Goal: Task Accomplishment & Management: Use online tool/utility

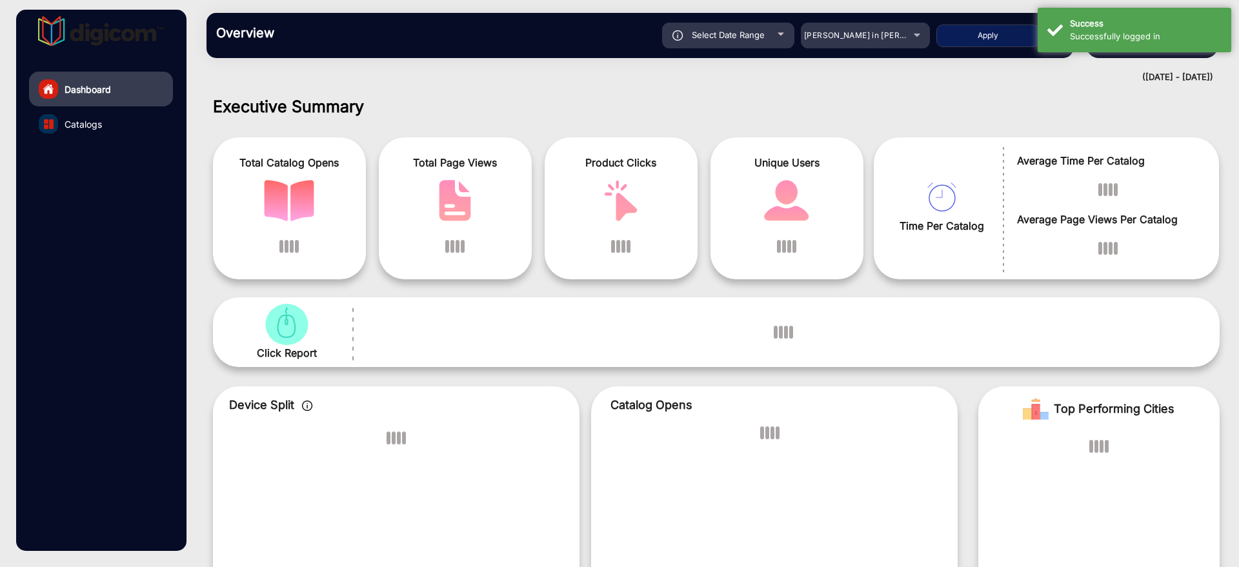
scroll to position [10, 0]
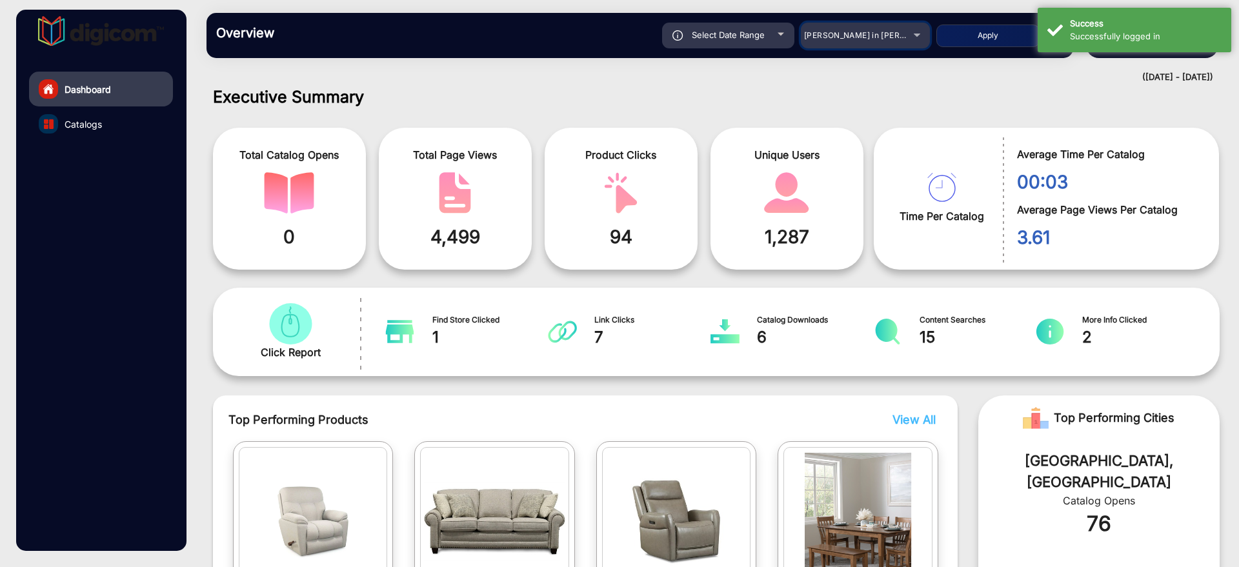
click at [897, 45] on mat-select "[PERSON_NAME] in [PERSON_NAME]" at bounding box center [865, 36] width 129 height 26
click at [897, 38] on span "[PERSON_NAME] in [PERSON_NAME]" at bounding box center [875, 35] width 143 height 10
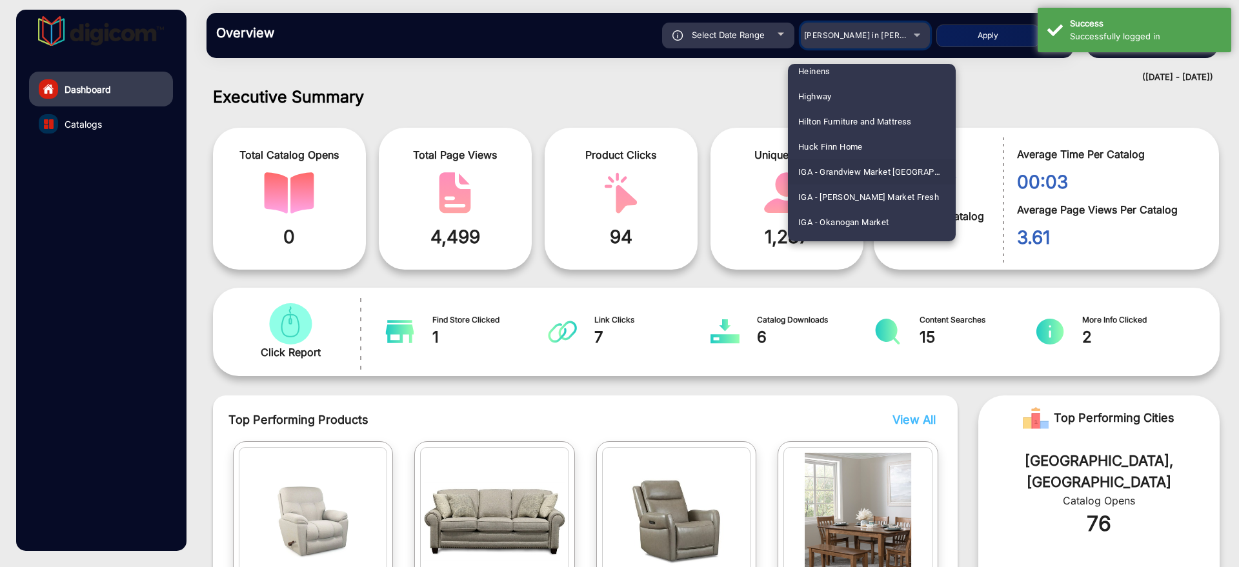
scroll to position [1922, 0]
click at [883, 167] on span "IGA - [PERSON_NAME] Market Fresh" at bounding box center [868, 173] width 141 height 25
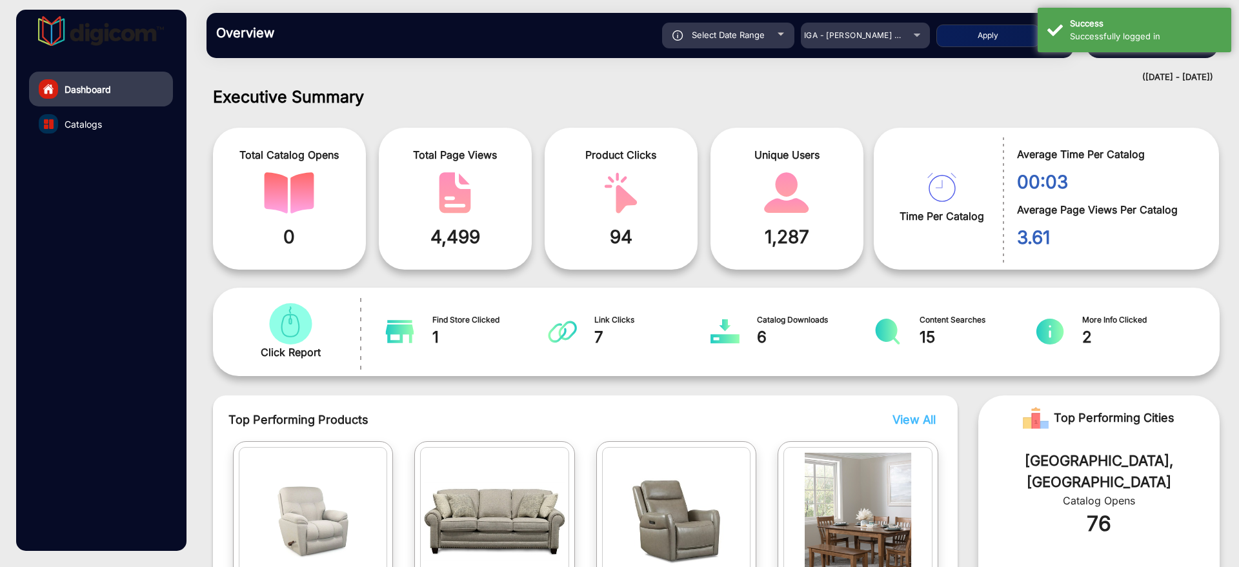
click at [973, 32] on button "Apply" at bounding box center [987, 36] width 103 height 23
type input "[DATE]"
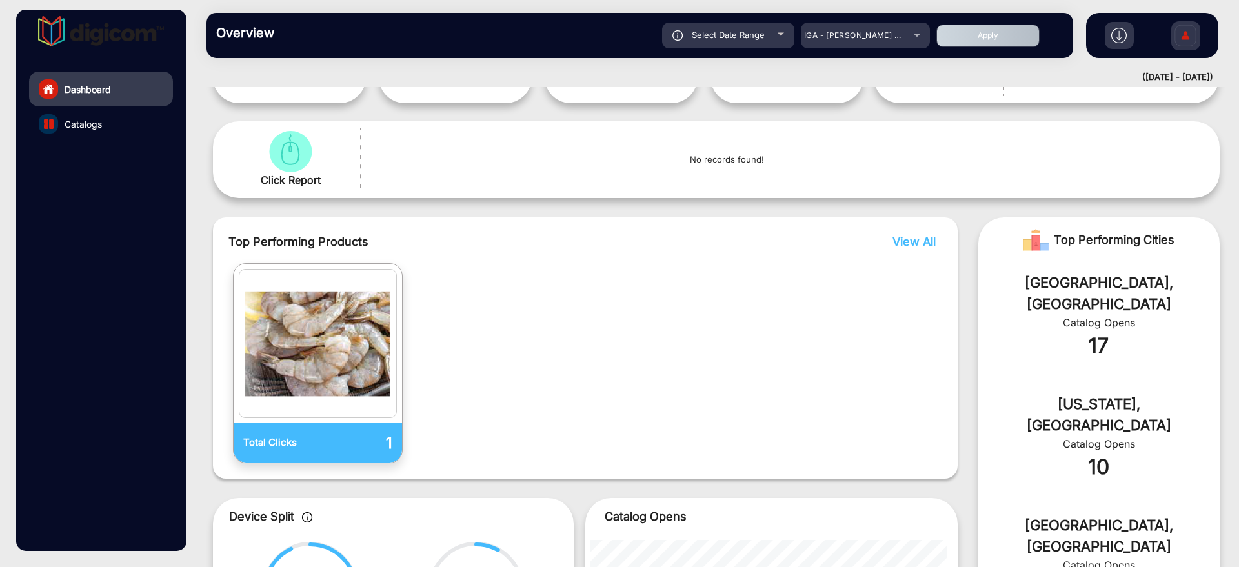
scroll to position [94, 0]
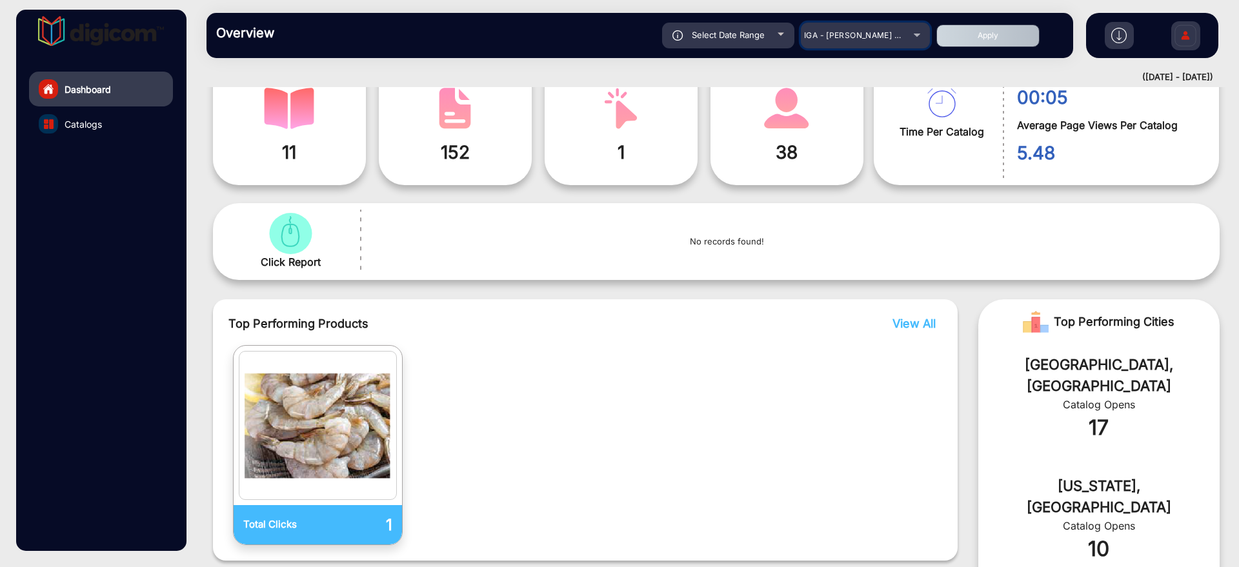
click at [900, 32] on span "IGA - [PERSON_NAME] Market Fresh" at bounding box center [875, 35] width 142 height 10
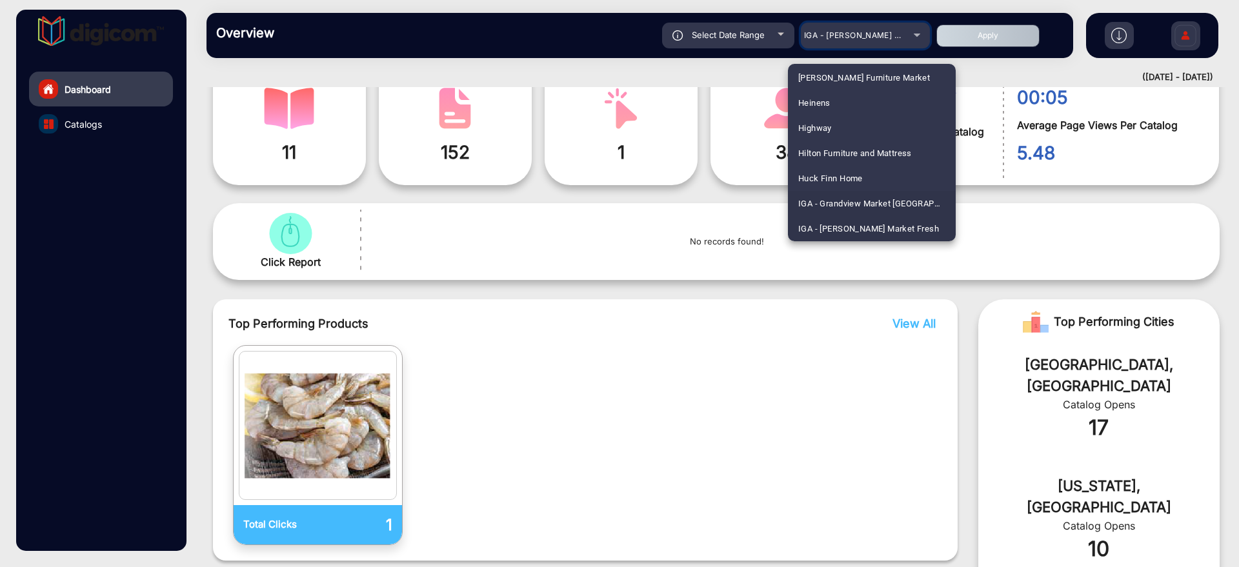
scroll to position [1947, 0]
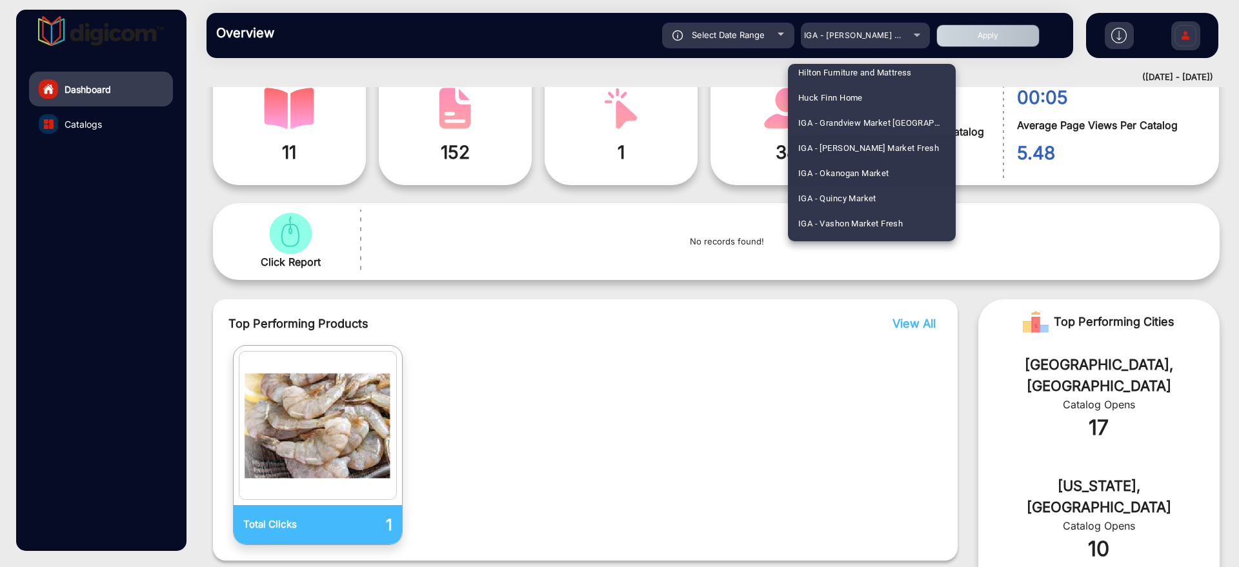
click at [871, 167] on span "IGA - Okanogan Market" at bounding box center [843, 173] width 91 height 25
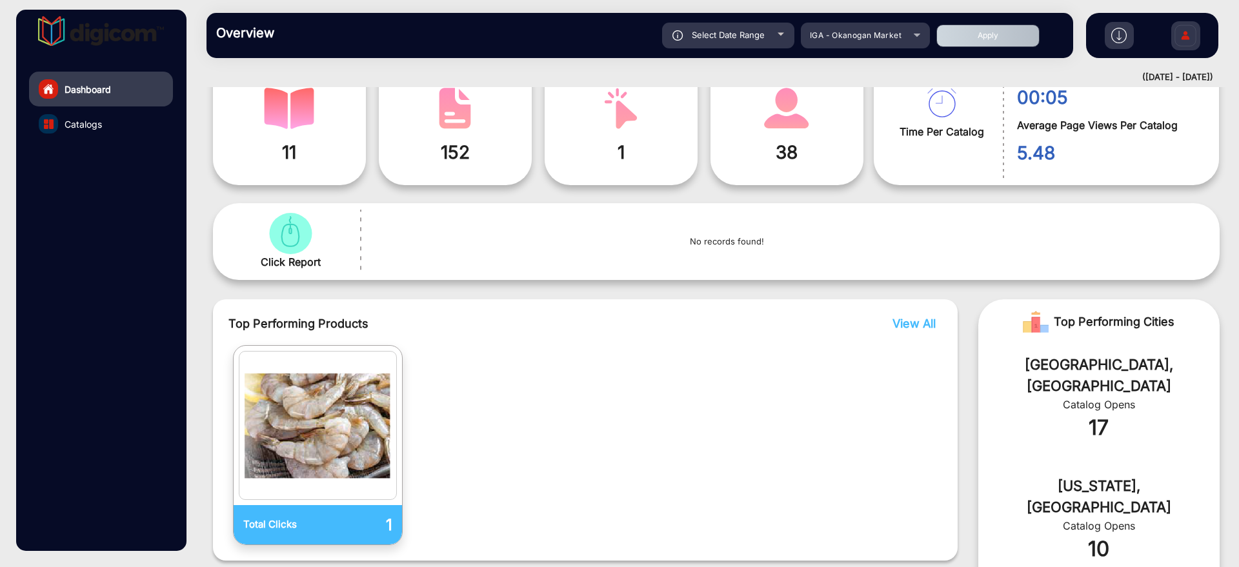
click at [944, 46] on button "Apply" at bounding box center [987, 36] width 103 height 23
type input "[DATE]"
click at [952, 39] on button "Apply" at bounding box center [987, 36] width 103 height 23
type input "[DATE]"
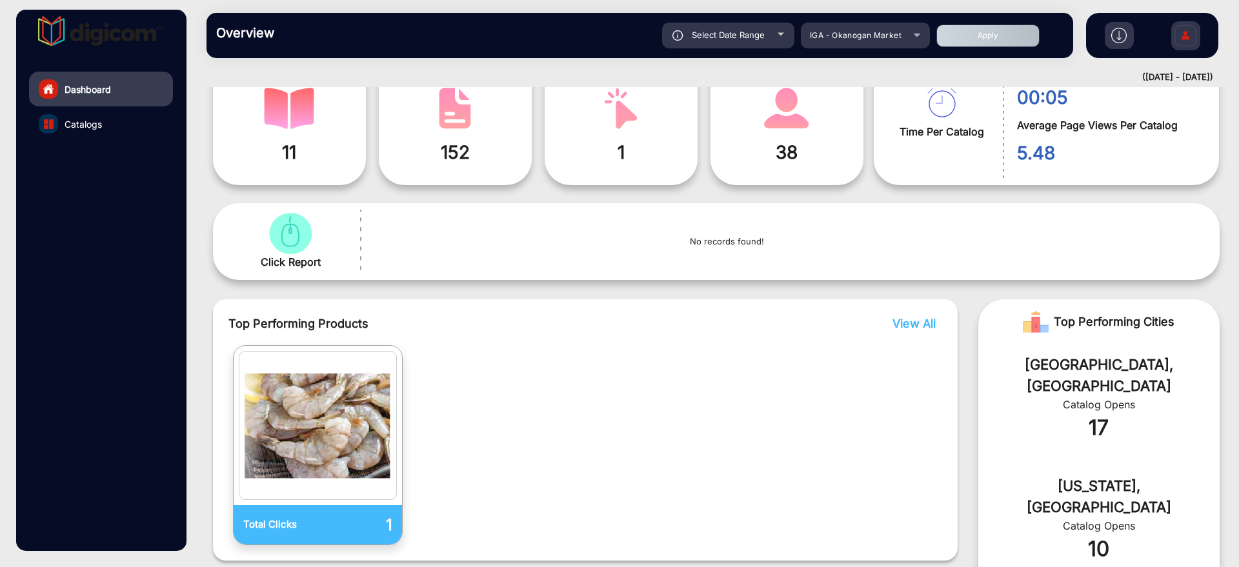
type input "[DATE]"
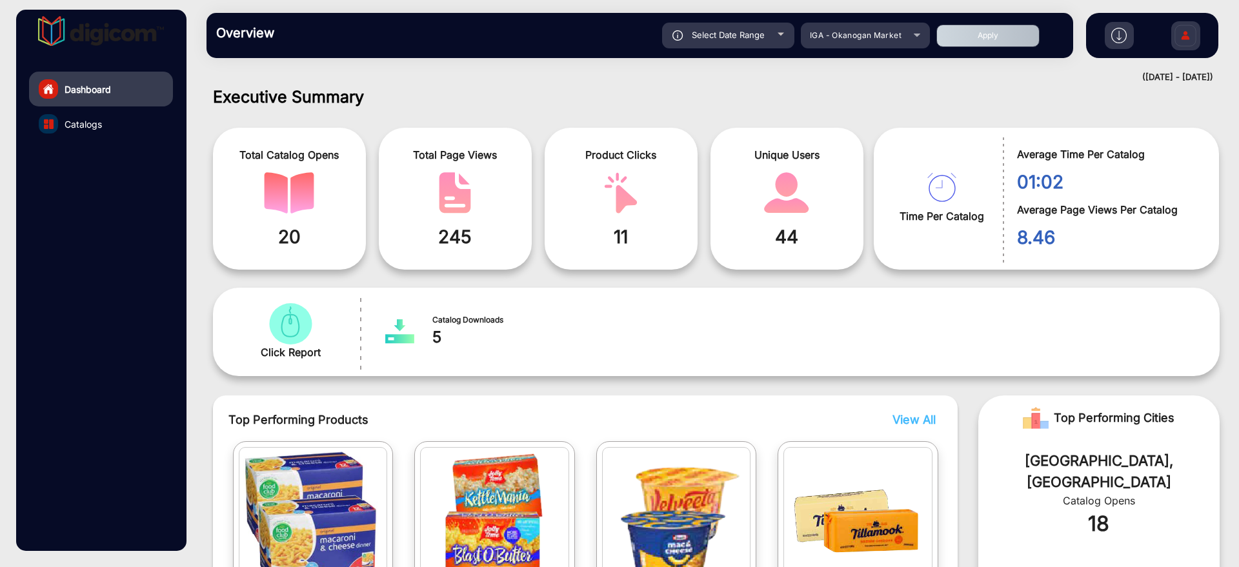
scroll to position [90, 0]
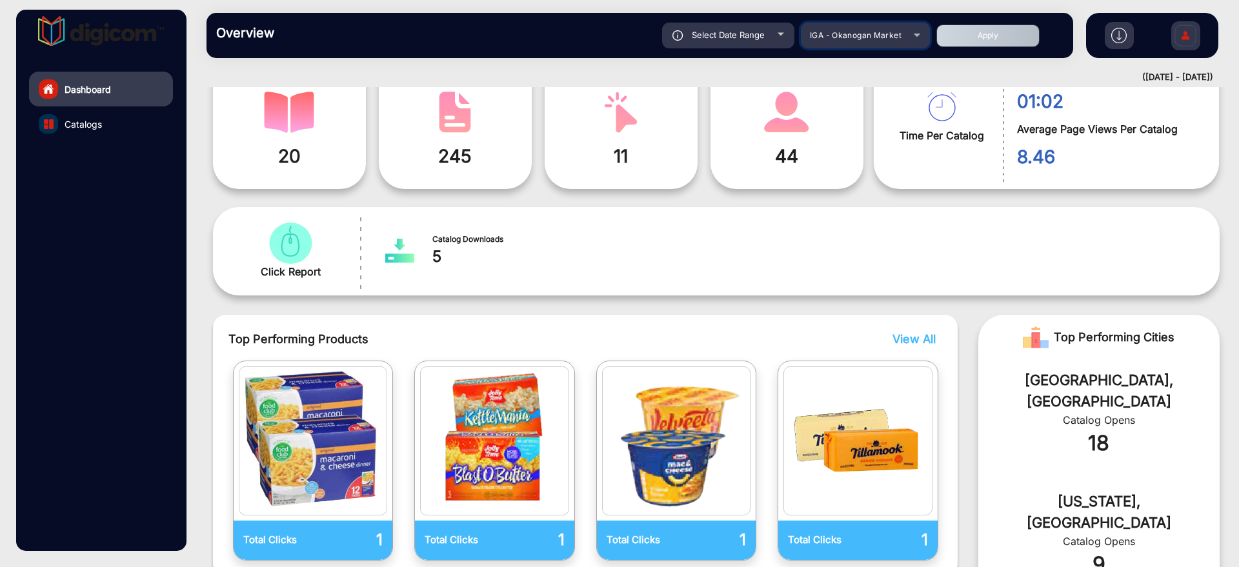
click at [847, 39] on span "IGA - Okanogan Market" at bounding box center [856, 35] width 92 height 10
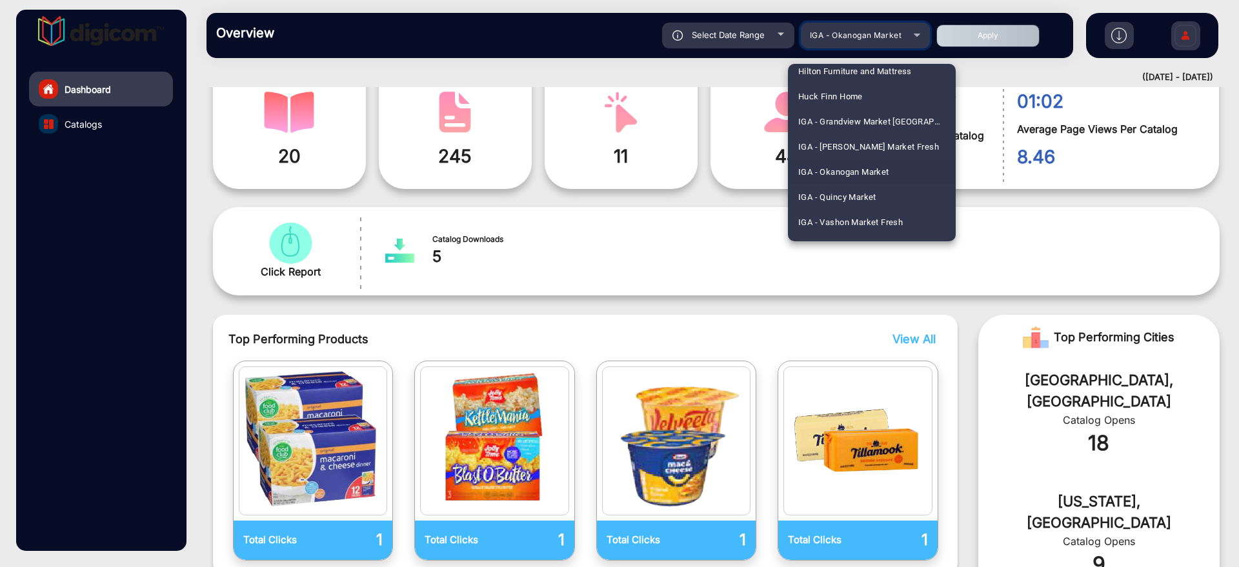
scroll to position [1972, 0]
click at [840, 176] on span "IGA - Quincy Market" at bounding box center [837, 173] width 78 height 25
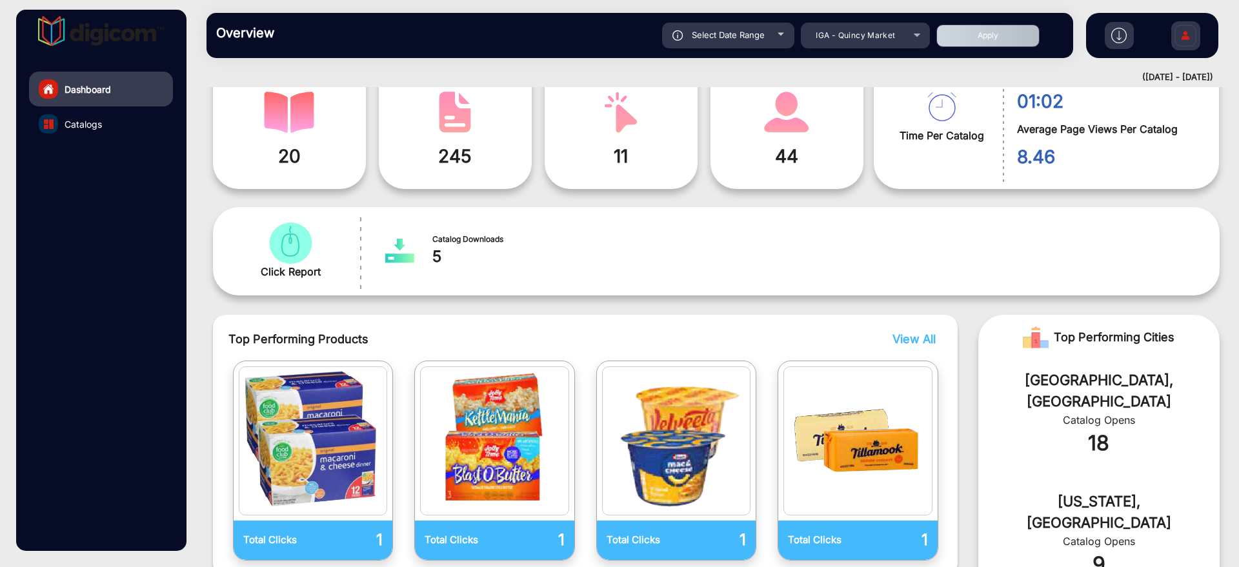
click at [964, 41] on button "Apply" at bounding box center [987, 36] width 103 height 23
type input "[DATE]"
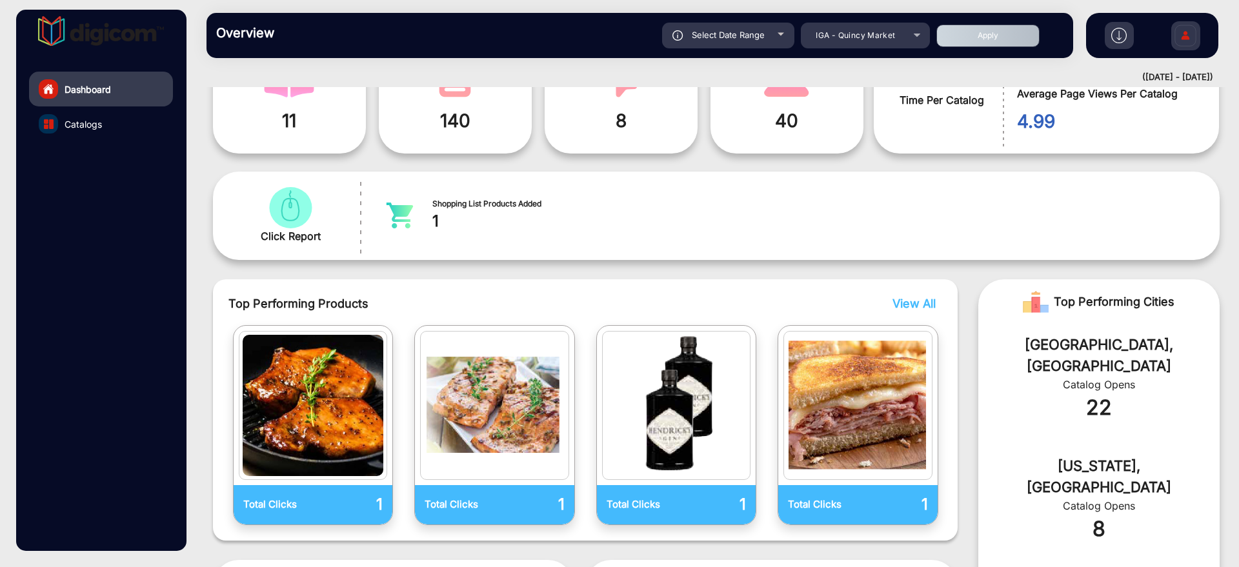
scroll to position [171, 0]
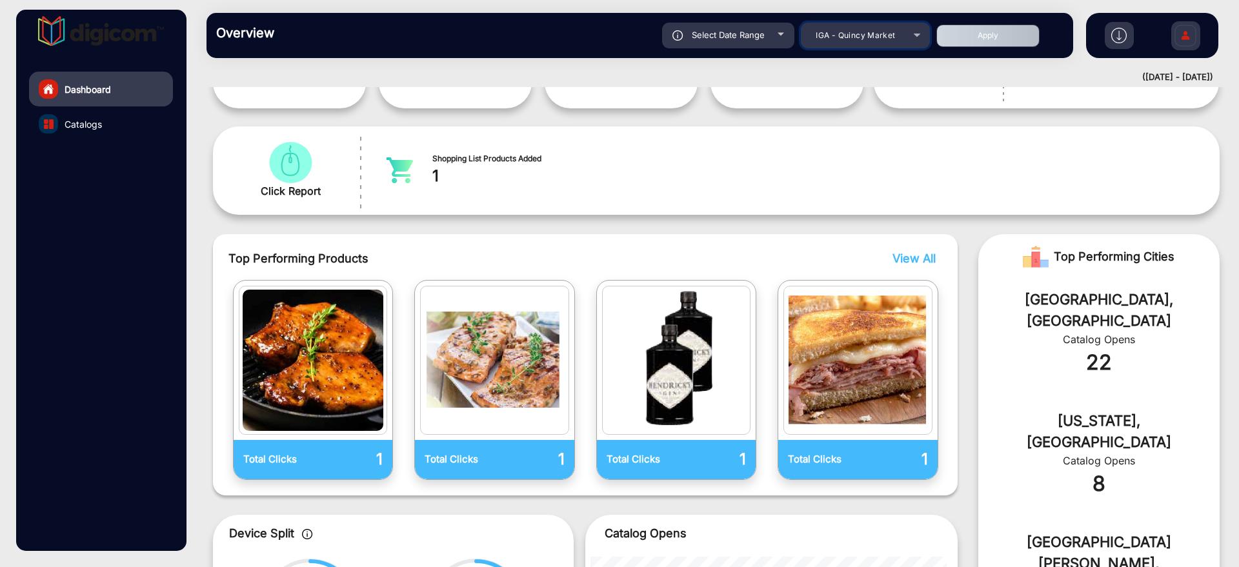
click at [911, 30] on div "IGA - Quincy Market" at bounding box center [865, 35] width 129 height 15
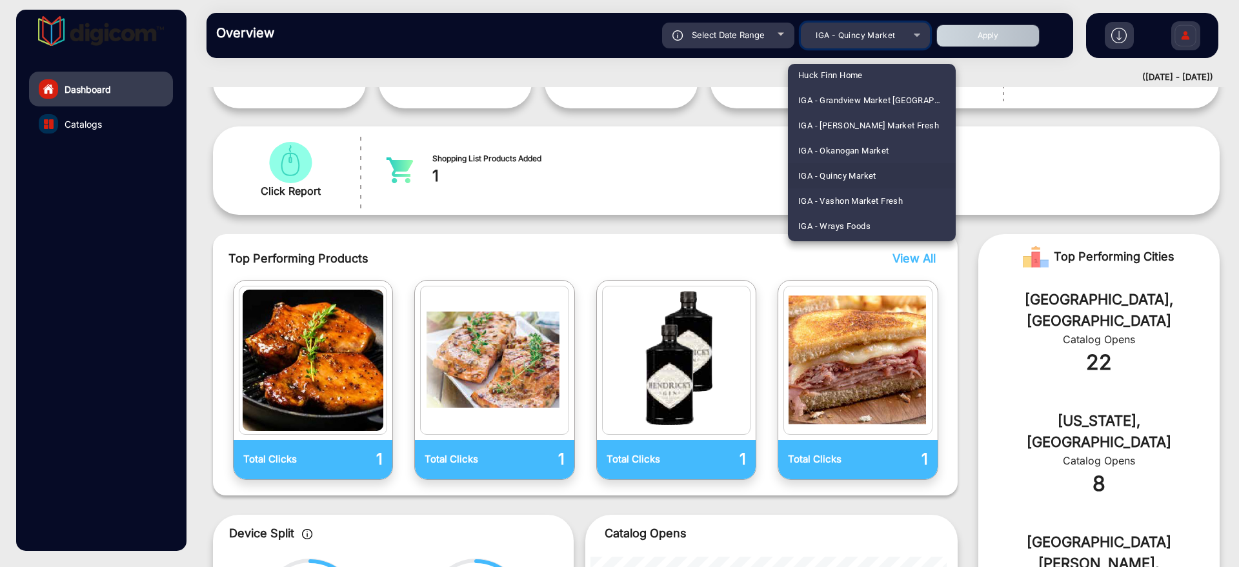
scroll to position [1997, 0]
click at [879, 177] on span "IGA - Vashon Market Fresh" at bounding box center [850, 173] width 105 height 25
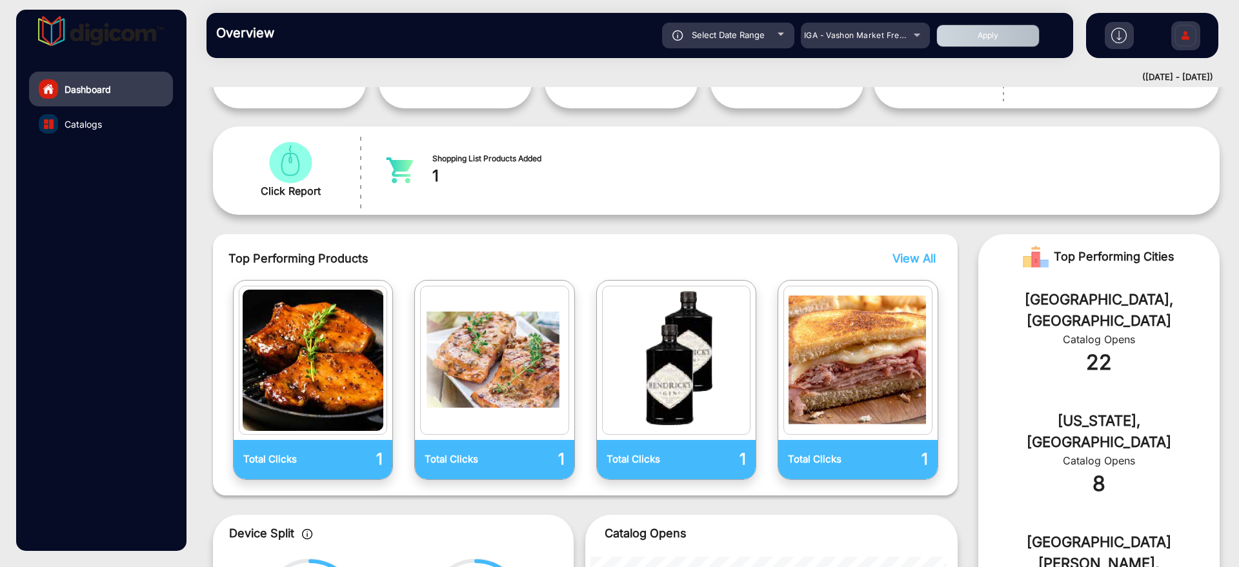
click at [973, 40] on button "Apply" at bounding box center [987, 36] width 103 height 23
type input "[DATE]"
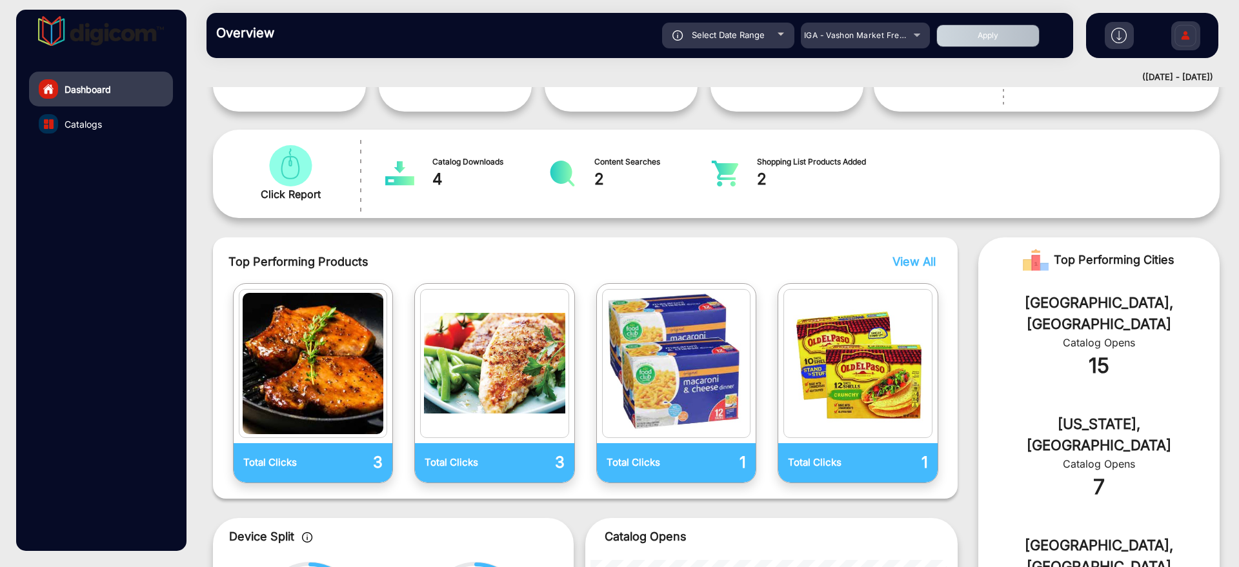
scroll to position [171, 0]
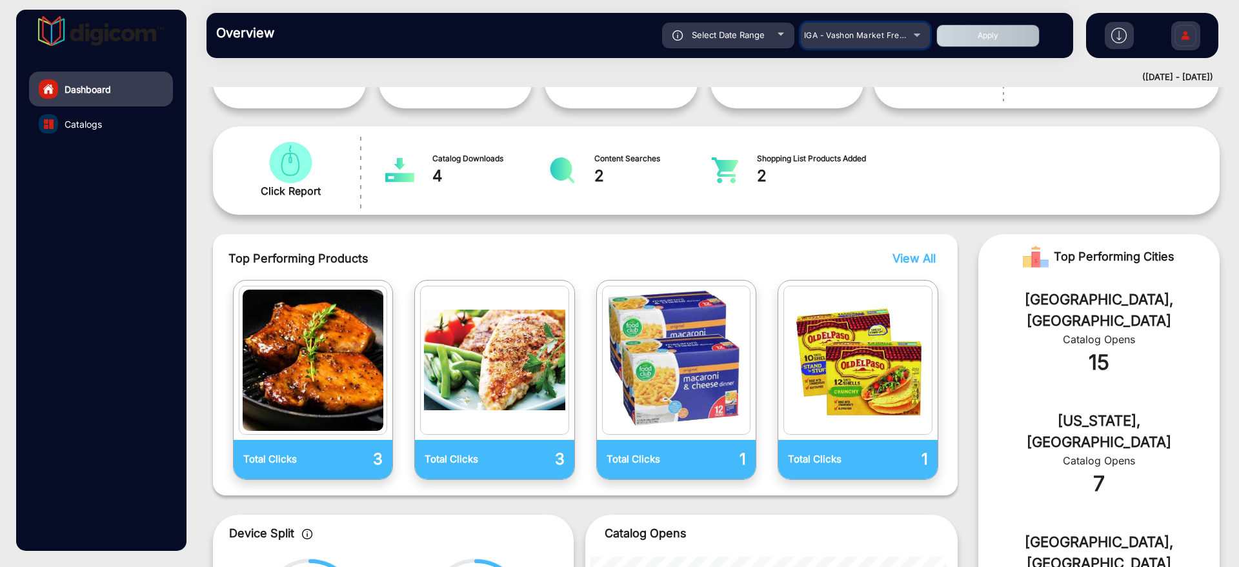
click at [867, 41] on div "IGA - Vashon Market Fresh" at bounding box center [855, 35] width 103 height 15
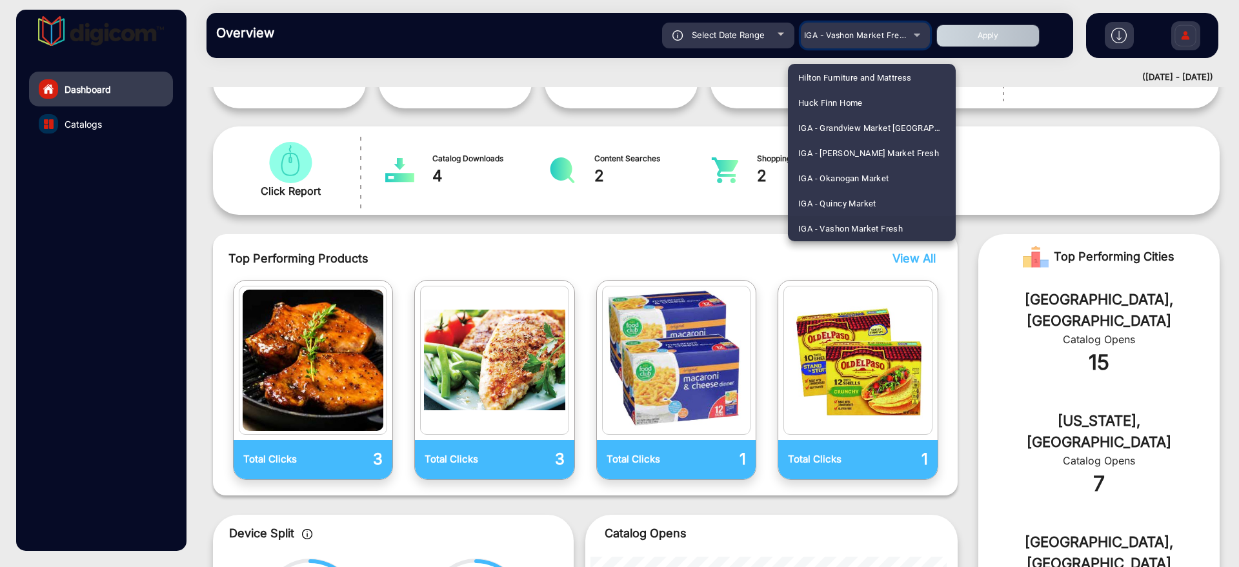
scroll to position [2023, 0]
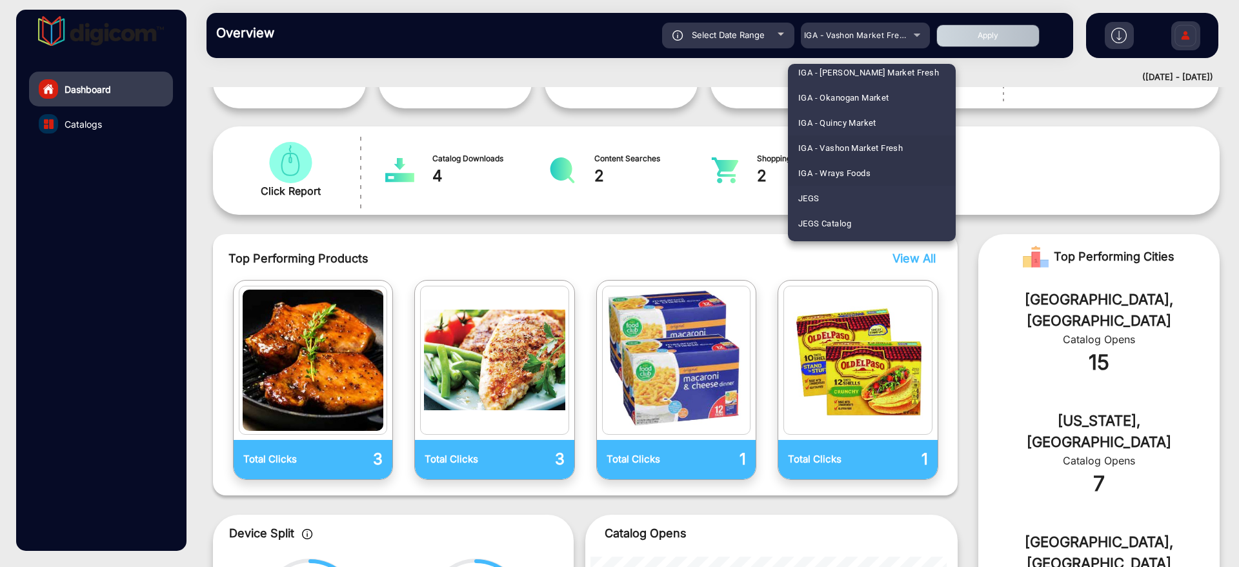
click at [863, 176] on span "IGA - Wrays Foods" at bounding box center [834, 173] width 72 height 25
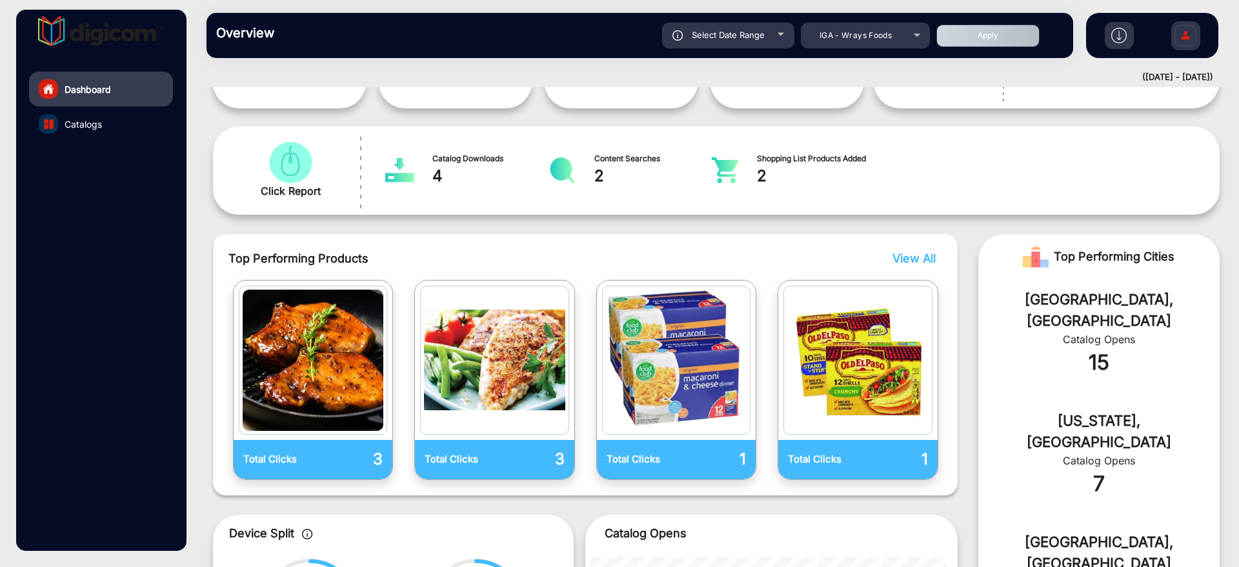
click at [956, 43] on button "Apply" at bounding box center [987, 36] width 103 height 23
type input "[DATE]"
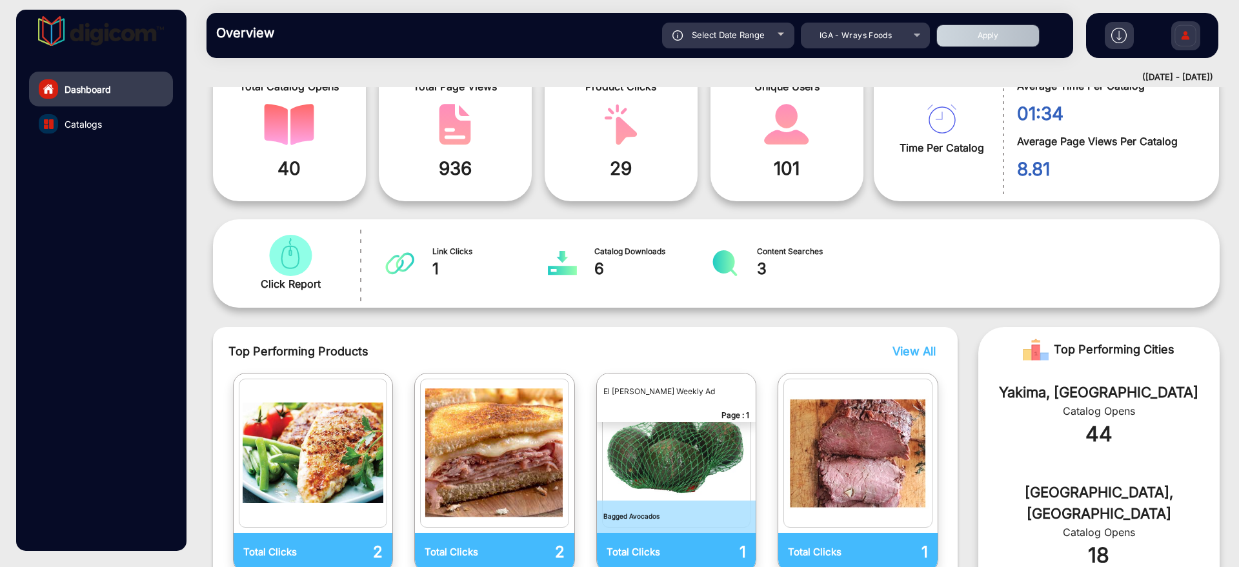
scroll to position [10, 0]
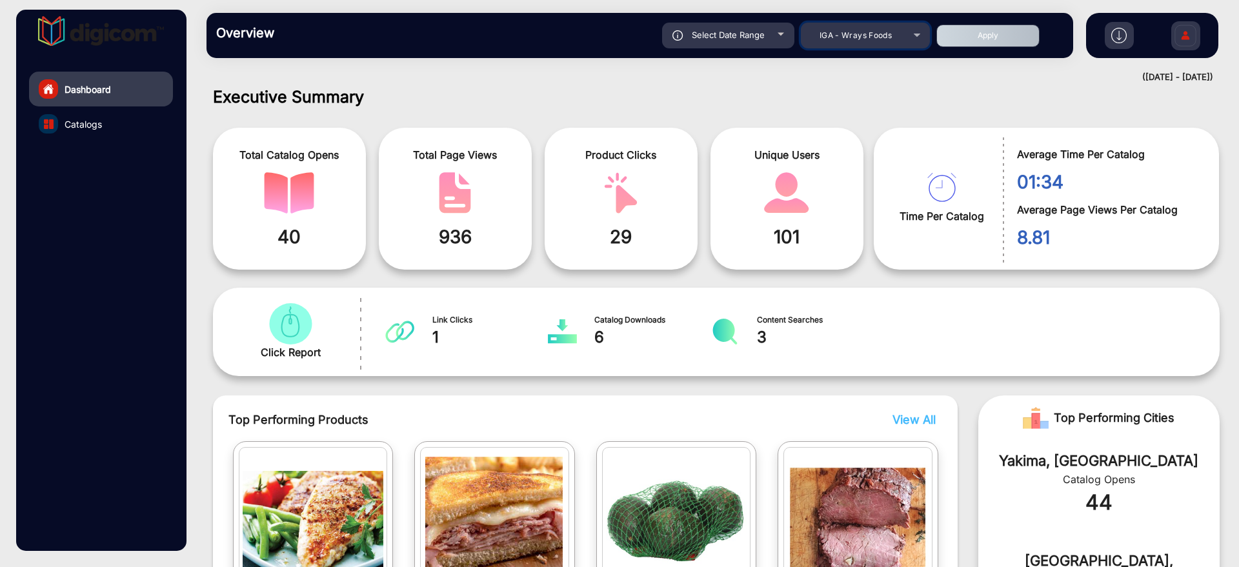
click at [902, 38] on div "IGA - Wrays Foods" at bounding box center [855, 35] width 103 height 15
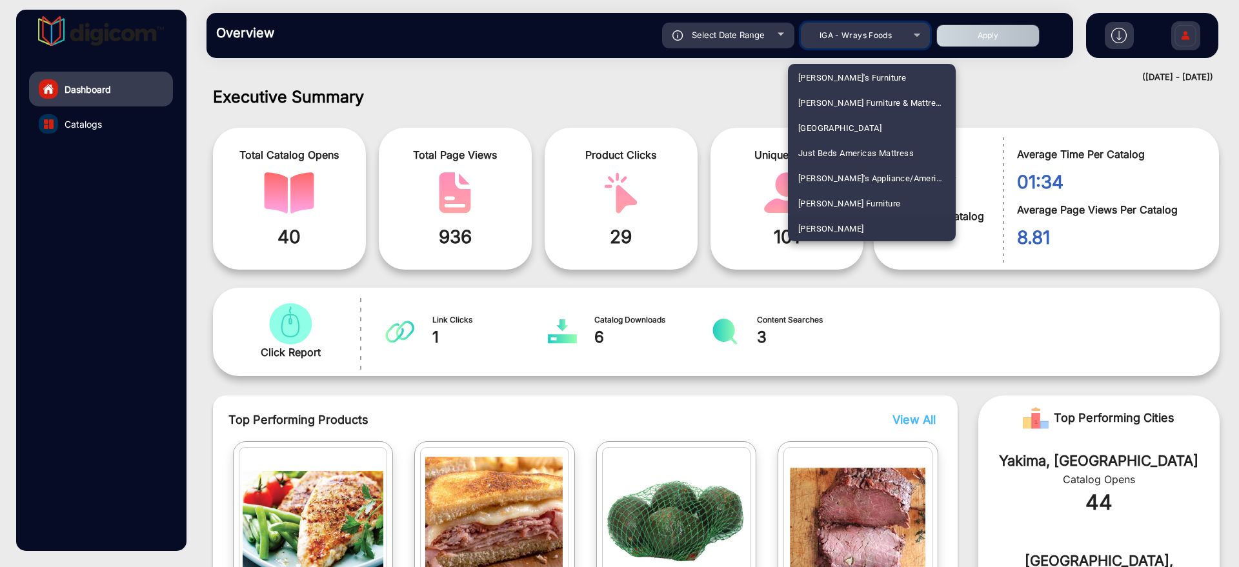
scroll to position [2219, 0]
click at [853, 223] on span "[PERSON_NAME] E-Commerce" at bounding box center [856, 228] width 117 height 25
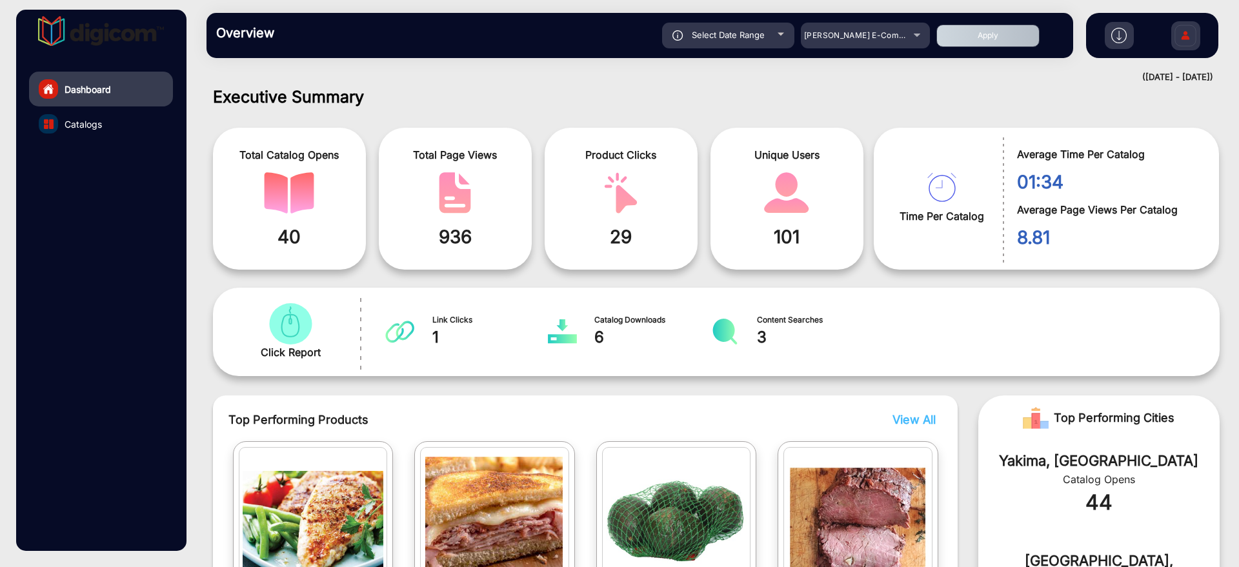
click at [983, 27] on button "Apply" at bounding box center [987, 36] width 103 height 23
type input "[DATE]"
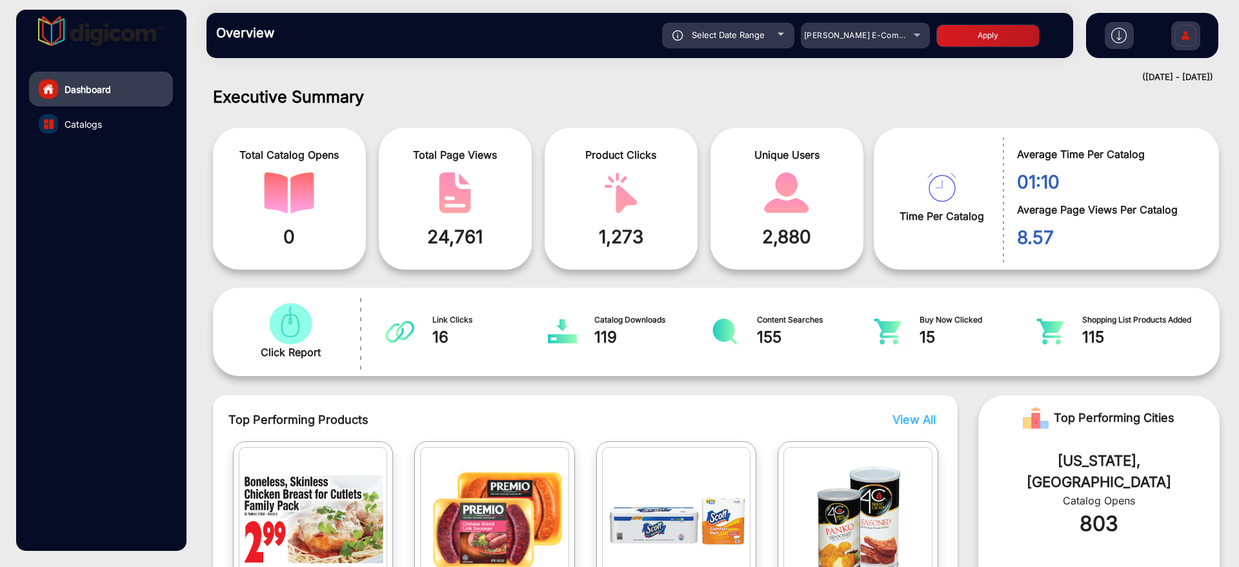
click at [772, 40] on div "Select Date Range" at bounding box center [728, 36] width 132 height 26
type input "[DATE]"
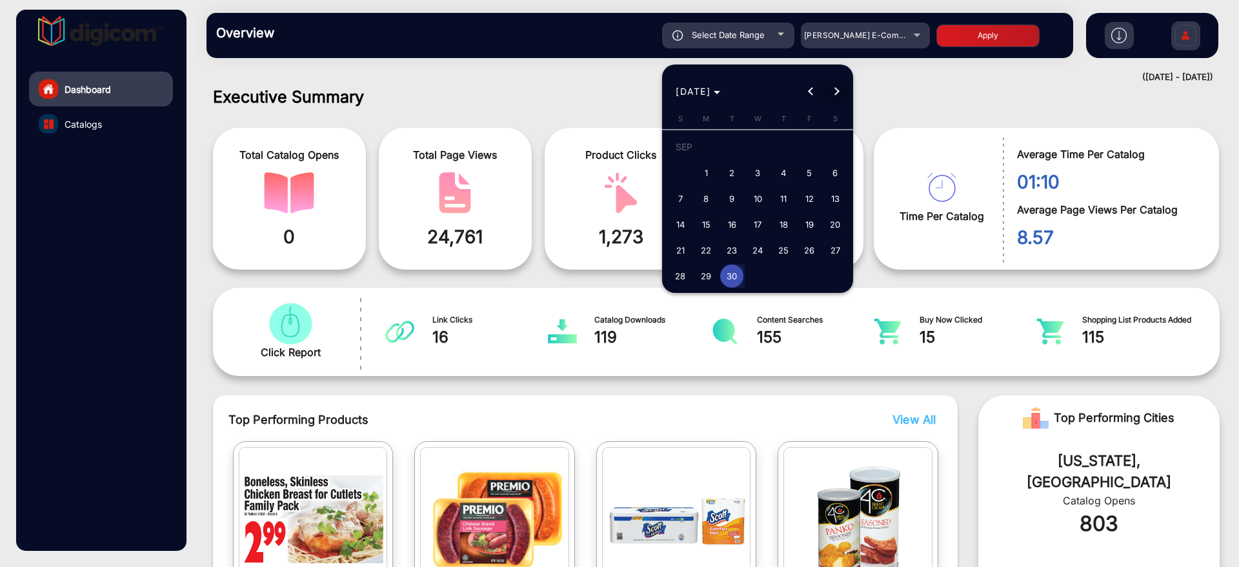
click at [840, 90] on span "Next month" at bounding box center [837, 92] width 26 height 26
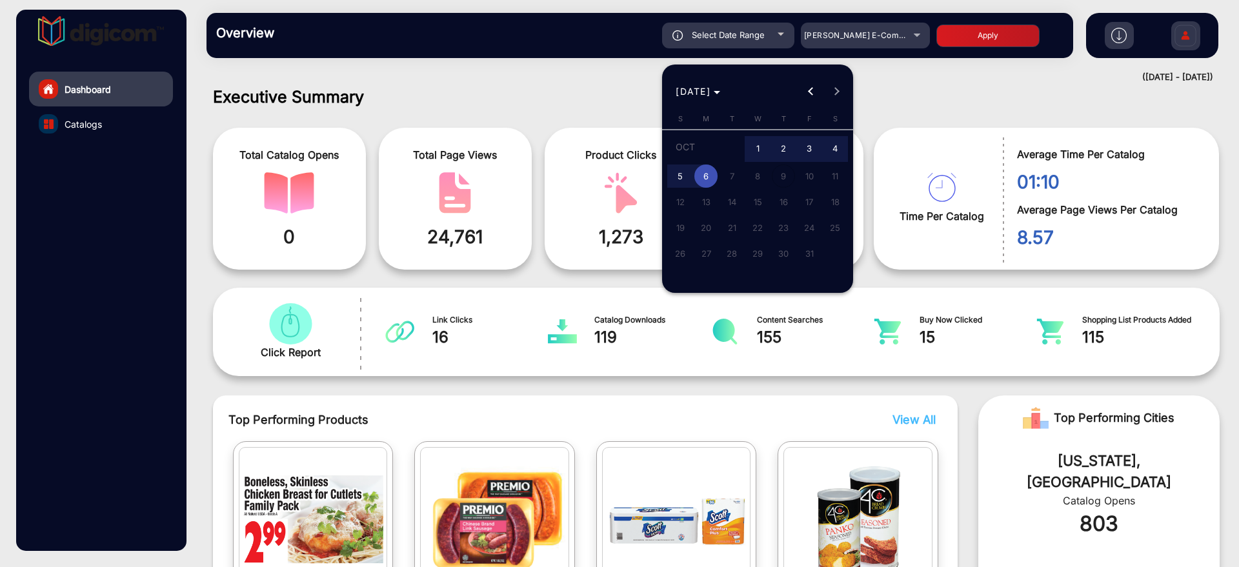
click at [755, 143] on span "1" at bounding box center [757, 149] width 23 height 26
type input "[DATE]"
click at [832, 148] on span "4" at bounding box center [834, 149] width 23 height 26
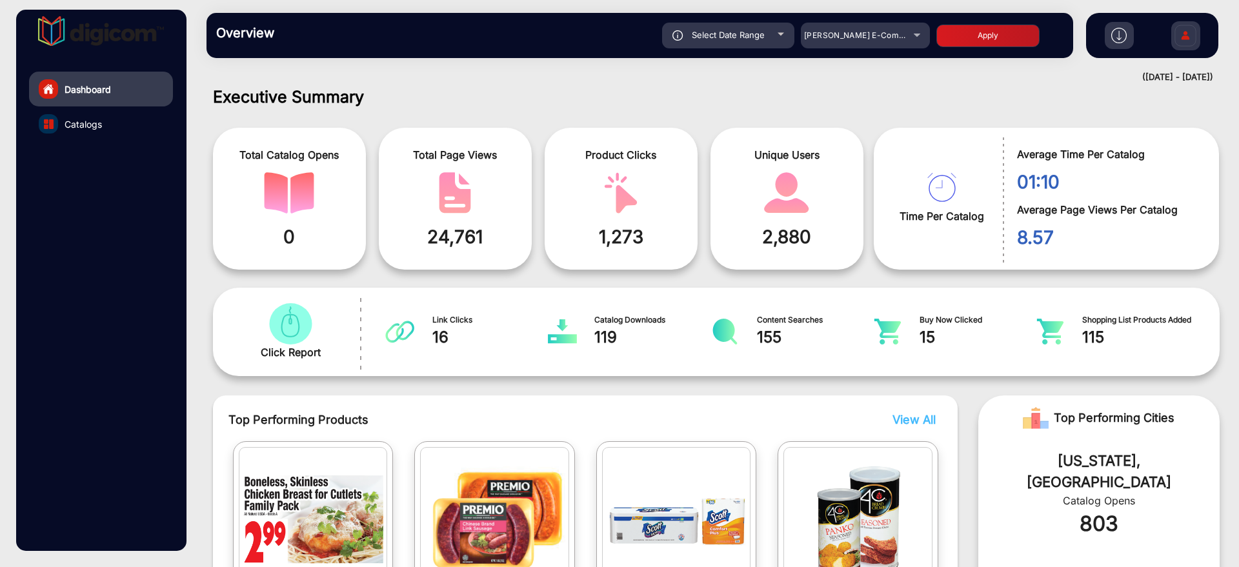
type input "10/4/2025"
click at [1014, 35] on button "Apply" at bounding box center [987, 36] width 103 height 23
type input "[DATE]"
type input "10/4/2025"
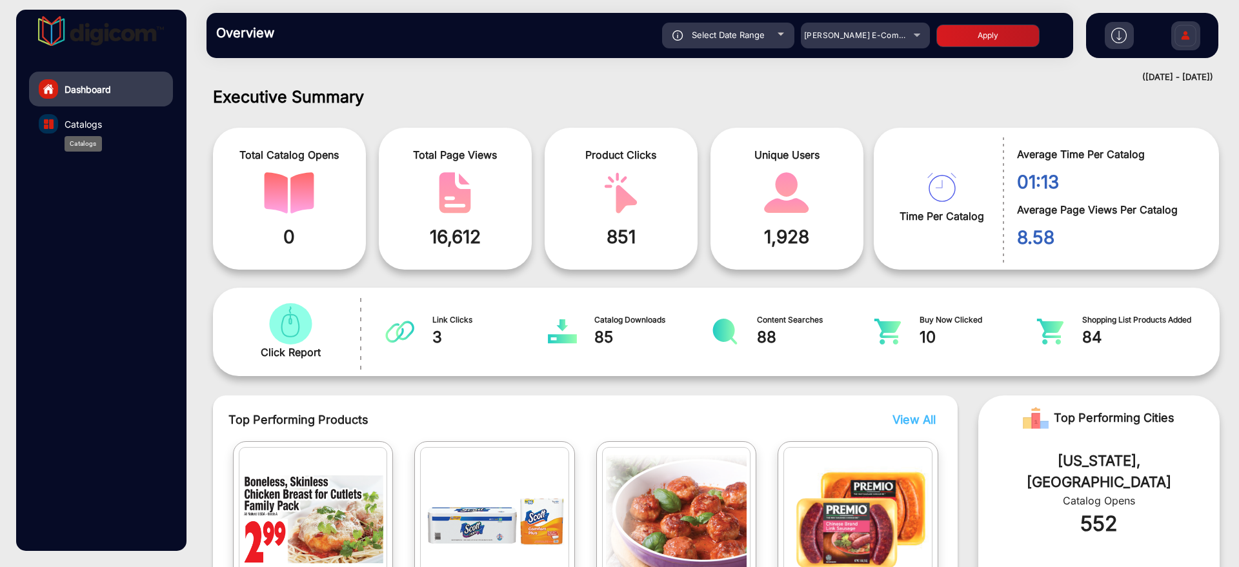
click at [72, 125] on span "Catalogs" at bounding box center [83, 124] width 37 height 14
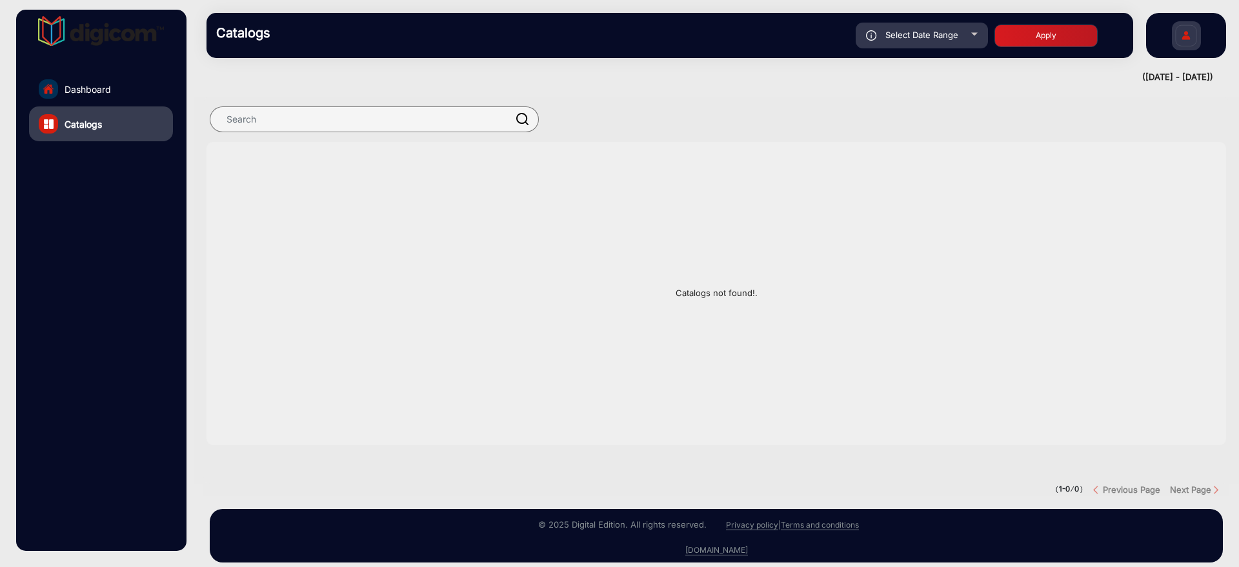
click at [849, 385] on div "Catalogs not found!." at bounding box center [717, 293] width 1020 height 303
click at [93, 93] on span "Dashboard" at bounding box center [88, 90] width 46 height 14
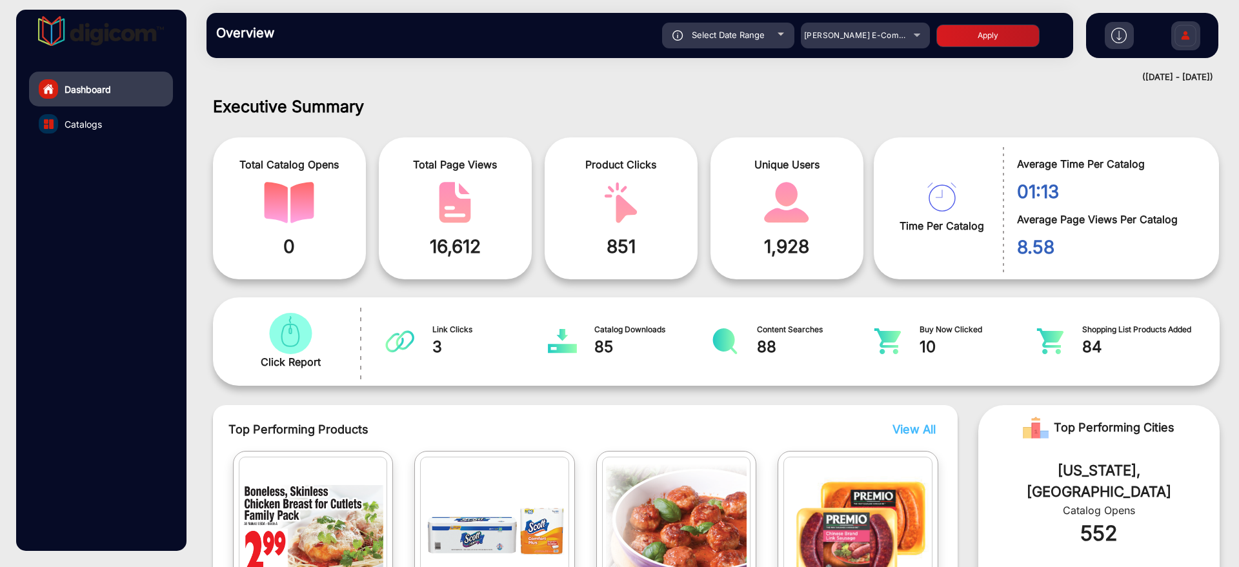
scroll to position [10, 0]
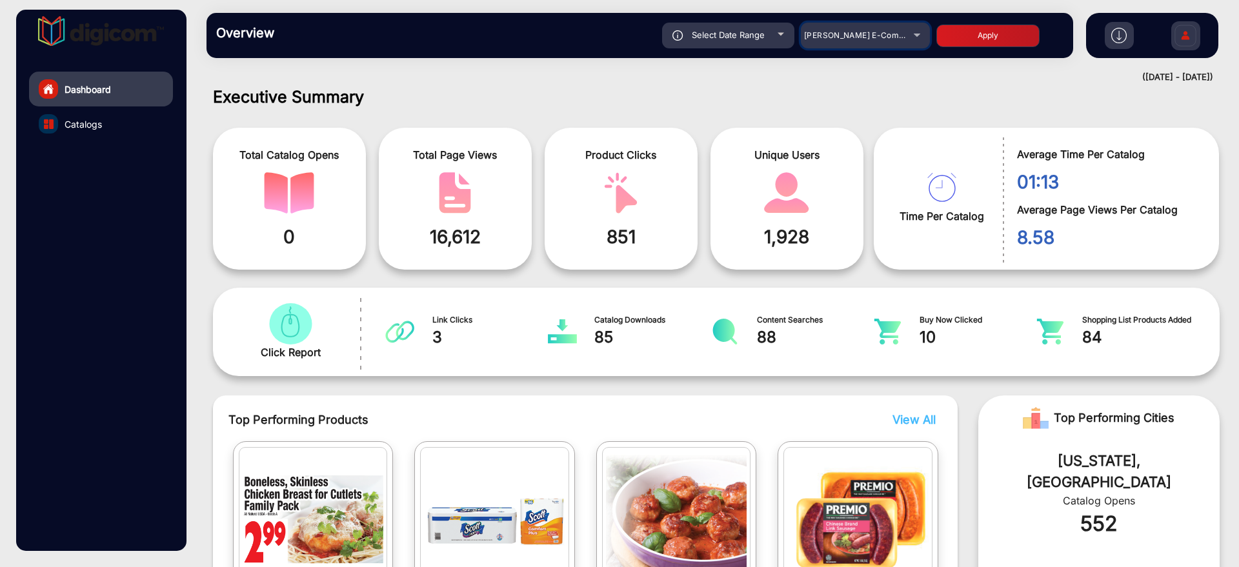
click at [883, 30] on span "[PERSON_NAME] E-Commerce" at bounding box center [864, 35] width 120 height 10
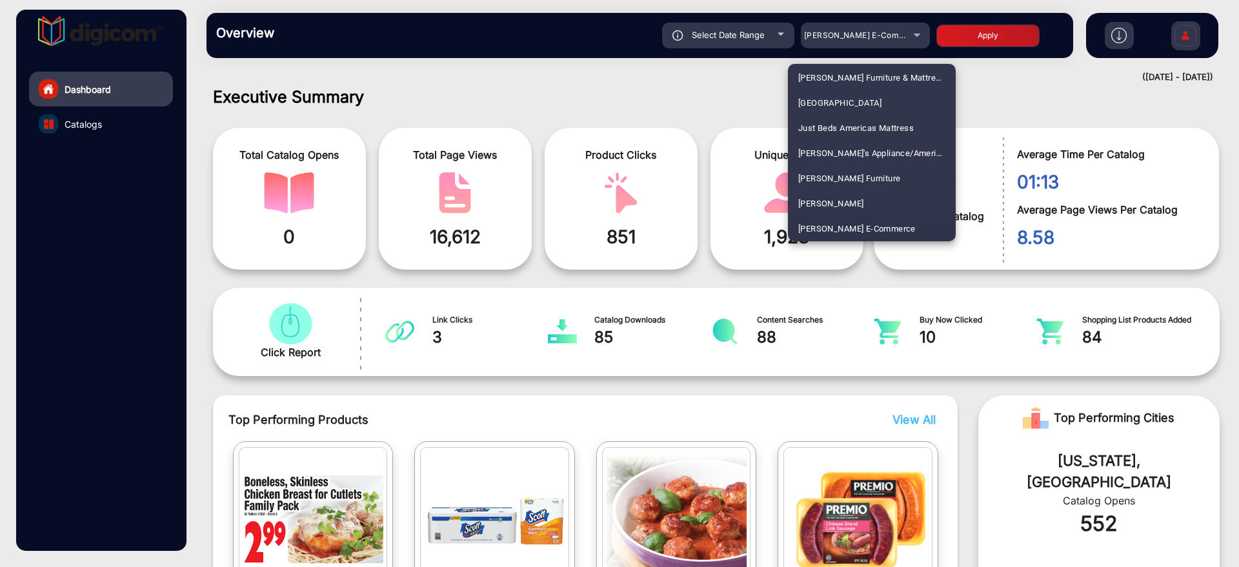
click at [754, 38] on div at bounding box center [619, 283] width 1239 height 567
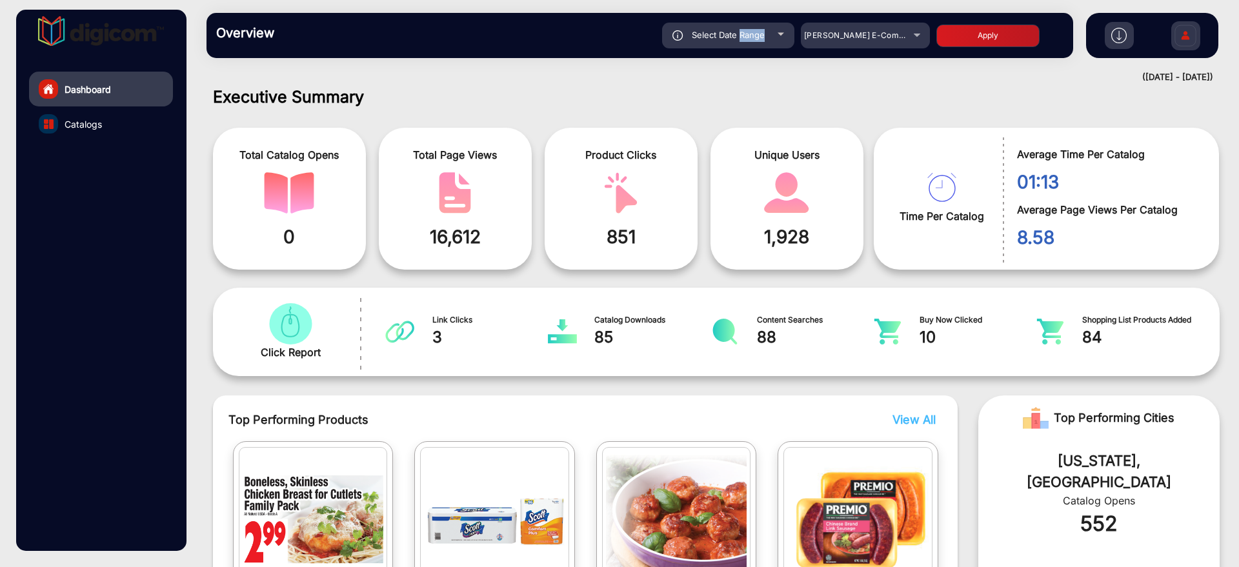
click at [754, 38] on span "Select Date Range" at bounding box center [728, 35] width 73 height 10
type input "[DATE]"
type input "10/4/2025"
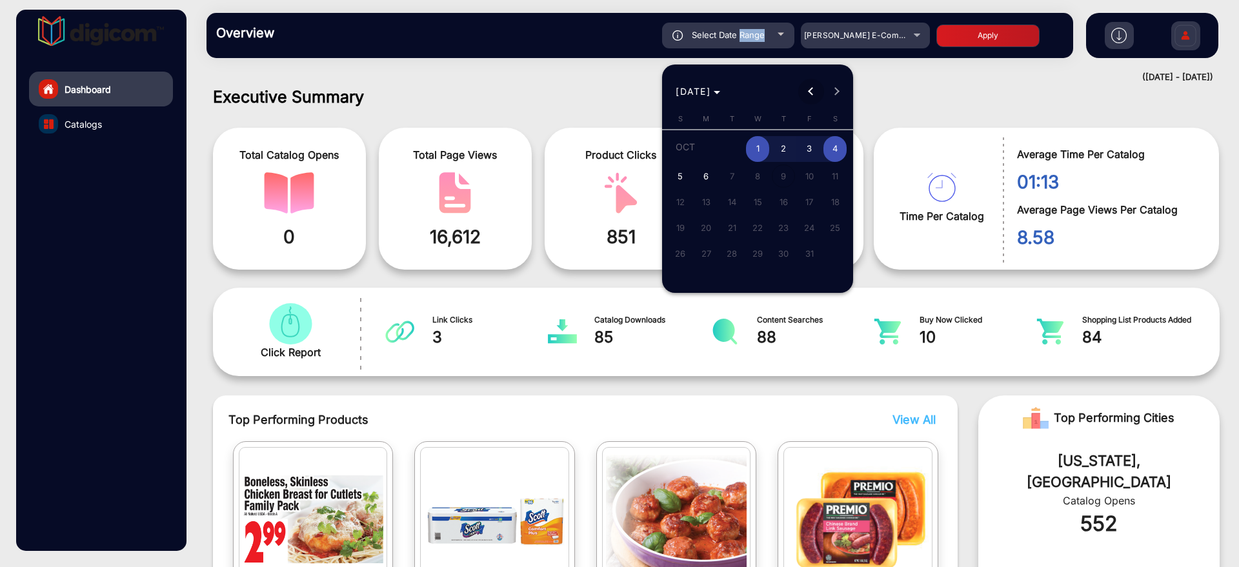
click at [803, 94] on span "Previous month" at bounding box center [811, 92] width 26 height 26
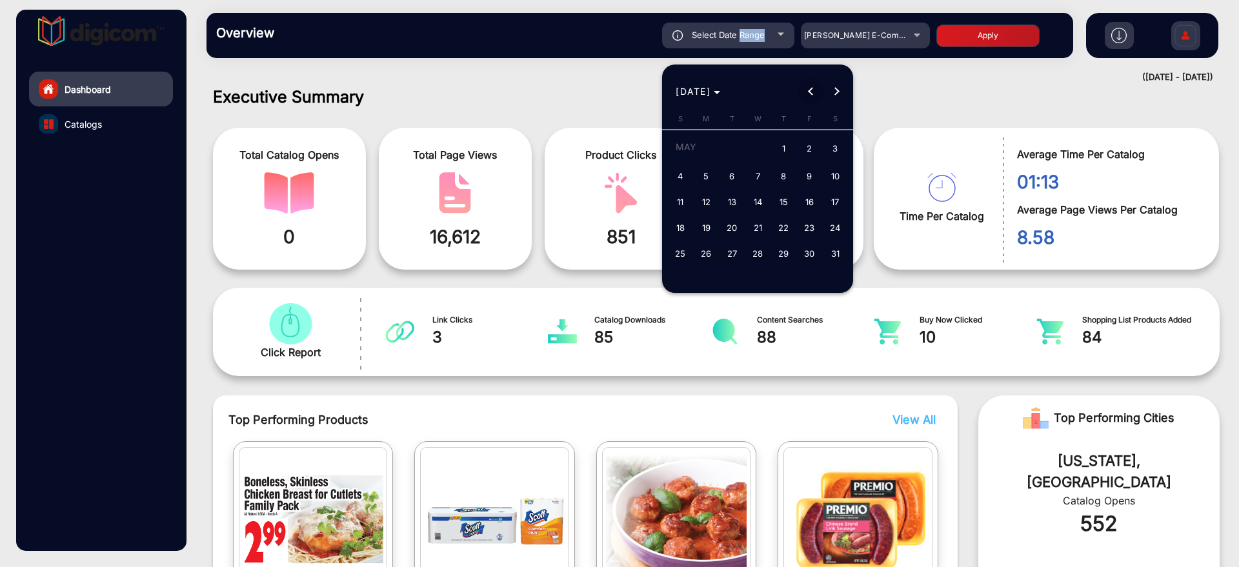
click at [803, 94] on span "Previous month" at bounding box center [811, 92] width 26 height 26
click at [725, 181] on span "1" at bounding box center [731, 172] width 23 height 23
type input "[DATE]"
click at [797, 177] on button "4" at bounding box center [809, 173] width 26 height 26
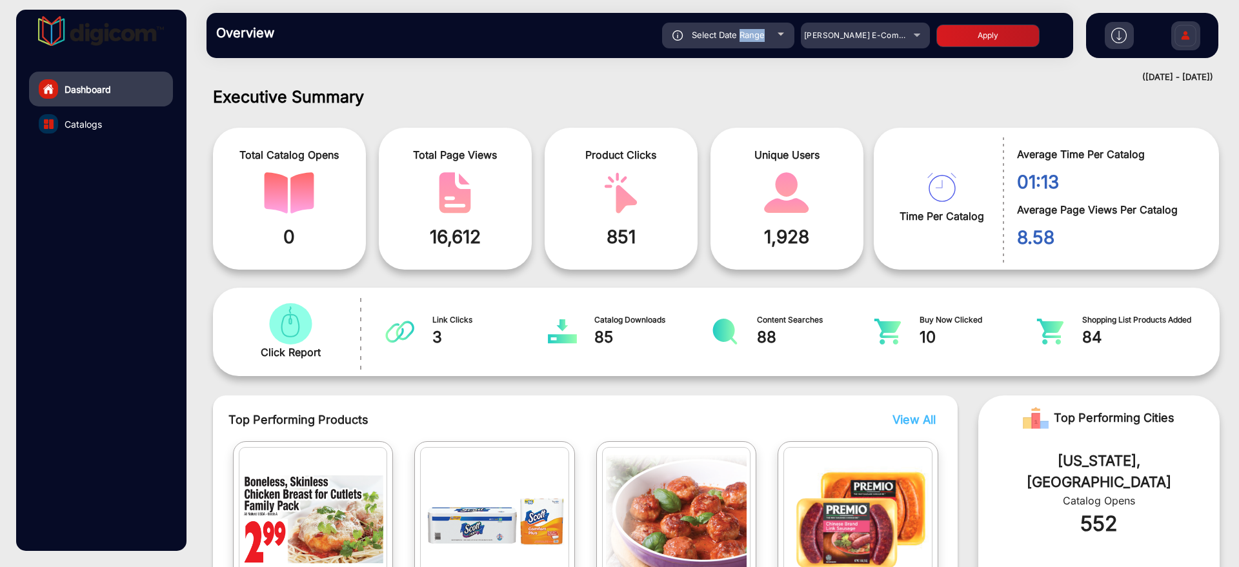
type input "4/4/2025"
click at [951, 32] on button "Apply" at bounding box center [987, 36] width 103 height 23
type input "[DATE]"
type input "4/4/2025"
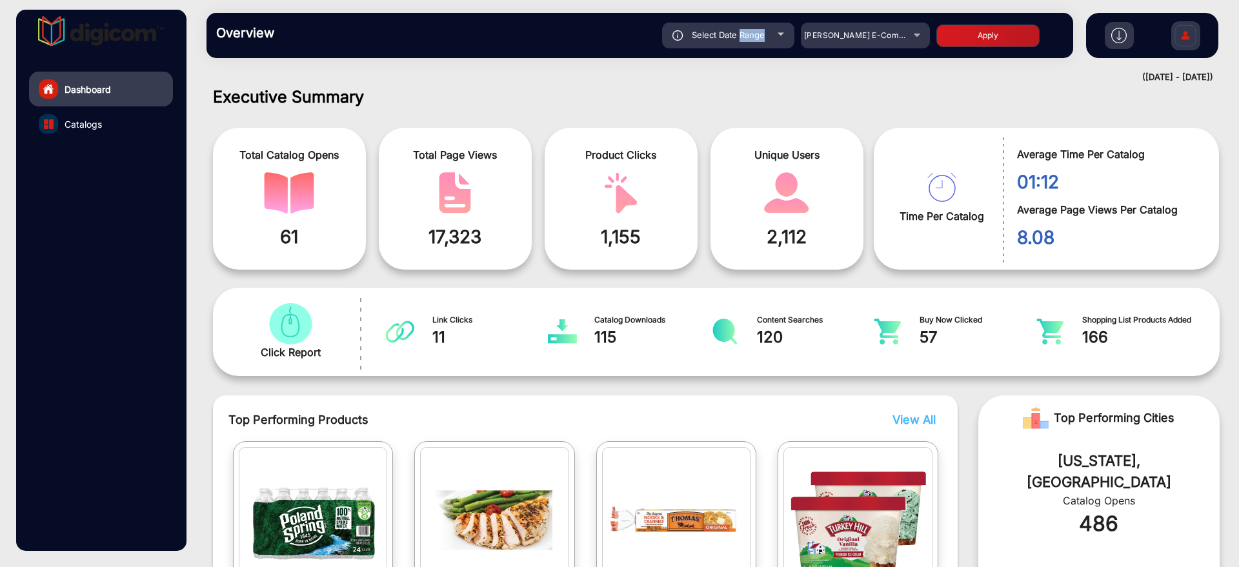
click at [118, 123] on link "Catalogs" at bounding box center [101, 123] width 144 height 35
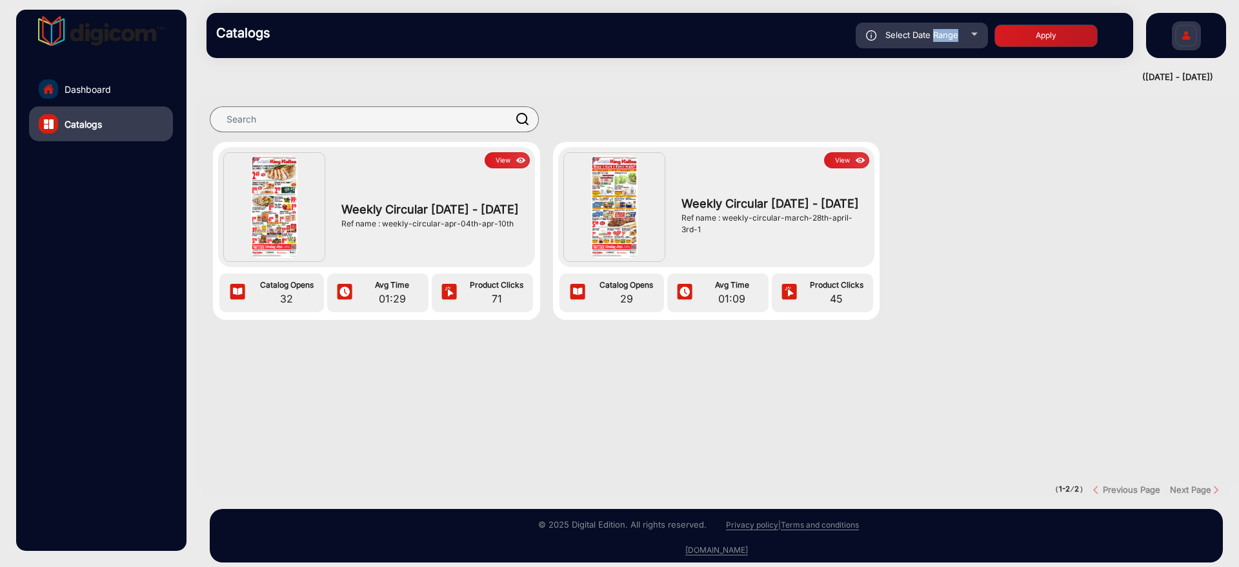
click at [948, 44] on div "Select Date Range" at bounding box center [922, 36] width 132 height 26
type input "[DATE]"
type input "4/4/2025"
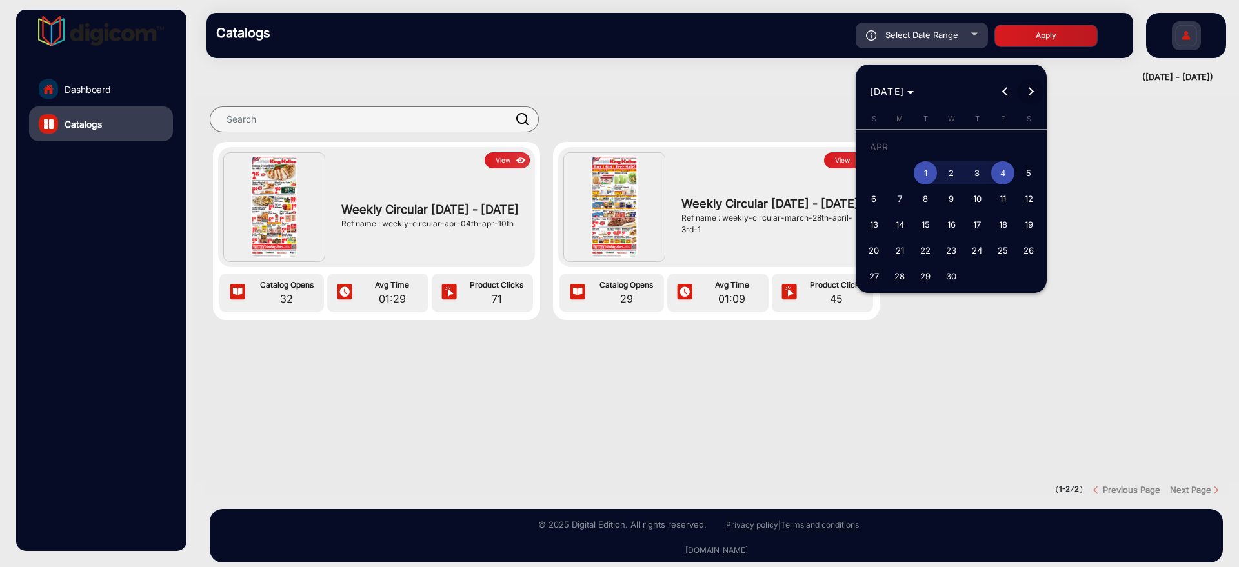
click at [1029, 93] on button "Next month" at bounding box center [1031, 92] width 26 height 26
click at [966, 206] on span "15" at bounding box center [976, 201] width 23 height 23
type input "5/15/2025"
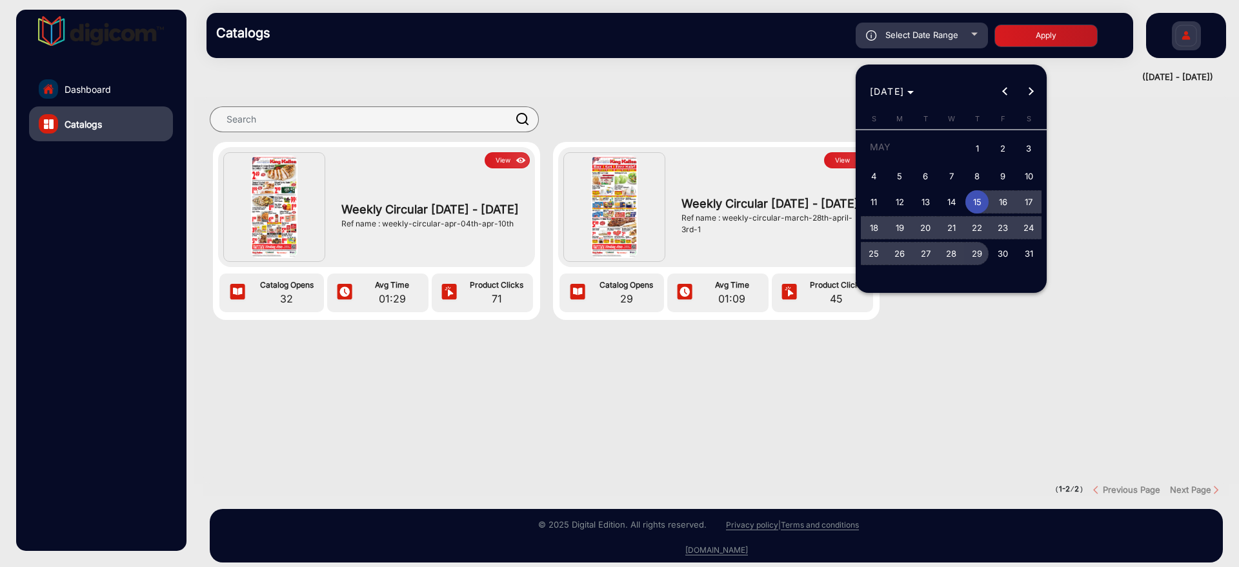
click at [978, 263] on span "29" at bounding box center [976, 253] width 23 height 23
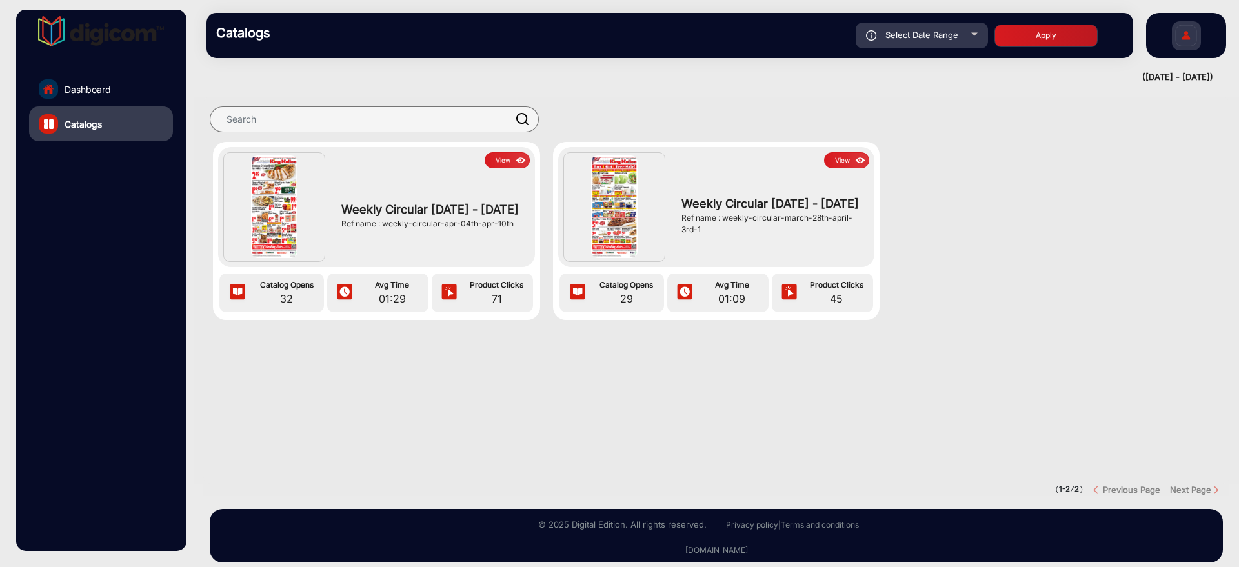
type input "5/29/2025"
click at [1025, 35] on button "Apply" at bounding box center [1045, 36] width 103 height 23
type input "5/15/2025"
type input "5/29/2025"
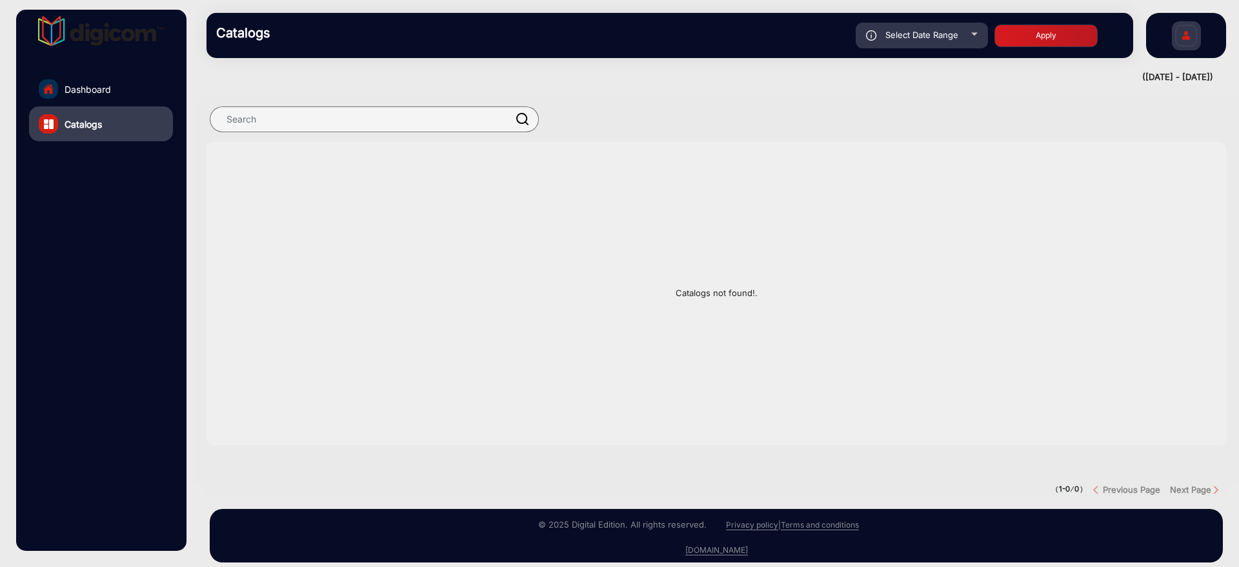
click at [147, 94] on link "Dashboard" at bounding box center [101, 89] width 144 height 35
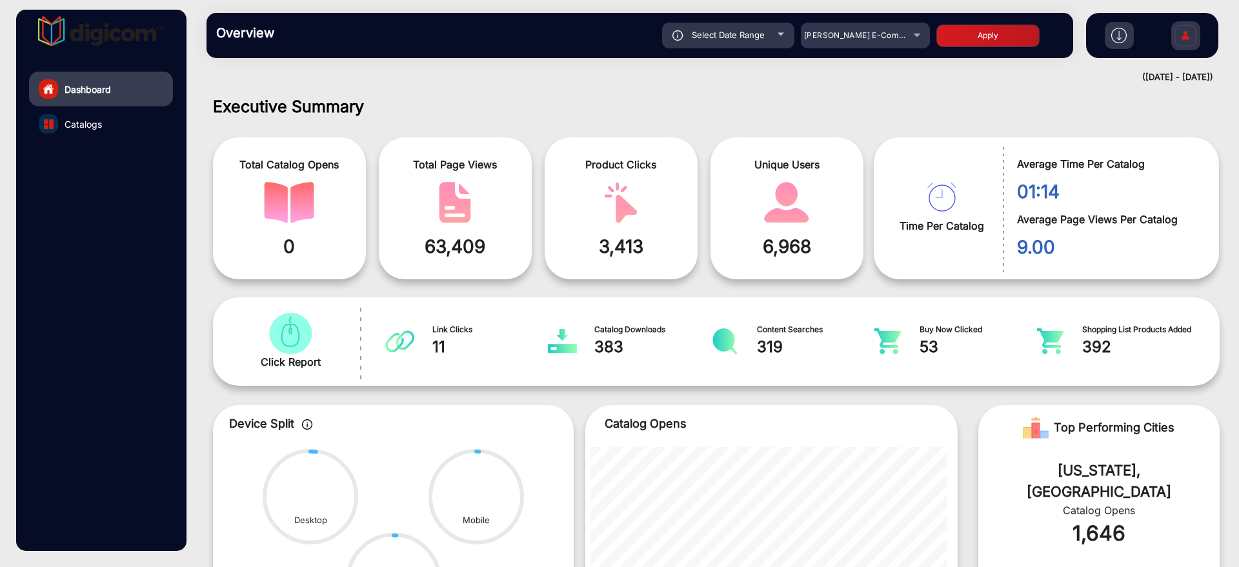
scroll to position [10, 0]
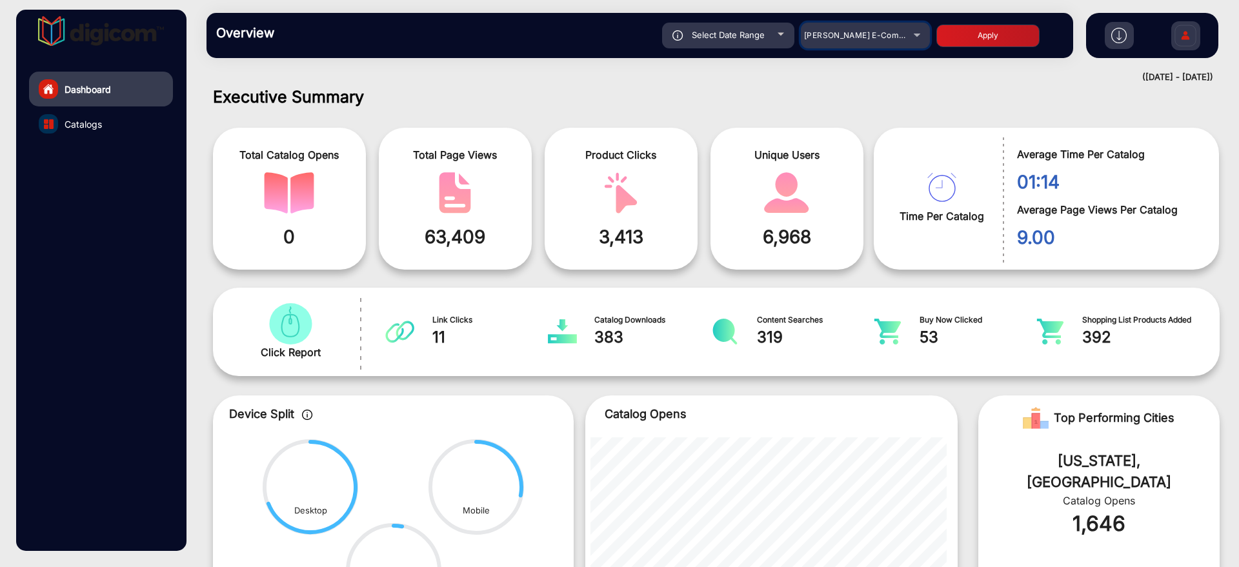
click at [882, 41] on div "[PERSON_NAME] E-Commerce" at bounding box center [855, 35] width 103 height 15
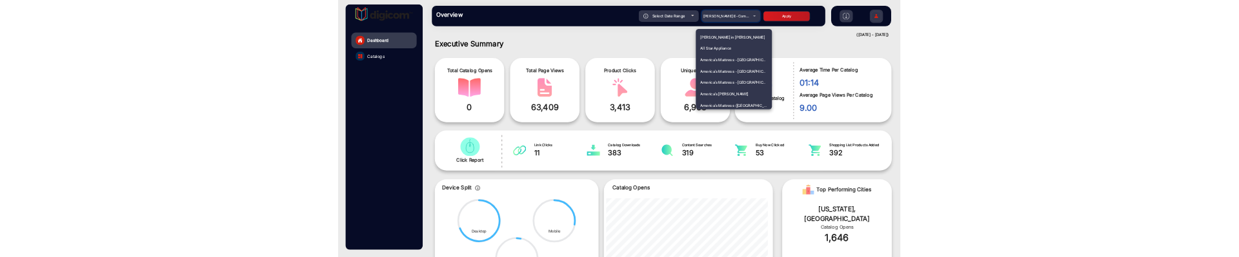
scroll to position [2219, 0]
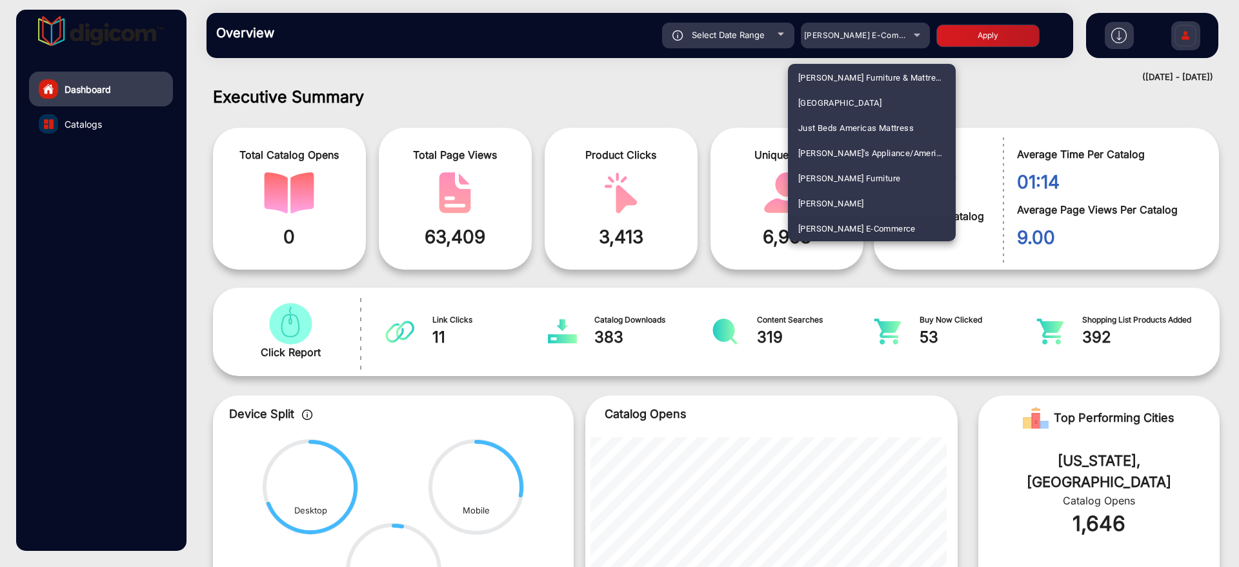
click at [749, 46] on div at bounding box center [619, 283] width 1239 height 567
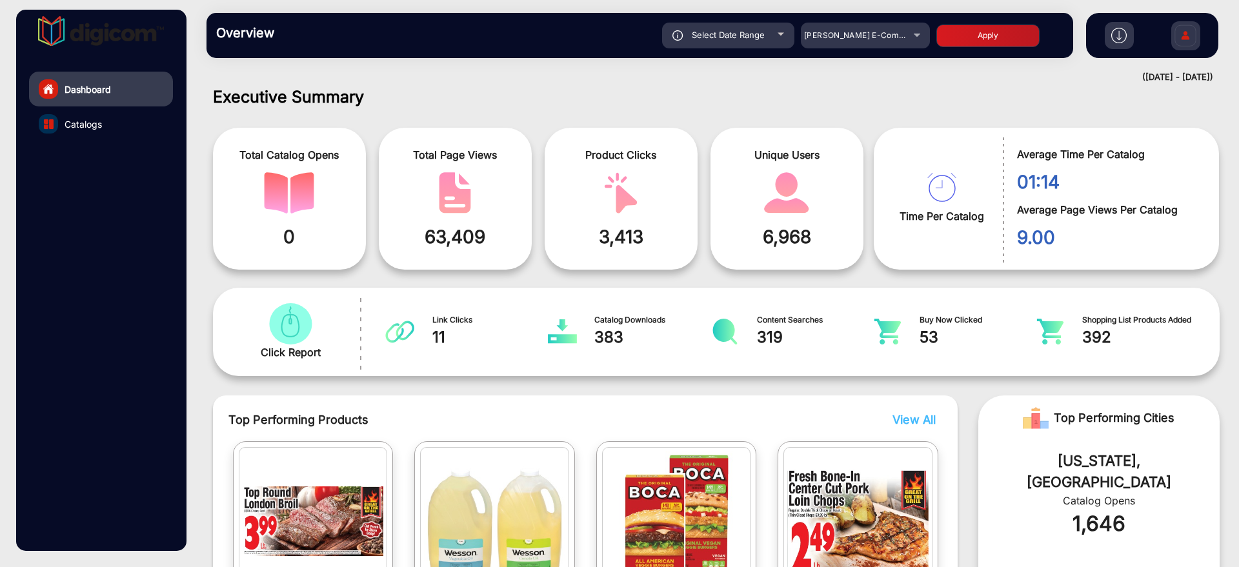
click at [753, 44] on div "Select Date Range" at bounding box center [728, 36] width 132 height 26
type input "5/15/2025"
type input "5/29/2025"
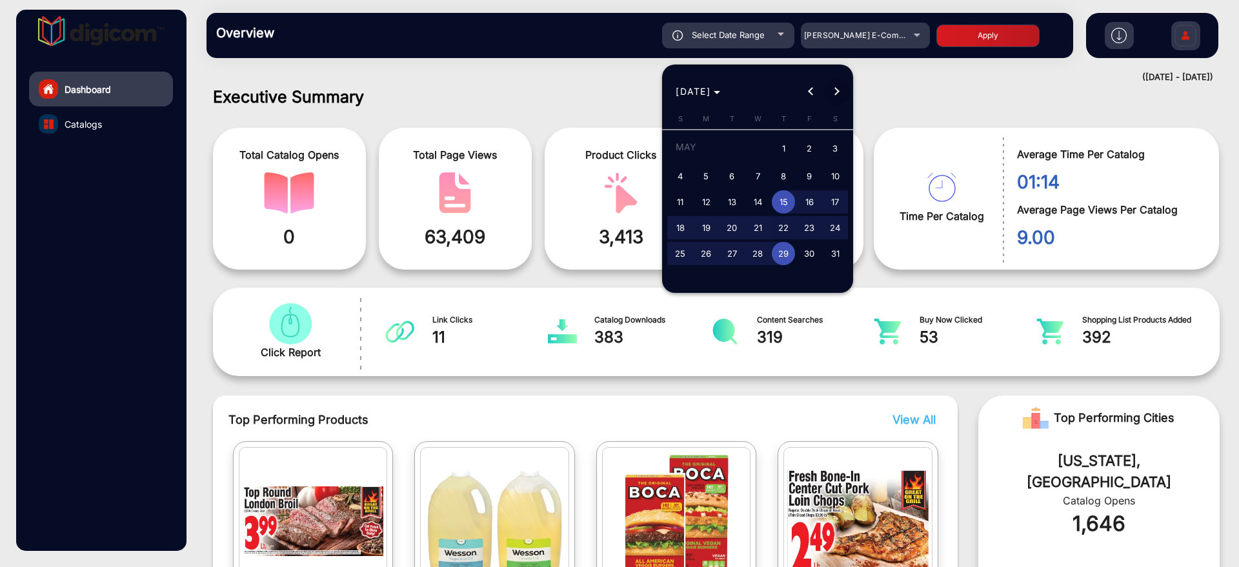
click at [837, 101] on span "Next month" at bounding box center [837, 92] width 26 height 26
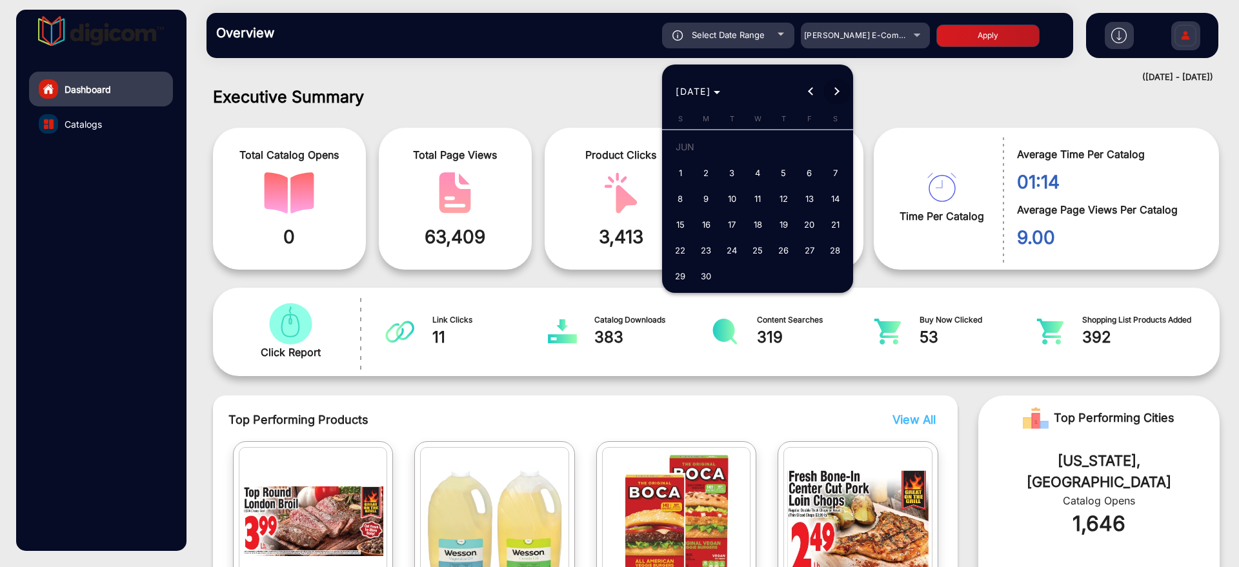
click at [837, 101] on span "Next month" at bounding box center [837, 92] width 26 height 26
click at [807, 156] on span "1" at bounding box center [809, 149] width 23 height 26
type input "[DATE]"
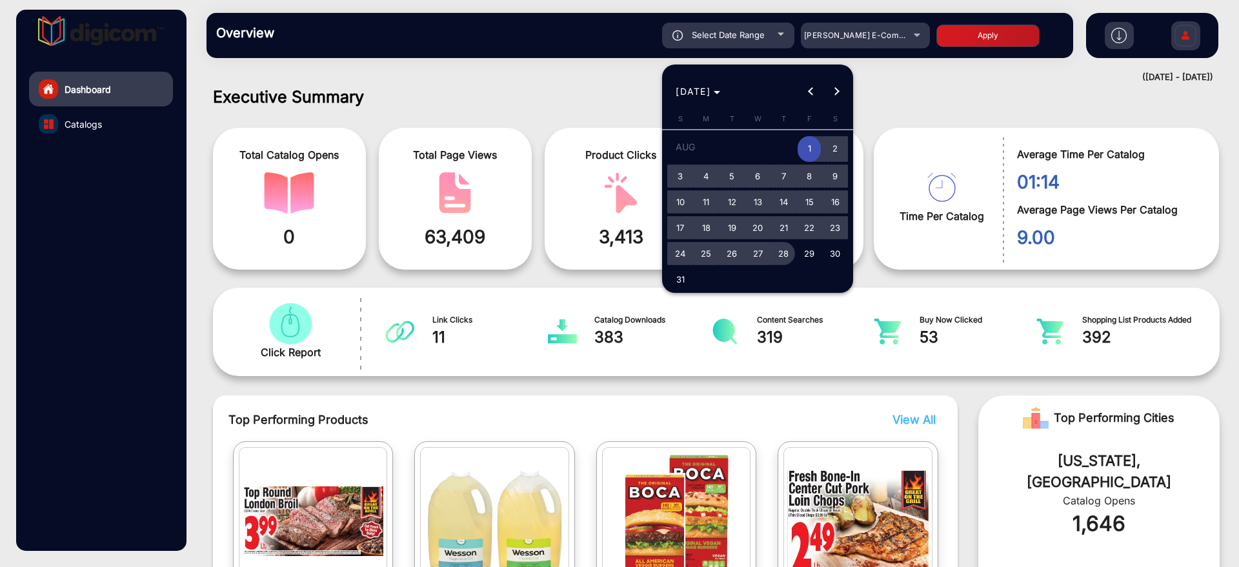
click at [780, 257] on span "28" at bounding box center [783, 253] width 23 height 23
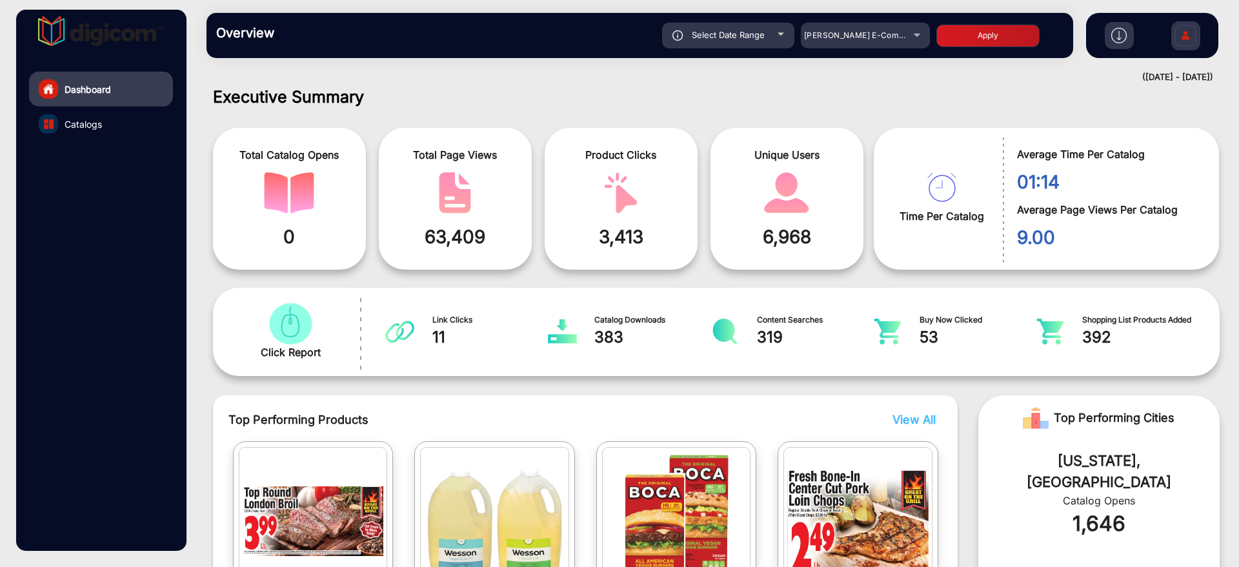
type input "[DATE]"
click at [944, 28] on button "Apply" at bounding box center [987, 36] width 103 height 23
type input "[DATE]"
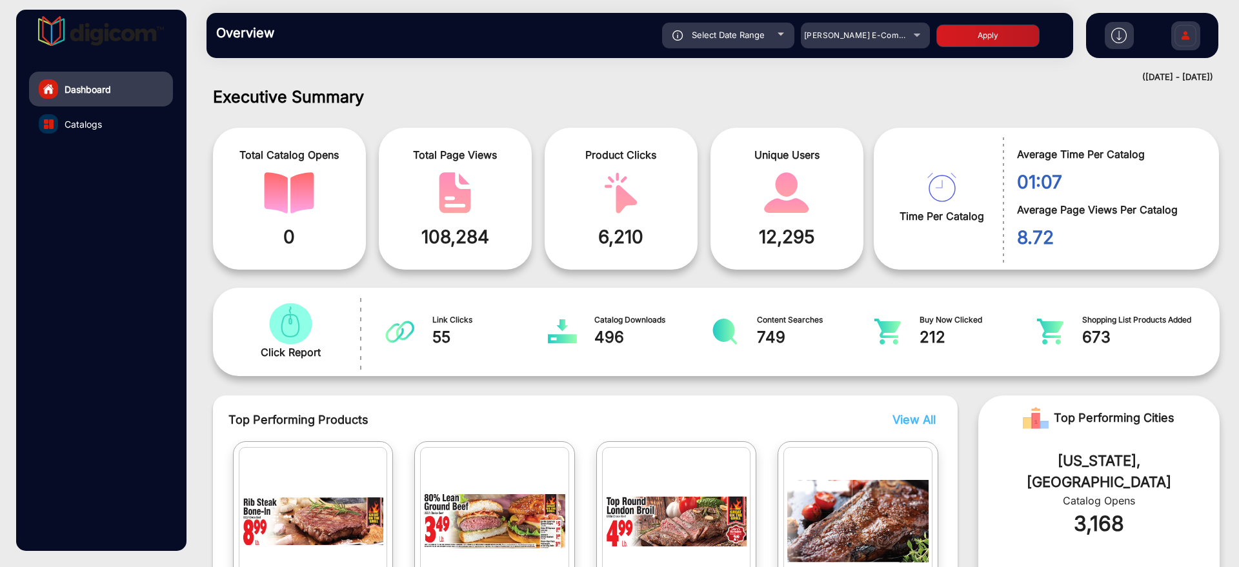
click at [762, 37] on span "Select Date Range" at bounding box center [728, 35] width 73 height 10
type input "[DATE]"
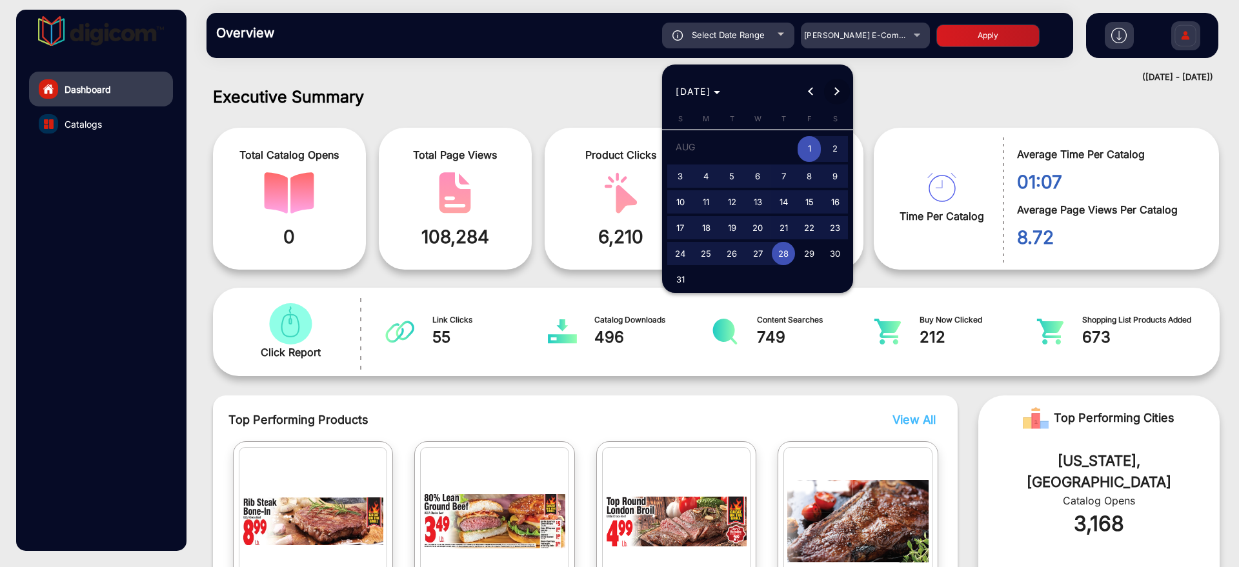
click at [839, 83] on span "Next month" at bounding box center [837, 92] width 26 height 26
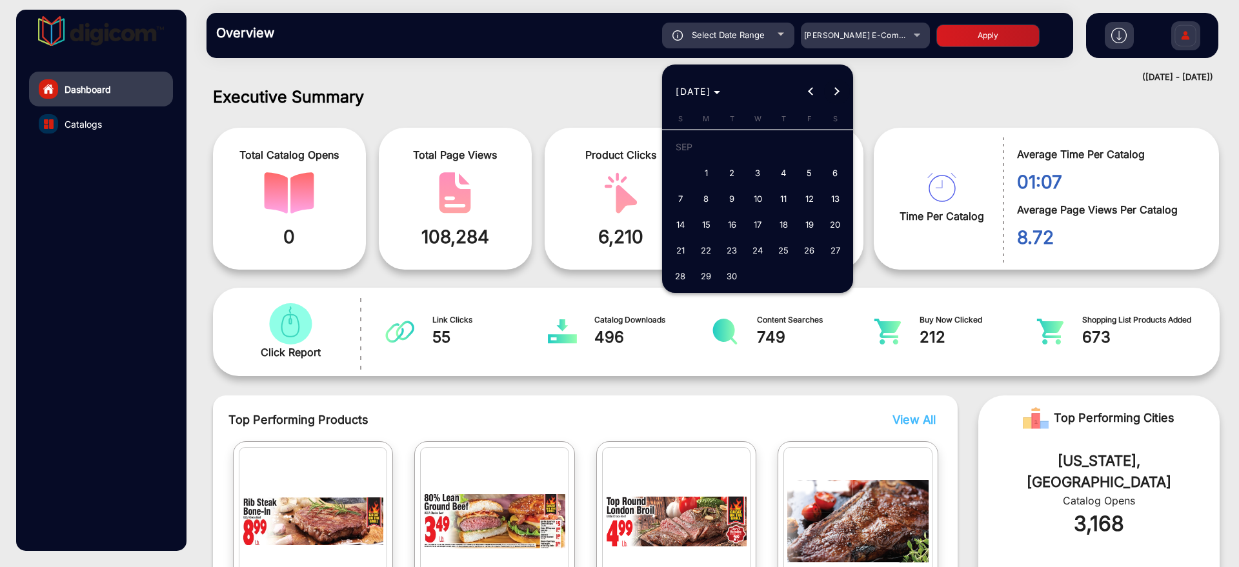
click at [839, 83] on span "Next month" at bounding box center [837, 92] width 26 height 26
click at [760, 144] on span "1" at bounding box center [757, 149] width 23 height 26
type input "[DATE]"
click at [802, 152] on span "3" at bounding box center [809, 149] width 23 height 26
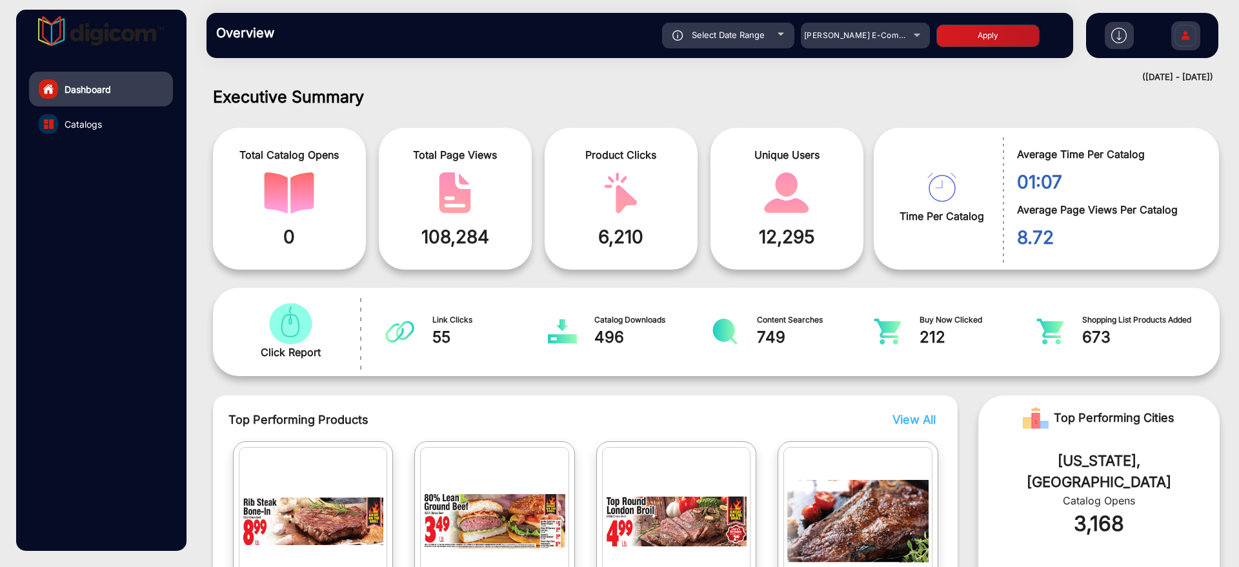
type input "10/3/2025"
click at [969, 31] on button "Apply" at bounding box center [987, 36] width 103 height 23
type input "[DATE]"
type input "10/3/2025"
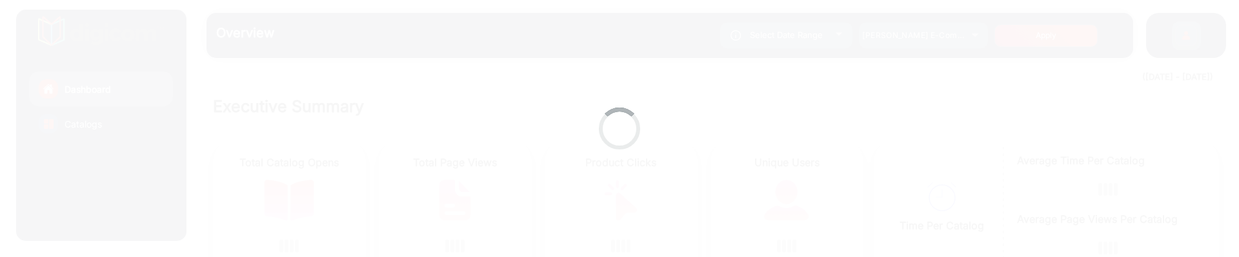
scroll to position [10, 0]
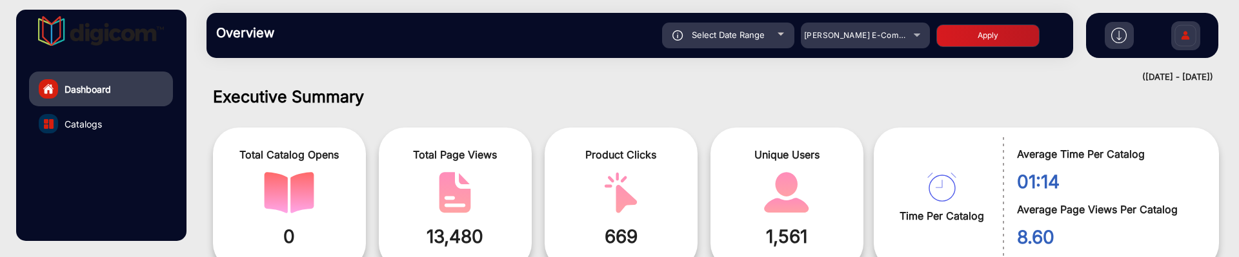
click at [757, 36] on span "Select Date Range" at bounding box center [728, 35] width 73 height 10
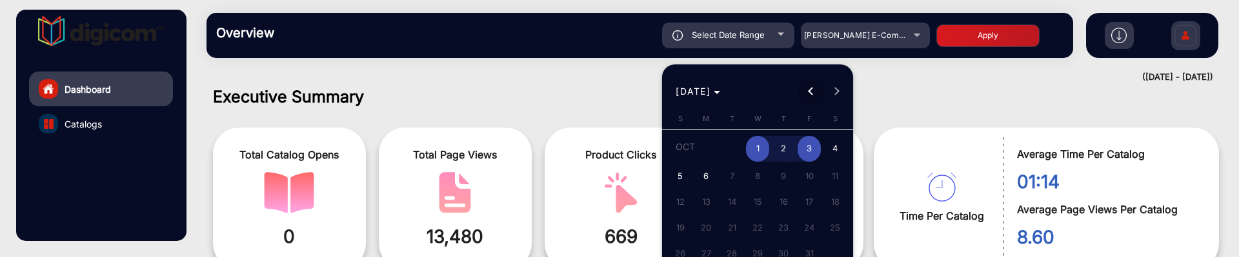
click at [802, 90] on span "Previous month" at bounding box center [811, 92] width 26 height 26
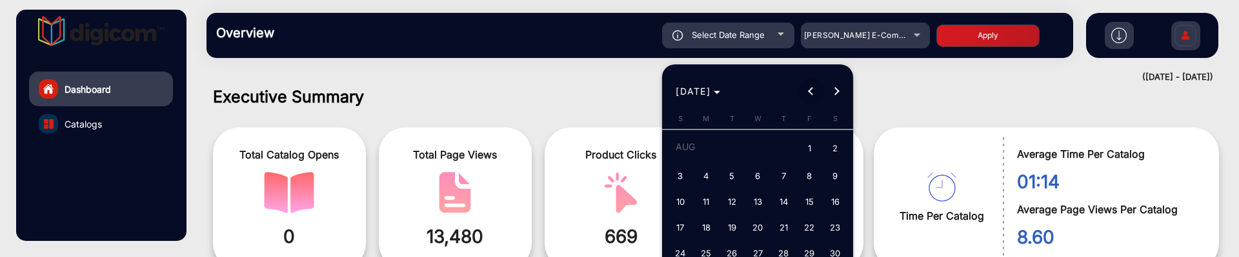
click at [802, 90] on span "Previous month" at bounding box center [811, 92] width 26 height 26
click at [450, 236] on div at bounding box center [619, 128] width 1239 height 257
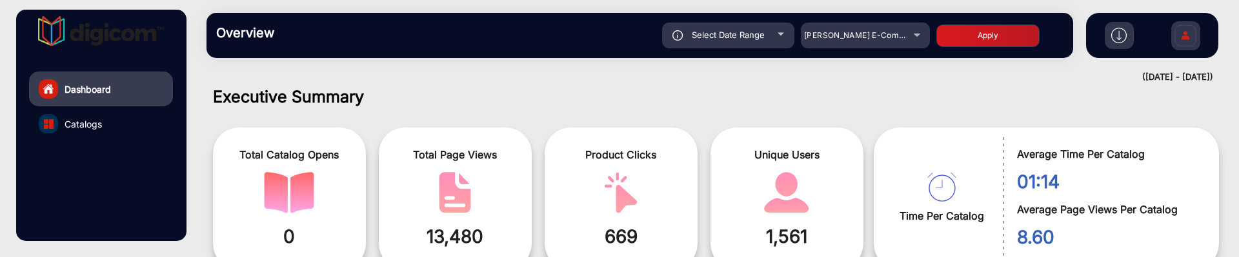
click at [785, 46] on div "Select Date Range" at bounding box center [728, 36] width 132 height 26
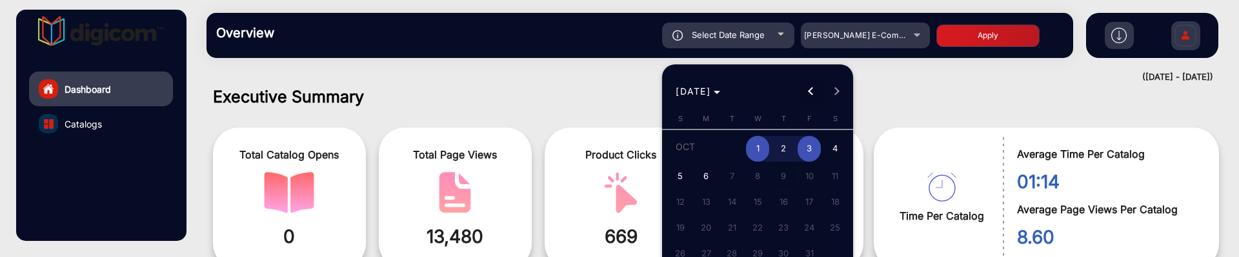
click at [811, 96] on span "Previous month" at bounding box center [811, 92] width 26 height 26
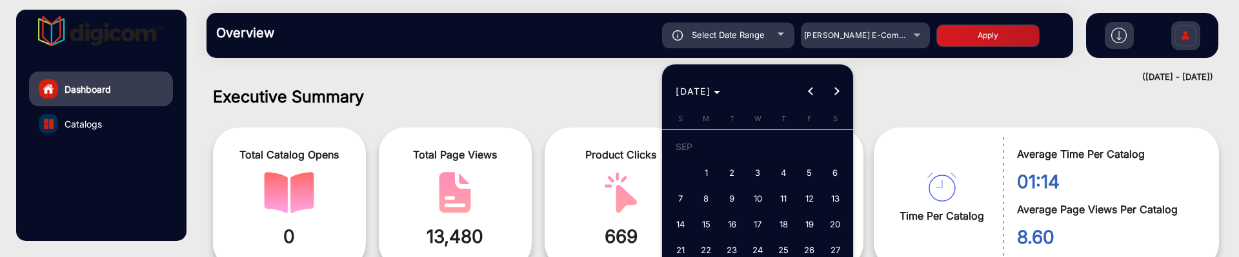
click at [709, 172] on span "1" at bounding box center [705, 172] width 23 height 23
type input "[DATE]"
click at [834, 87] on button "Next month" at bounding box center [837, 92] width 26 height 26
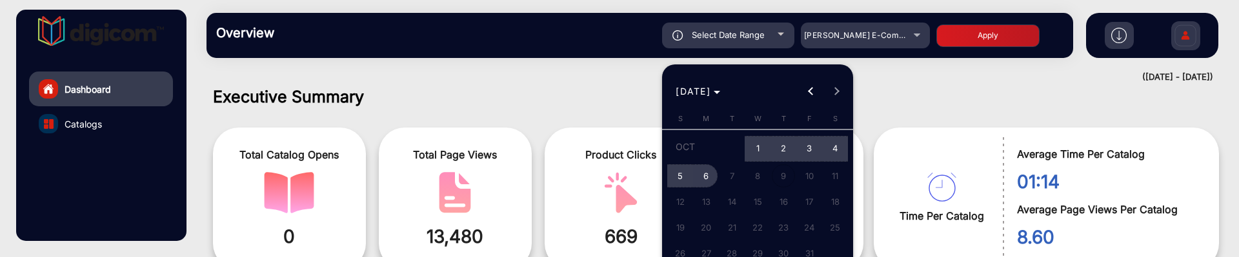
click at [707, 177] on span "6" at bounding box center [705, 176] width 23 height 23
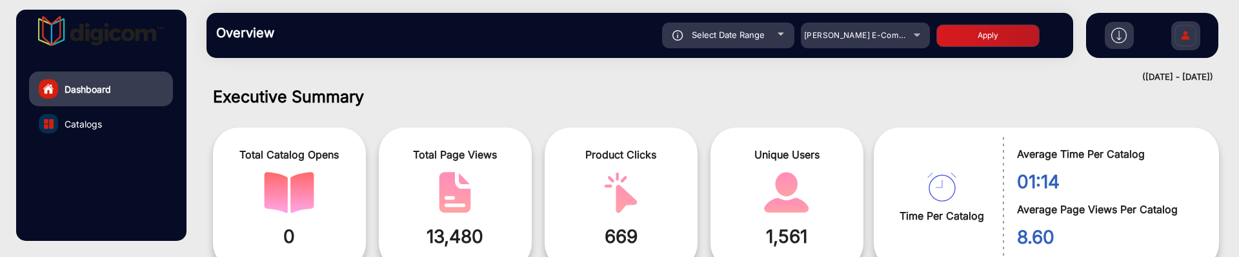
type input "[DATE]"
click at [994, 39] on button "Apply" at bounding box center [987, 36] width 103 height 23
click at [913, 33] on div "[PERSON_NAME] E-Commerce" at bounding box center [865, 35] width 129 height 15
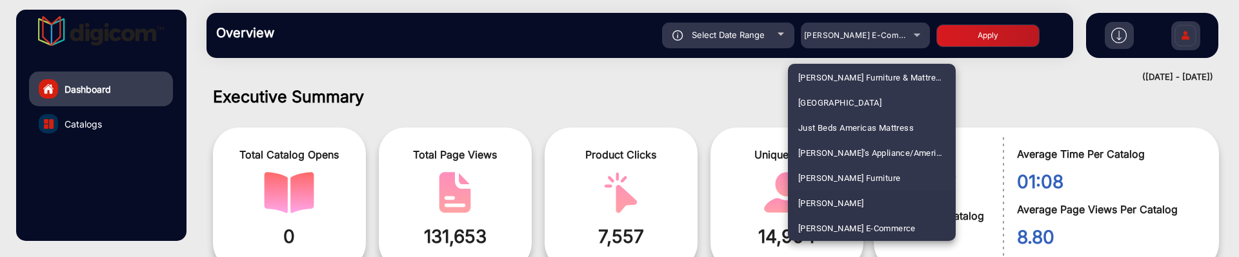
click at [860, 198] on mat-option "[PERSON_NAME]" at bounding box center [872, 203] width 168 height 25
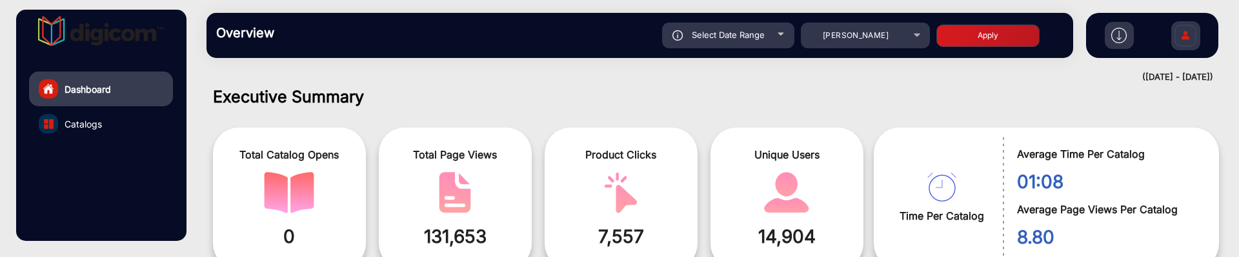
click at [975, 35] on button "Apply" at bounding box center [987, 36] width 103 height 23
click at [862, 34] on span "[PERSON_NAME]" at bounding box center [856, 35] width 66 height 10
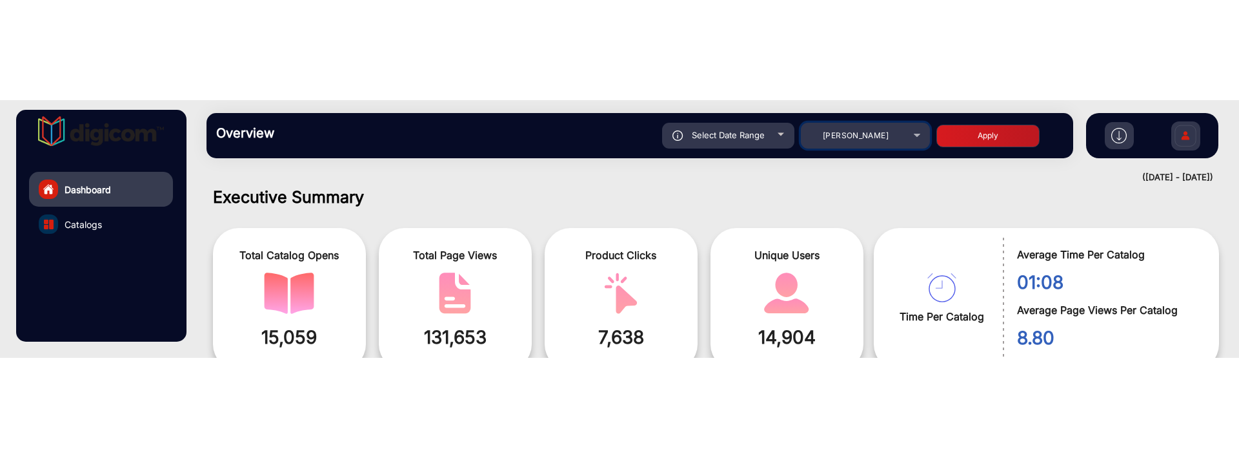
scroll to position [2194, 0]
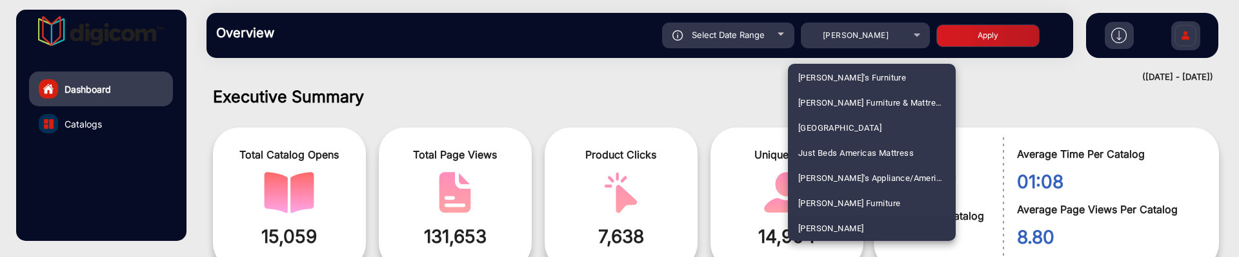
click at [106, 121] on div at bounding box center [619, 128] width 1239 height 257
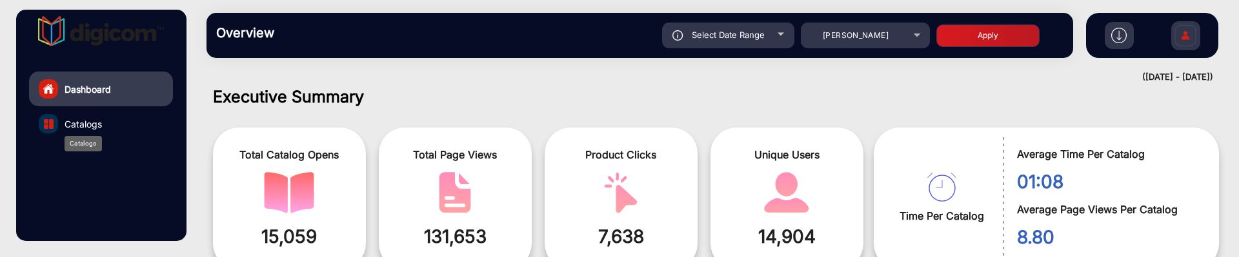
click at [97, 123] on span "Catalogs" at bounding box center [83, 124] width 37 height 14
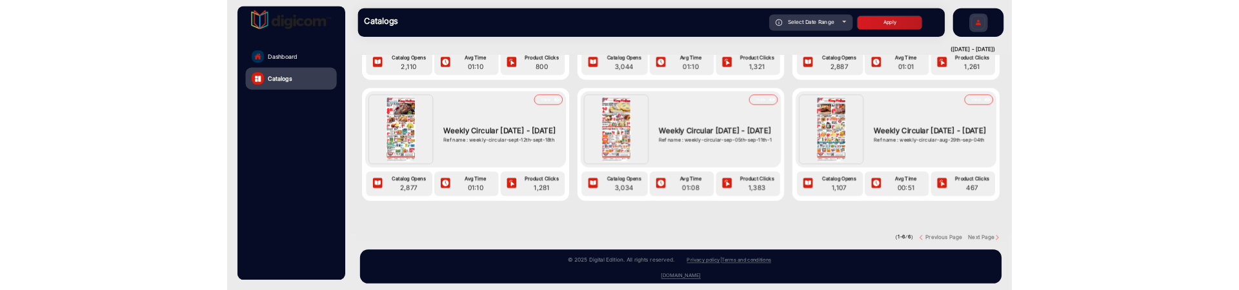
scroll to position [209, 0]
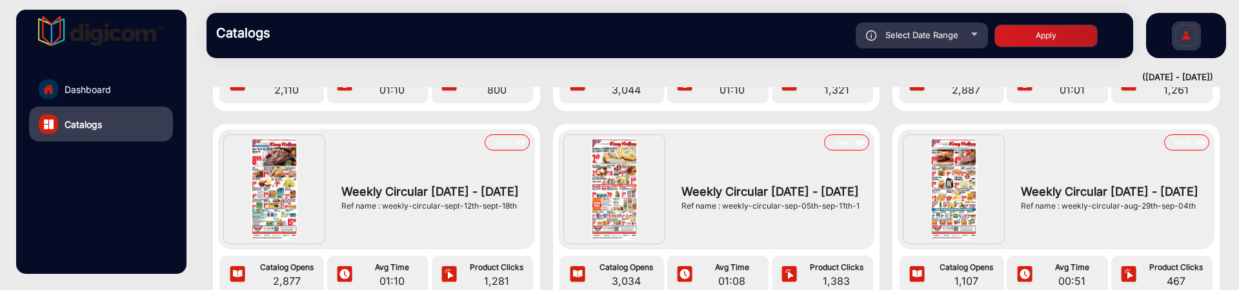
click at [916, 32] on span "Select Date Range" at bounding box center [921, 35] width 73 height 10
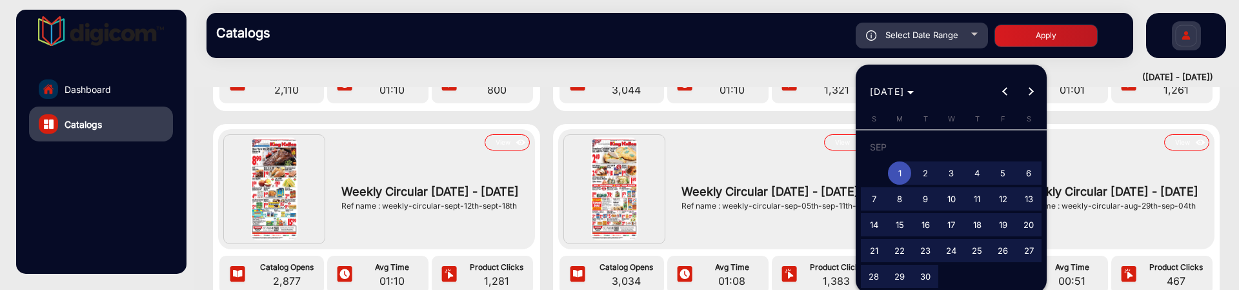
click at [106, 77] on div at bounding box center [619, 145] width 1239 height 290
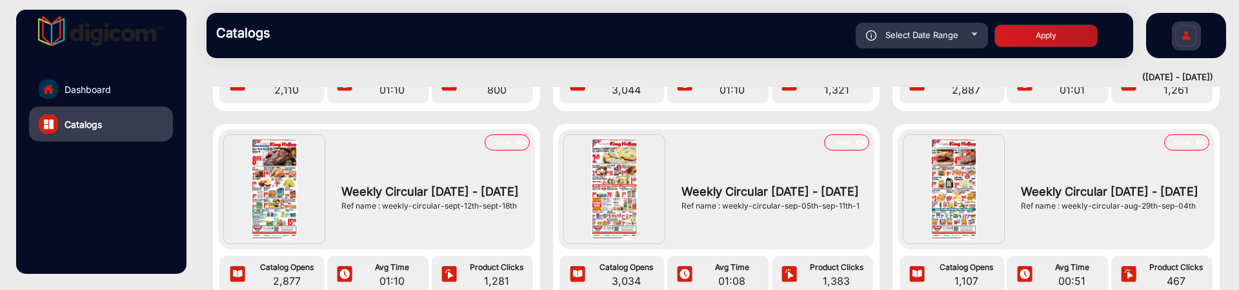
click at [112, 83] on link "Dashboard" at bounding box center [101, 89] width 144 height 35
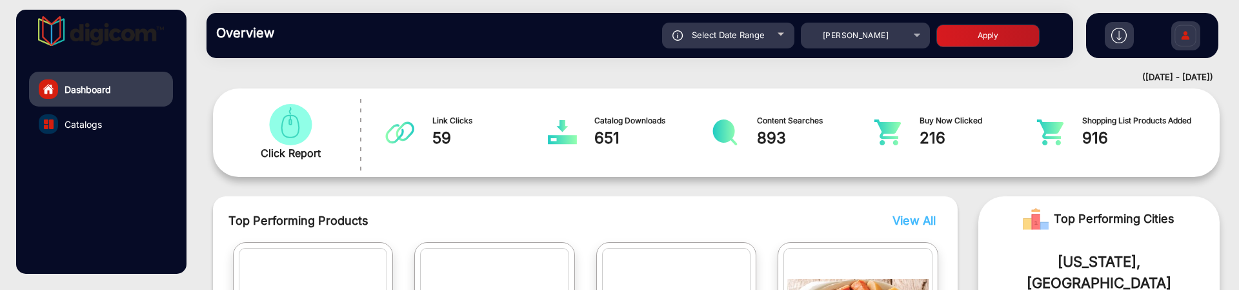
scroll to position [10, 0]
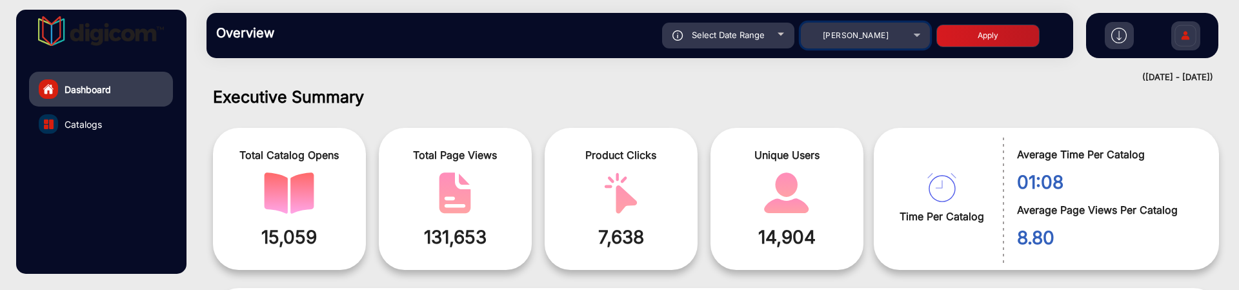
click at [898, 43] on div "[PERSON_NAME]" at bounding box center [855, 35] width 103 height 15
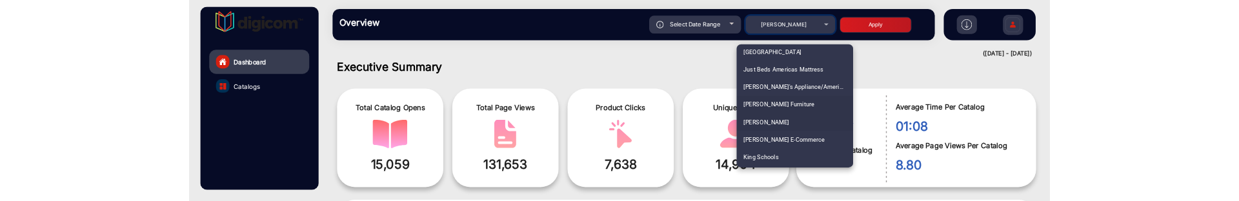
scroll to position [2274, 0]
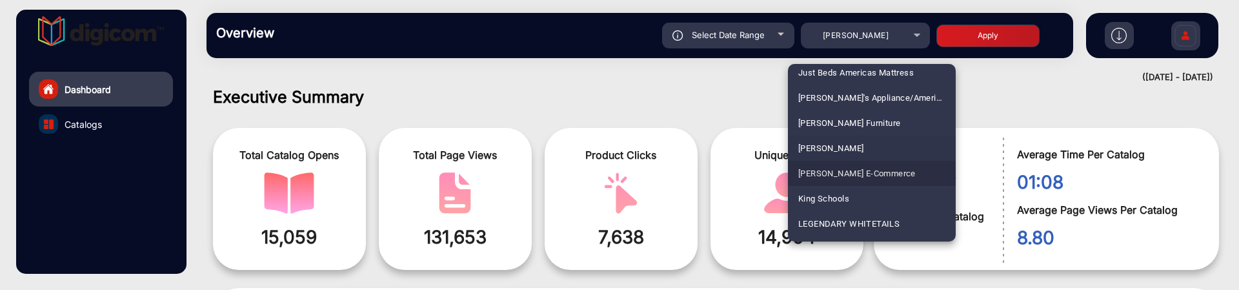
click at [900, 172] on mat-option "[PERSON_NAME] E-Commerce" at bounding box center [872, 173] width 168 height 25
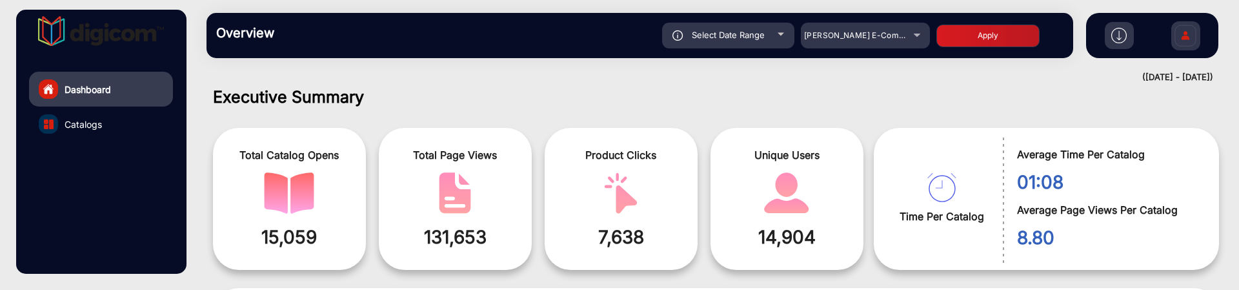
click at [970, 39] on button "Apply" at bounding box center [987, 36] width 103 height 23
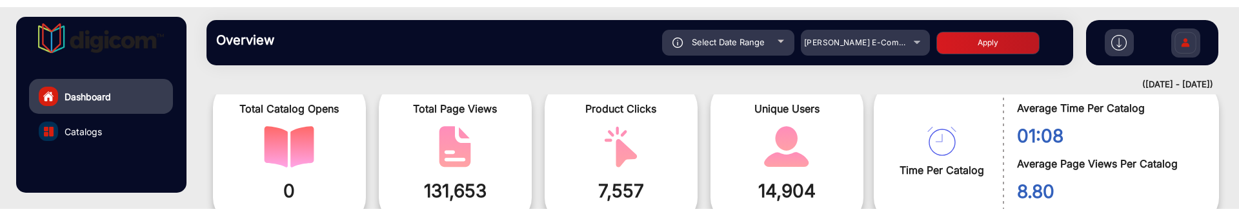
scroll to position [90, 0]
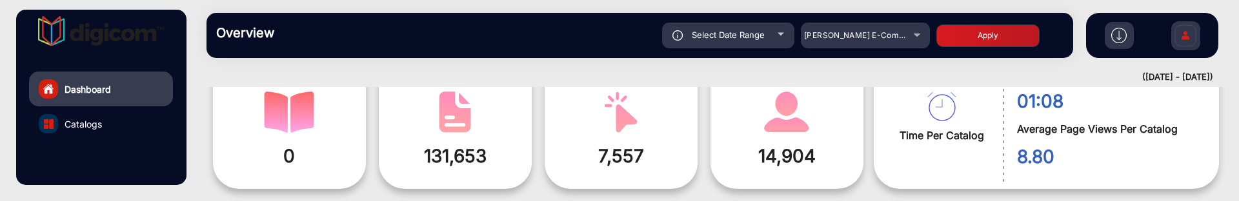
click at [299, 160] on span "0" at bounding box center [290, 156] width 134 height 27
click at [787, 37] on div "Select Date Range" at bounding box center [728, 36] width 132 height 26
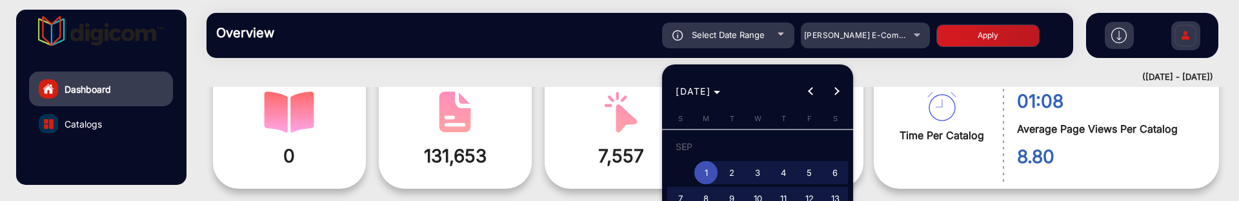
click at [1182, 83] on div at bounding box center [619, 100] width 1239 height 201
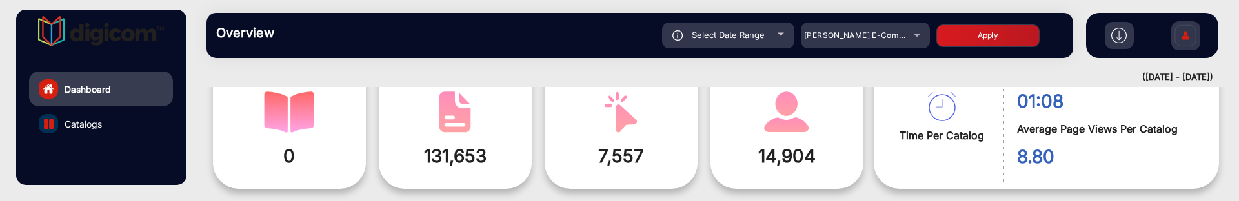
drag, startPoint x: 1183, startPoint y: 77, endPoint x: 1113, endPoint y: 66, distance: 70.5
click at [1113, 66] on mat-drawer-content "Overview Reports Understand what makes your customers tick and learn how they a…" at bounding box center [716, 100] width 1045 height 201
click at [1132, 70] on div "Overview Reports Understand what makes your customers tick and learn how they a…" at bounding box center [716, 35] width 1045 height 71
click at [1135, 77] on div "(09-01-2025 - 10-06-2025)" at bounding box center [704, 77] width 1020 height 13
click at [1114, 77] on div "(09-01-2025 - 10-06-2025)" at bounding box center [704, 77] width 1020 height 13
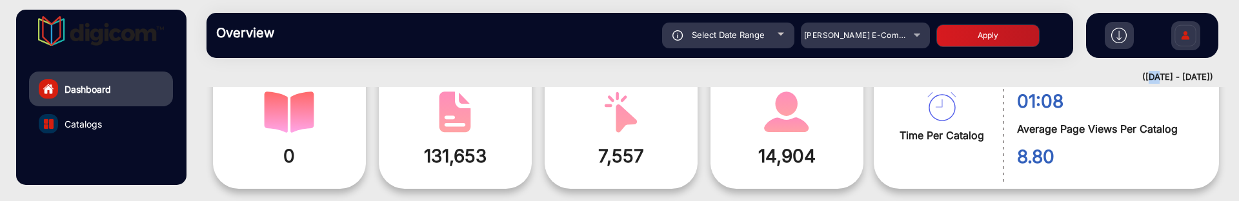
click at [1114, 77] on div "(09-01-2025 - 10-06-2025)" at bounding box center [704, 77] width 1020 height 13
click at [1127, 73] on div "(09-01-2025 - 10-06-2025)" at bounding box center [704, 77] width 1020 height 13
click at [1189, 76] on div "(09-01-2025 - 10-06-2025)" at bounding box center [704, 77] width 1020 height 13
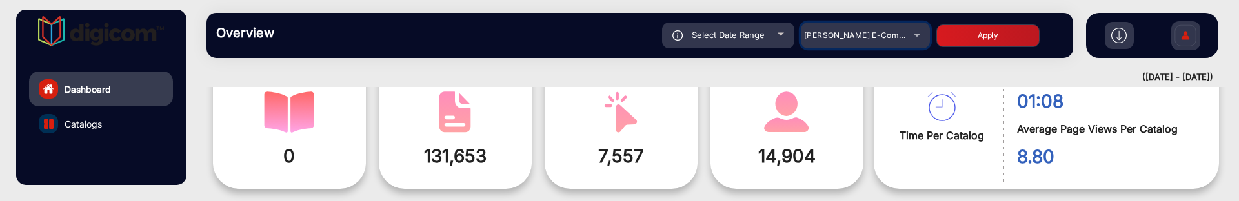
click at [860, 43] on mat-select "[PERSON_NAME] E-Commerce" at bounding box center [865, 36] width 129 height 26
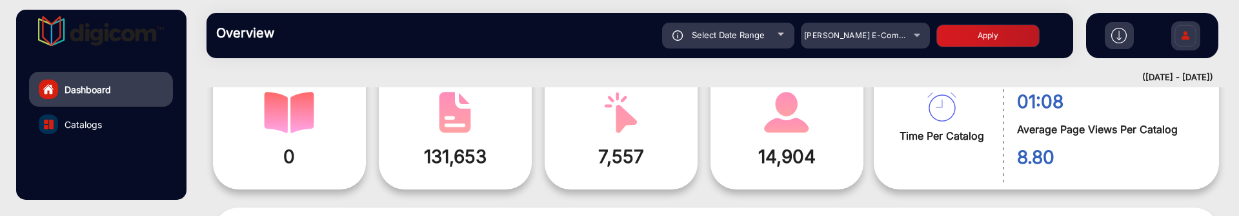
click at [751, 41] on div "Select Date Range" at bounding box center [728, 36] width 132 height 26
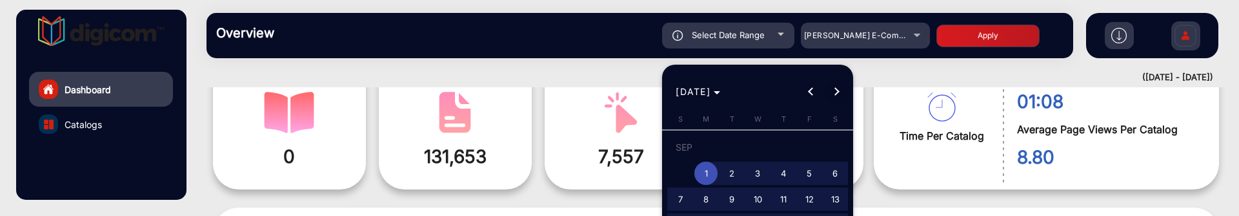
click at [840, 88] on span "Next month" at bounding box center [837, 92] width 26 height 26
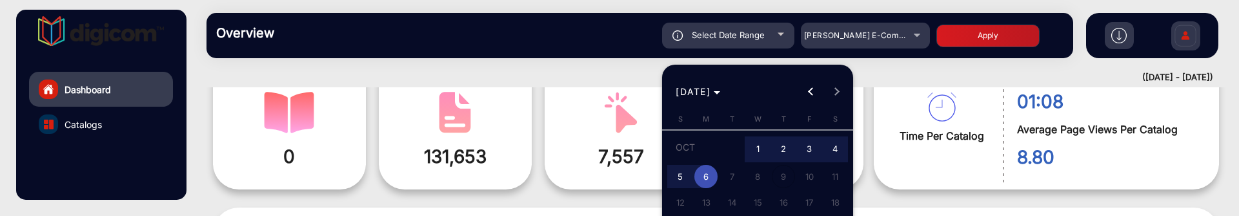
click at [763, 146] on span "1" at bounding box center [757, 149] width 23 height 26
type input "[DATE]"
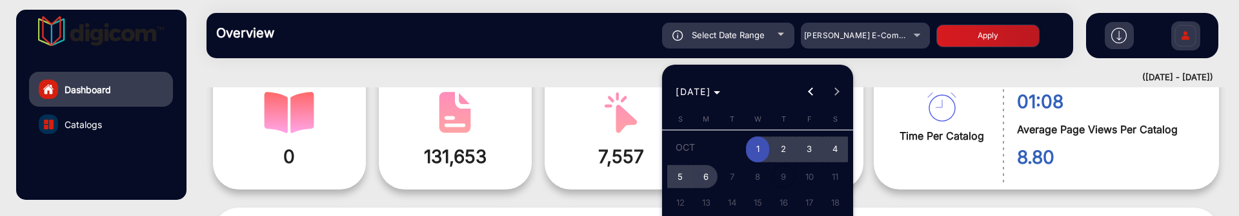
click at [706, 174] on span "6" at bounding box center [705, 176] width 23 height 23
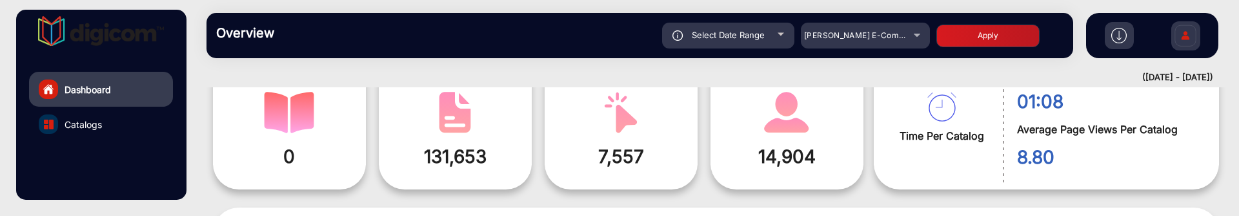
type input "[DATE]"
click at [994, 31] on button "Apply" at bounding box center [987, 36] width 103 height 23
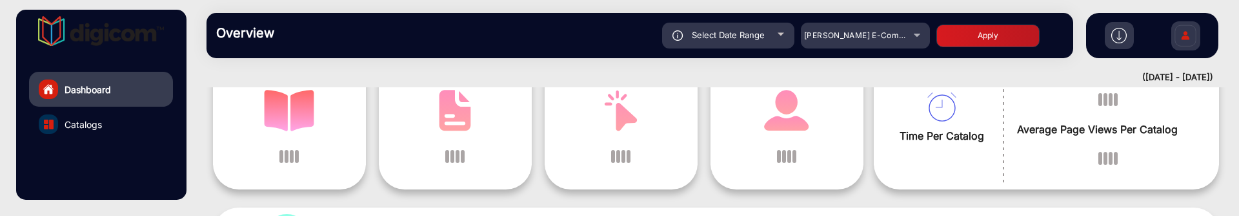
scroll to position [10, 0]
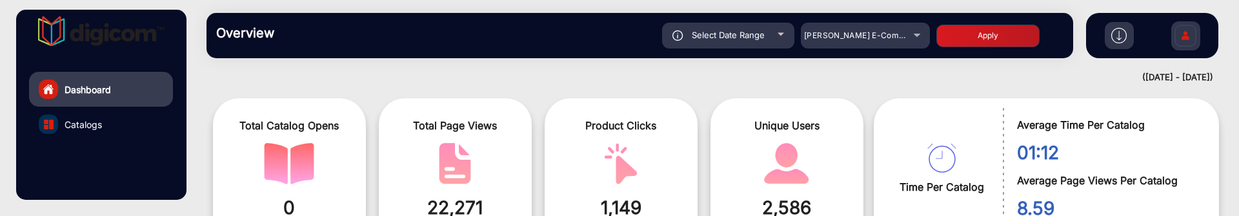
scroll to position [90, 0]
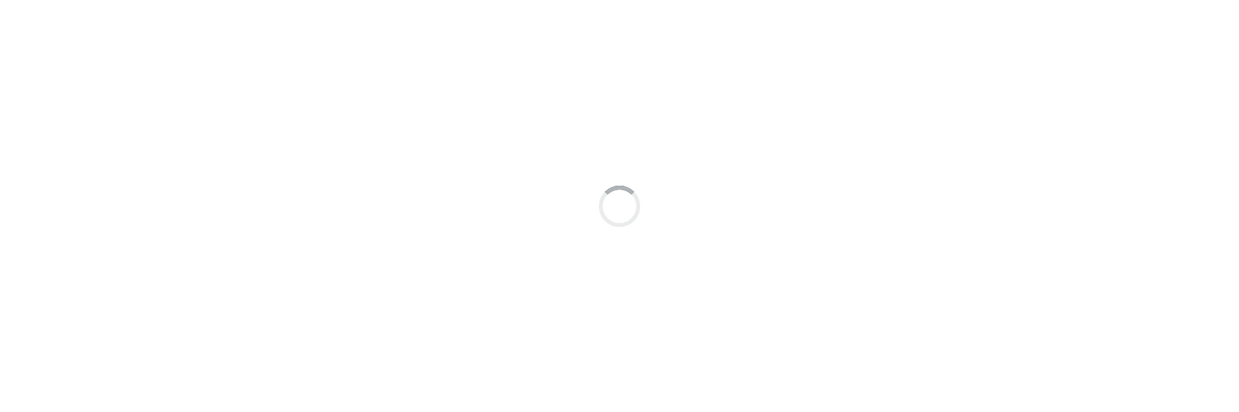
scroll to position [10, 0]
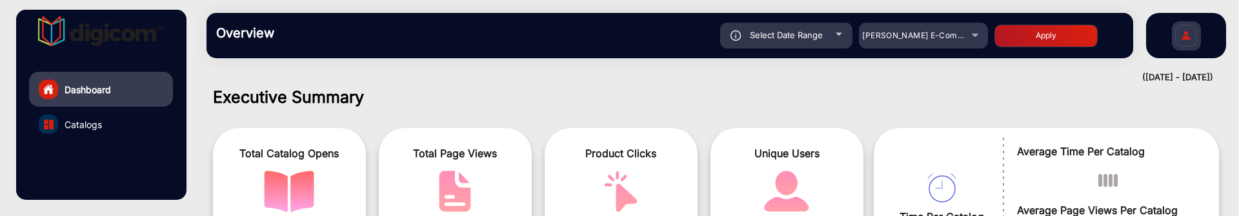
click at [834, 40] on div "Select Date Range" at bounding box center [786, 36] width 132 height 26
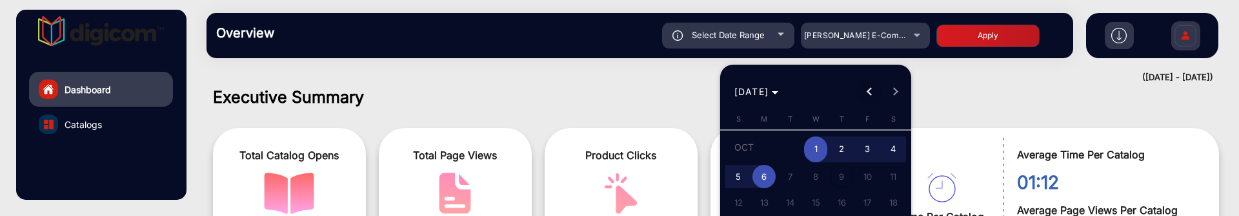
click at [865, 97] on span "Previous month" at bounding box center [869, 92] width 26 height 26
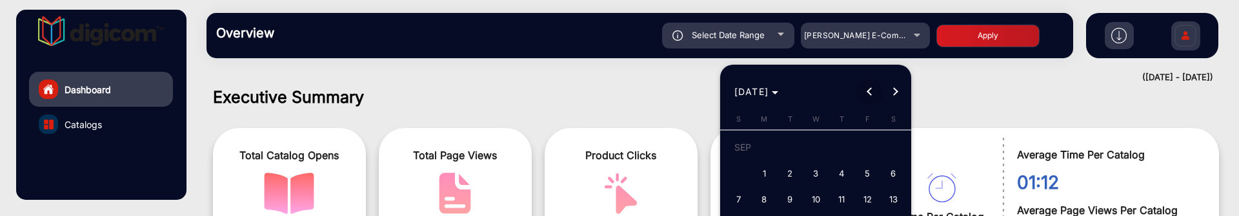
click at [865, 97] on span "Previous month" at bounding box center [869, 92] width 26 height 26
click at [873, 148] on span "1" at bounding box center [867, 149] width 23 height 26
type input "[DATE]"
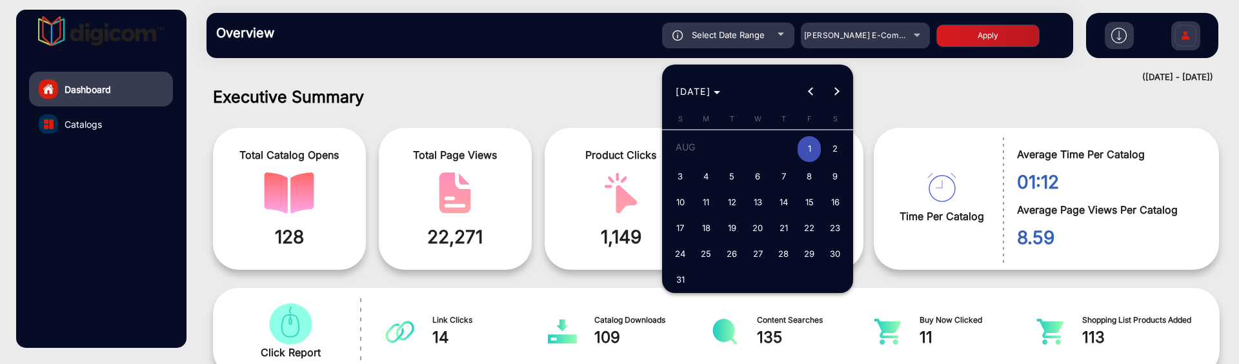
click at [842, 93] on span "Next month" at bounding box center [837, 92] width 26 height 26
click at [554, 89] on div at bounding box center [619, 182] width 1239 height 364
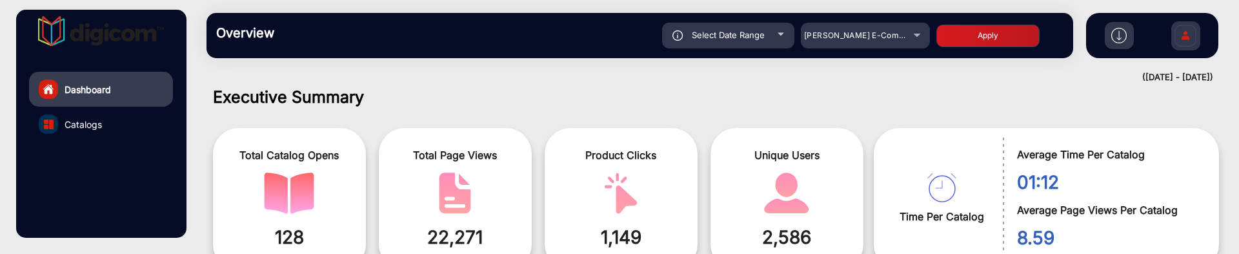
click at [130, 125] on link "Catalogs" at bounding box center [101, 123] width 144 height 35
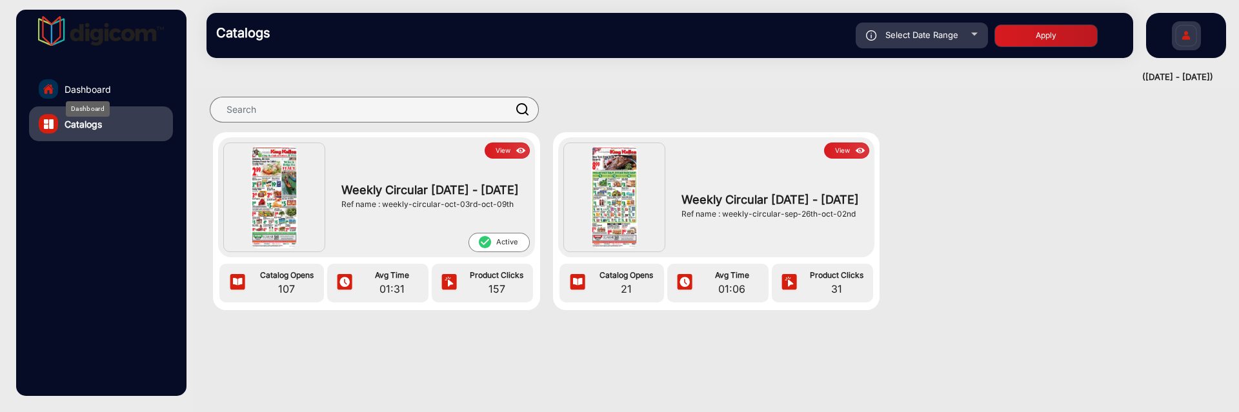
click at [94, 88] on span "Dashboard" at bounding box center [88, 90] width 46 height 14
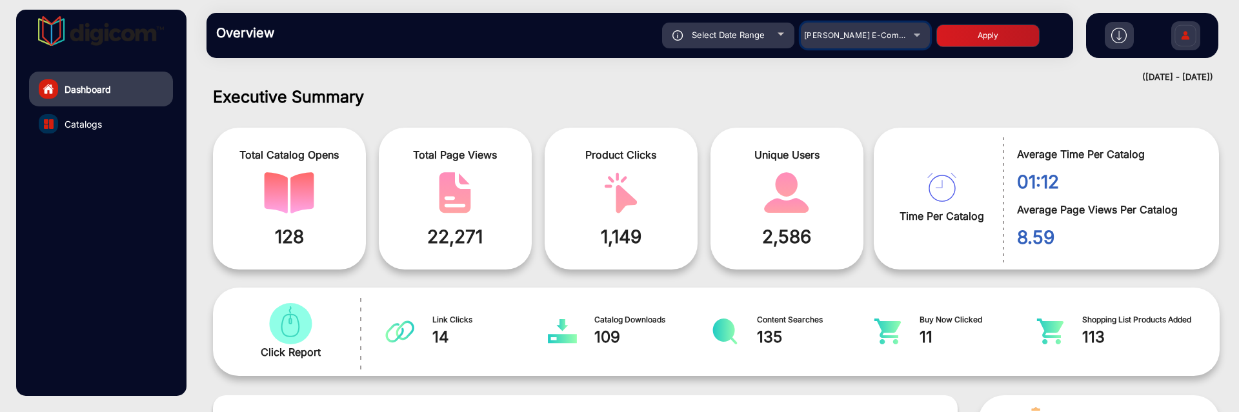
click at [846, 37] on span "[PERSON_NAME] E-Commerce" at bounding box center [864, 35] width 120 height 10
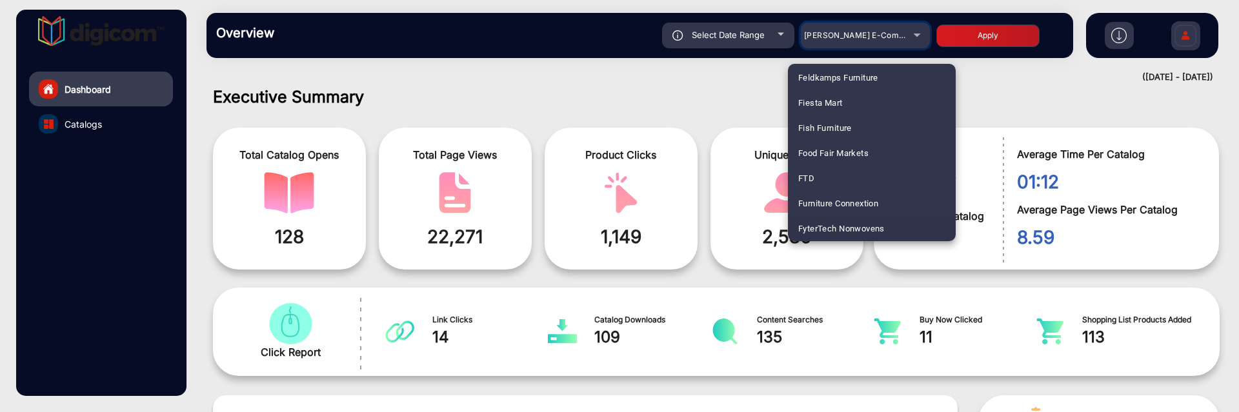
scroll to position [1566, 0]
click at [731, 92] on div at bounding box center [619, 206] width 1239 height 412
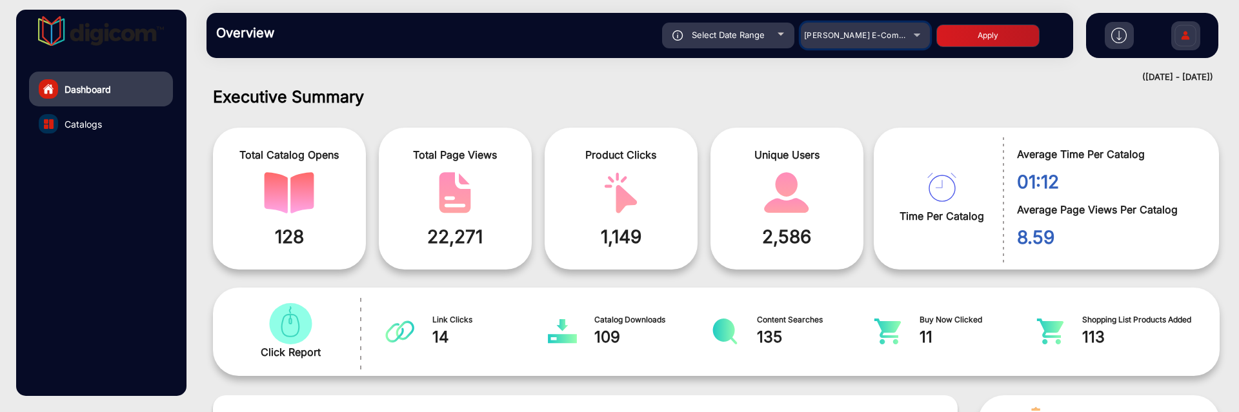
click at [822, 35] on span "[PERSON_NAME] E-Commerce" at bounding box center [864, 35] width 120 height 10
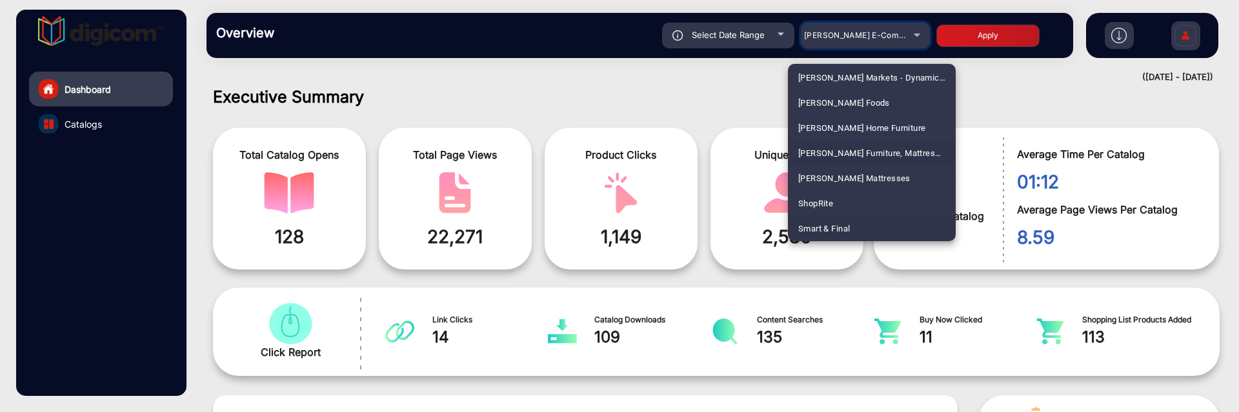
scroll to position [3074, 0]
click at [862, 176] on mat-option "ShopRite" at bounding box center [872, 178] width 168 height 25
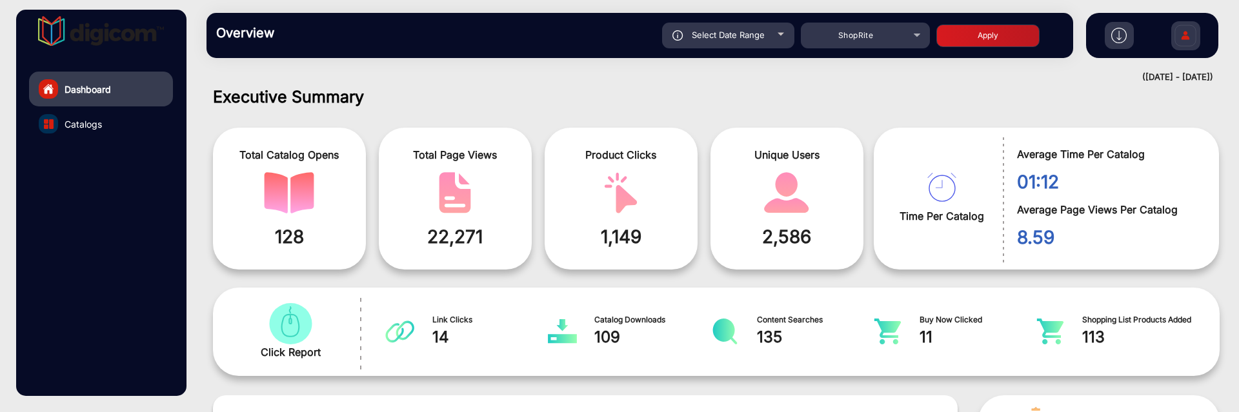
click at [737, 34] on span "Select Date Range" at bounding box center [728, 35] width 73 height 10
type input "[DATE]"
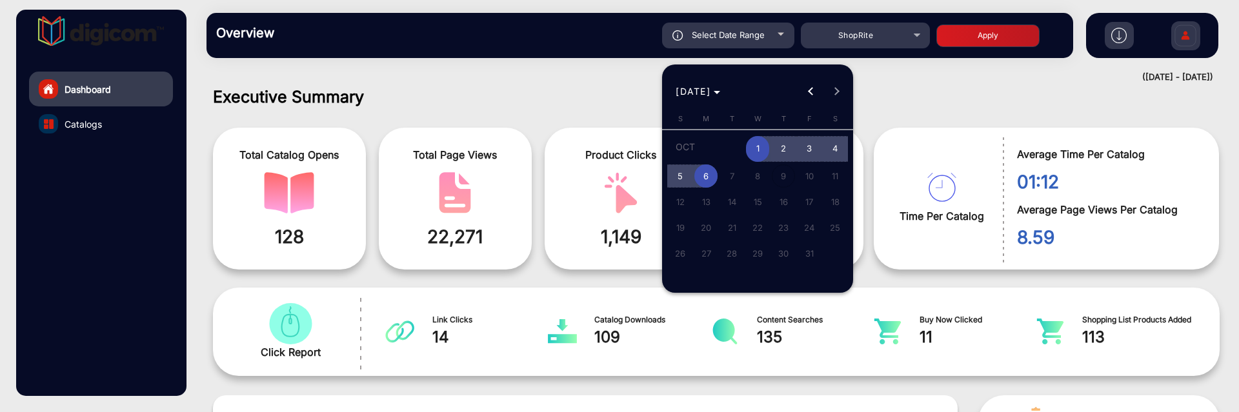
click at [709, 171] on span "6" at bounding box center [705, 176] width 23 height 23
type input "[DATE]"
click at [709, 171] on span "6" at bounding box center [705, 176] width 23 height 23
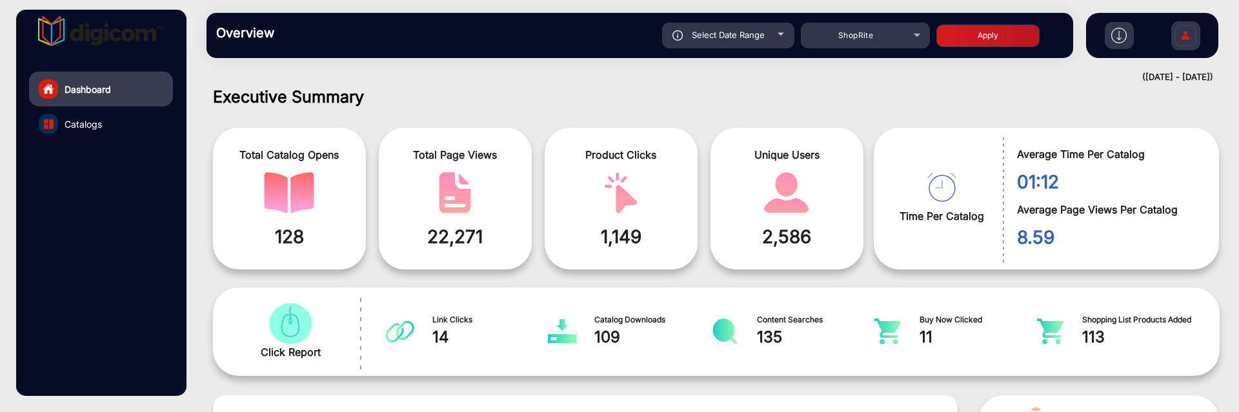
type input "[DATE]"
click at [1029, 42] on button "Apply" at bounding box center [987, 36] width 103 height 23
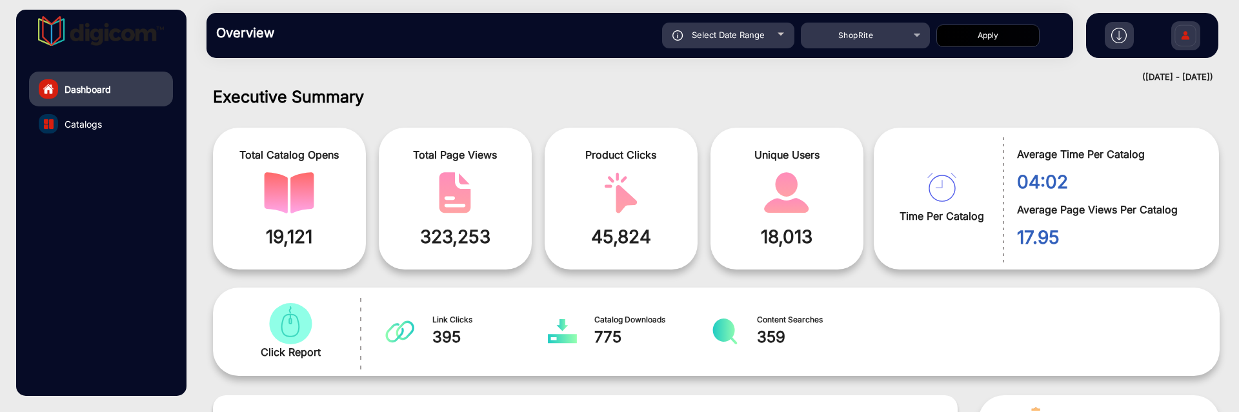
click at [760, 30] on span "Select Date Range" at bounding box center [728, 35] width 73 height 10
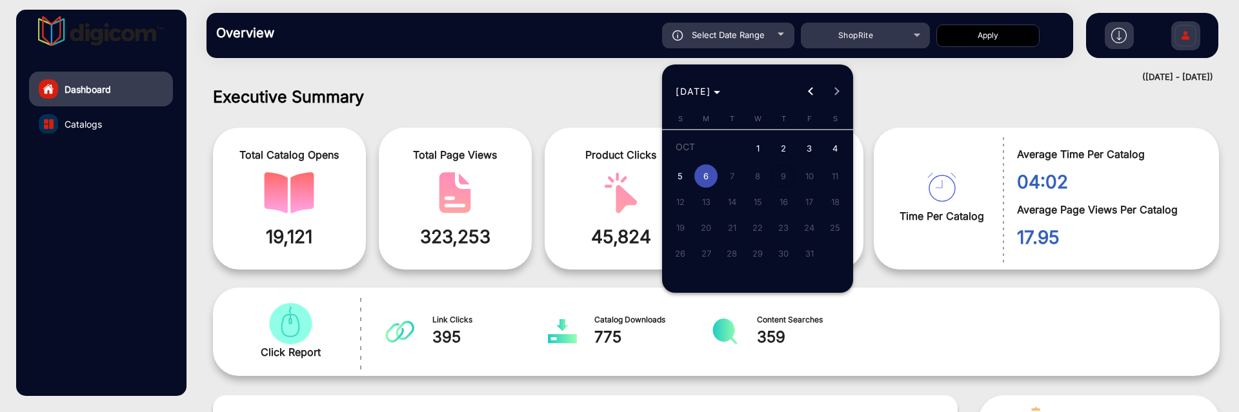
click at [885, 29] on div at bounding box center [619, 206] width 1239 height 412
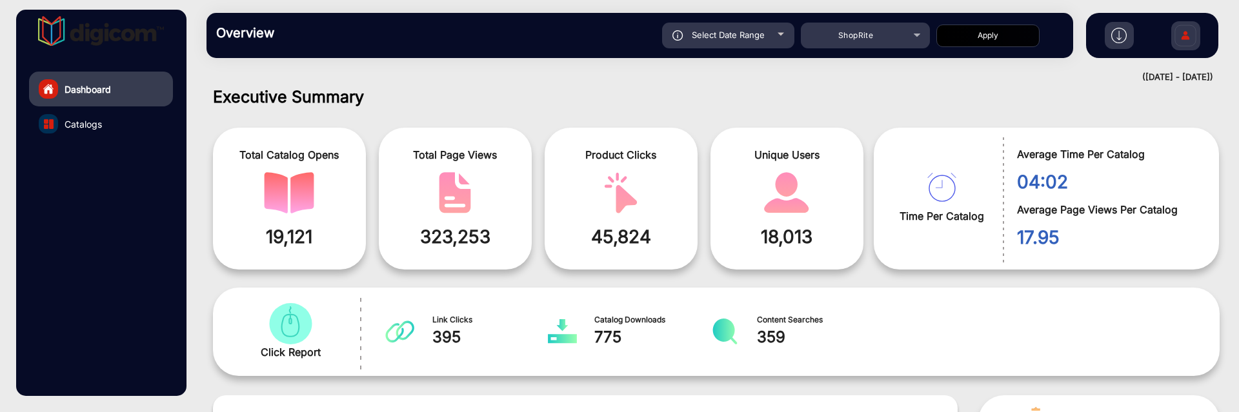
click at [762, 31] on span "Select Date Range" at bounding box center [728, 35] width 73 height 10
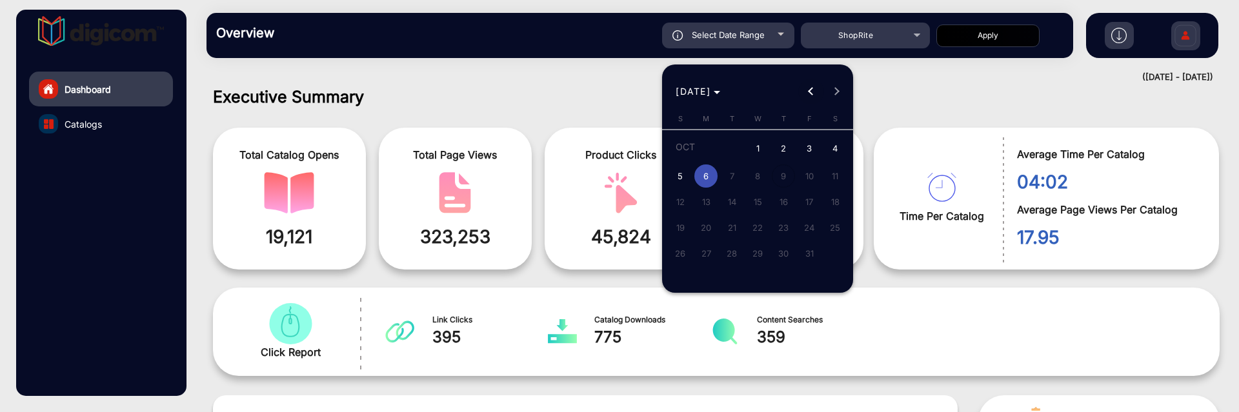
click at [813, 91] on button "Previous month" at bounding box center [811, 92] width 26 height 26
click at [893, 79] on div at bounding box center [619, 206] width 1239 height 412
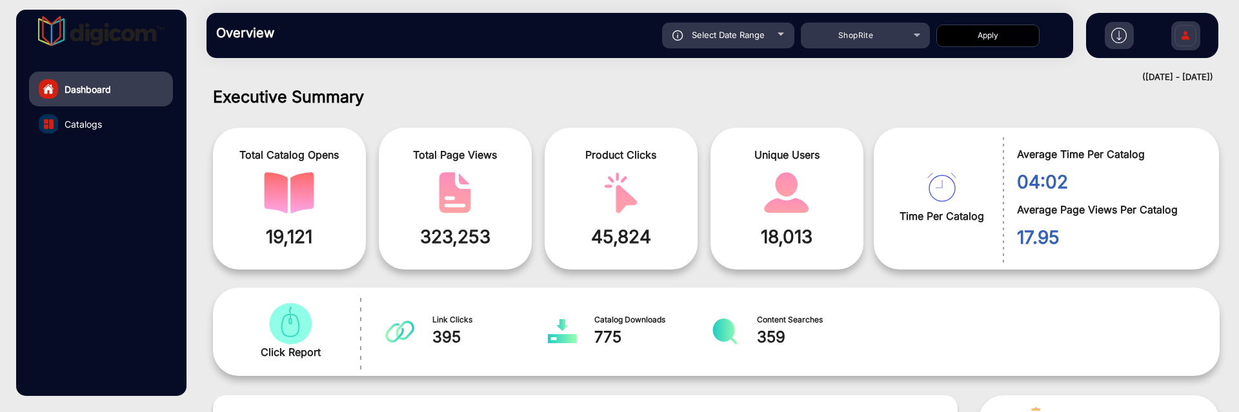
click at [760, 39] on span "Select Date Range" at bounding box center [728, 35] width 73 height 10
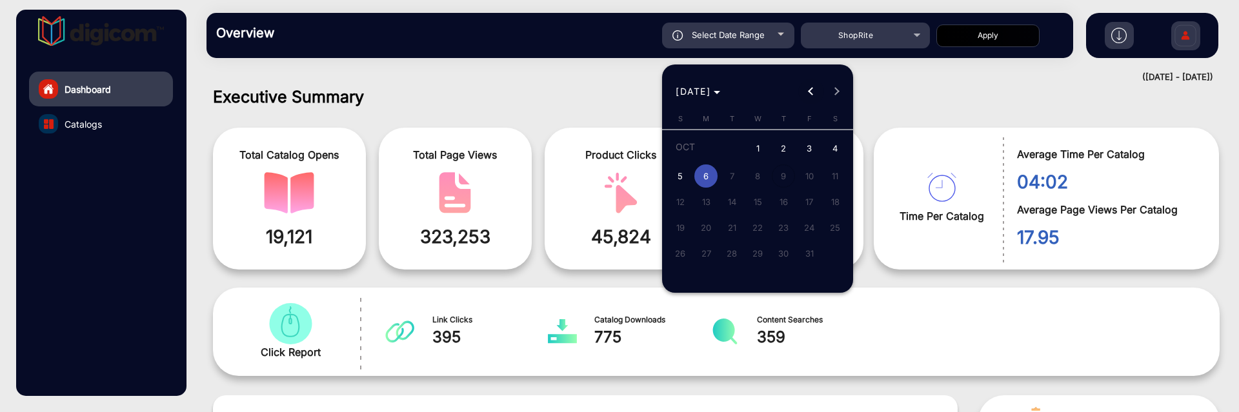
click at [809, 95] on span "Previous month" at bounding box center [811, 92] width 26 height 26
click at [738, 173] on span "1" at bounding box center [731, 172] width 23 height 23
type input "[DATE]"
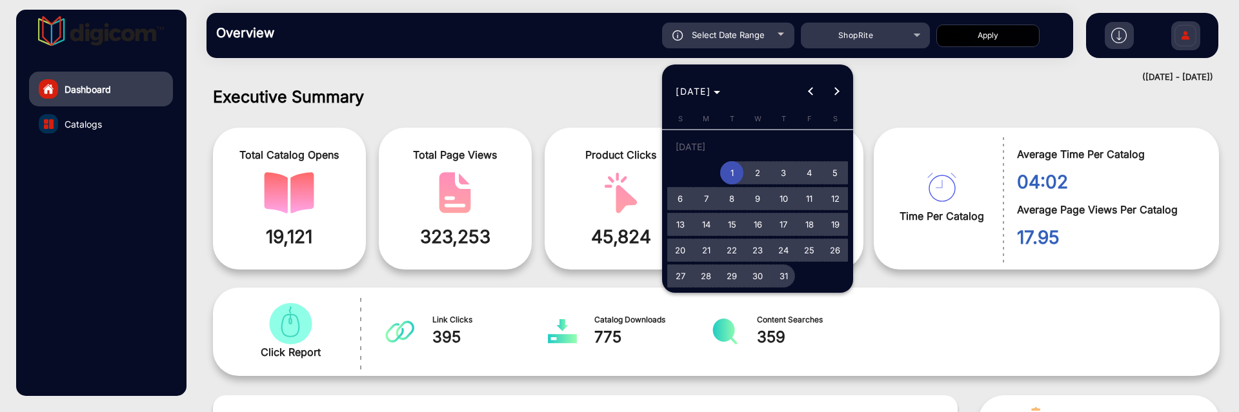
click at [788, 215] on span "31" at bounding box center [783, 276] width 23 height 23
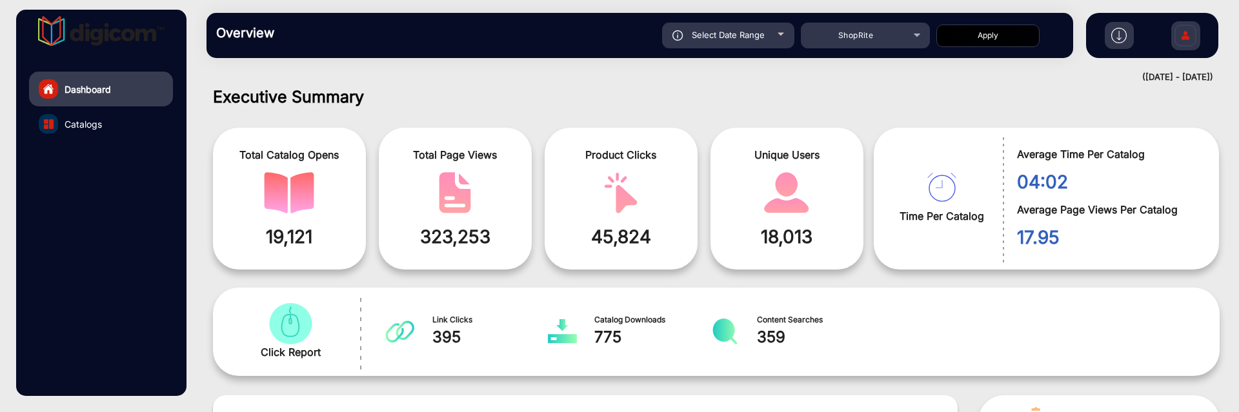
type input "[DATE]"
click at [976, 33] on button "Apply" at bounding box center [987, 36] width 103 height 23
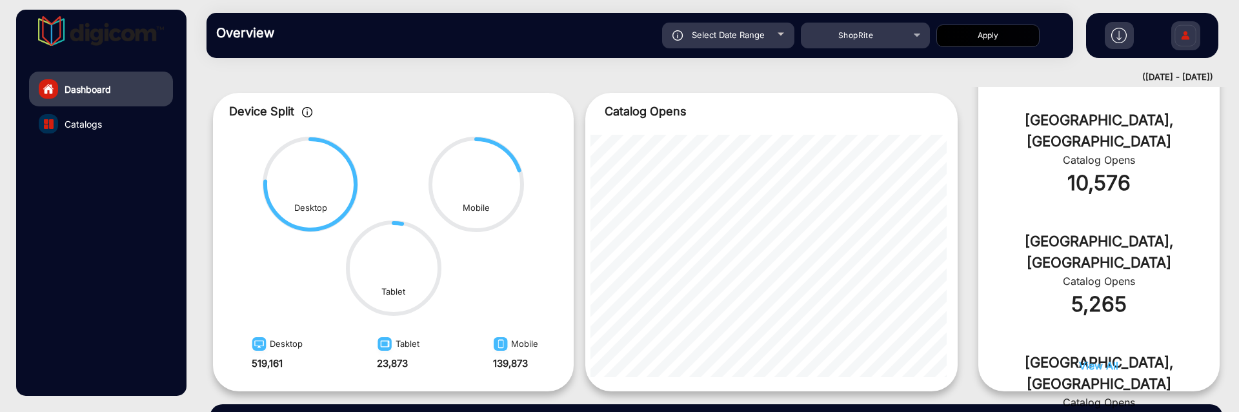
scroll to position [596, 0]
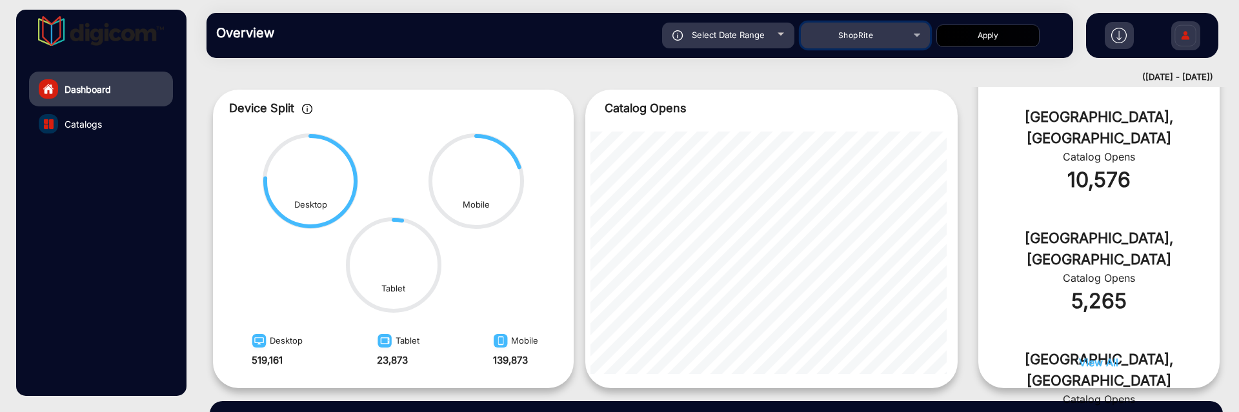
click at [838, 35] on div "ShopRite" at bounding box center [855, 35] width 103 height 15
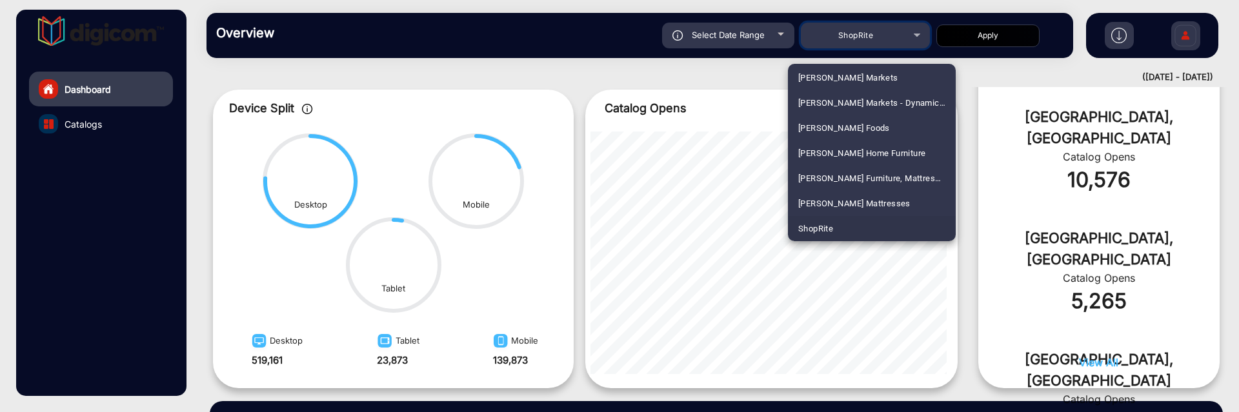
scroll to position [2296, 0]
click at [838, 119] on span "[PERSON_NAME]" at bounding box center [830, 126] width 65 height 25
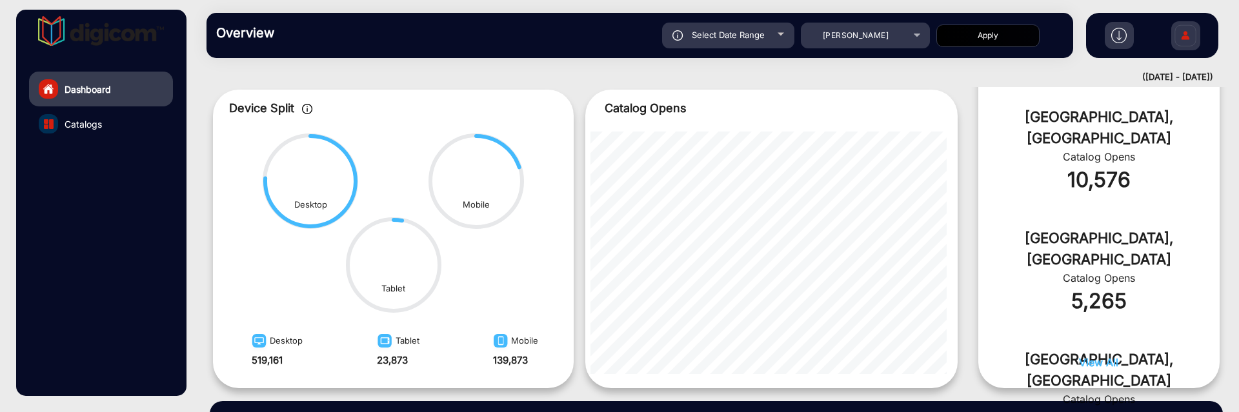
click at [976, 28] on button "Apply" at bounding box center [987, 36] width 103 height 23
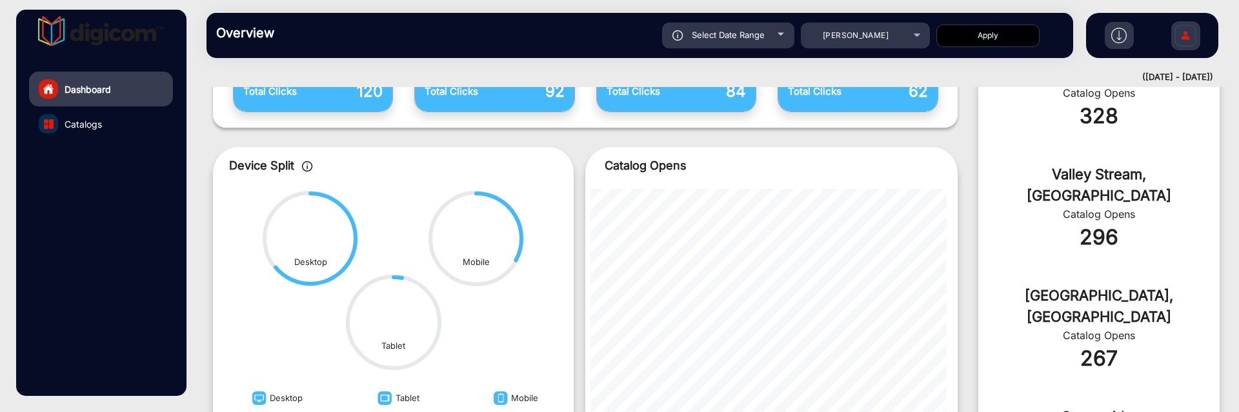
scroll to position [576, 0]
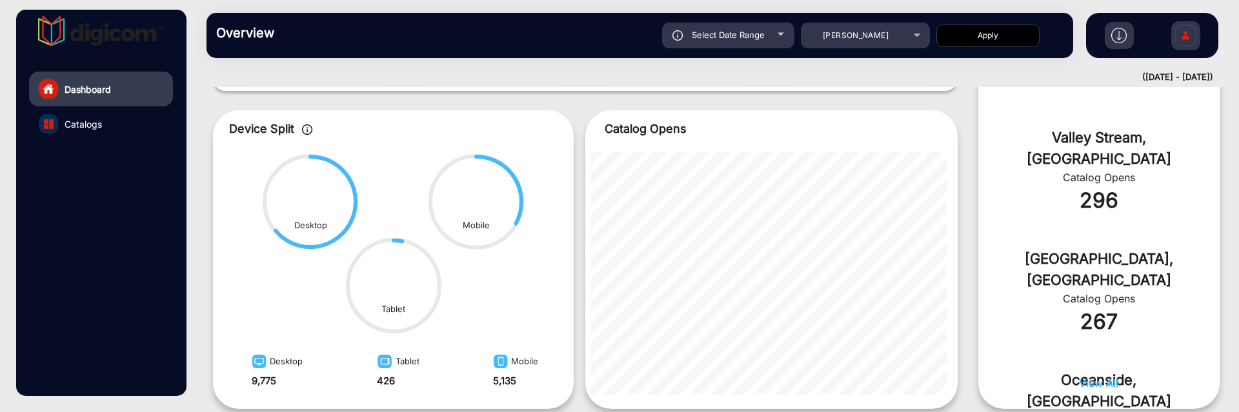
click at [787, 35] on div "Select Date Range" at bounding box center [728, 36] width 132 height 26
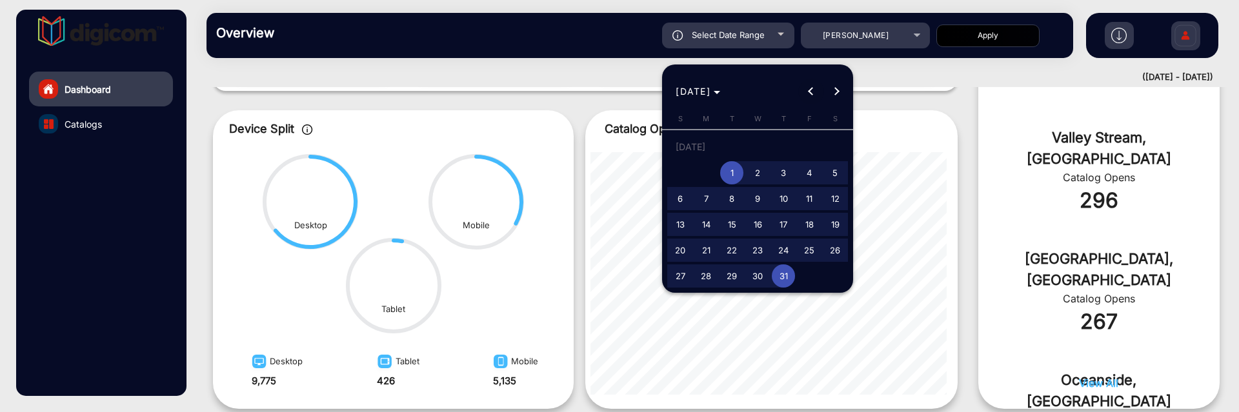
click at [820, 88] on span "Previous month" at bounding box center [811, 92] width 26 height 26
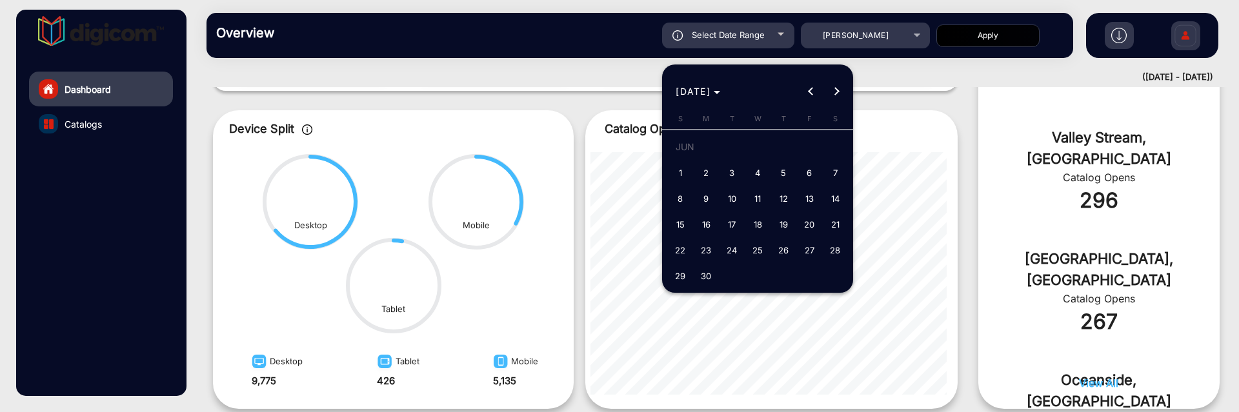
click at [689, 179] on span "1" at bounding box center [680, 172] width 23 height 23
type input "[DATE]"
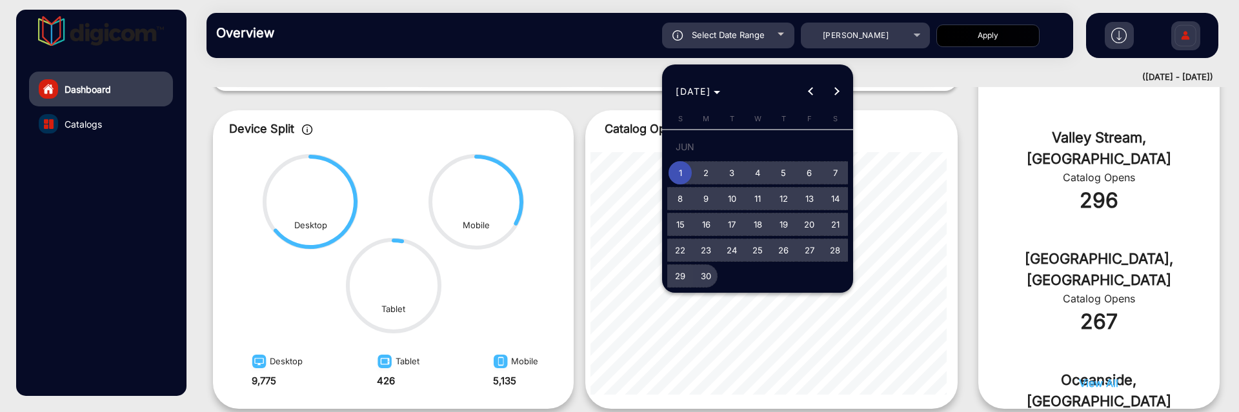
click at [695, 215] on span "30" at bounding box center [705, 276] width 23 height 23
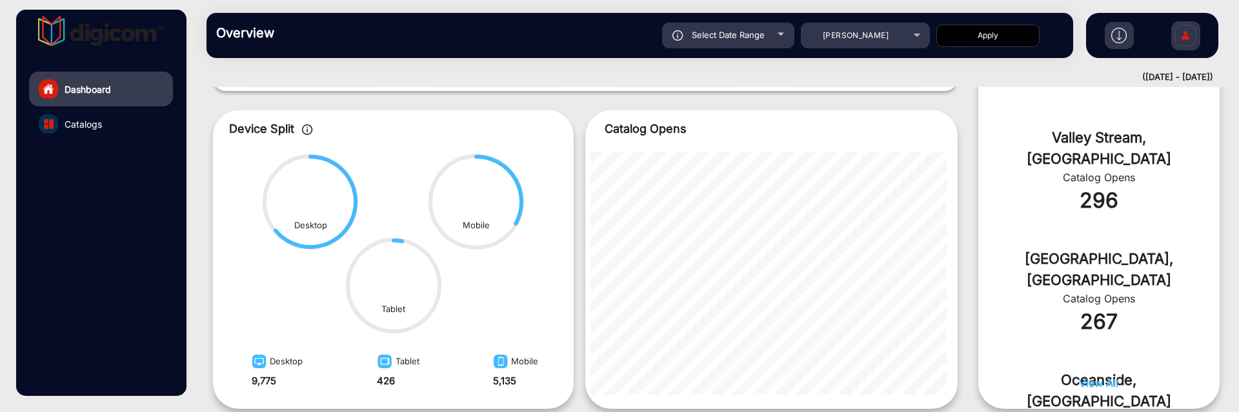
type input "[DATE]"
click at [994, 40] on button "Apply" at bounding box center [987, 36] width 103 height 23
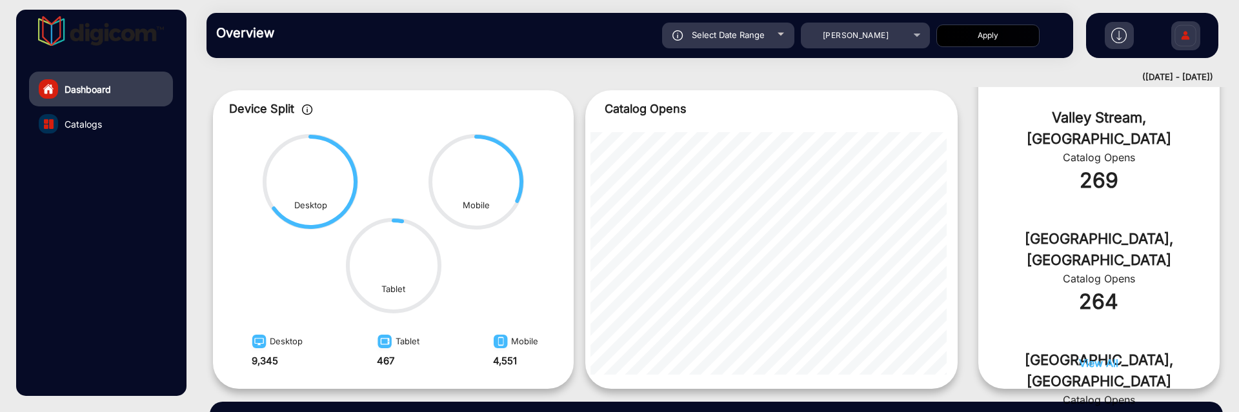
click at [771, 39] on div "Select Date Range" at bounding box center [728, 36] width 132 height 26
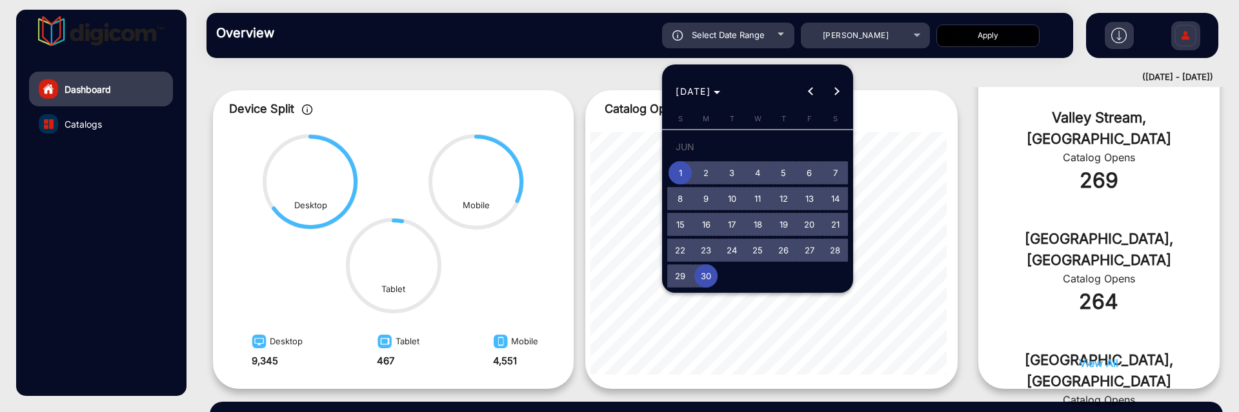
click at [705, 215] on span "16" at bounding box center [705, 224] width 23 height 23
type input "[DATE]"
click at [705, 215] on span "16" at bounding box center [705, 224] width 23 height 23
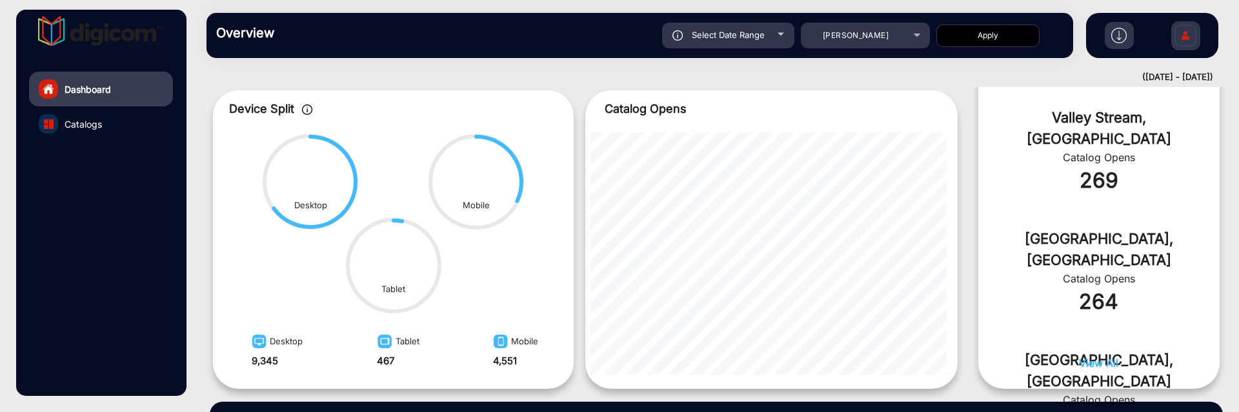
type input "[DATE]"
click at [962, 34] on button "Apply" at bounding box center [987, 36] width 103 height 23
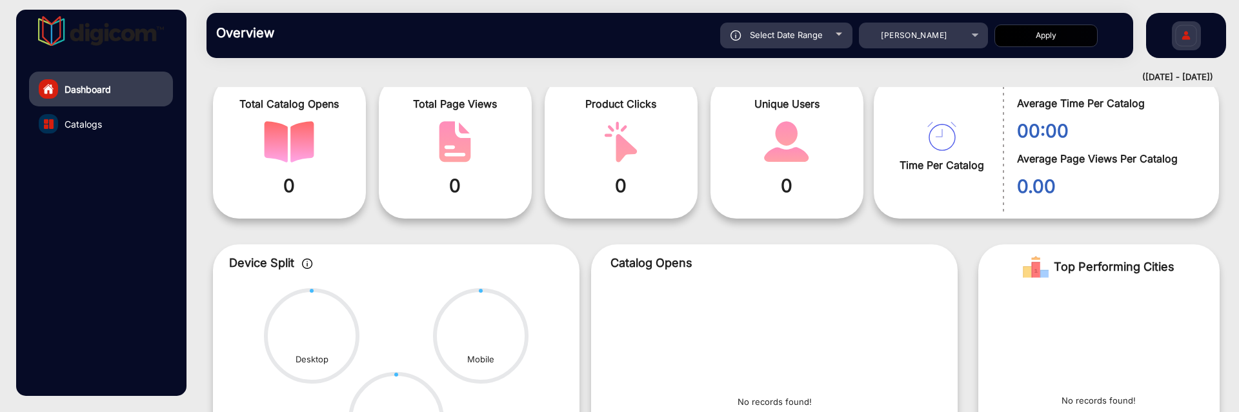
scroll to position [32, 0]
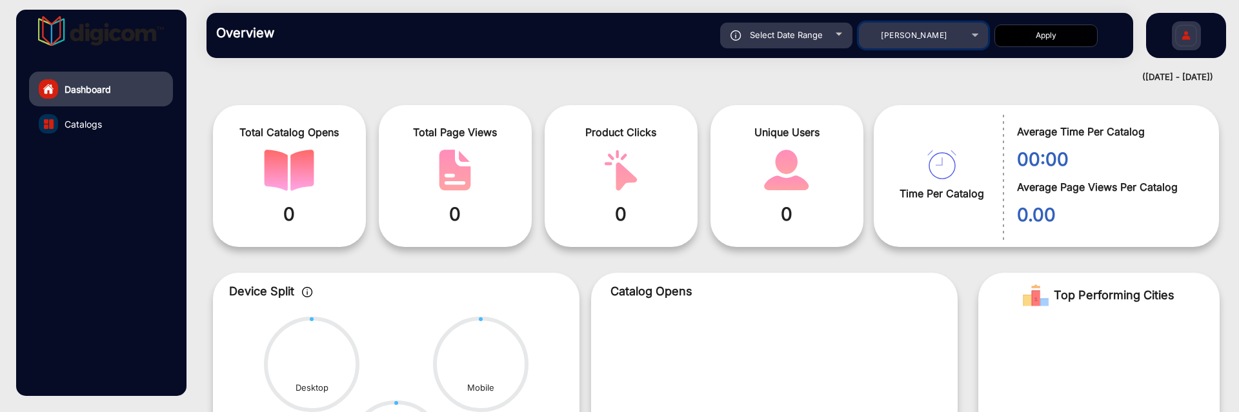
click at [966, 35] on div "[PERSON_NAME]" at bounding box center [923, 35] width 129 height 15
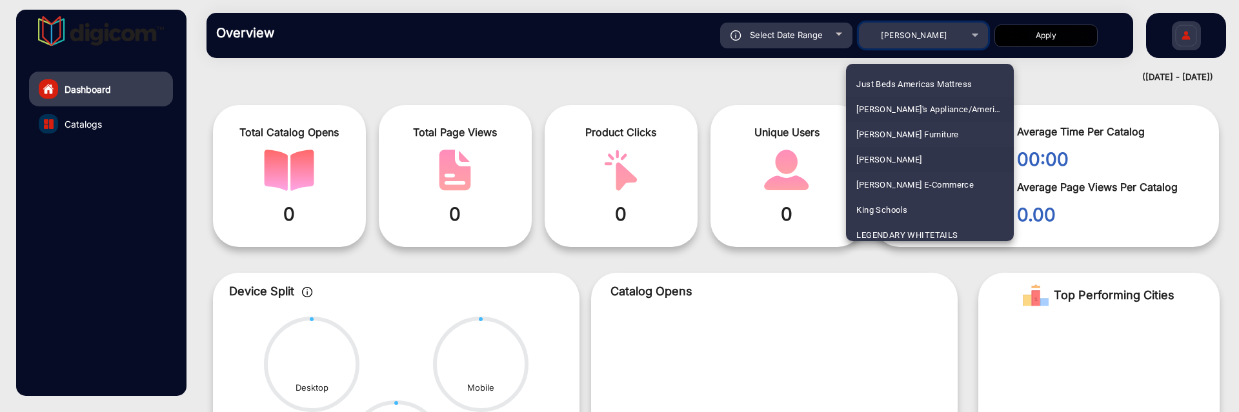
scroll to position [2274, 0]
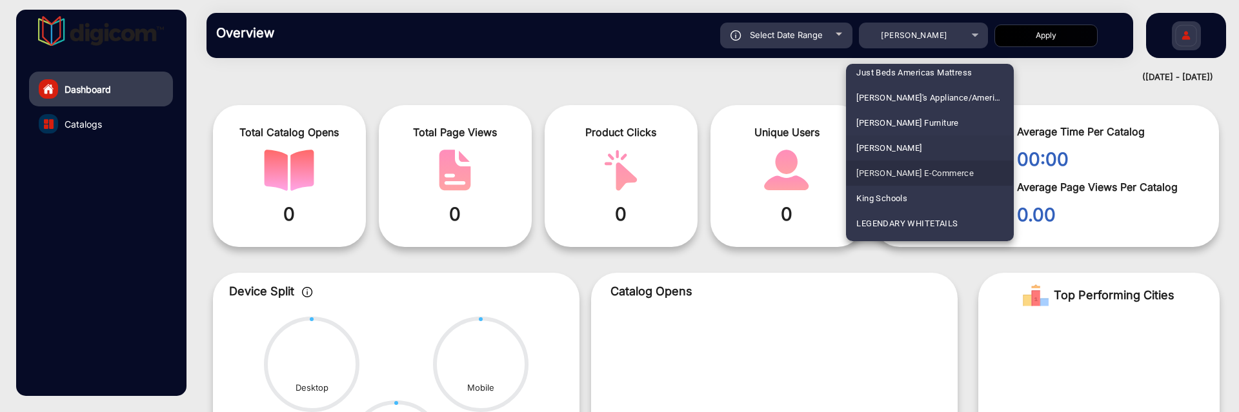
click at [929, 171] on span "[PERSON_NAME] E-Commerce" at bounding box center [914, 173] width 117 height 25
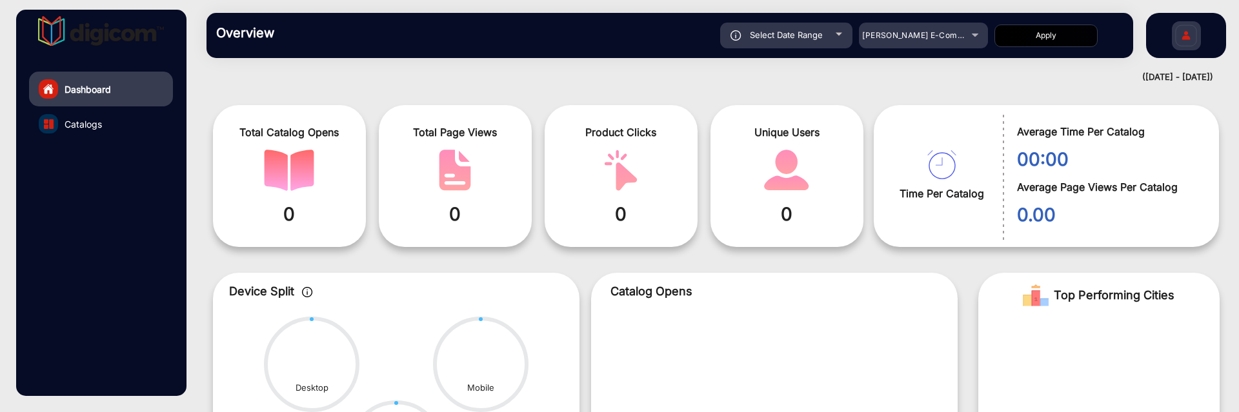
click at [1040, 37] on button "Apply" at bounding box center [1045, 36] width 103 height 23
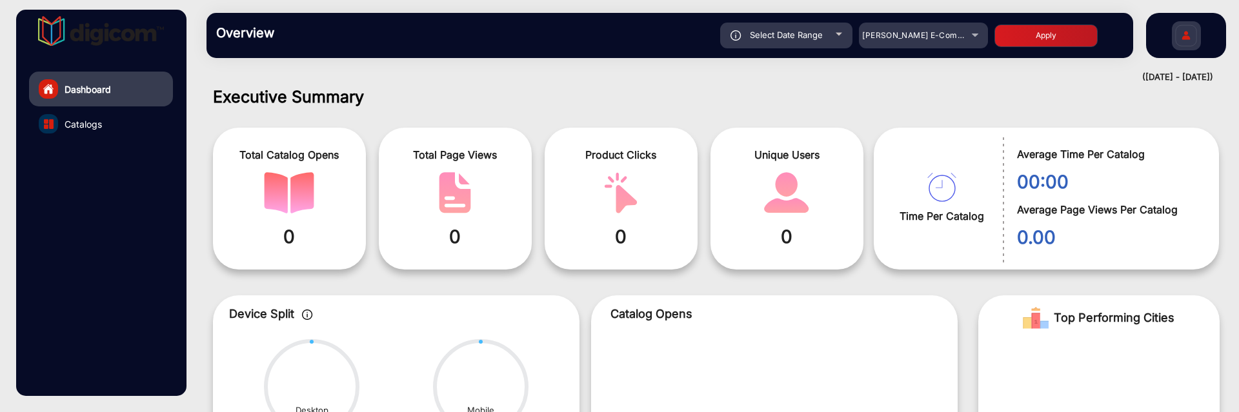
click at [818, 36] on span "Select Date Range" at bounding box center [786, 35] width 73 height 10
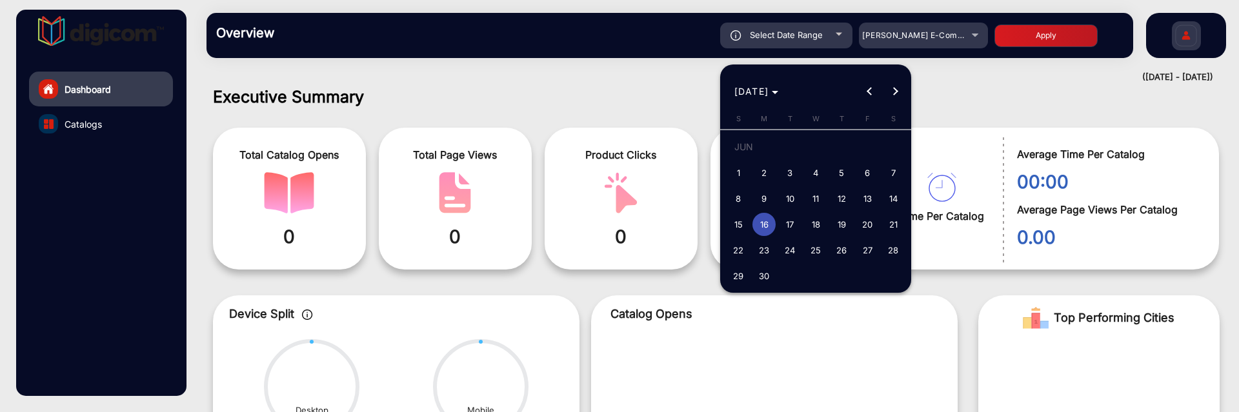
click at [787, 215] on span "17" at bounding box center [789, 224] width 23 height 23
type input "[DATE]"
click at [787, 215] on span "17" at bounding box center [789, 224] width 23 height 23
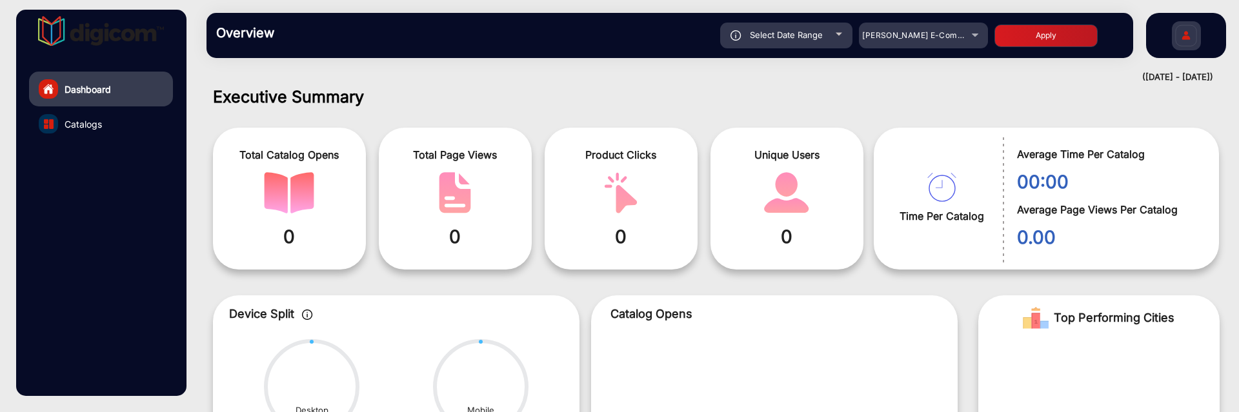
type input "[DATE]"
click at [1017, 40] on button "Apply" at bounding box center [1045, 36] width 103 height 23
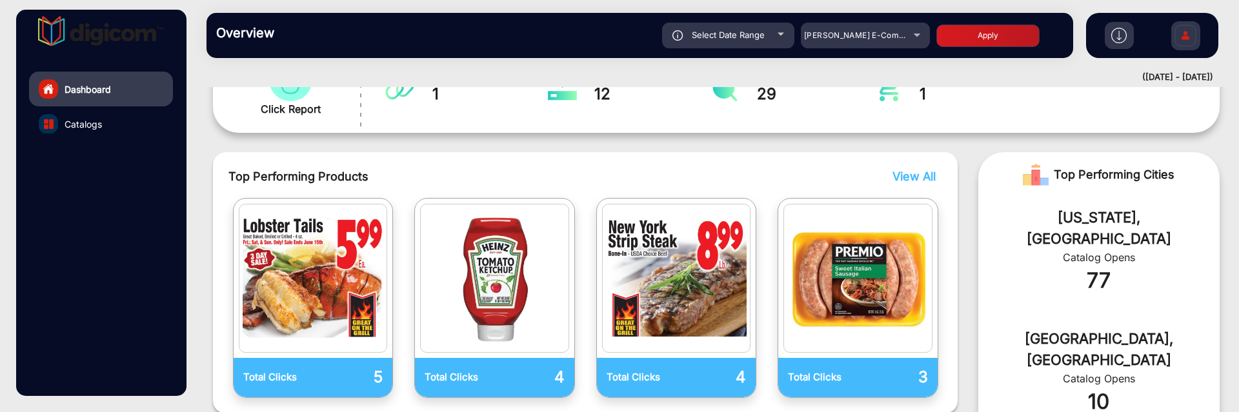
scroll to position [11, 0]
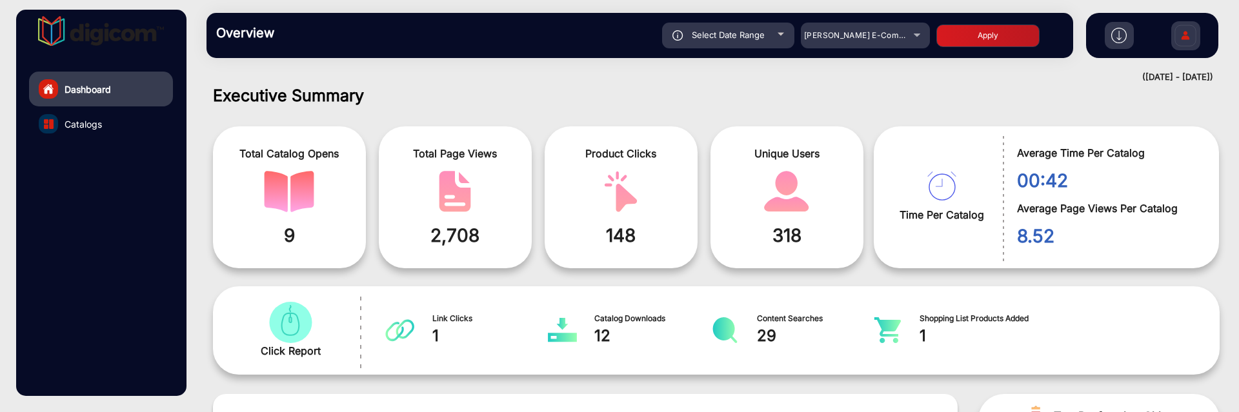
click at [763, 30] on span "Select Date Range" at bounding box center [728, 35] width 73 height 10
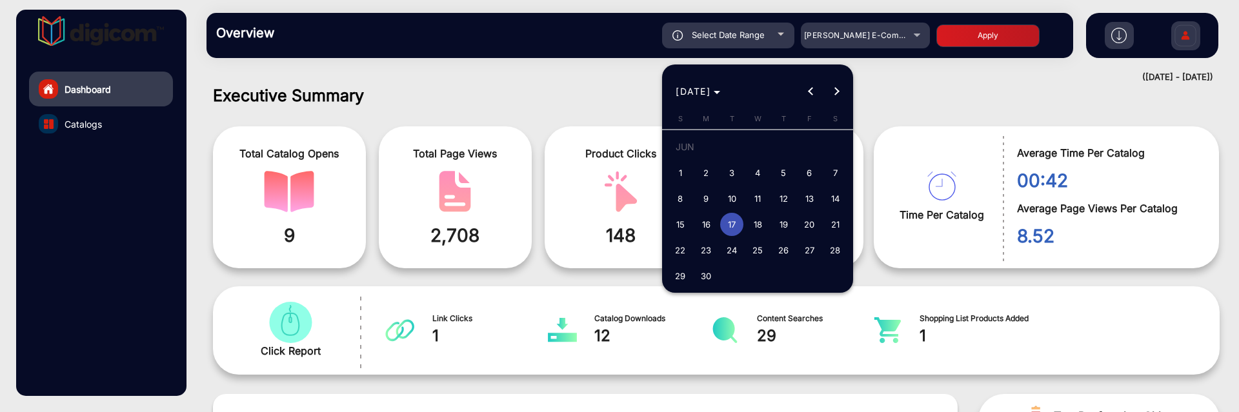
click at [702, 215] on span "16" at bounding box center [705, 224] width 23 height 23
type input "[DATE]"
click at [702, 215] on span "16" at bounding box center [705, 224] width 23 height 23
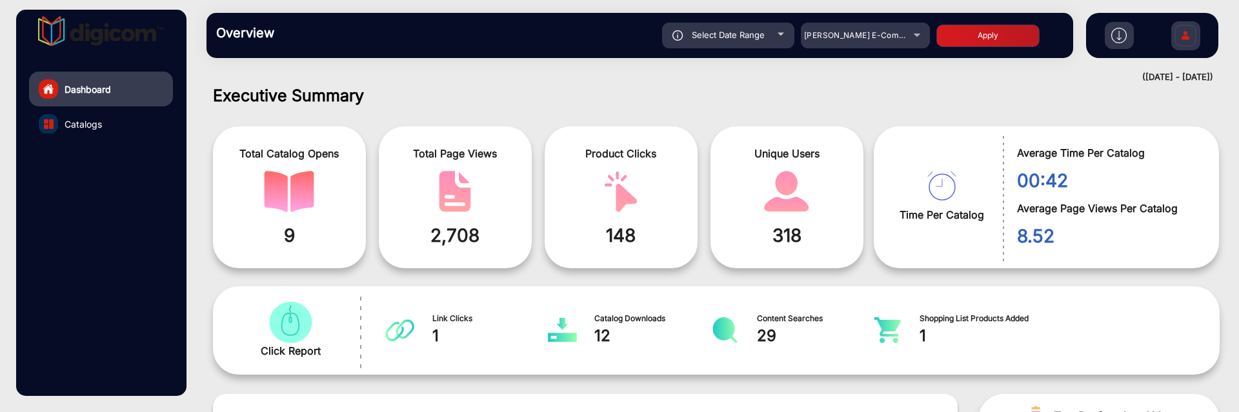
type input "[DATE]"
click at [964, 47] on div "Select Date Range [DATE] [DATE] – [DATE] End date [PERSON_NAME] E-Commerce Apply" at bounding box center [682, 36] width 763 height 26
click at [964, 35] on button "Apply" at bounding box center [987, 36] width 103 height 23
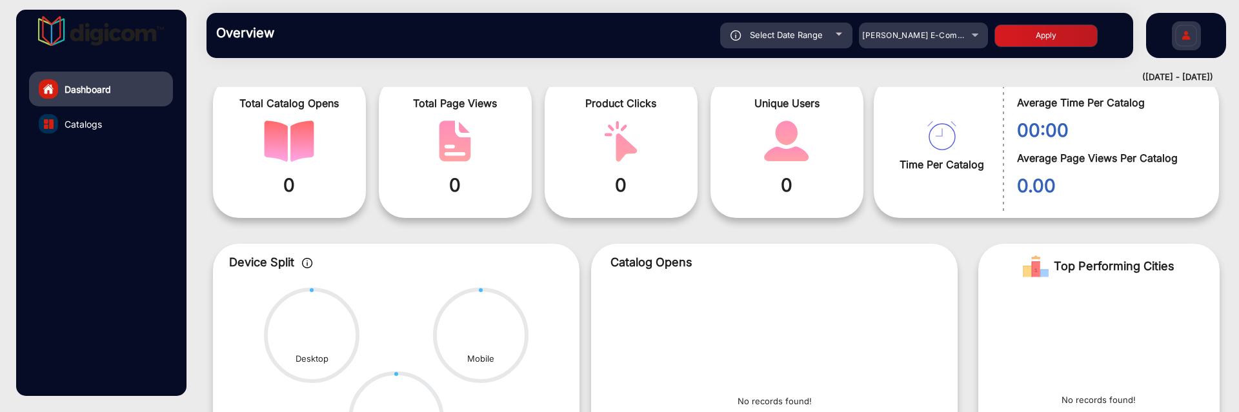
scroll to position [0, 0]
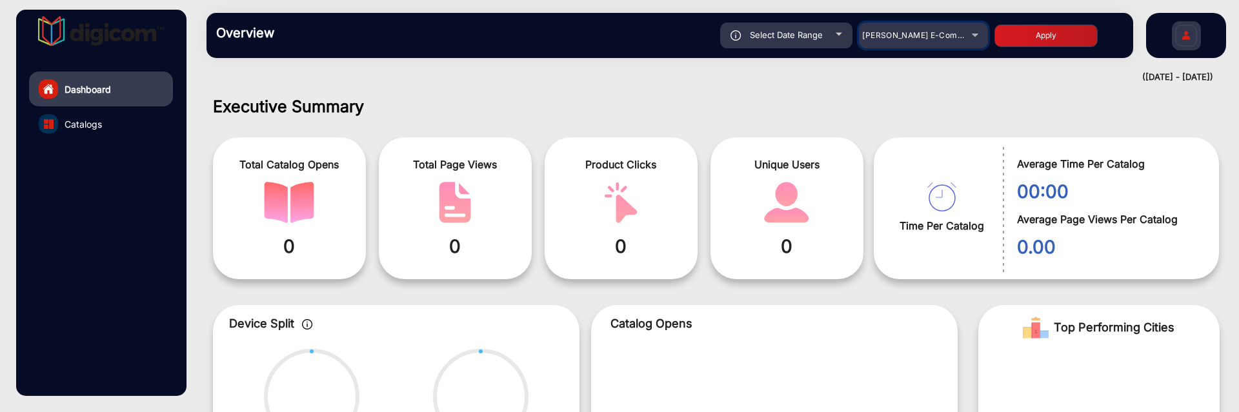
click at [931, 43] on div "[PERSON_NAME] E-Commerce" at bounding box center [913, 35] width 103 height 15
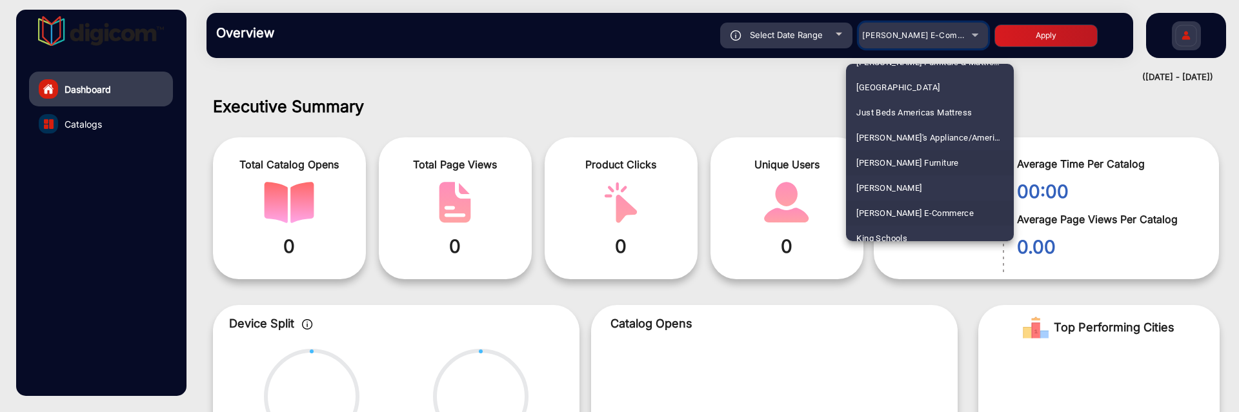
scroll to position [2244, 0]
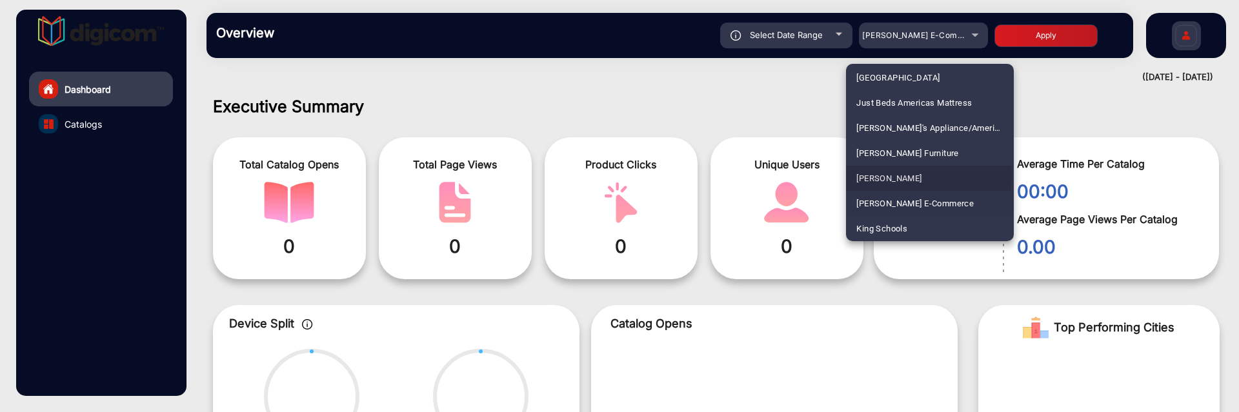
click at [918, 177] on mat-option "[PERSON_NAME]" at bounding box center [930, 178] width 168 height 25
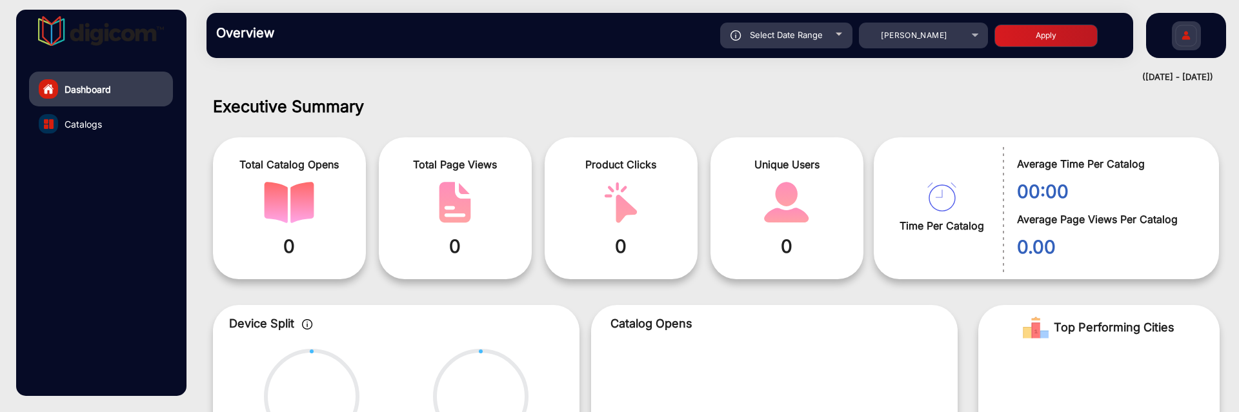
click at [1018, 35] on button "Apply" at bounding box center [1045, 36] width 103 height 23
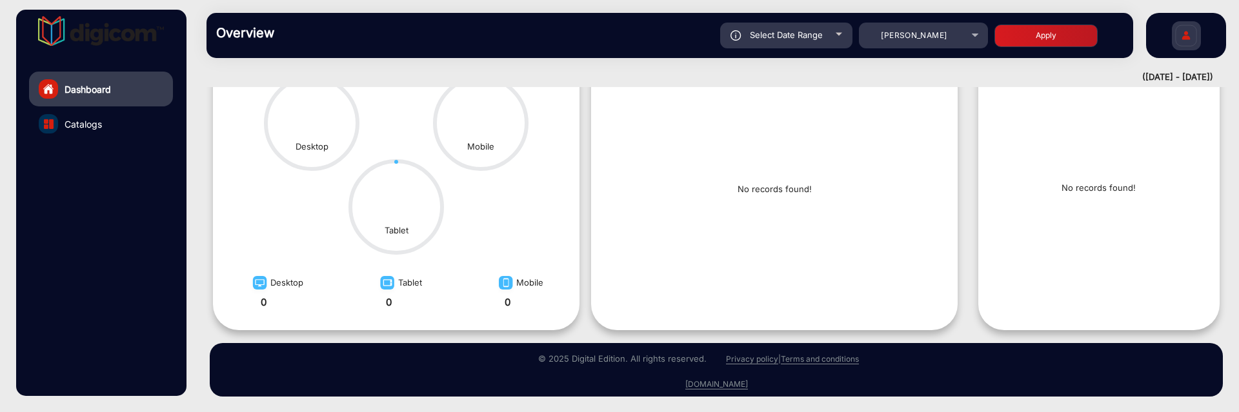
scroll to position [0, 0]
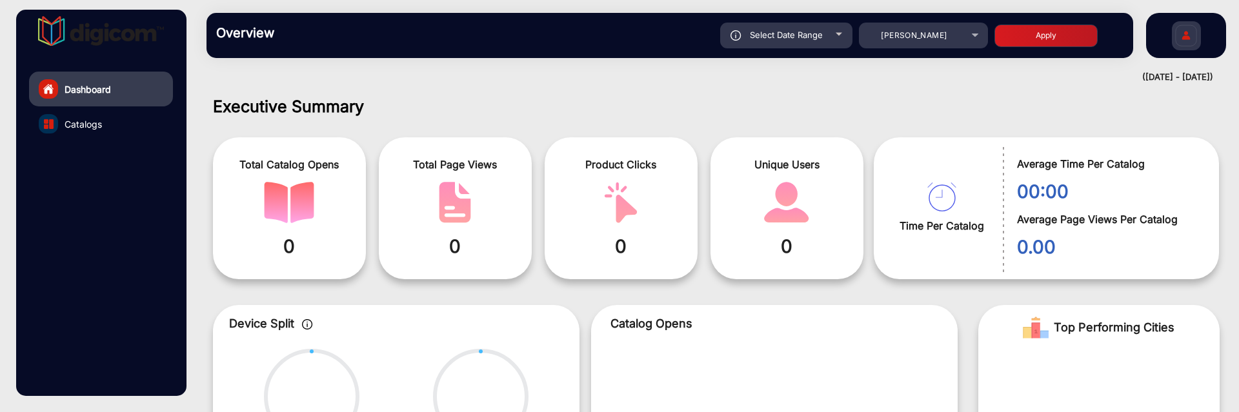
click at [838, 59] on div "Overview Reports Understand what makes your customers tick and learn how they a…" at bounding box center [716, 35] width 1045 height 71
click at [840, 37] on div "Select Date Range" at bounding box center [786, 36] width 132 height 26
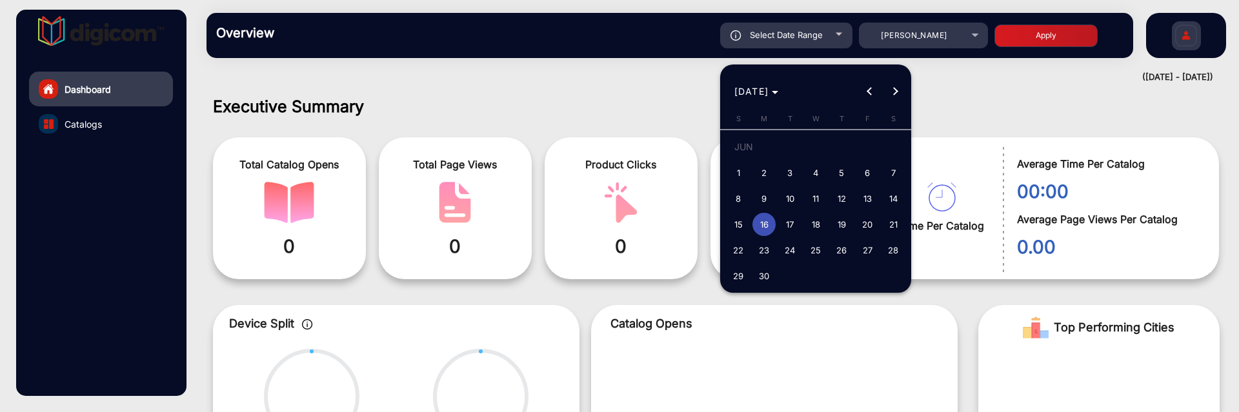
click at [840, 37] on div at bounding box center [619, 206] width 1239 height 412
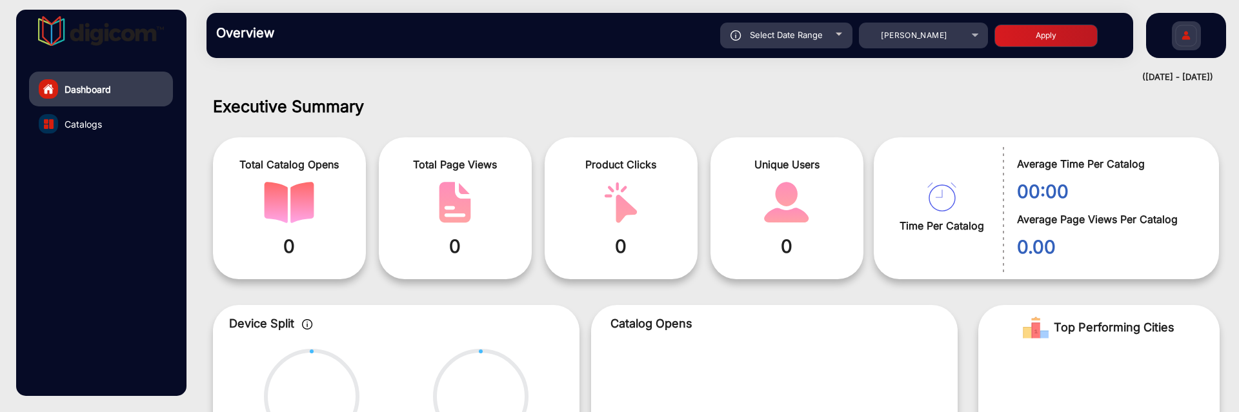
scroll to position [274, 0]
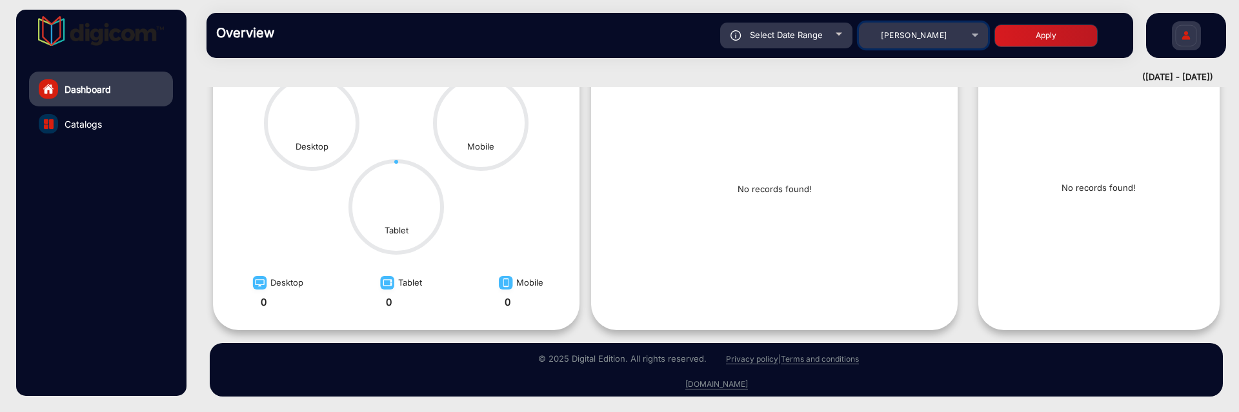
click at [897, 39] on span "[PERSON_NAME]" at bounding box center [914, 35] width 66 height 10
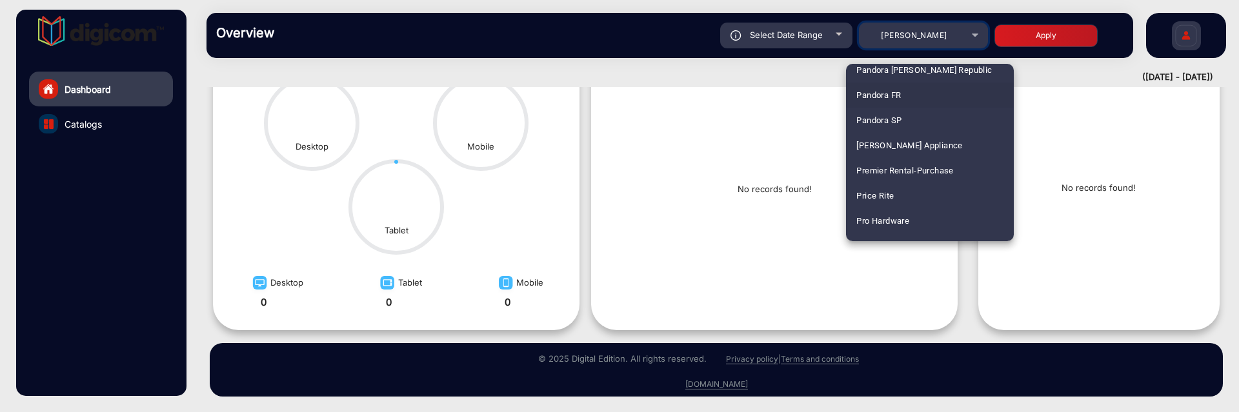
scroll to position [2883, 0]
click at [913, 160] on mat-option "Price Rite" at bounding box center [930, 168] width 168 height 25
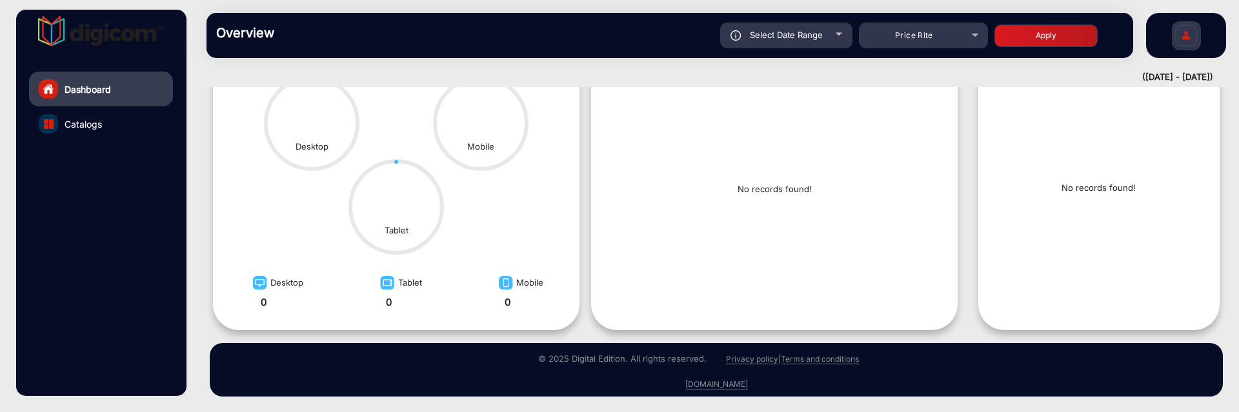
click at [1020, 40] on button "Apply" at bounding box center [1045, 36] width 103 height 23
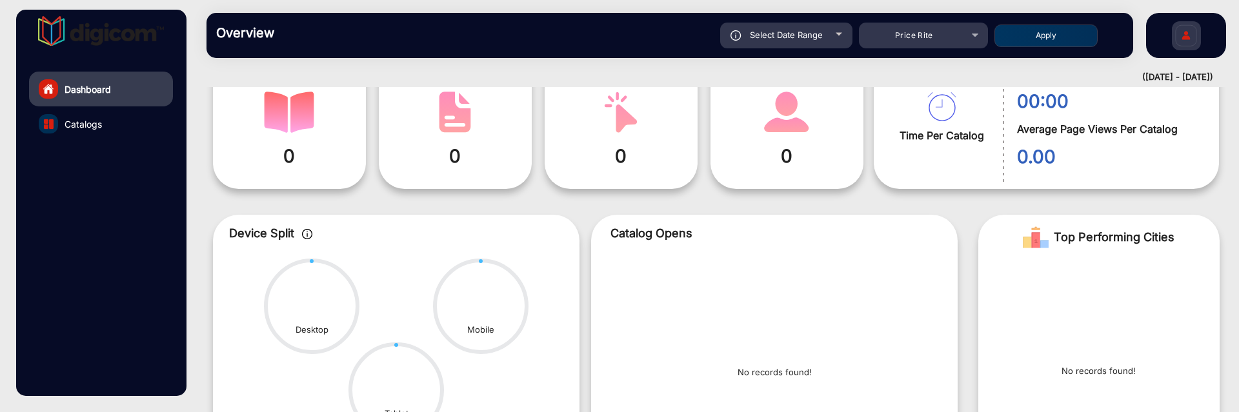
scroll to position [10, 0]
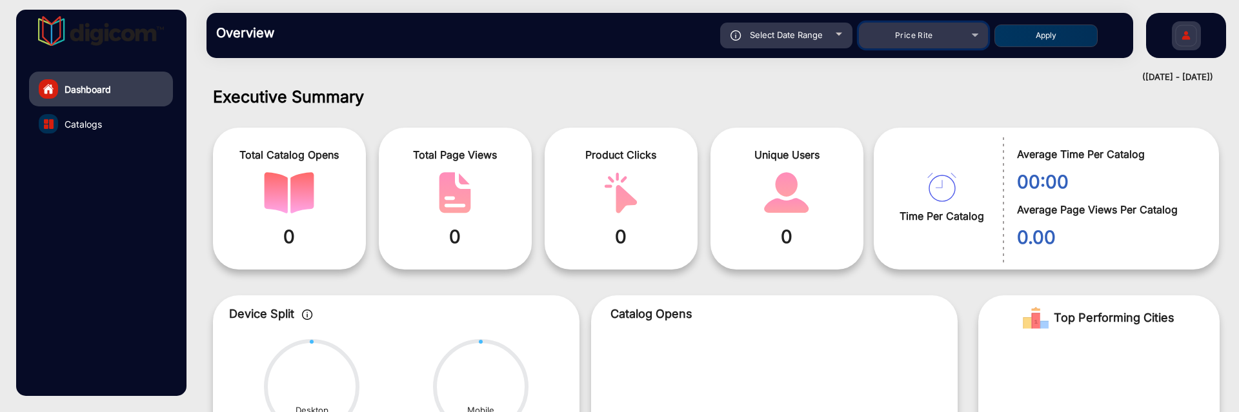
click at [904, 35] on span "Price Rite" at bounding box center [914, 35] width 38 height 10
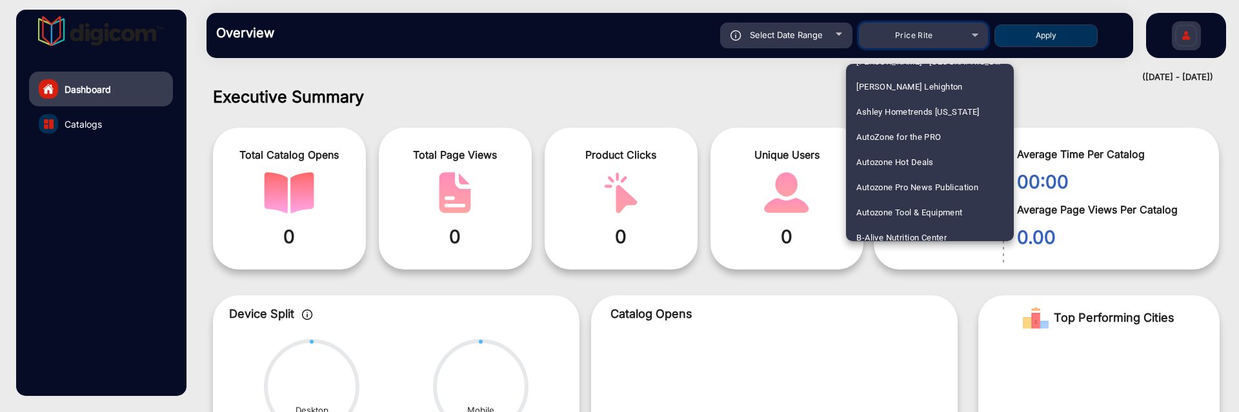
scroll to position [651, 0]
click at [921, 112] on span "AutoZone for the PRO" at bounding box center [898, 110] width 85 height 25
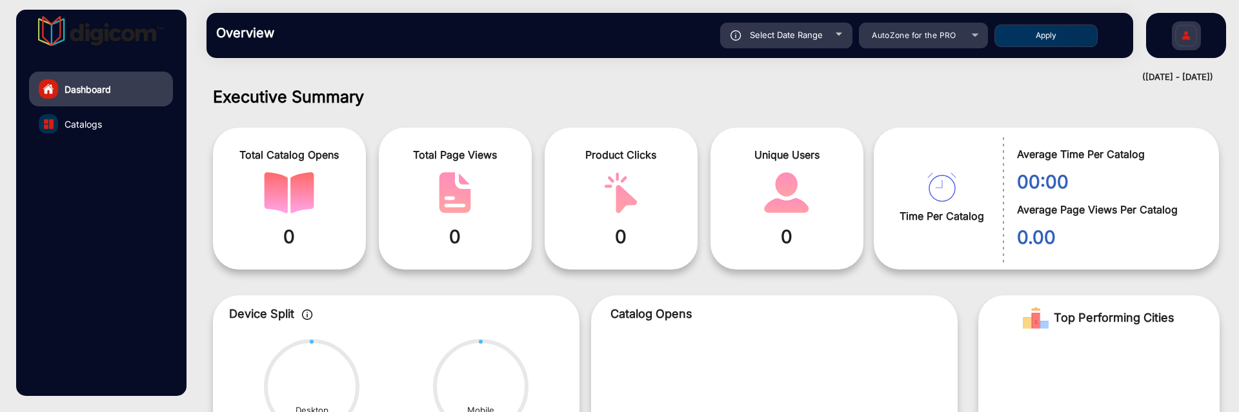
click at [1061, 26] on button "Apply" at bounding box center [1045, 36] width 103 height 23
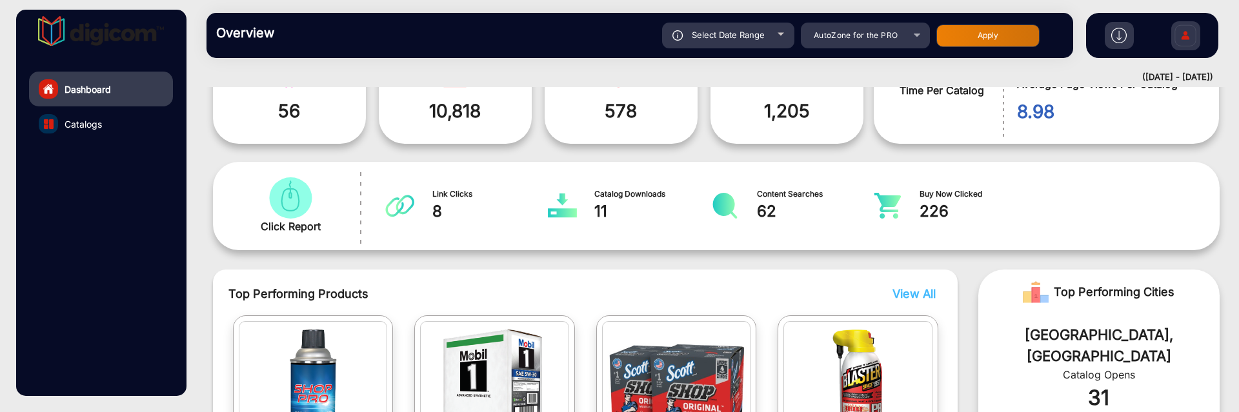
scroll to position [10, 0]
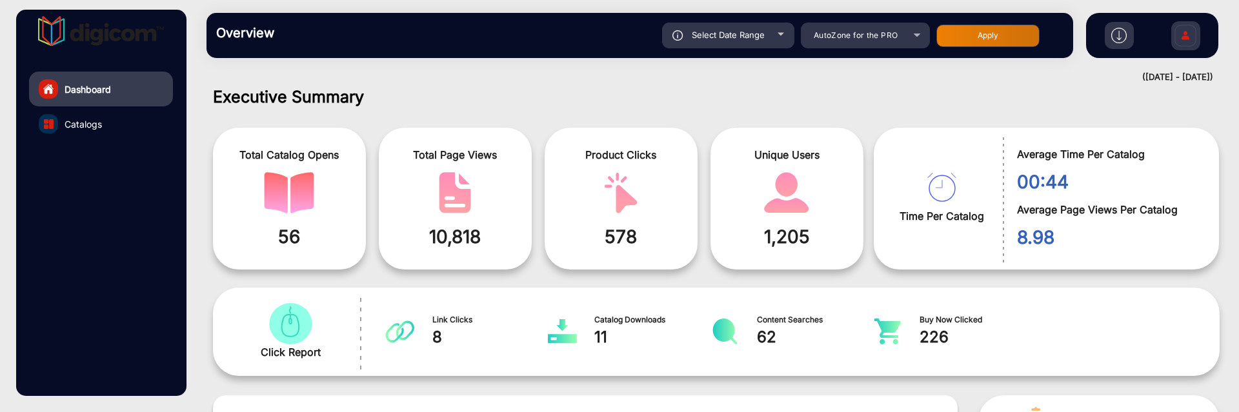
click at [783, 38] on div "Select Date Range" at bounding box center [728, 36] width 132 height 26
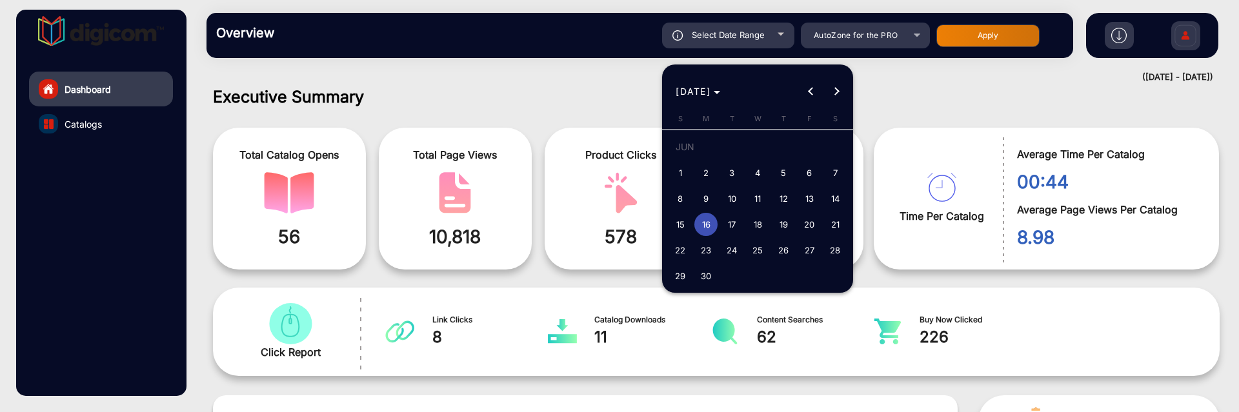
click at [910, 77] on div at bounding box center [619, 206] width 1239 height 412
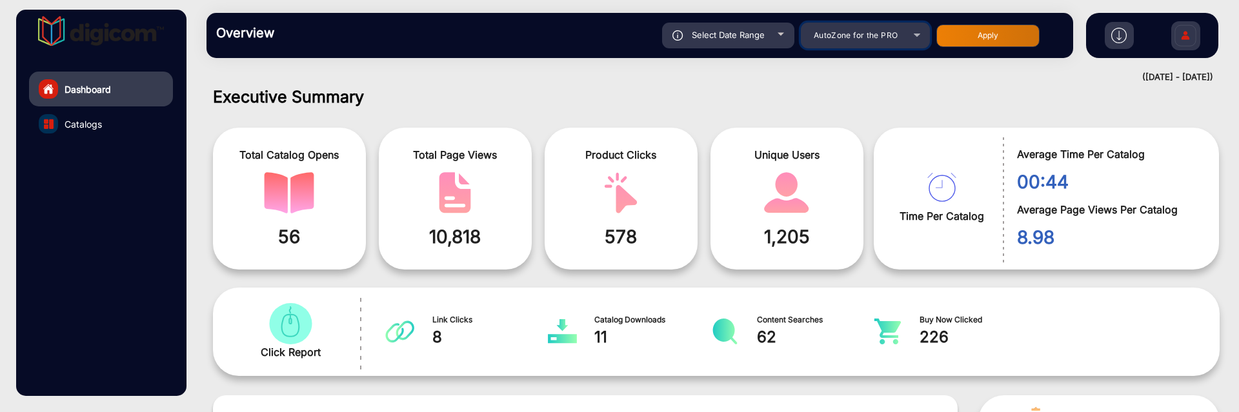
click at [876, 46] on mat-select "AutoZone for the PRO" at bounding box center [865, 36] width 129 height 26
click at [876, 45] on mat-select "AutoZone for the PRO" at bounding box center [865, 36] width 129 height 26
click at [887, 39] on span "AutoZone for the PRO" at bounding box center [856, 35] width 85 height 10
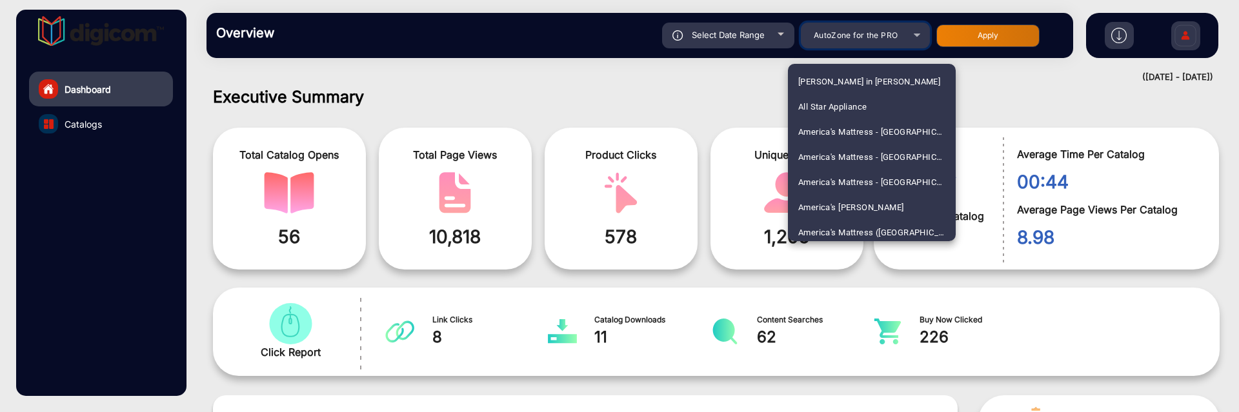
scroll to position [532, 0]
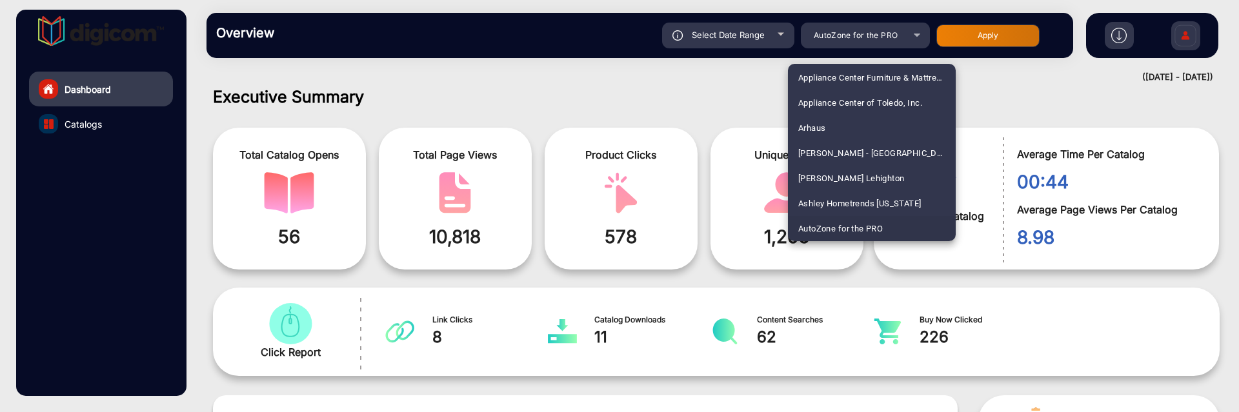
click at [752, 30] on div at bounding box center [619, 206] width 1239 height 412
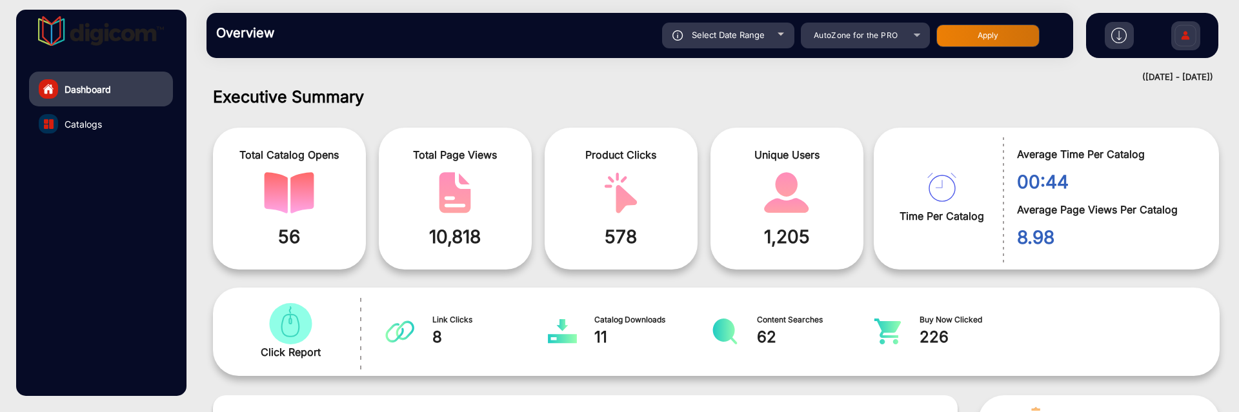
click at [764, 36] on span "Select Date Range" at bounding box center [728, 35] width 73 height 10
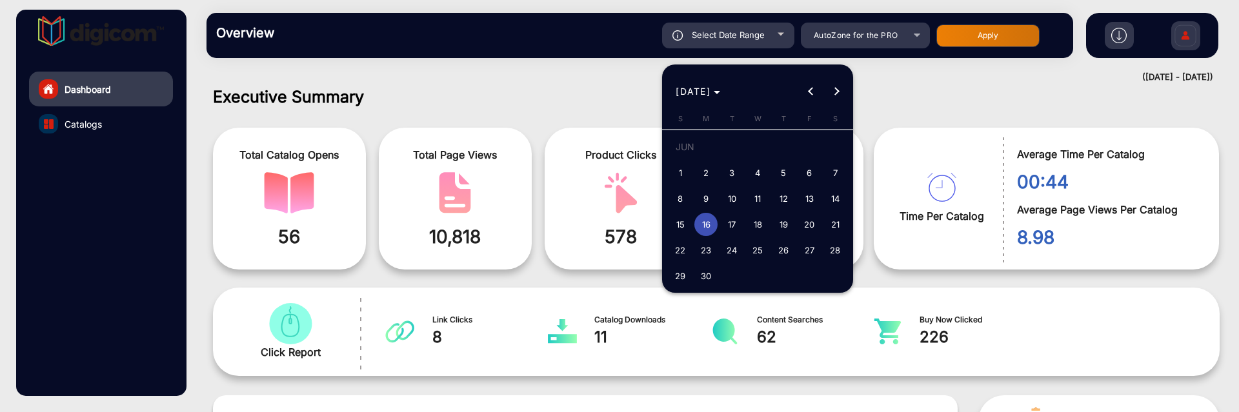
click at [833, 196] on span "14" at bounding box center [834, 198] width 23 height 23
type input "[DATE]"
click at [732, 215] on span "17" at bounding box center [731, 224] width 23 height 23
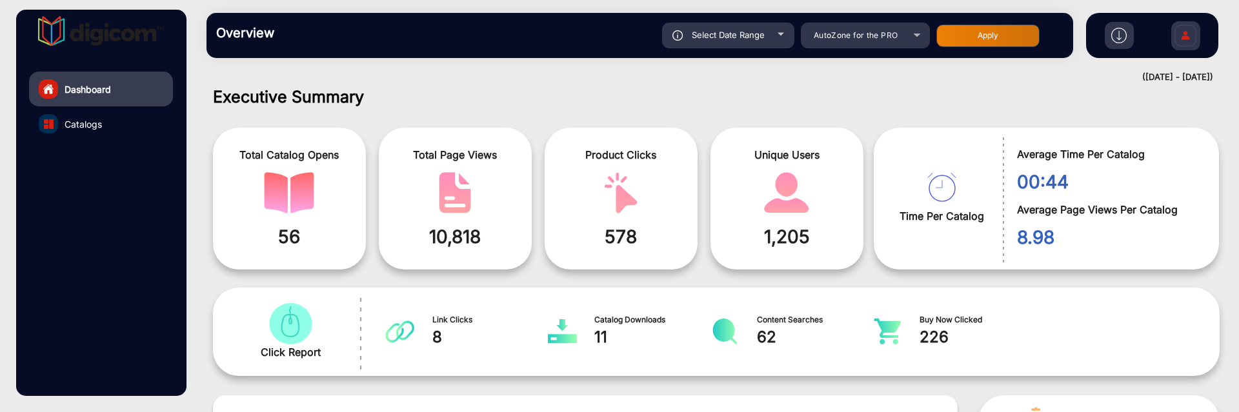
type input "[DATE]"
click at [963, 36] on button "Apply" at bounding box center [987, 36] width 103 height 23
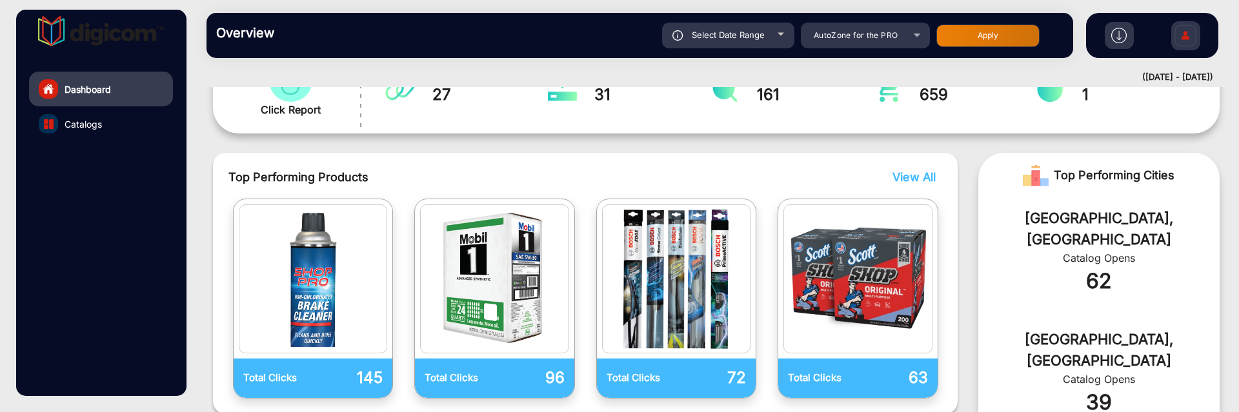
scroll to position [252, 0]
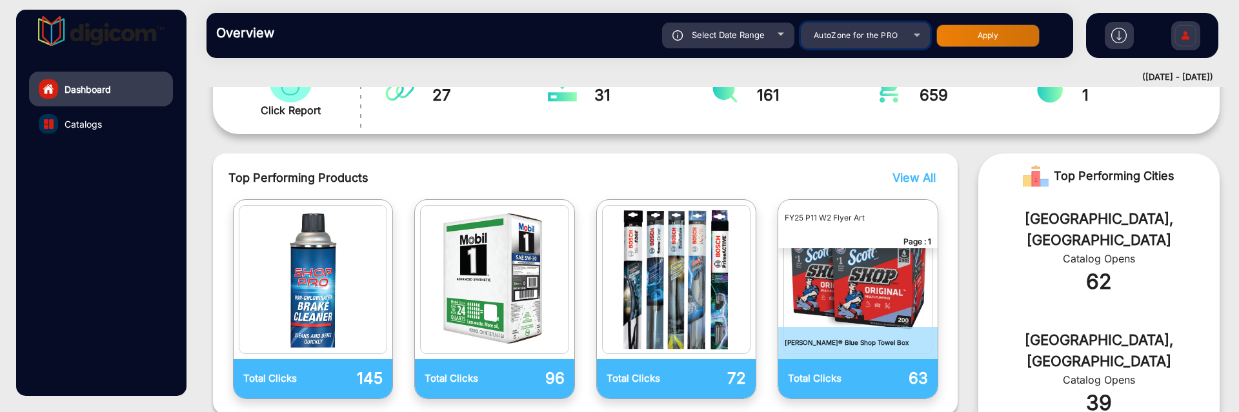
click at [887, 35] on span "AutoZone for the PRO" at bounding box center [856, 35] width 85 height 10
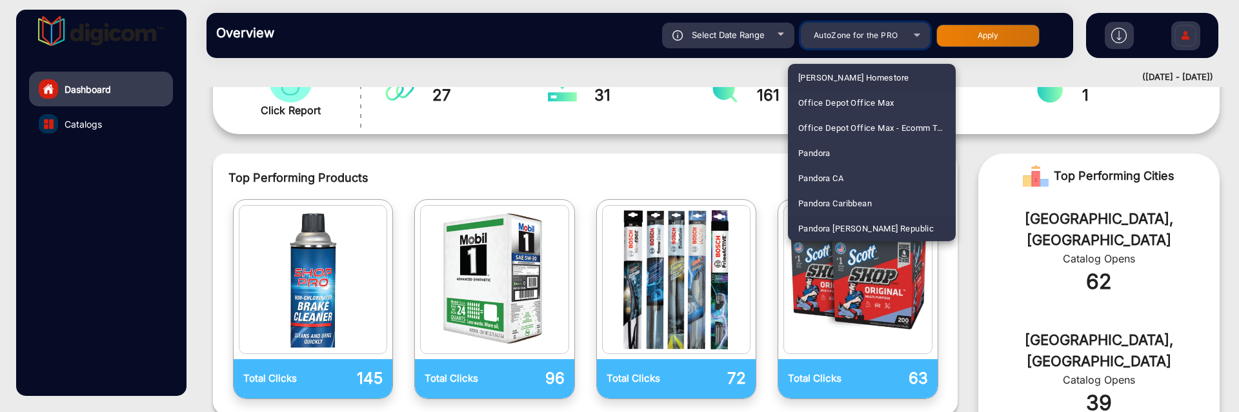
scroll to position [2858, 0]
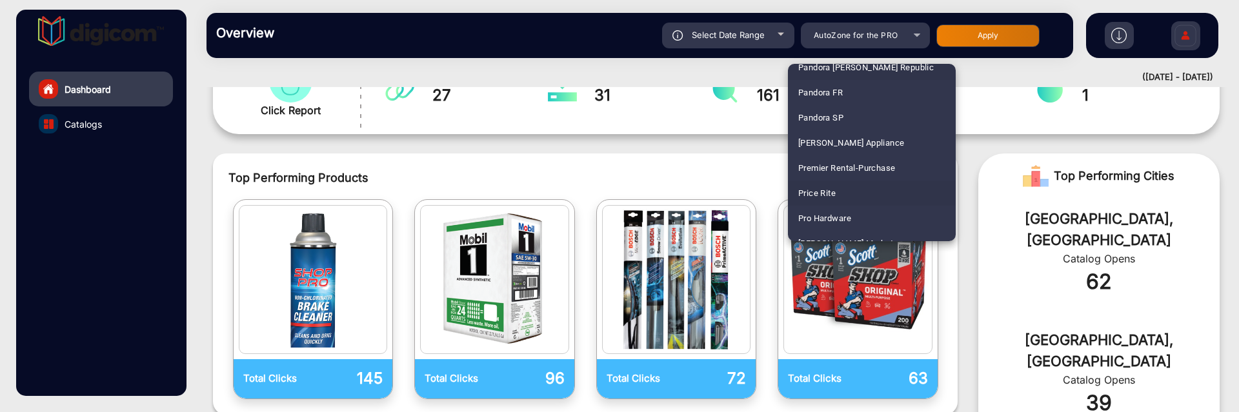
click at [864, 190] on mat-option "Price Rite" at bounding box center [872, 193] width 168 height 25
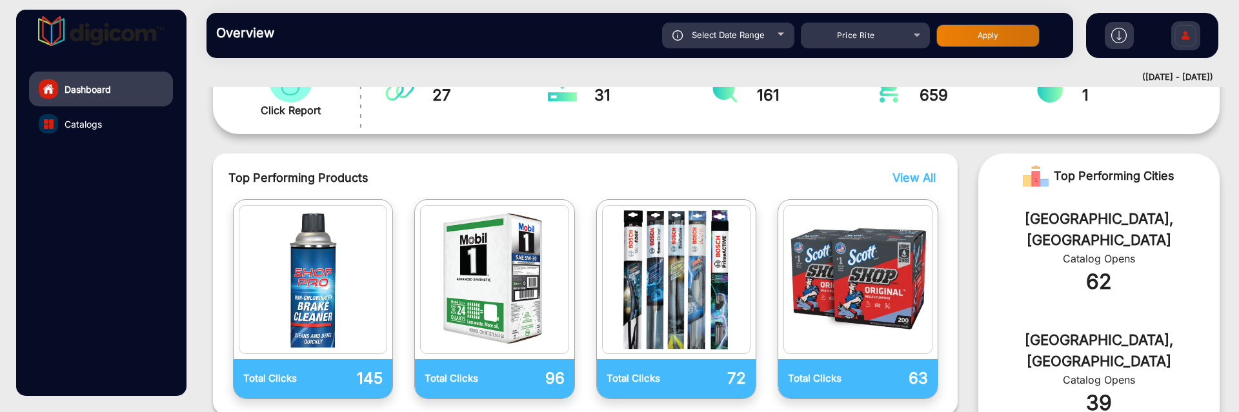
click at [972, 34] on button "Apply" at bounding box center [987, 36] width 103 height 23
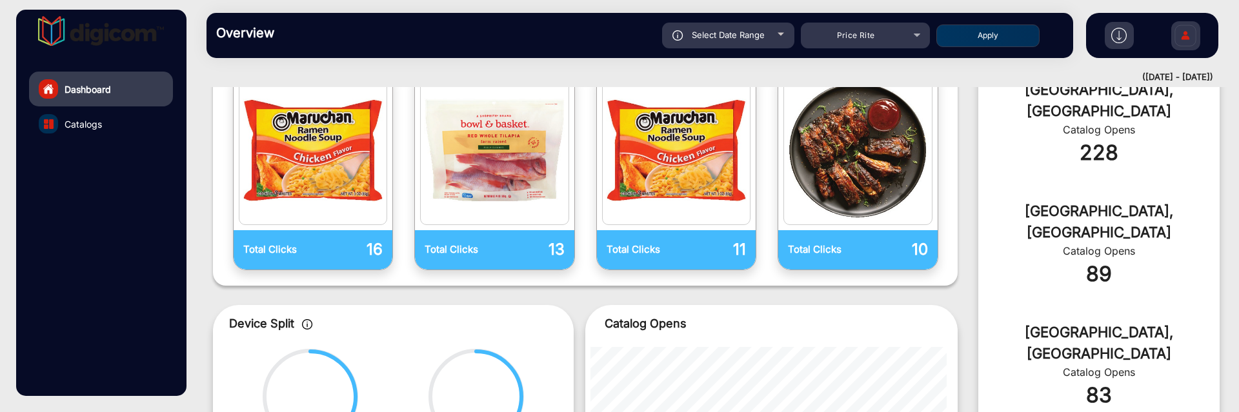
scroll to position [334, 0]
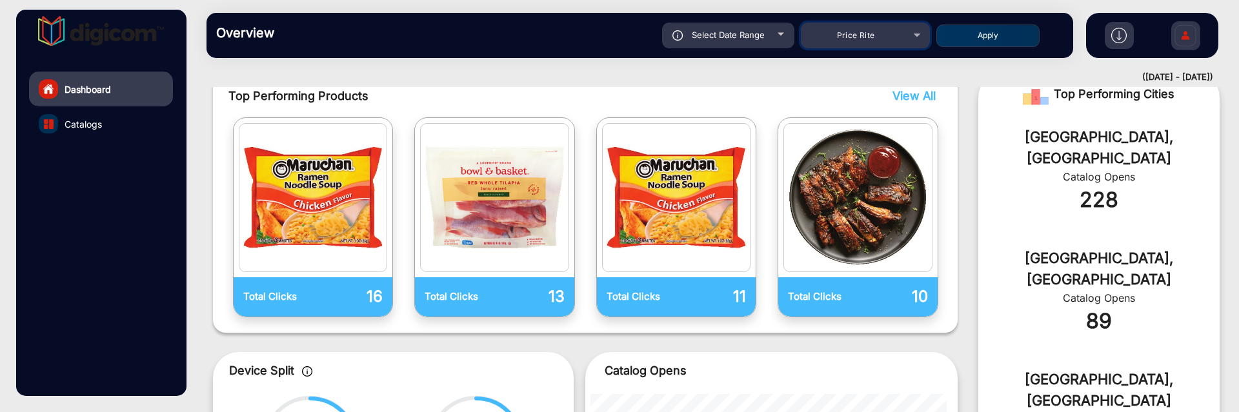
click at [885, 28] on div "Price Rite" at bounding box center [855, 35] width 103 height 15
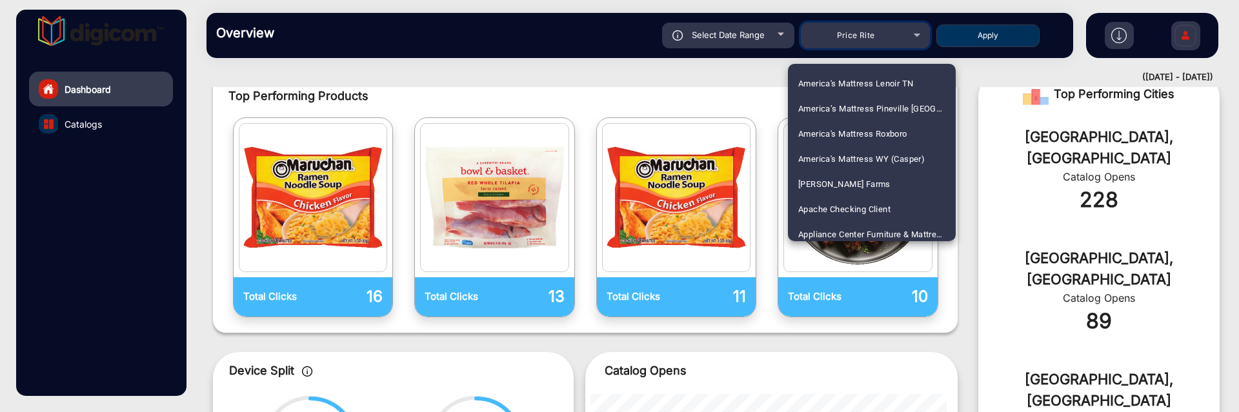
scroll to position [403, 0]
click at [857, 154] on span "[PERSON_NAME] Farms" at bounding box center [844, 156] width 92 height 25
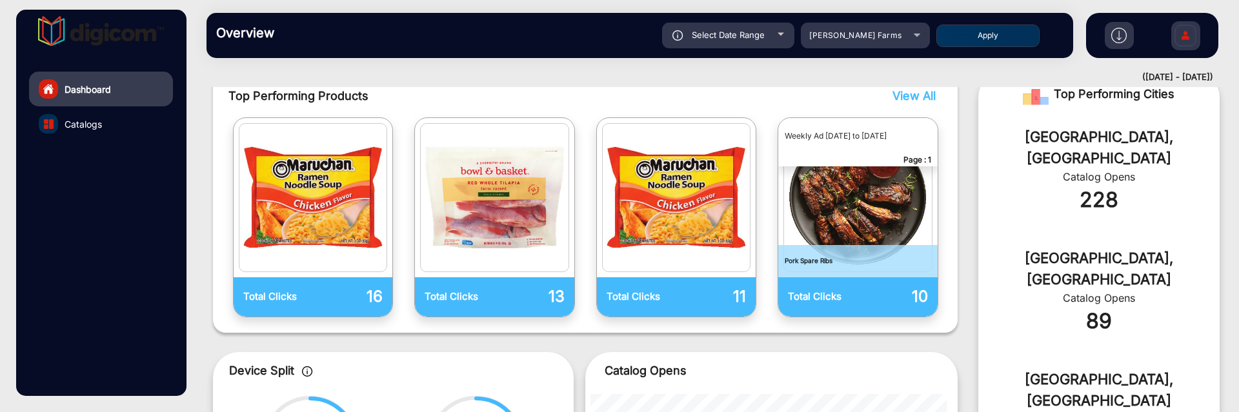
click at [985, 30] on button "Apply" at bounding box center [987, 36] width 103 height 23
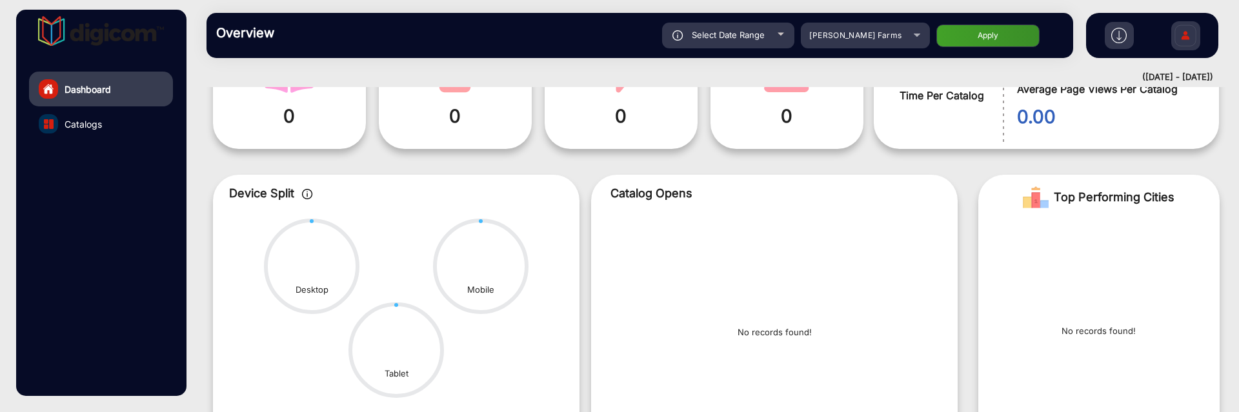
scroll to position [113, 0]
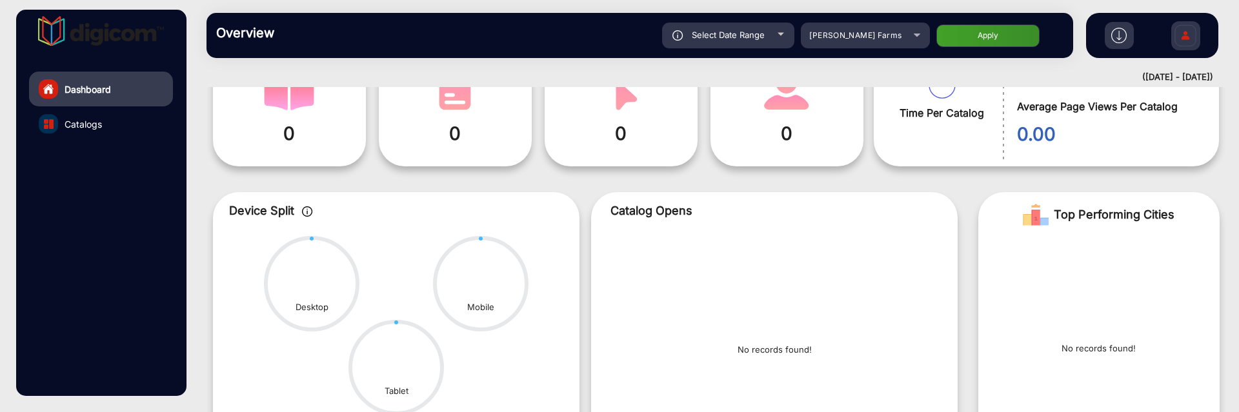
click at [771, 35] on div "Select Date Range" at bounding box center [728, 36] width 132 height 26
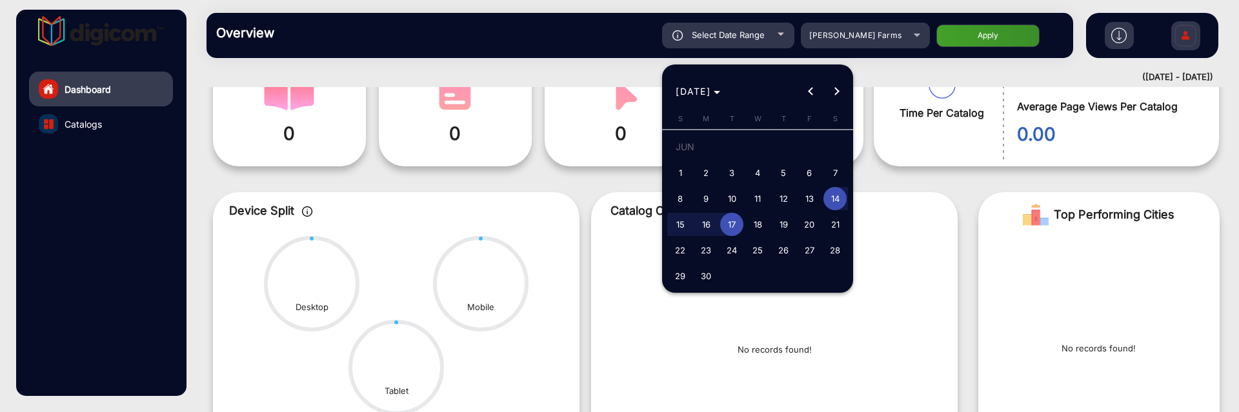
click at [680, 172] on span "1" at bounding box center [680, 172] width 23 height 23
type input "[DATE]"
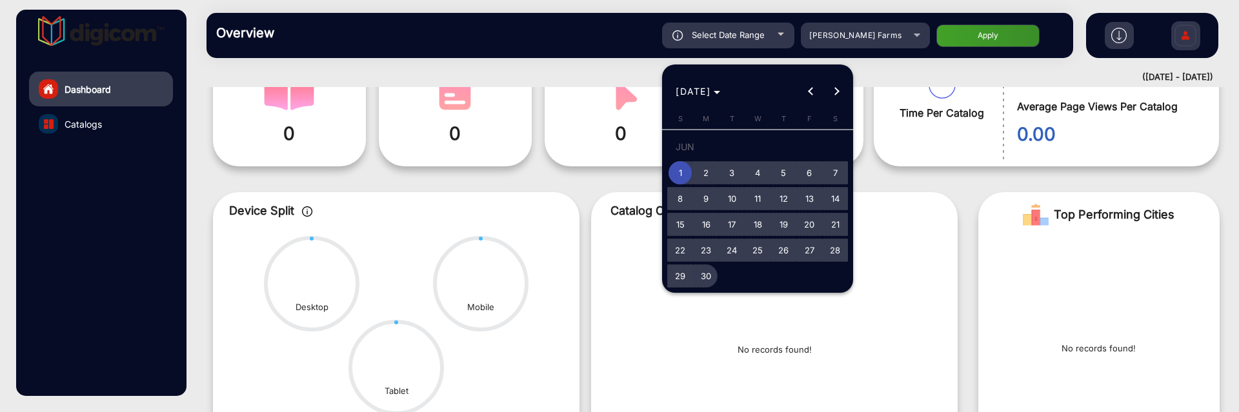
click at [708, 215] on span "30" at bounding box center [705, 276] width 23 height 23
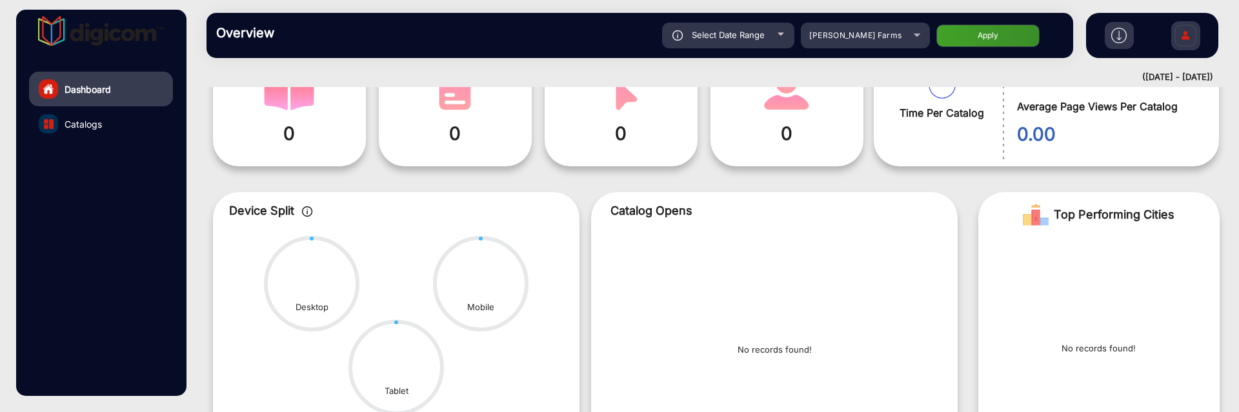
type input "[DATE]"
click at [985, 32] on button "Apply" at bounding box center [987, 36] width 103 height 23
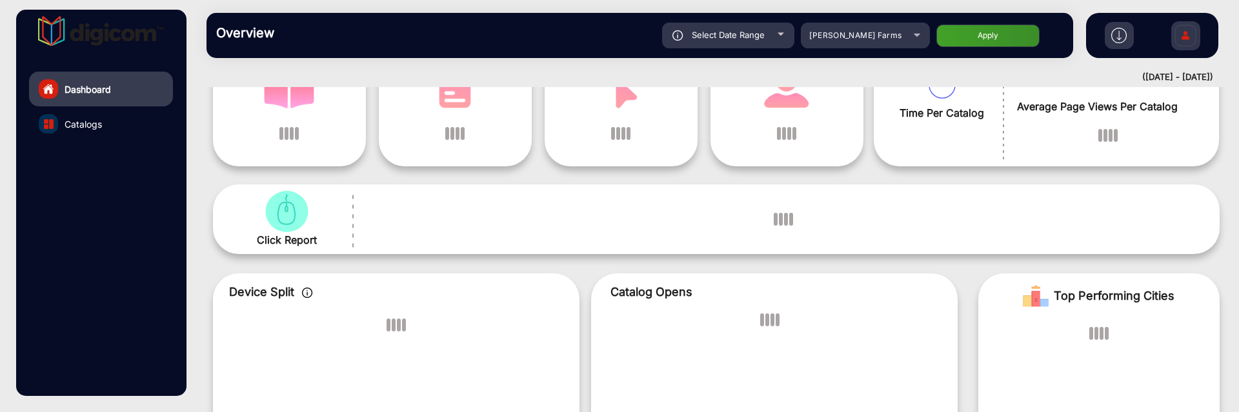
scroll to position [10, 0]
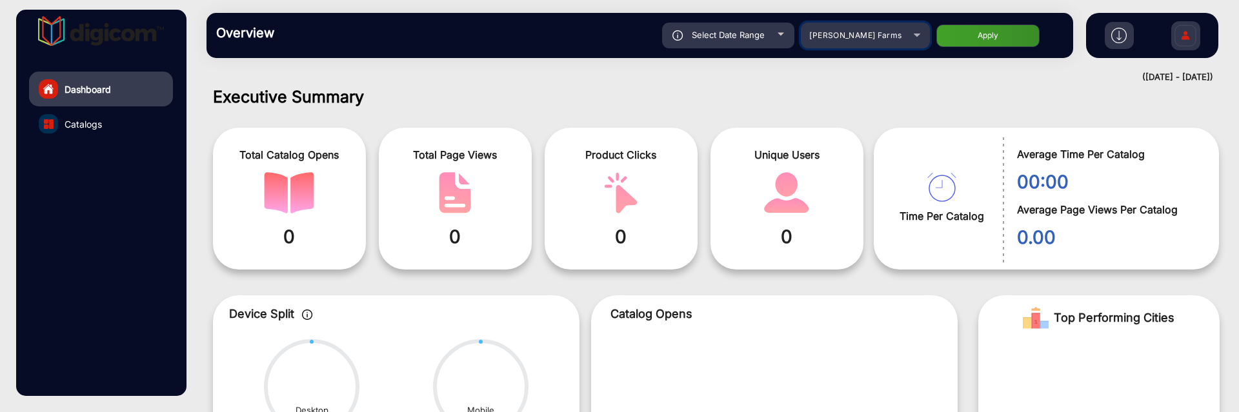
click at [848, 43] on div "[PERSON_NAME] Farms" at bounding box center [855, 35] width 103 height 15
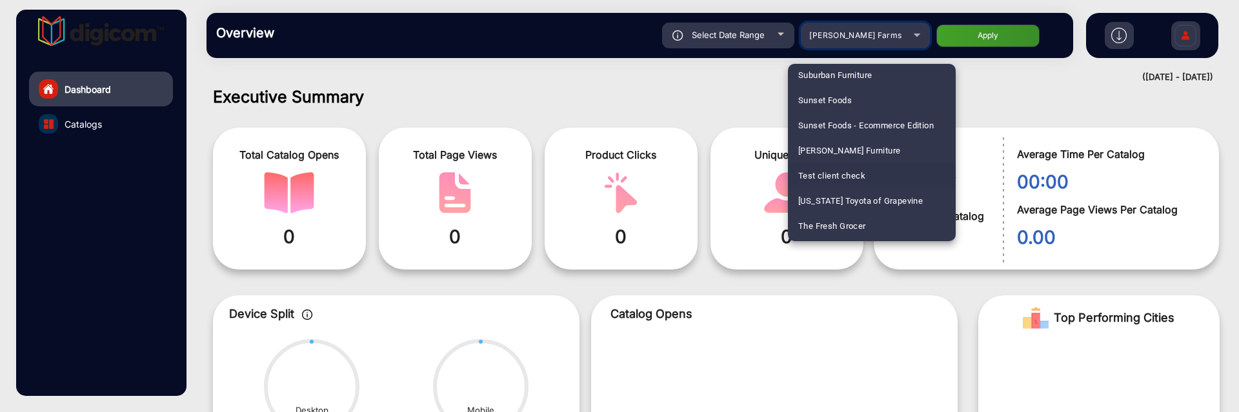
scroll to position [3281, 0]
click at [883, 173] on span "[US_STATE] Toyota of Grapevine" at bounding box center [860, 173] width 125 height 25
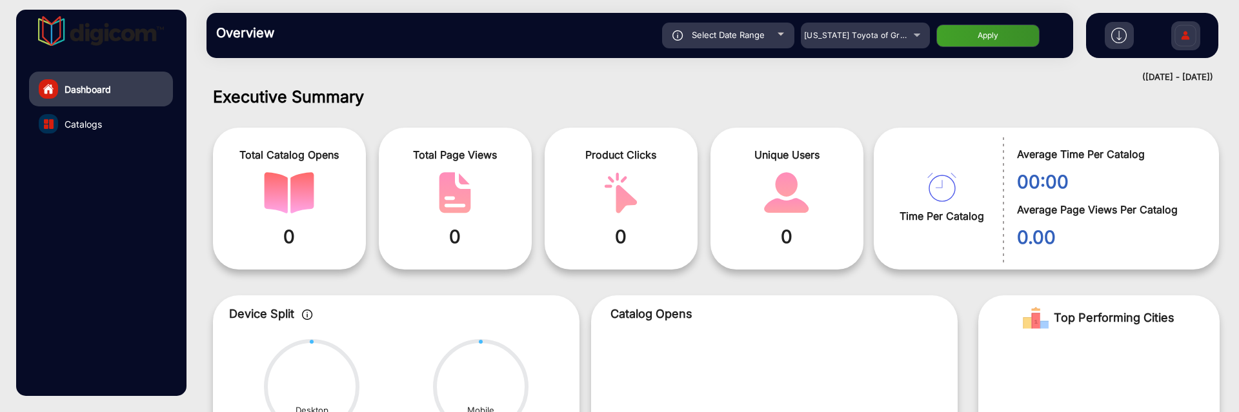
click at [985, 41] on button "Apply" at bounding box center [987, 36] width 103 height 23
click at [754, 37] on span "Select Date Range" at bounding box center [728, 35] width 73 height 10
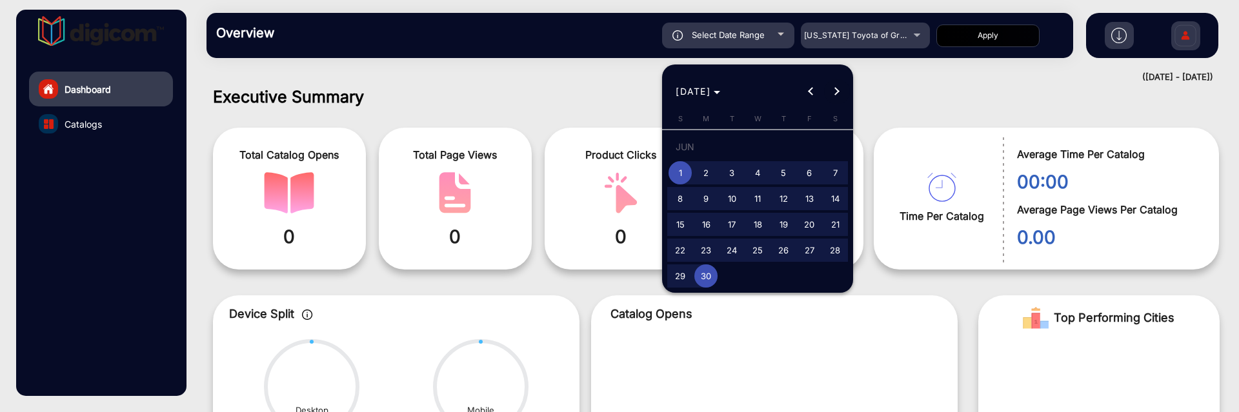
click at [830, 92] on span "Next month" at bounding box center [837, 92] width 26 height 26
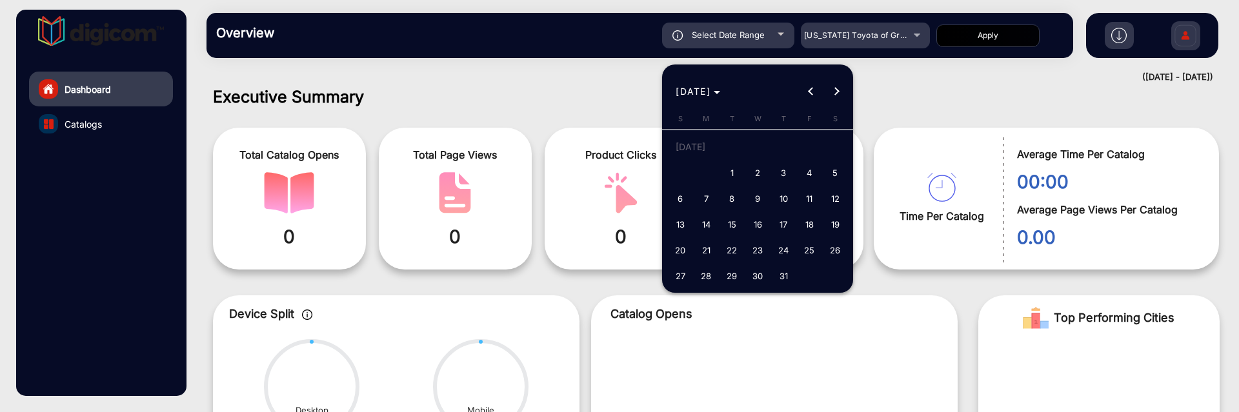
click at [916, 103] on div at bounding box center [619, 206] width 1239 height 412
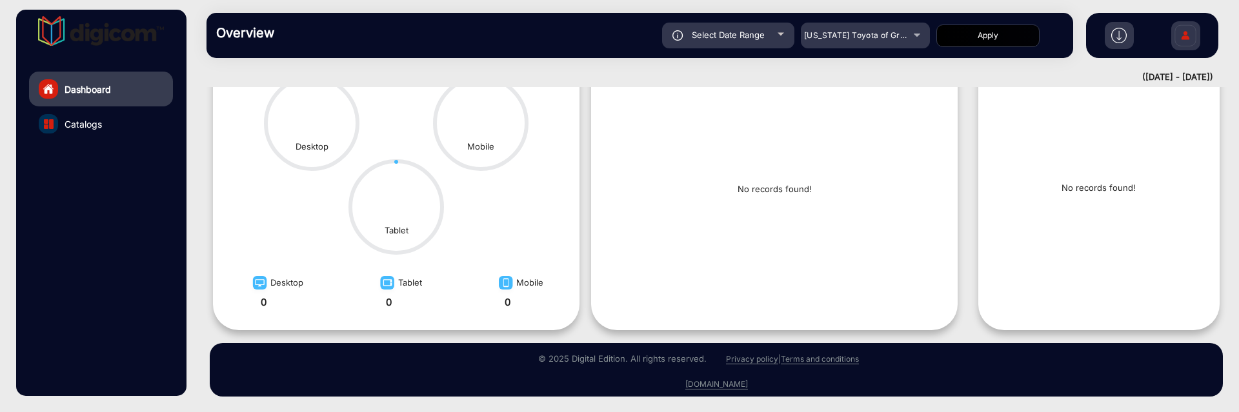
scroll to position [0, 0]
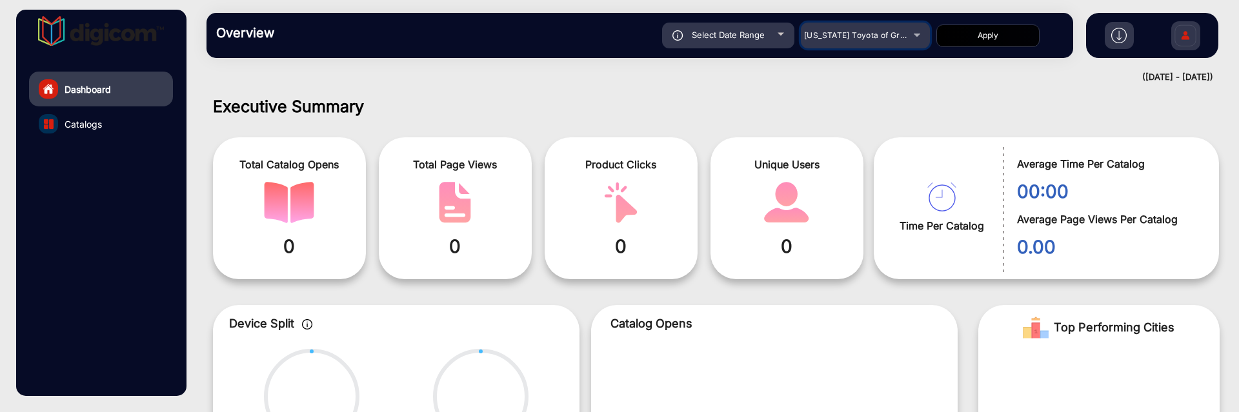
click at [851, 37] on span "[US_STATE] Toyota of Grapevine" at bounding box center [867, 35] width 126 height 10
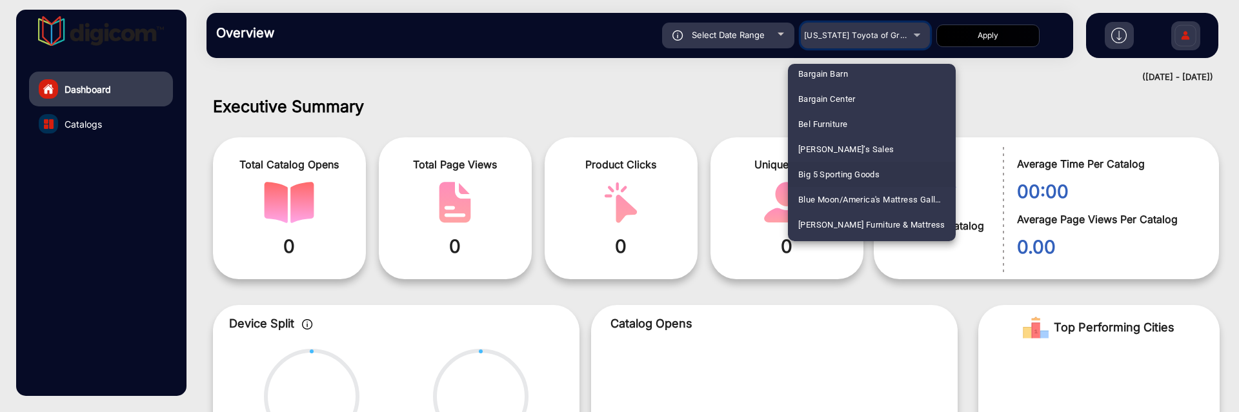
scroll to position [866, 0]
click at [856, 144] on span "Big 5 Sporting Goods" at bounding box center [838, 146] width 81 height 25
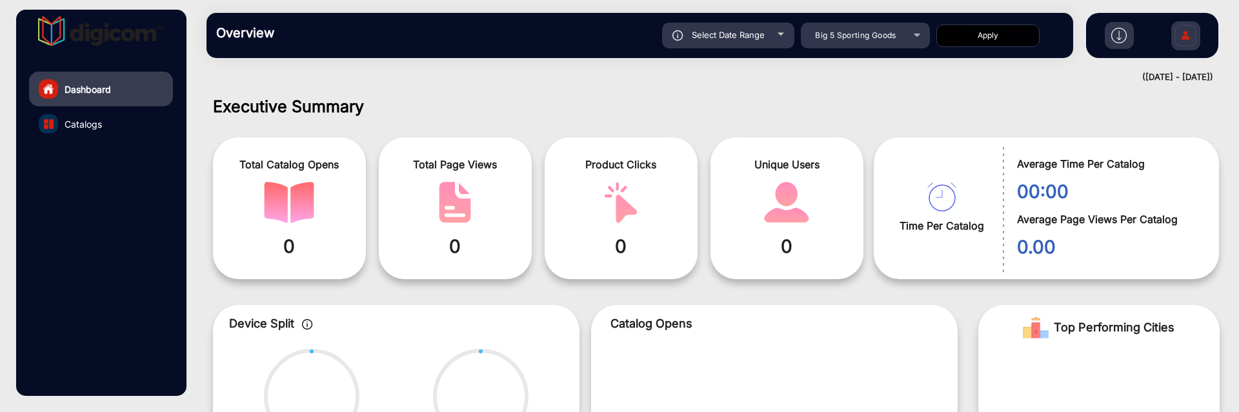
click at [996, 34] on button "Apply" at bounding box center [987, 36] width 103 height 23
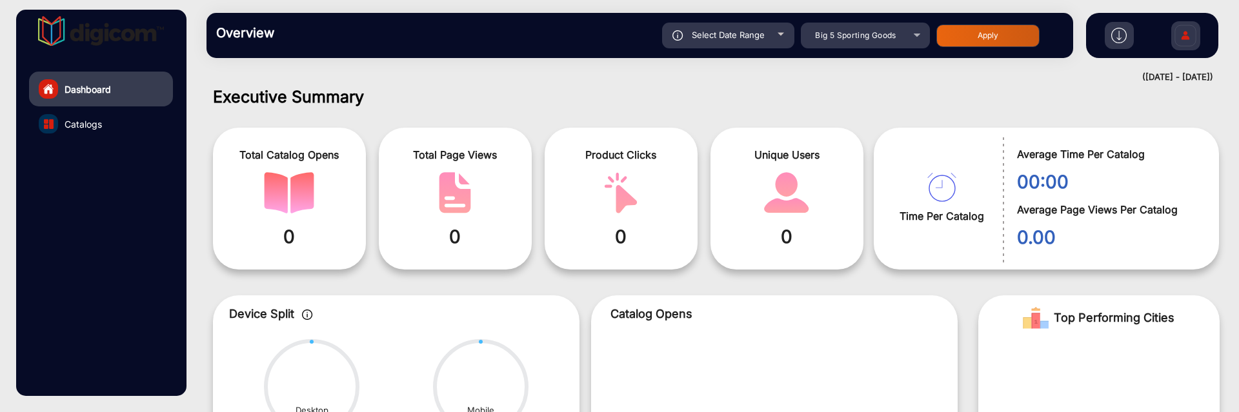
click at [779, 46] on div "Select Date Range" at bounding box center [728, 36] width 132 height 26
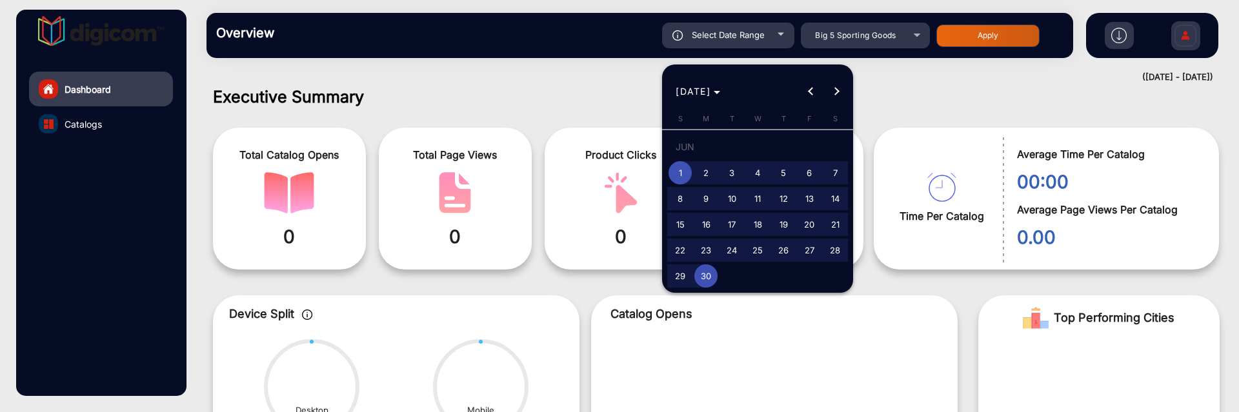
click at [925, 97] on div at bounding box center [619, 206] width 1239 height 412
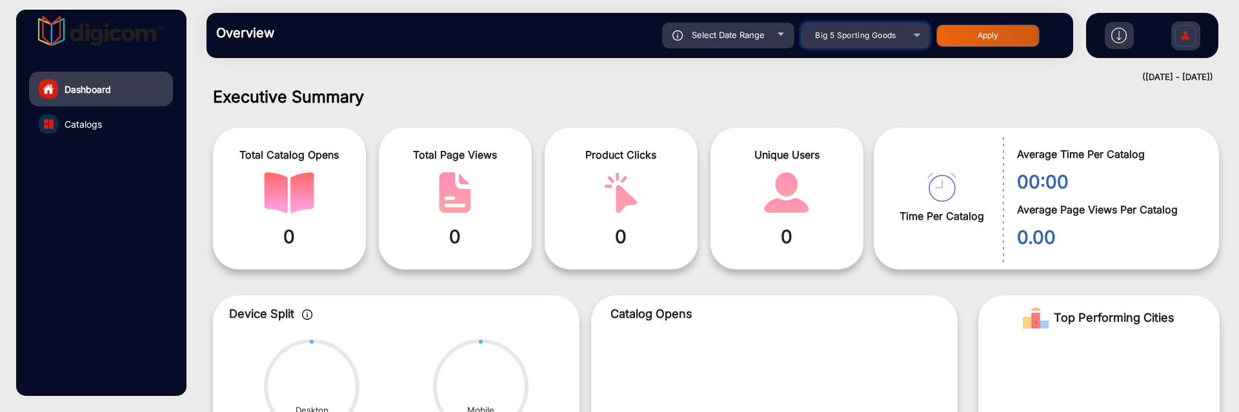
click at [885, 37] on span "Big 5 Sporting Goods" at bounding box center [855, 35] width 81 height 10
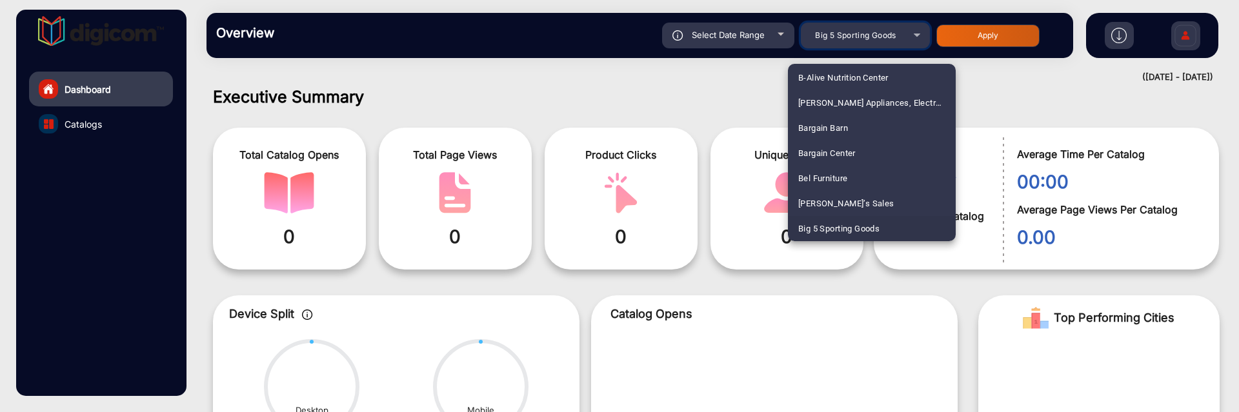
scroll to position [2395, 0]
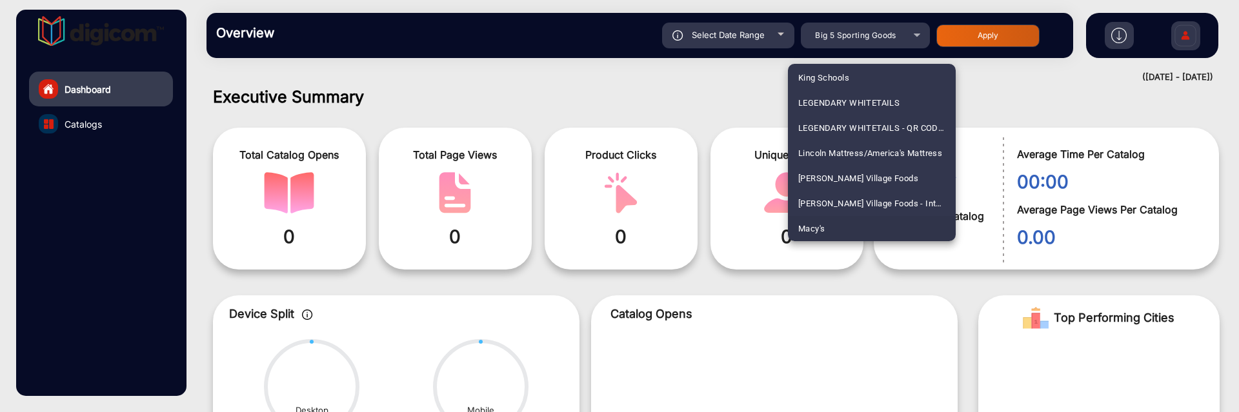
click at [849, 215] on mat-option "Macy's" at bounding box center [872, 228] width 168 height 25
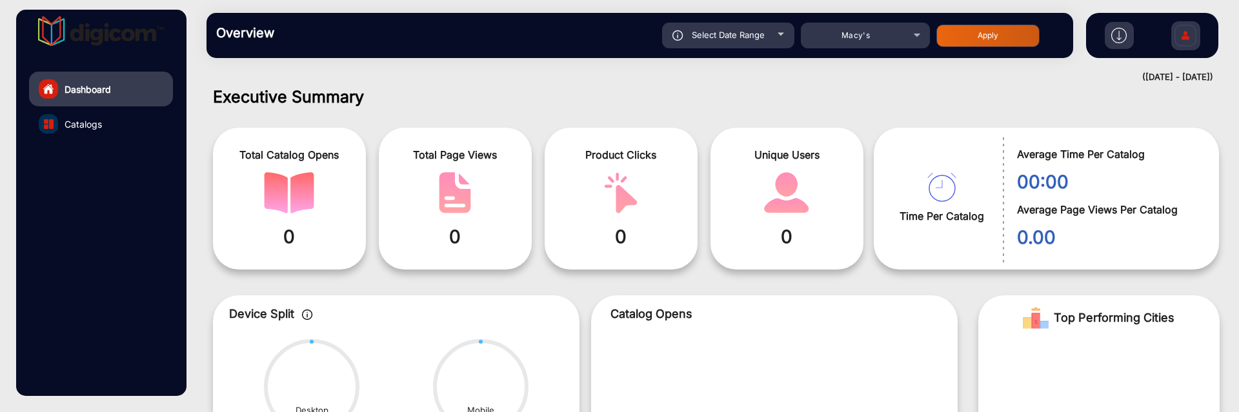
click at [973, 17] on div "Overview Reports Understand what makes your customers tick and learn how they a…" at bounding box center [640, 35] width 867 height 45
click at [973, 25] on div "Apply" at bounding box center [999, 36] width 127 height 23
click at [973, 27] on button "Apply" at bounding box center [987, 36] width 103 height 23
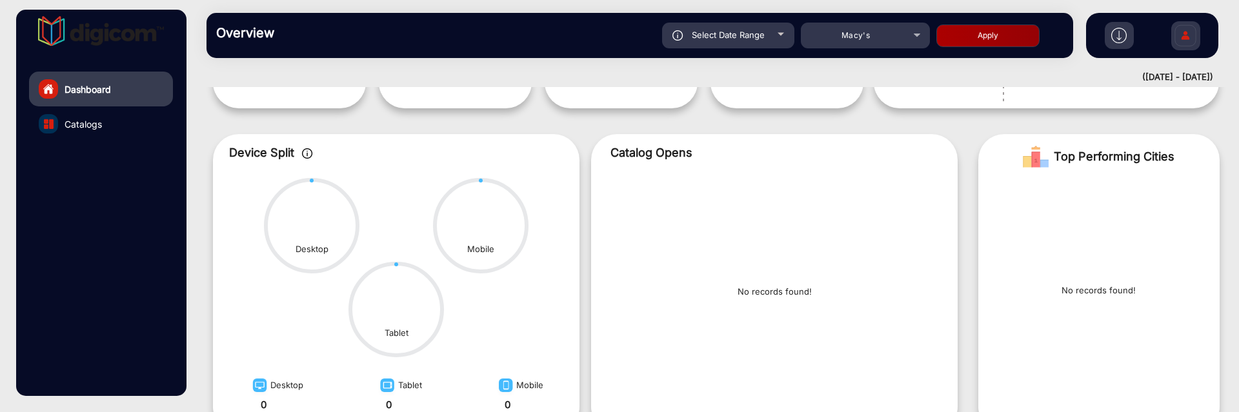
click at [790, 36] on div "Select Date Range [DATE] [DATE] – [DATE] [DATE] Macy's Apply" at bounding box center [682, 36] width 763 height 26
click at [775, 36] on div "Select Date Range" at bounding box center [728, 36] width 132 height 26
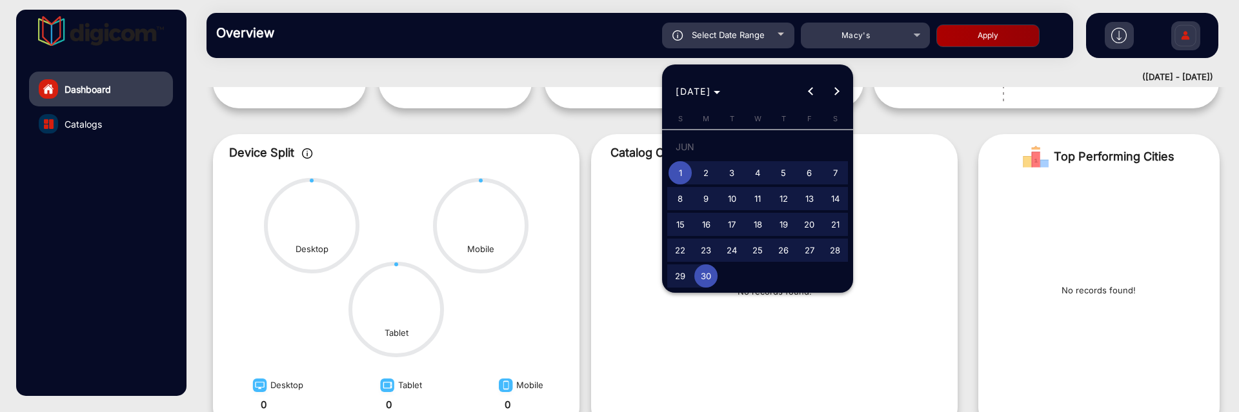
click at [887, 121] on div at bounding box center [619, 206] width 1239 height 412
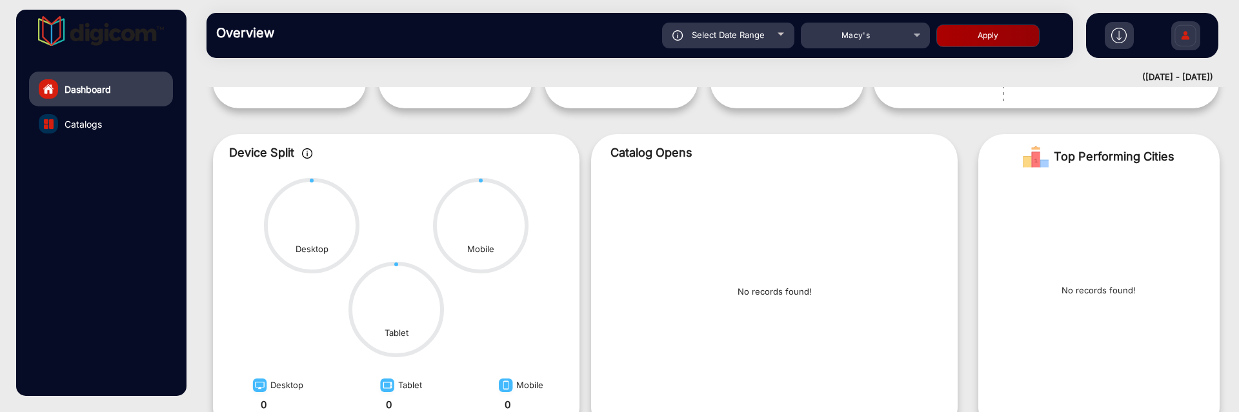
click at [783, 33] on div at bounding box center [781, 34] width 6 height 3
click at [843, 35] on span "Macy's" at bounding box center [856, 35] width 28 height 10
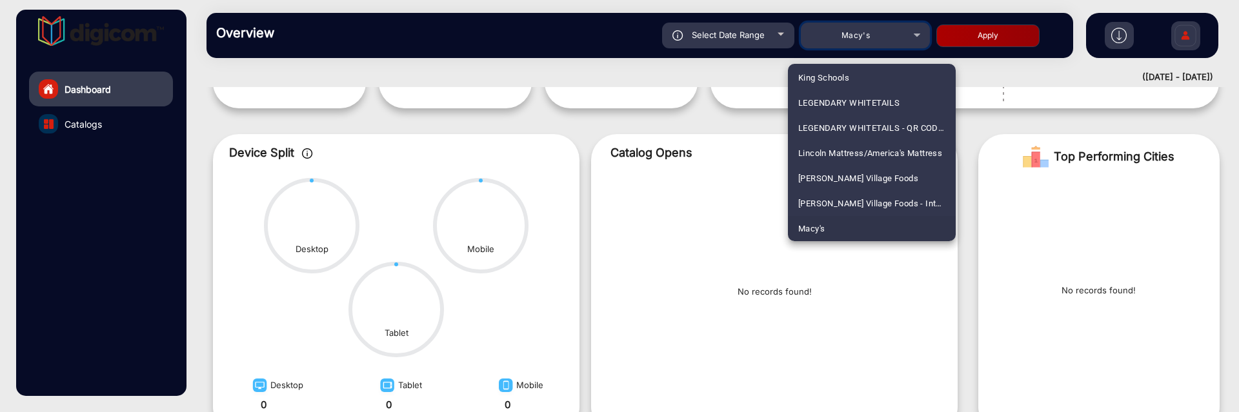
scroll to position [1817, 0]
click at [859, 106] on span "[PERSON_NAME] Furniture" at bounding box center [849, 101] width 102 height 25
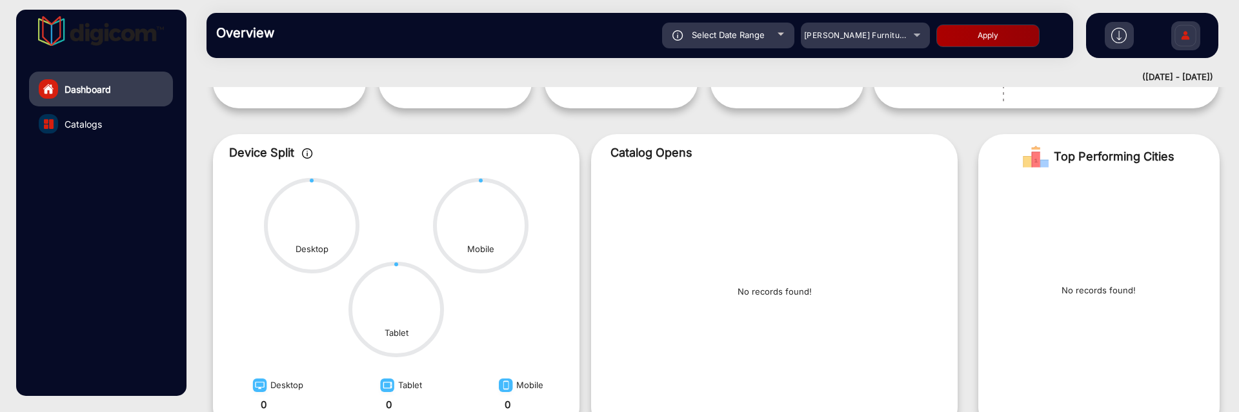
click at [976, 38] on button "Apply" at bounding box center [987, 36] width 103 height 23
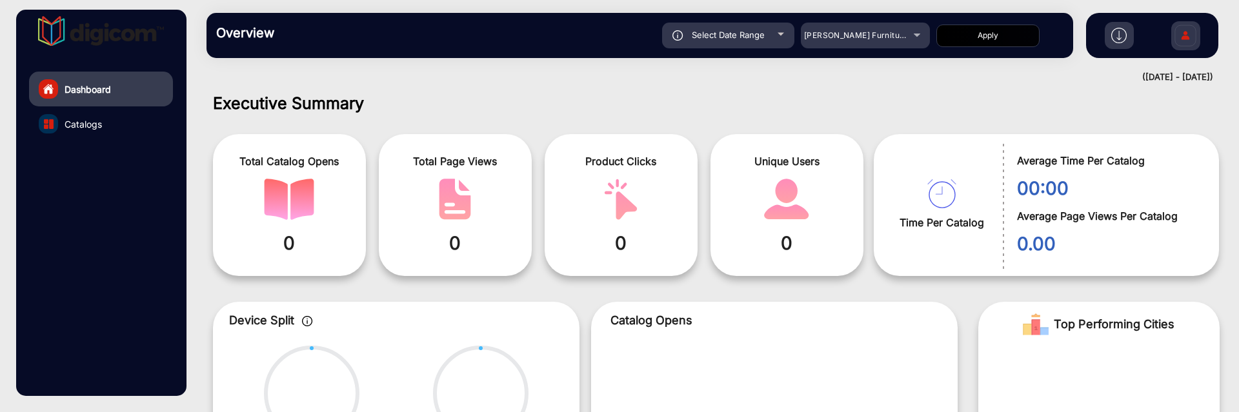
scroll to position [0, 0]
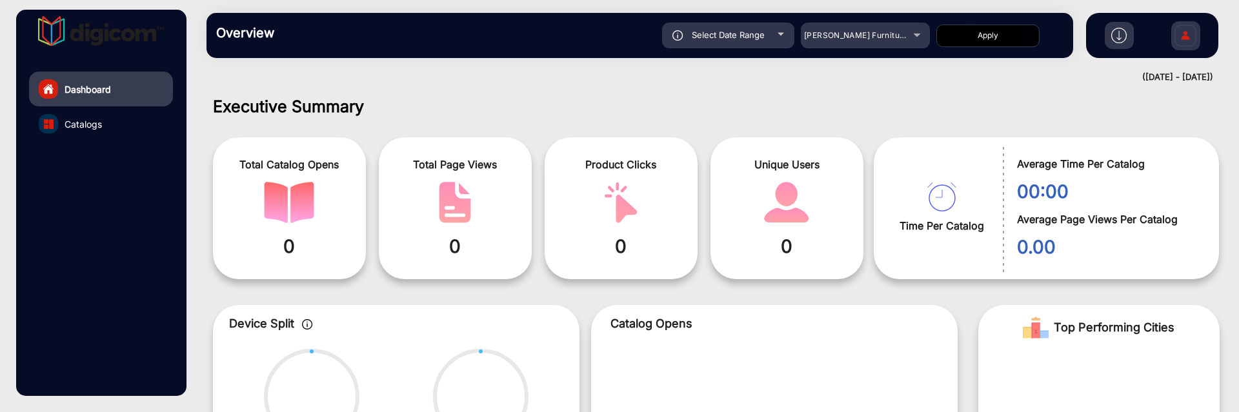
click at [778, 31] on div "Select Date Range" at bounding box center [728, 36] width 132 height 26
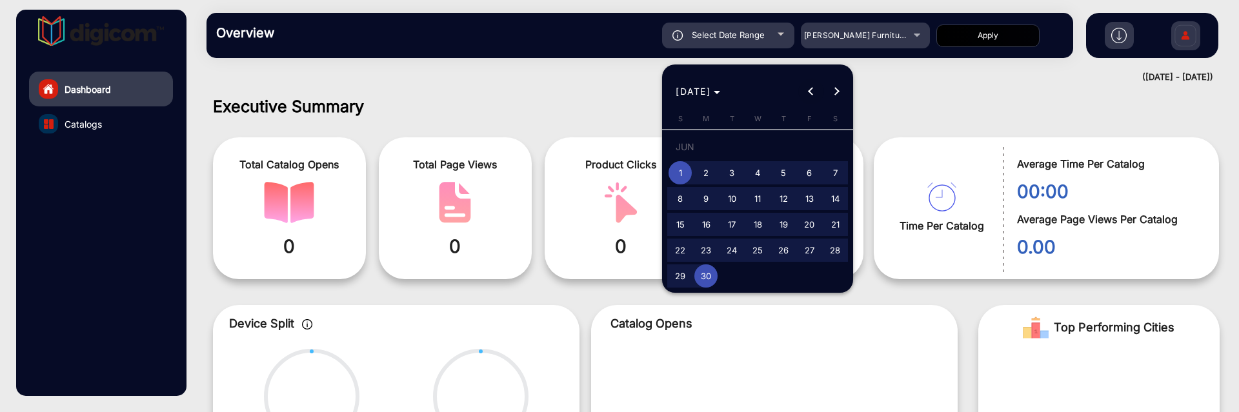
click at [810, 97] on span "Previous month" at bounding box center [811, 92] width 26 height 26
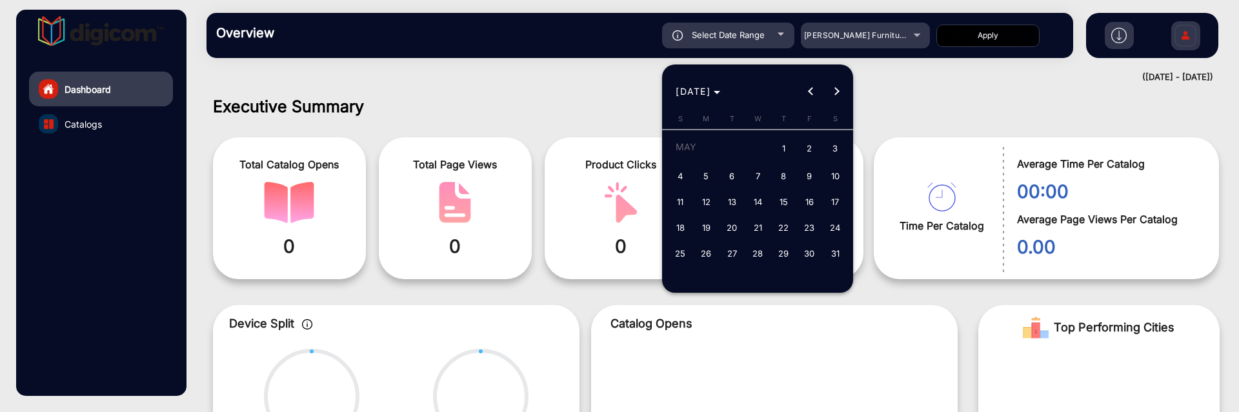
click at [809, 157] on span "2" at bounding box center [809, 149] width 23 height 26
type input "[DATE]"
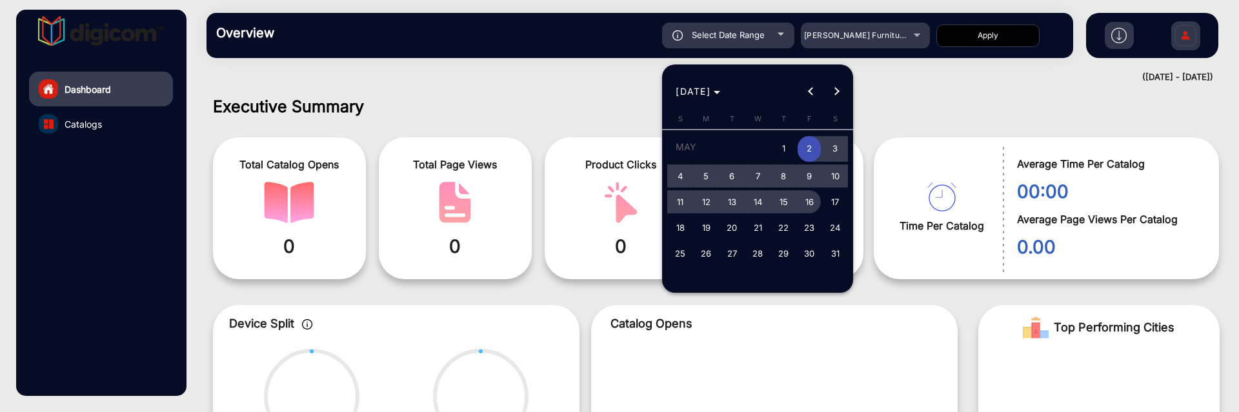
click at [800, 209] on span "16" at bounding box center [809, 201] width 23 height 23
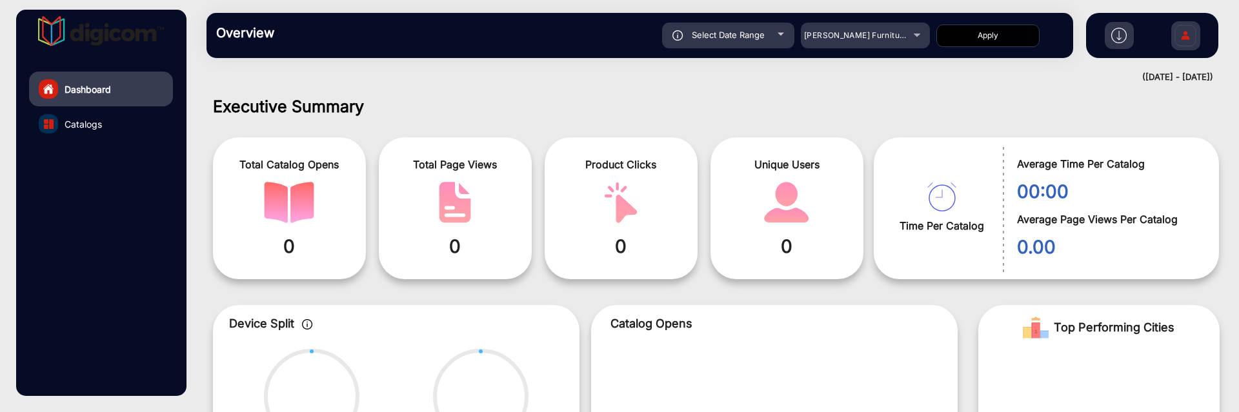
type input "[DATE]"
click at [991, 41] on button "Apply" at bounding box center [987, 36] width 103 height 23
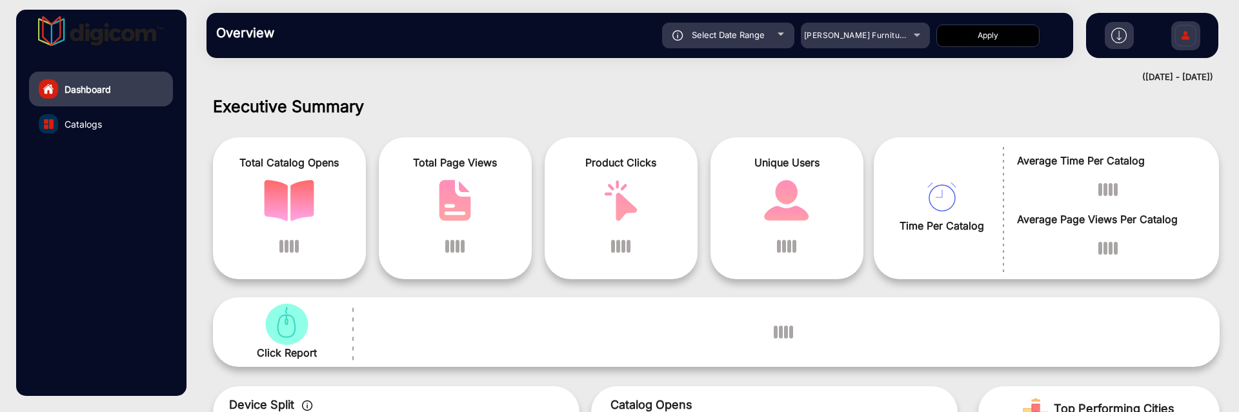
scroll to position [10, 0]
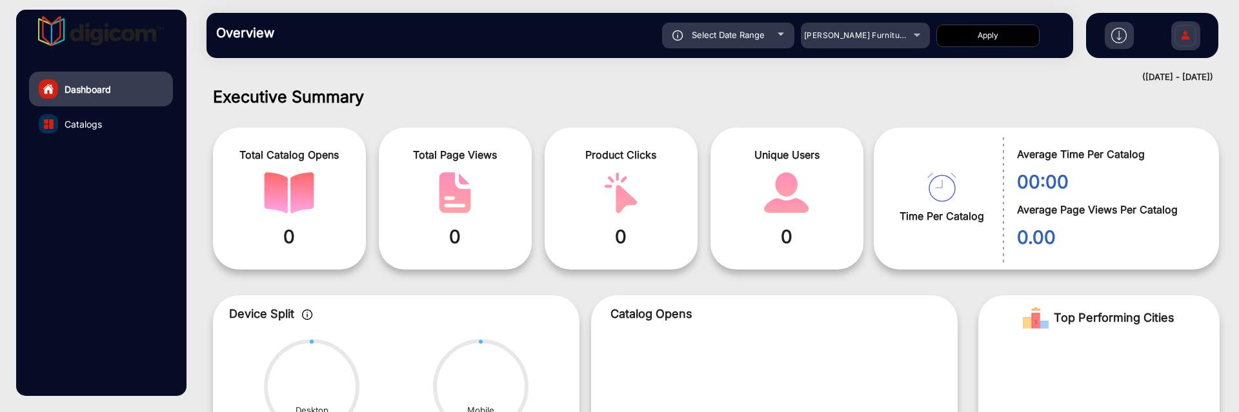
click at [774, 28] on div "Select Date Range" at bounding box center [728, 36] width 132 height 26
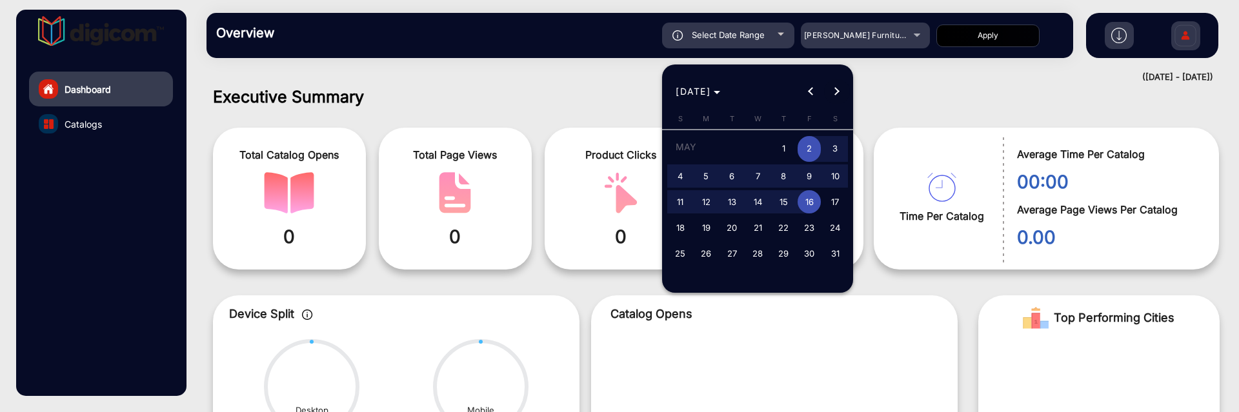
click at [837, 93] on button "Next month" at bounding box center [837, 92] width 26 height 26
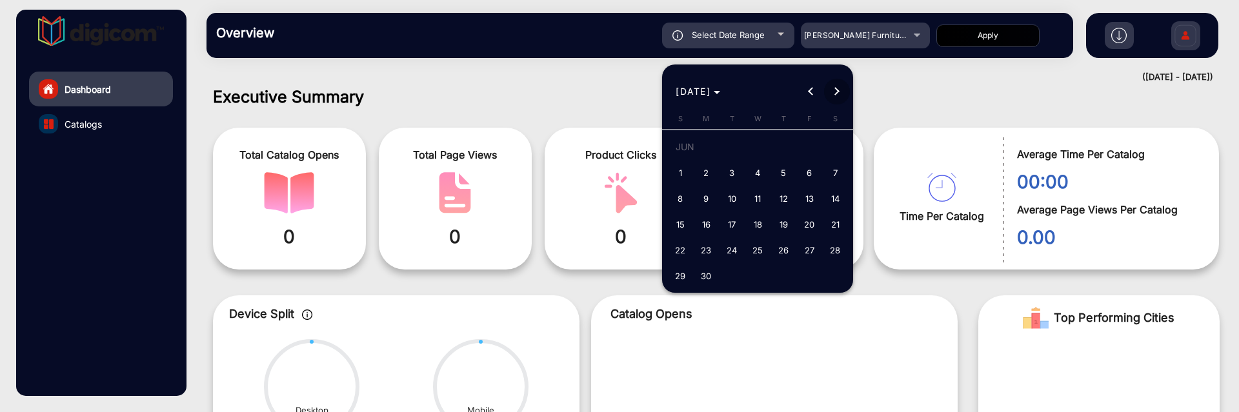
click at [837, 93] on button "Next month" at bounding box center [837, 92] width 26 height 26
click at [796, 176] on button "8" at bounding box center [809, 176] width 26 height 26
type input "[DATE]"
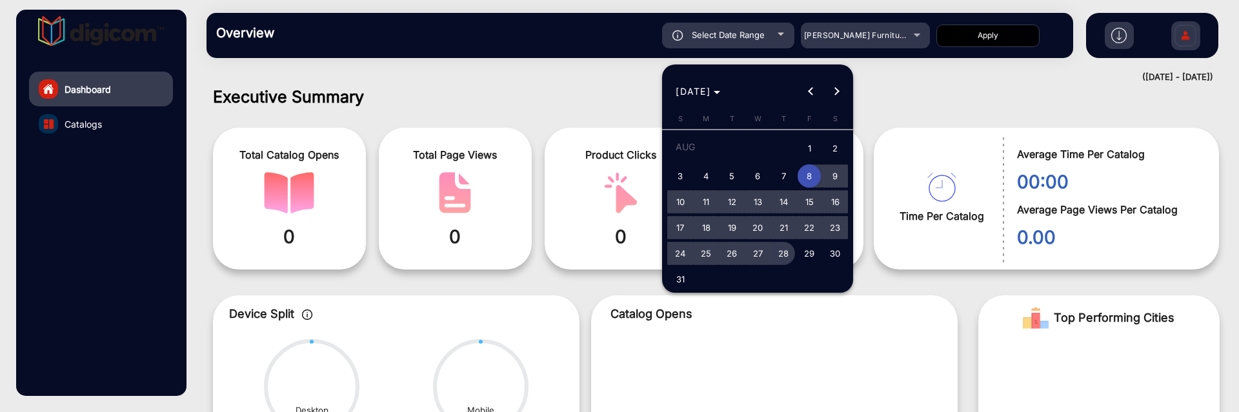
click at [789, 215] on span "28" at bounding box center [783, 253] width 23 height 23
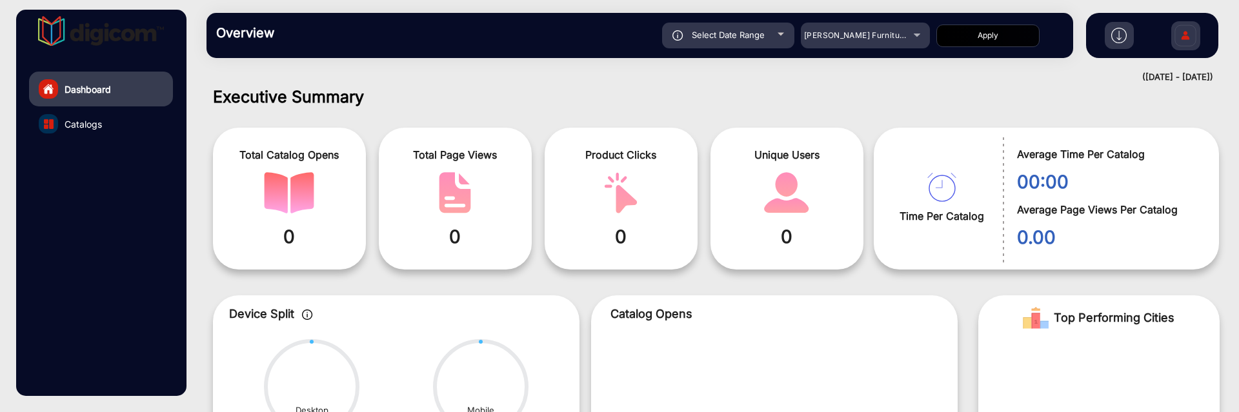
type input "[DATE]"
click at [995, 40] on button "Apply" at bounding box center [987, 36] width 103 height 23
click at [742, 34] on span "Select Date Range" at bounding box center [728, 35] width 73 height 10
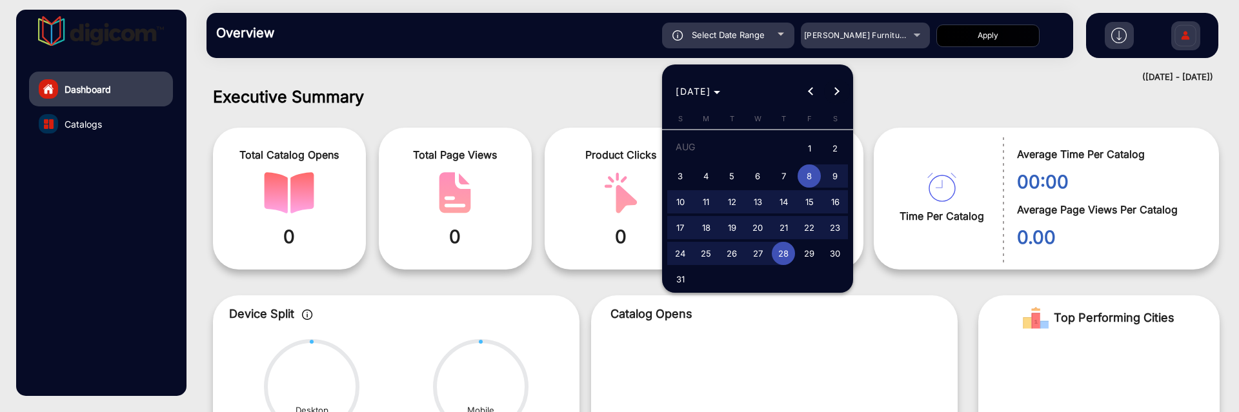
click at [845, 88] on span "Next month" at bounding box center [837, 92] width 26 height 26
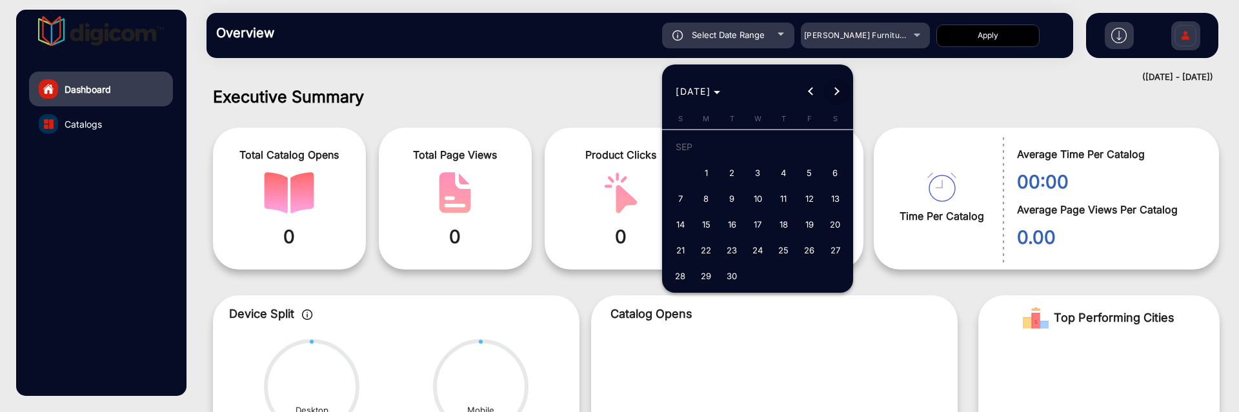
click at [845, 88] on span "Next month" at bounding box center [837, 92] width 26 height 26
click at [811, 79] on span "Previous month" at bounding box center [811, 92] width 26 height 26
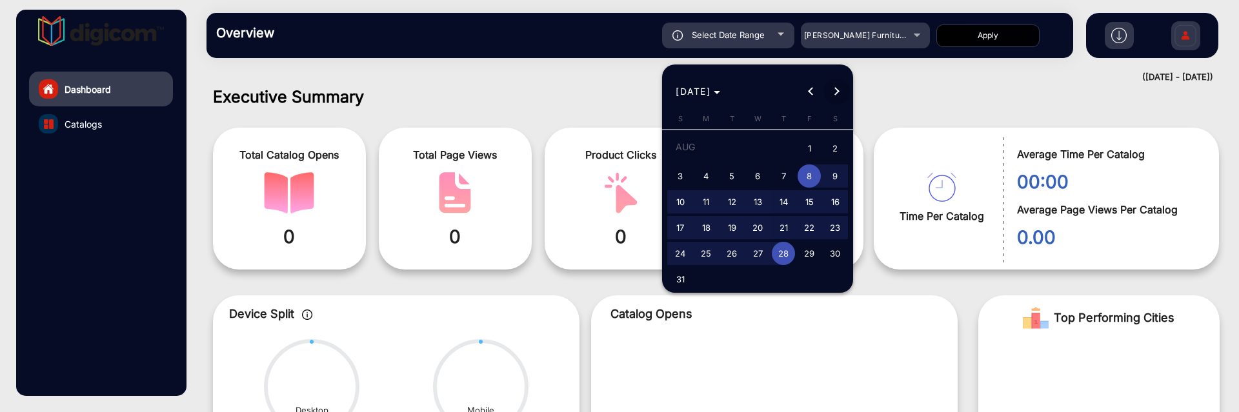
click at [833, 89] on button "Next month" at bounding box center [837, 92] width 26 height 26
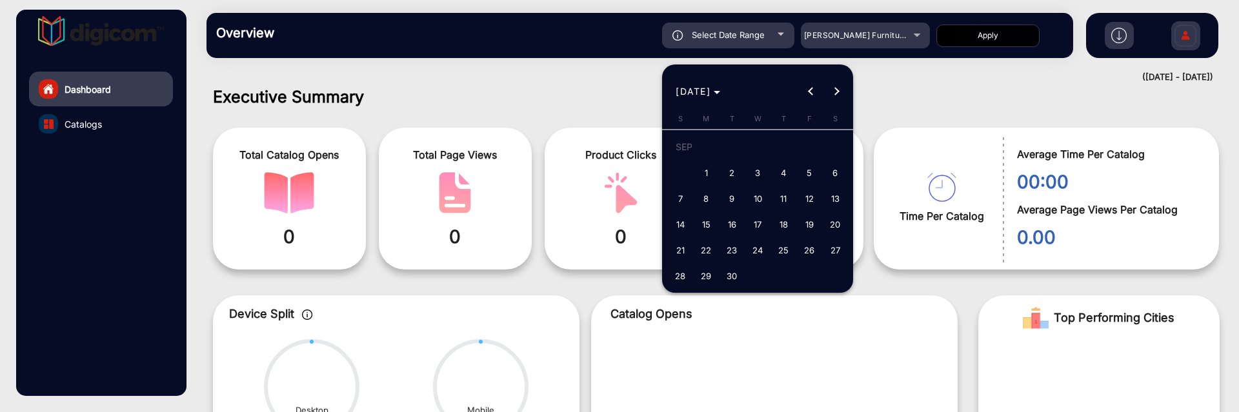
click at [716, 179] on span "1" at bounding box center [705, 172] width 23 height 23
type input "[DATE]"
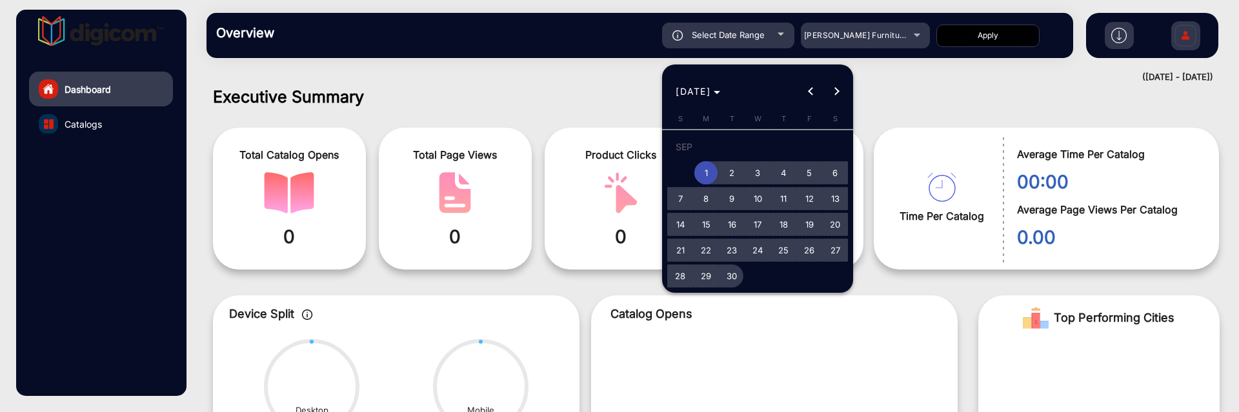
click at [737, 215] on span "30" at bounding box center [731, 276] width 23 height 23
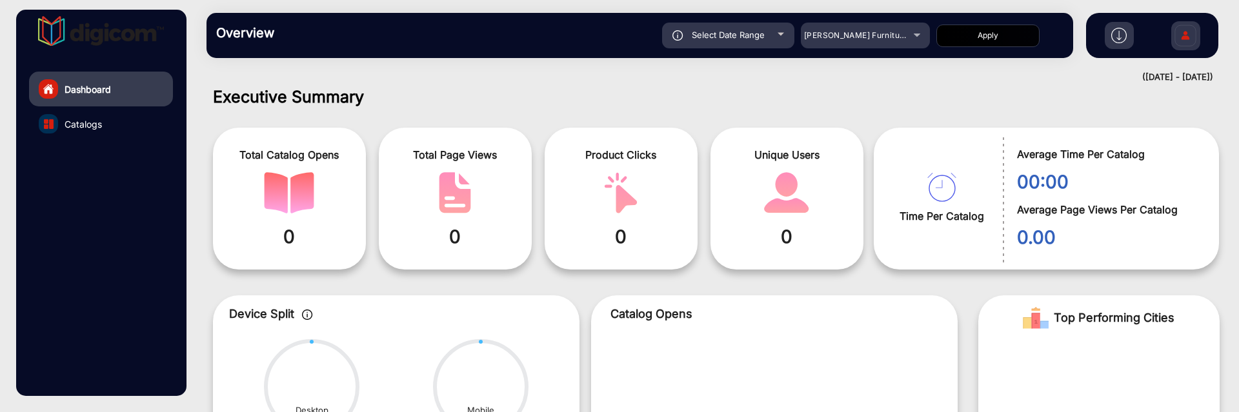
type input "[DATE]"
click at [996, 37] on button "Apply" at bounding box center [987, 36] width 103 height 23
click at [771, 25] on div "Select Date Range" at bounding box center [728, 36] width 132 height 26
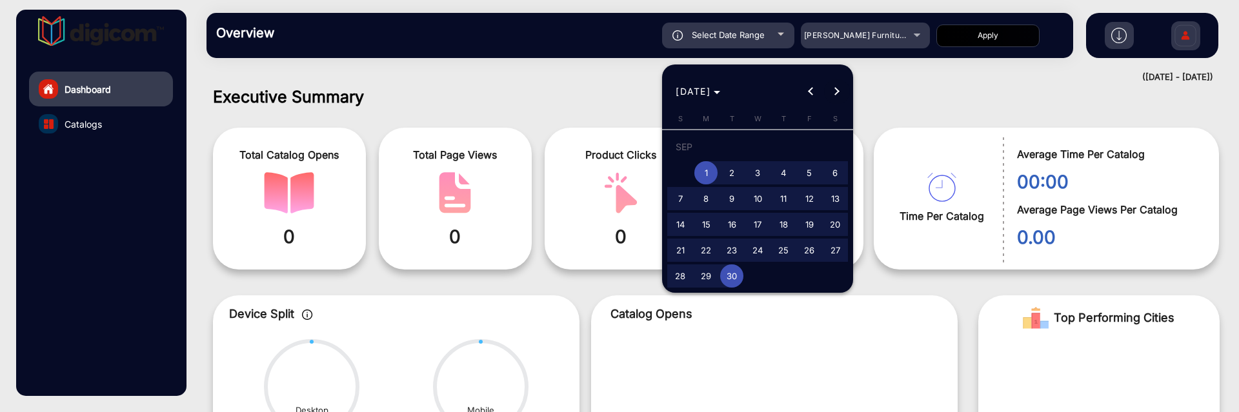
click at [837, 98] on span "Next month" at bounding box center [837, 92] width 26 height 26
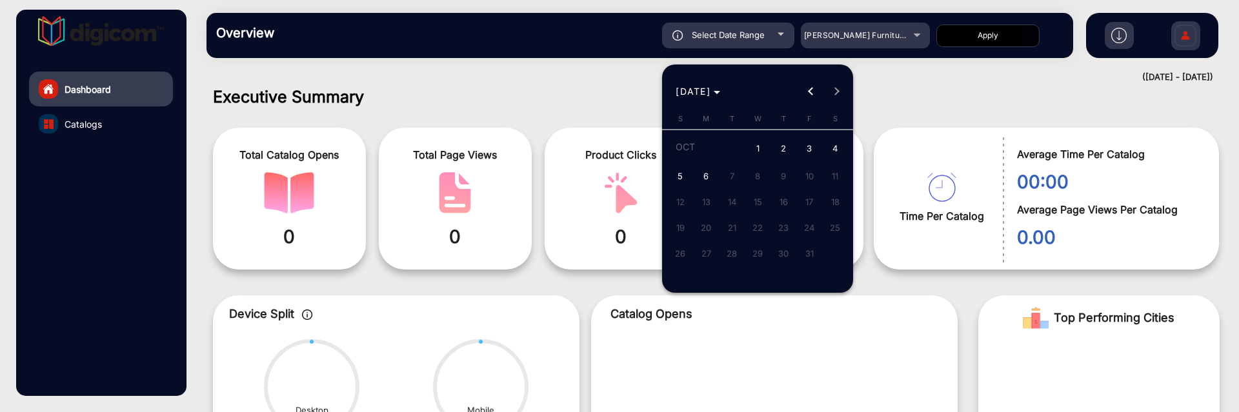
click at [762, 141] on span "1" at bounding box center [757, 149] width 23 height 26
type input "[DATE]"
click at [707, 168] on span "6" at bounding box center [705, 176] width 23 height 23
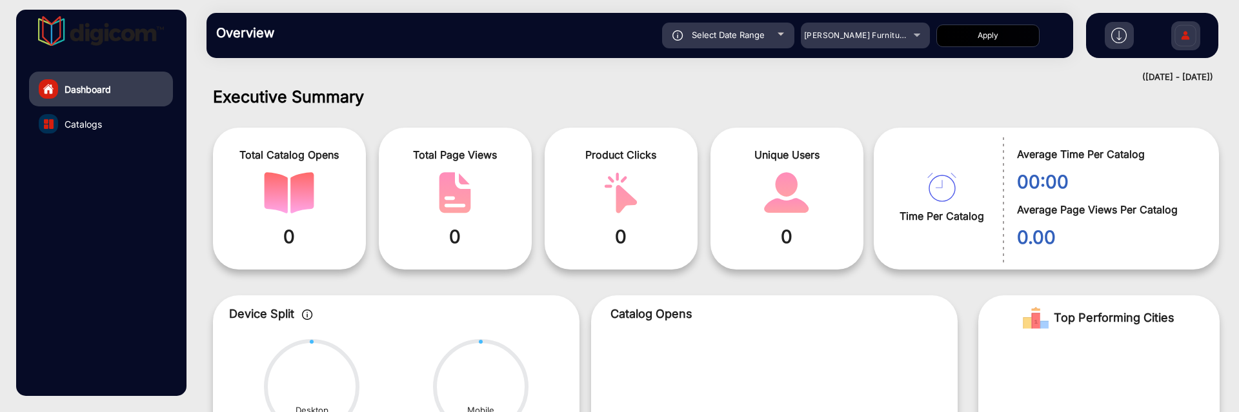
type input "[DATE]"
click at [991, 37] on button "Apply" at bounding box center [987, 36] width 103 height 23
click at [862, 28] on div "[PERSON_NAME] Furniture" at bounding box center [855, 35] width 103 height 15
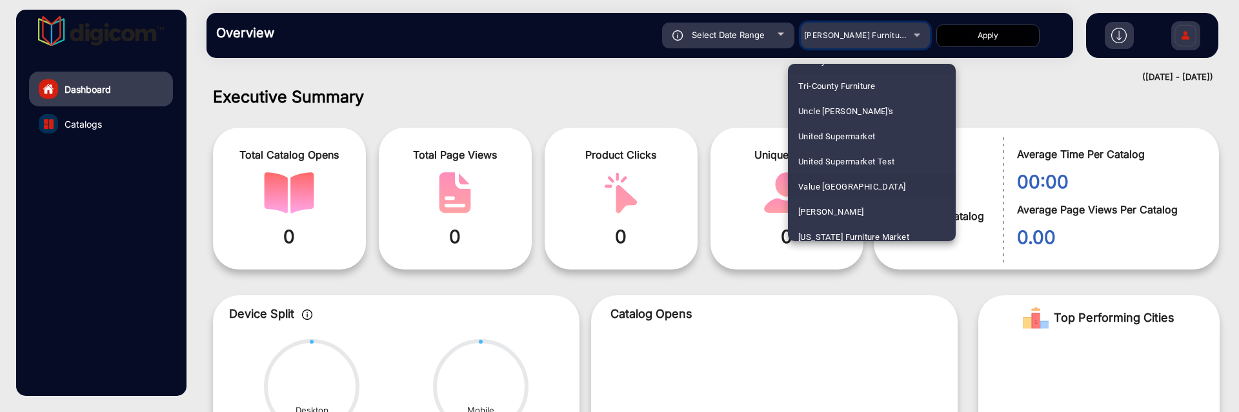
scroll to position [3608, 0]
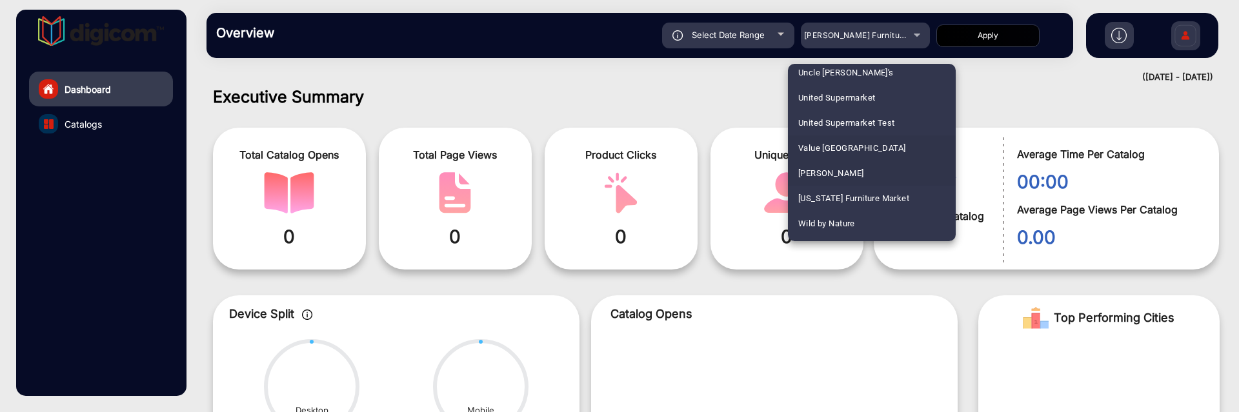
click at [854, 168] on span "[PERSON_NAME]" at bounding box center [830, 173] width 65 height 25
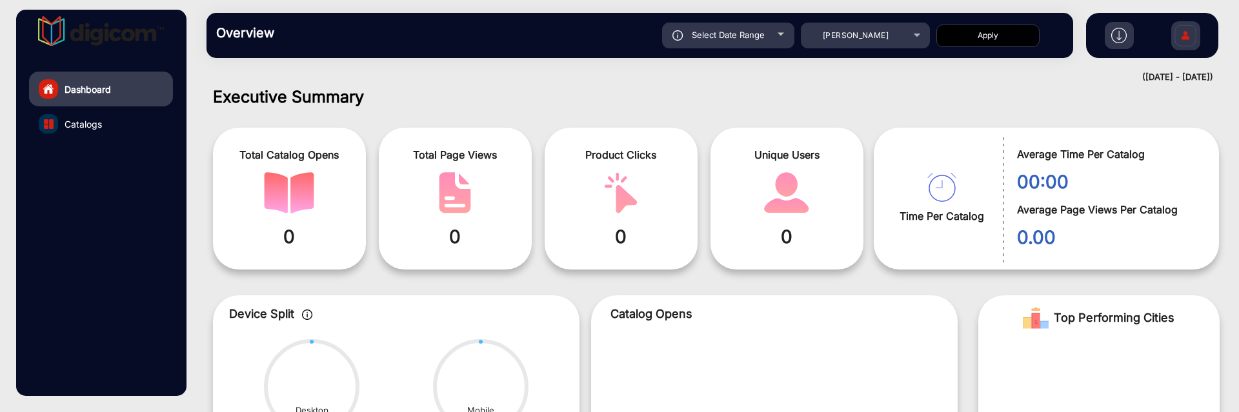
click at [967, 43] on button "Apply" at bounding box center [987, 36] width 103 height 23
click at [867, 39] on span "[PERSON_NAME]" at bounding box center [856, 35] width 66 height 10
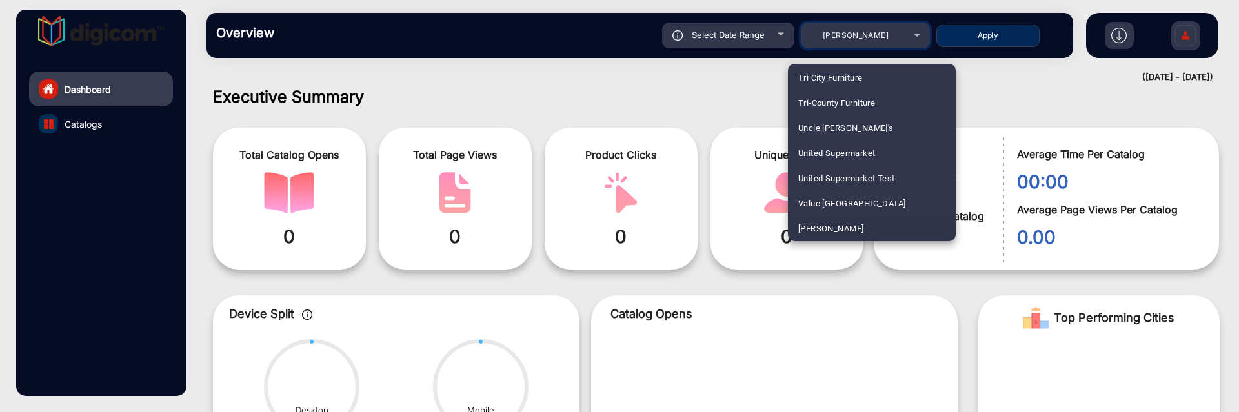
scroll to position [1566, 0]
click at [863, 117] on mat-option "Fiesta Mart" at bounding box center [872, 126] width 168 height 25
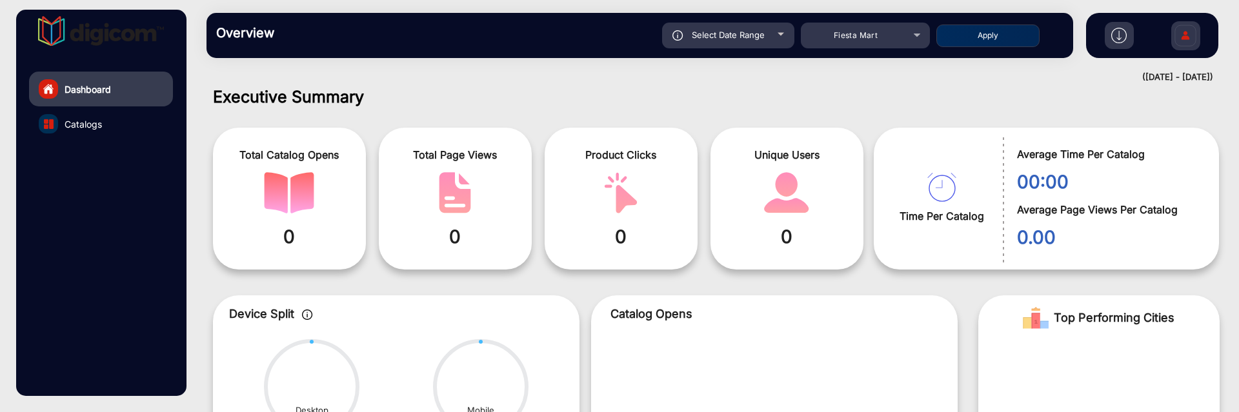
click at [980, 43] on button "Apply" at bounding box center [987, 36] width 103 height 23
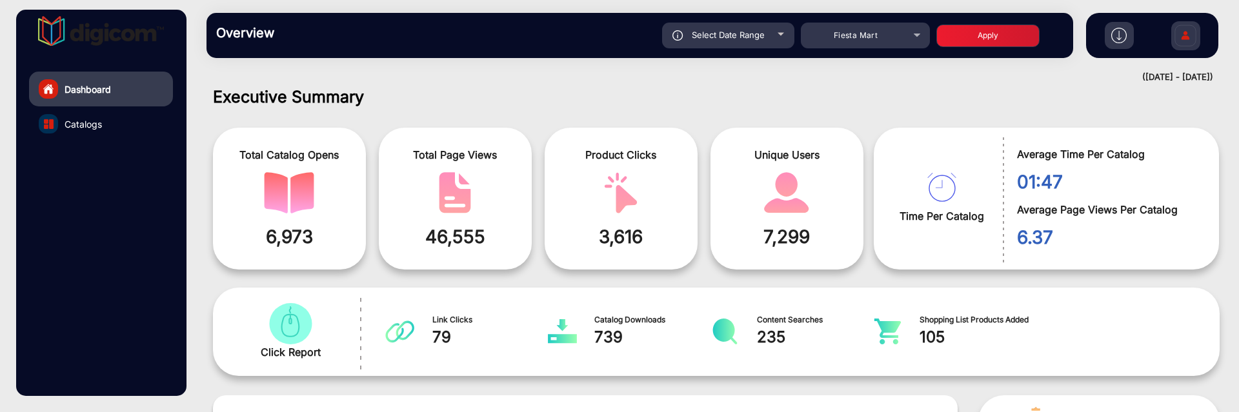
click at [757, 40] on div "Select Date Range" at bounding box center [728, 36] width 132 height 26
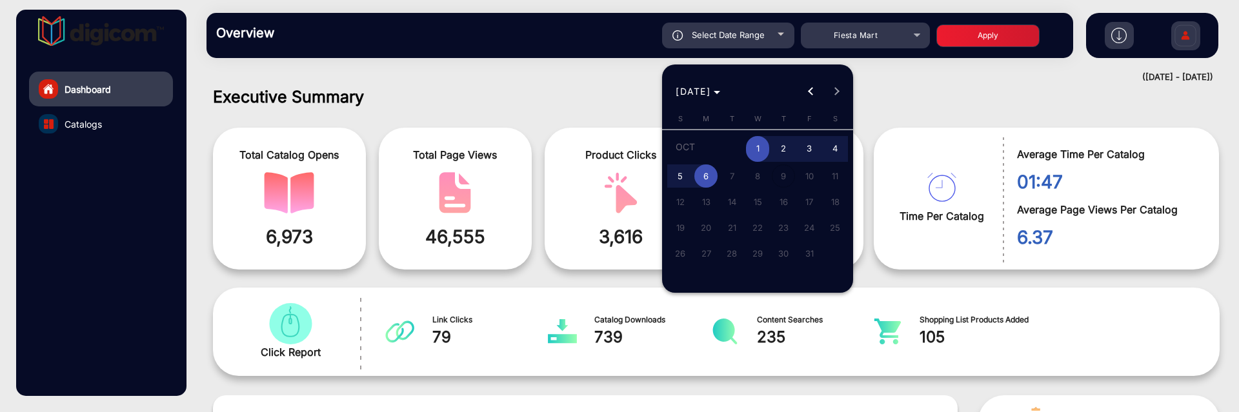
click at [792, 83] on div "[DATE] [DATE]" at bounding box center [757, 92] width 185 height 26
click at [819, 90] on span "Previous month" at bounding box center [811, 92] width 26 height 26
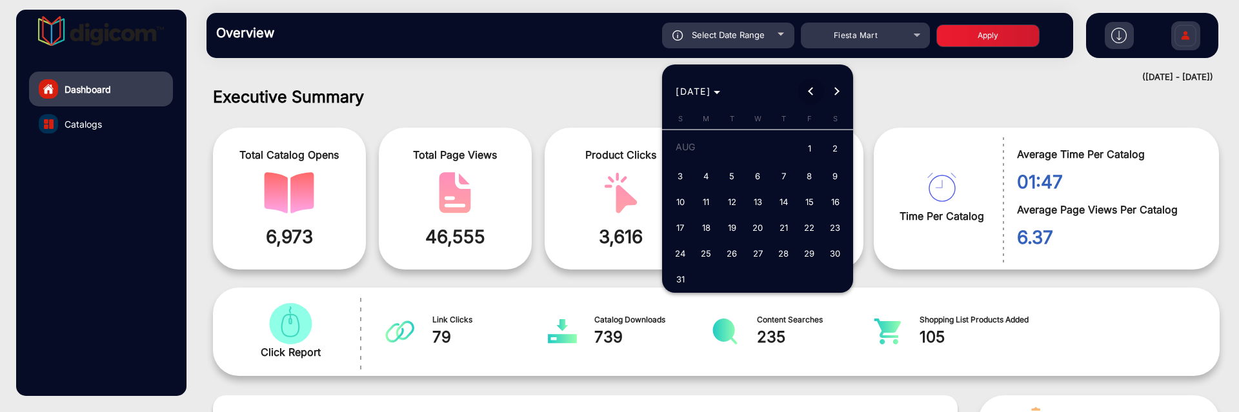
click at [819, 90] on span "Previous month" at bounding box center [811, 92] width 26 height 26
click at [707, 215] on span "16" at bounding box center [705, 224] width 23 height 23
type input "[DATE]"
click at [707, 215] on span "16" at bounding box center [705, 224] width 23 height 23
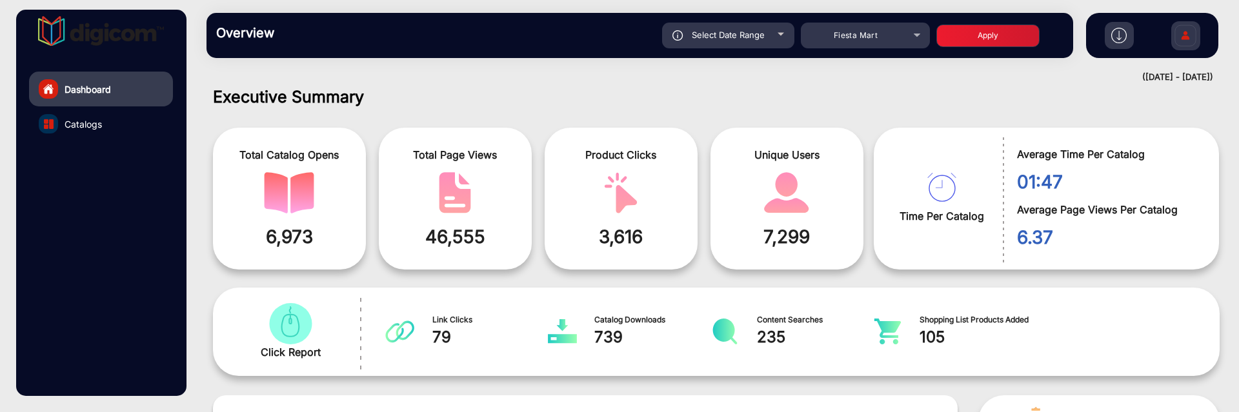
type input "[DATE]"
click at [1013, 40] on button "Apply" at bounding box center [987, 36] width 103 height 23
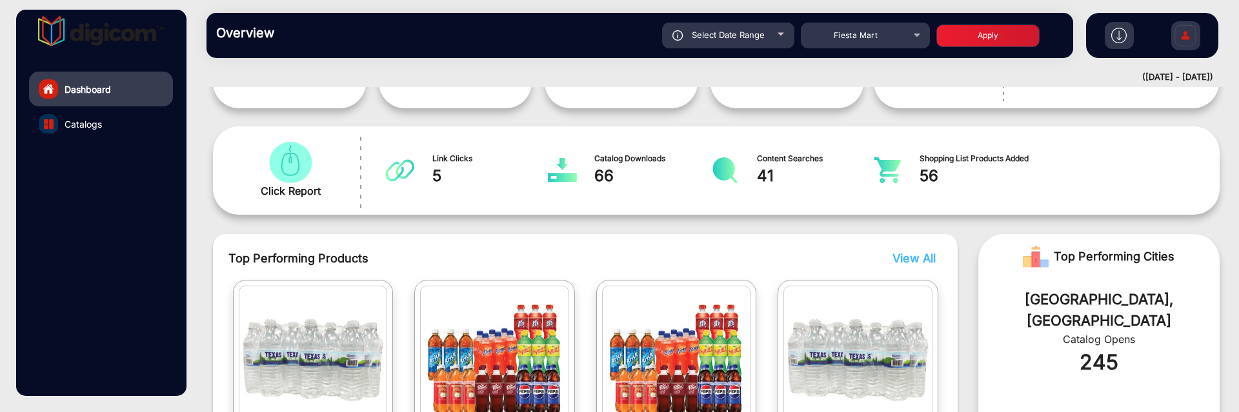
scroll to position [252, 0]
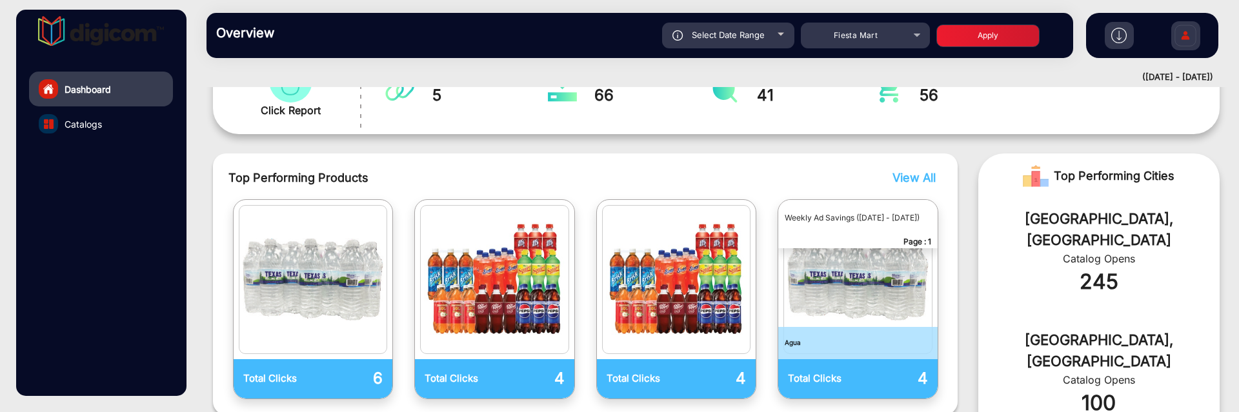
drag, startPoint x: 942, startPoint y: 175, endPoint x: 935, endPoint y: 177, distance: 6.7
click at [940, 175] on div "Top Performing Products View All Total Clicks 6 Total Clicks 4 Total Clicks 4 T…" at bounding box center [585, 284] width 745 height 261
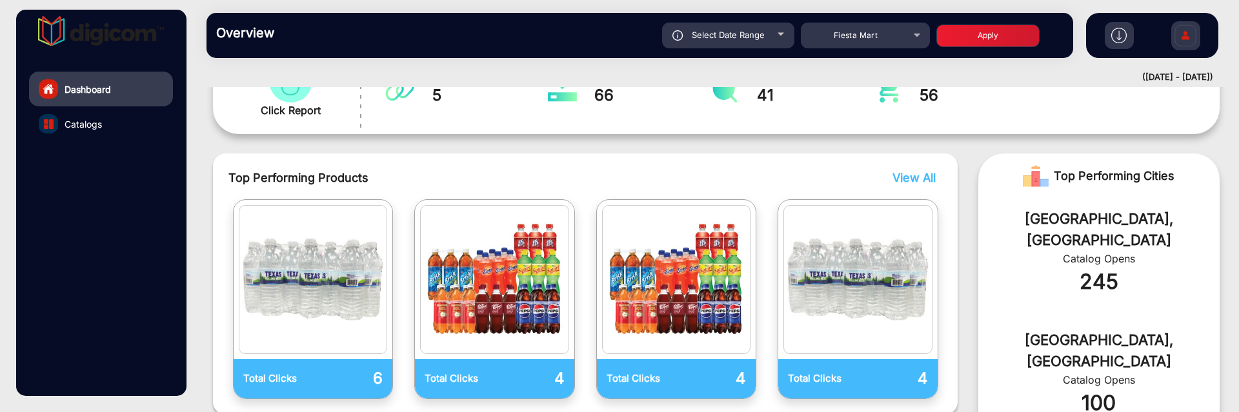
click at [931, 179] on span "View All" at bounding box center [914, 178] width 43 height 14
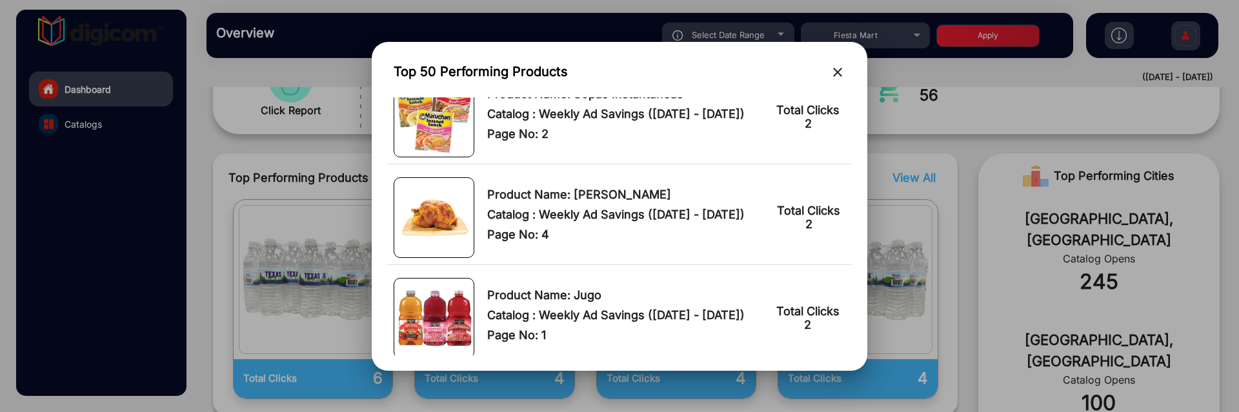
scroll to position [4114, 0]
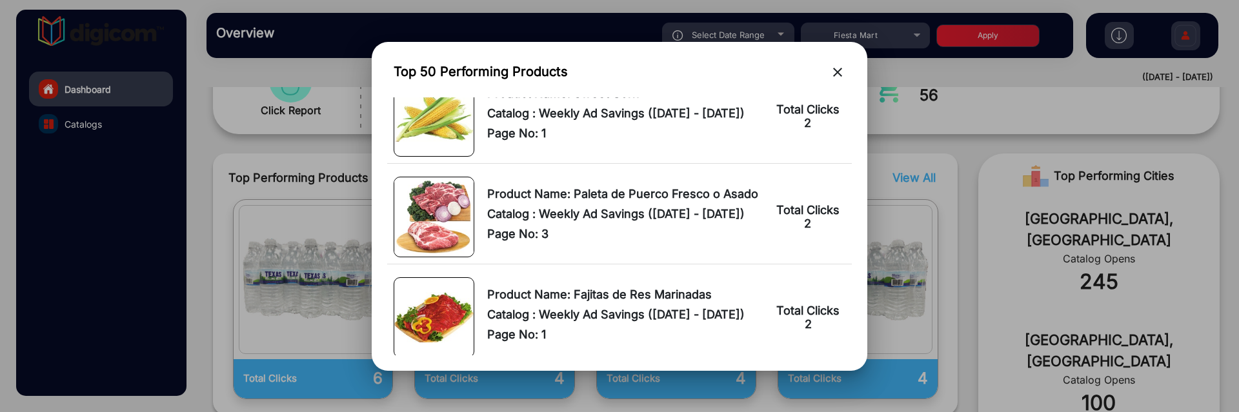
click at [838, 70] on mat-icon "close" at bounding box center [837, 72] width 15 height 15
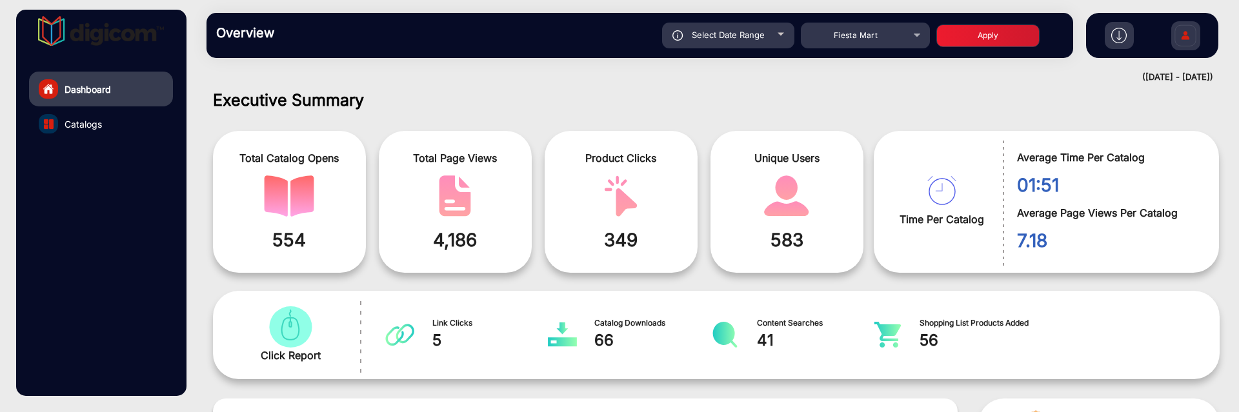
scroll to position [0, 0]
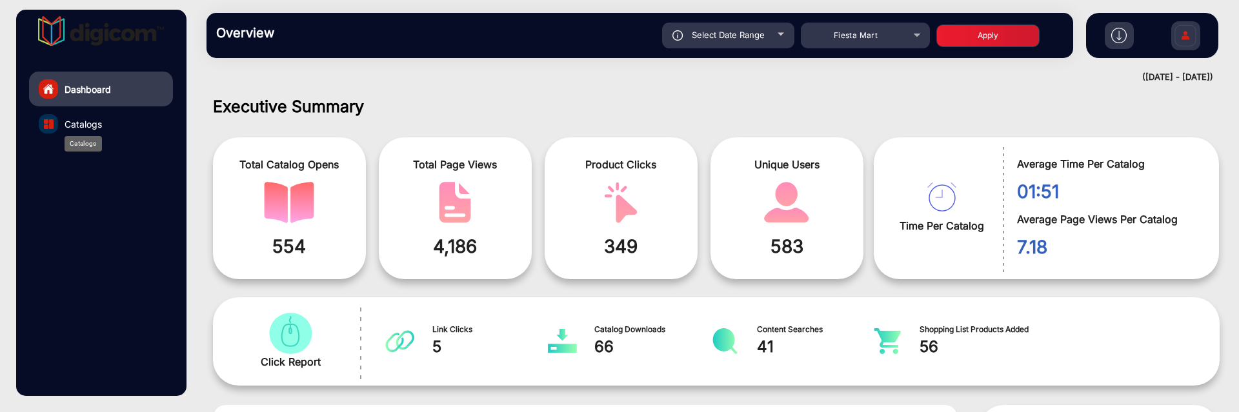
click at [92, 128] on span "Catalogs" at bounding box center [83, 124] width 37 height 14
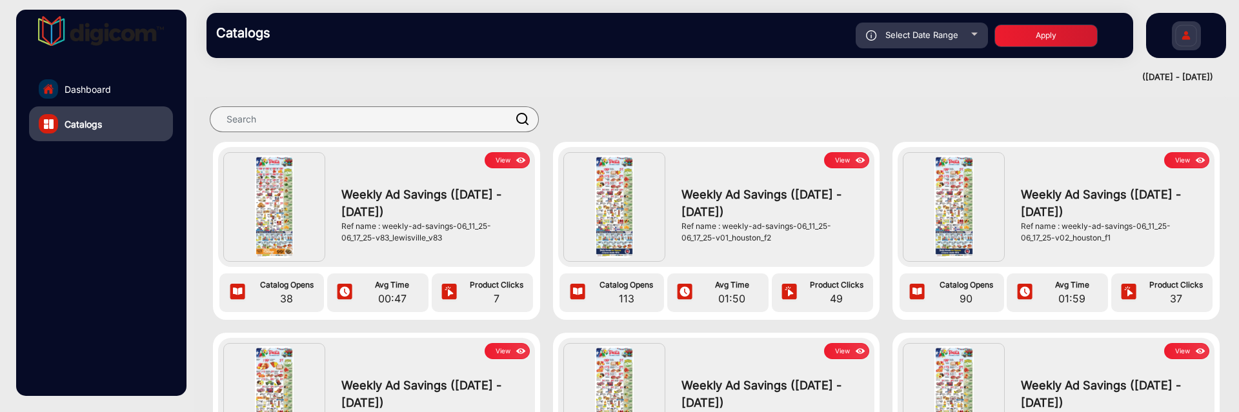
click at [521, 163] on img at bounding box center [521, 161] width 15 height 14
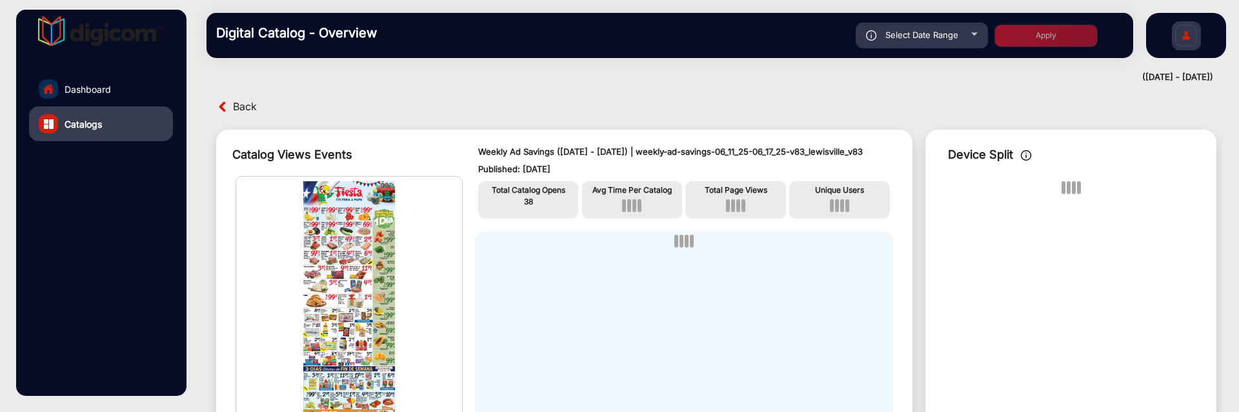
scroll to position [10, 0]
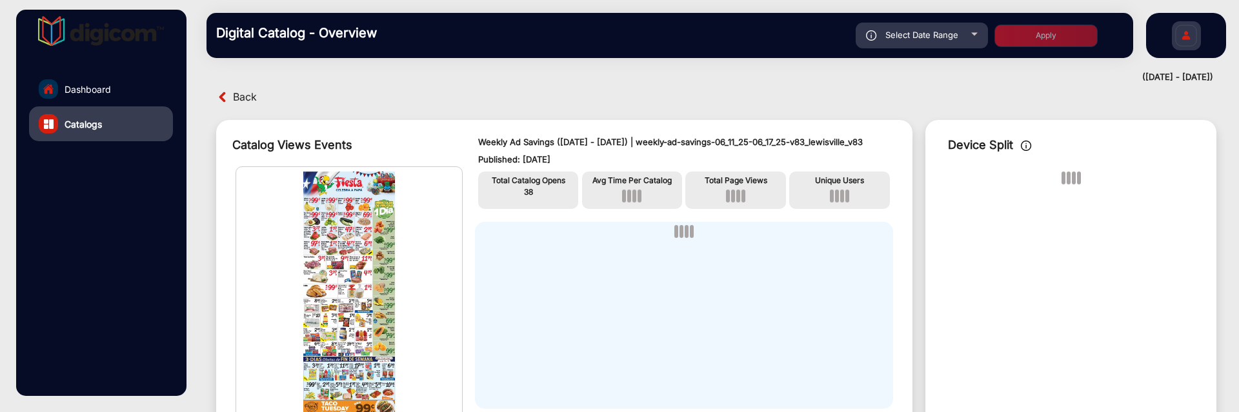
click at [238, 97] on span "Back" at bounding box center [245, 97] width 24 height 20
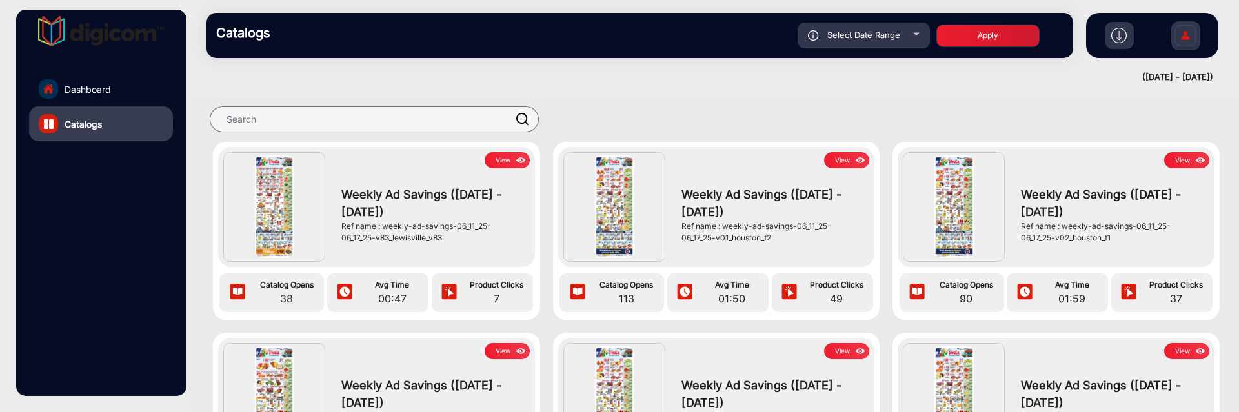
click at [134, 92] on link "Dashboard" at bounding box center [101, 89] width 144 height 35
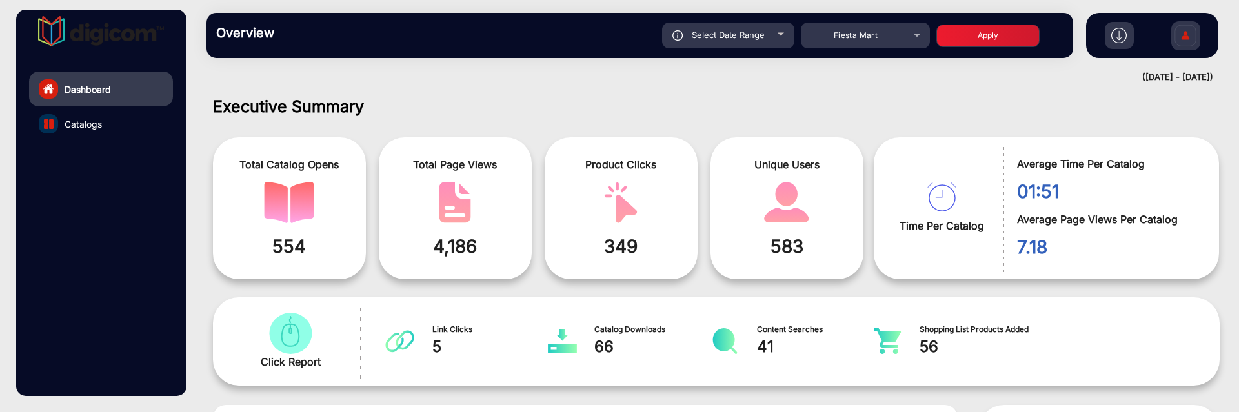
scroll to position [242, 0]
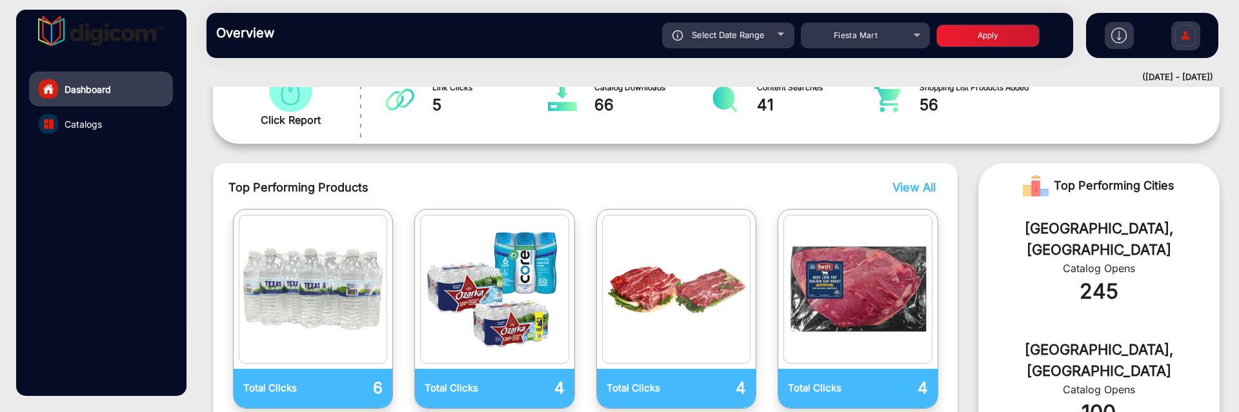
click at [927, 189] on span "View All" at bounding box center [914, 188] width 43 height 14
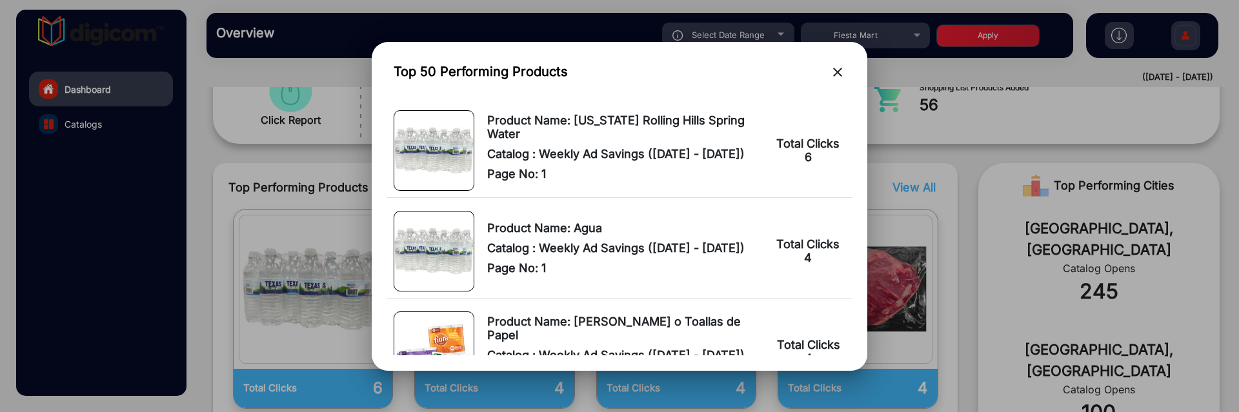
click at [834, 75] on mat-icon "close" at bounding box center [837, 72] width 15 height 15
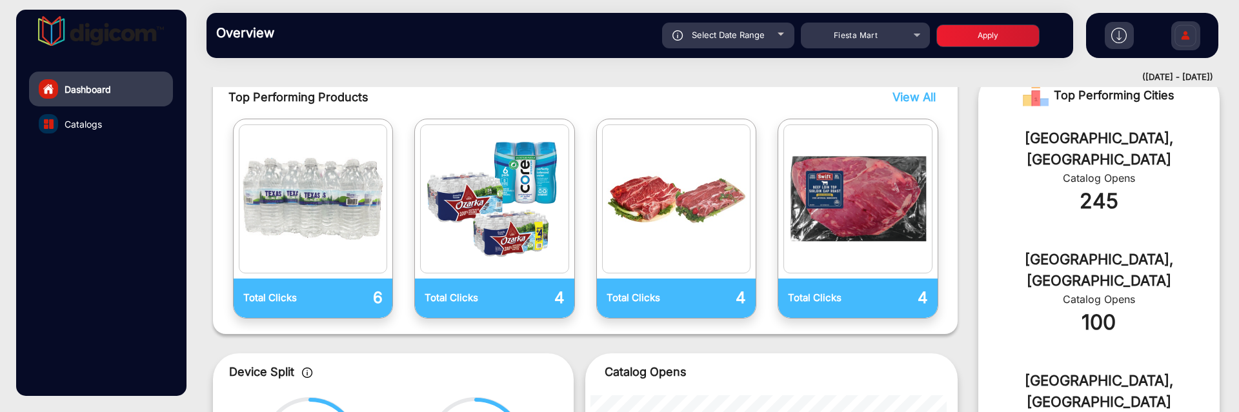
scroll to position [0, 0]
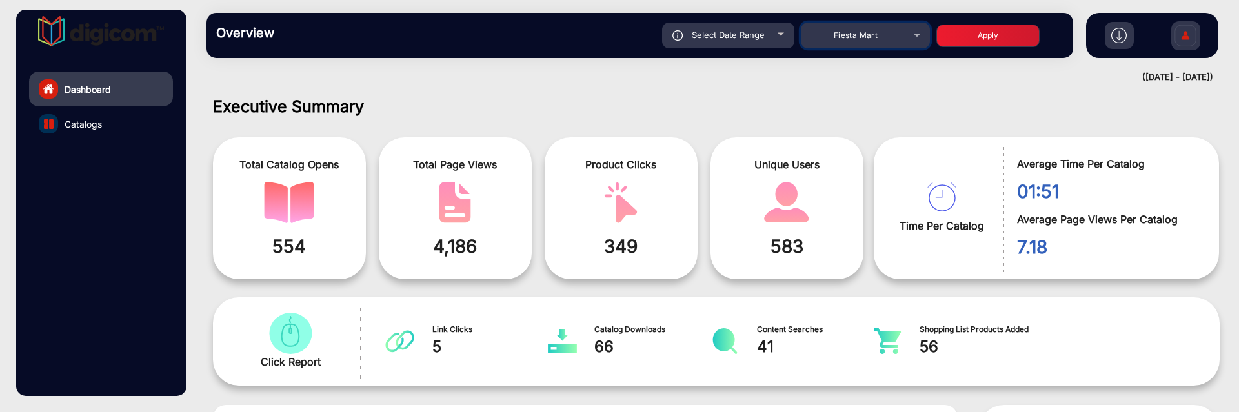
click at [840, 44] on mat-select "Fiesta Mart" at bounding box center [865, 36] width 129 height 26
click at [846, 37] on span "Fiesta Mart" at bounding box center [856, 35] width 44 height 10
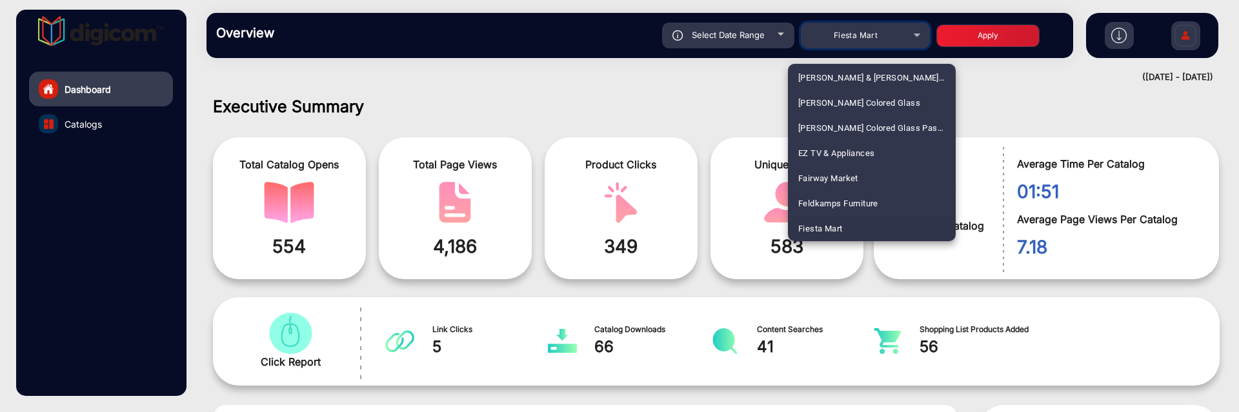
scroll to position [1389, 0]
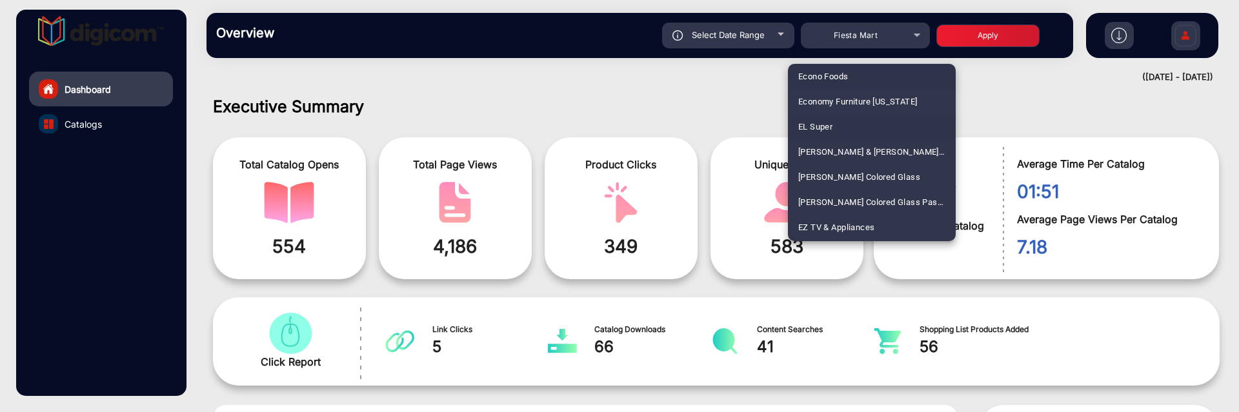
click at [866, 117] on mat-option "EL Super" at bounding box center [872, 126] width 168 height 25
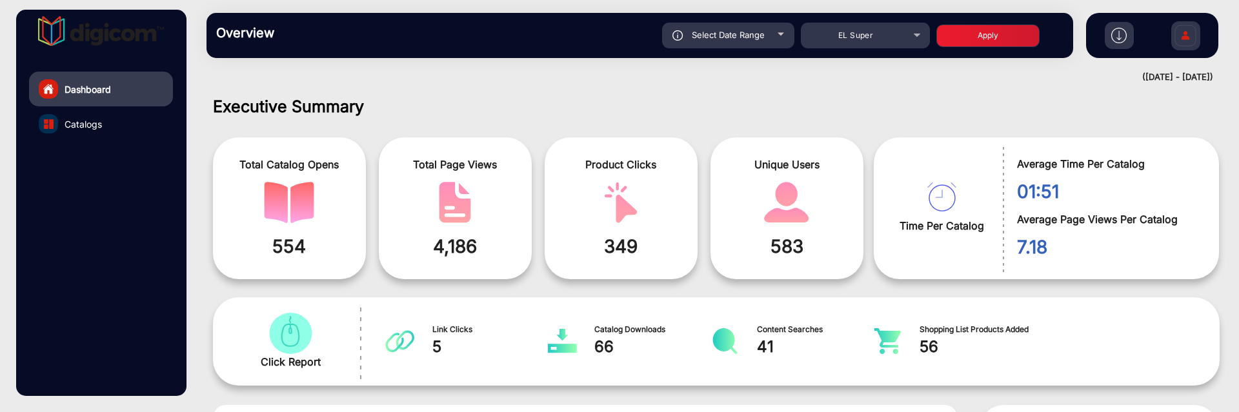
click at [964, 43] on button "Apply" at bounding box center [987, 36] width 103 height 23
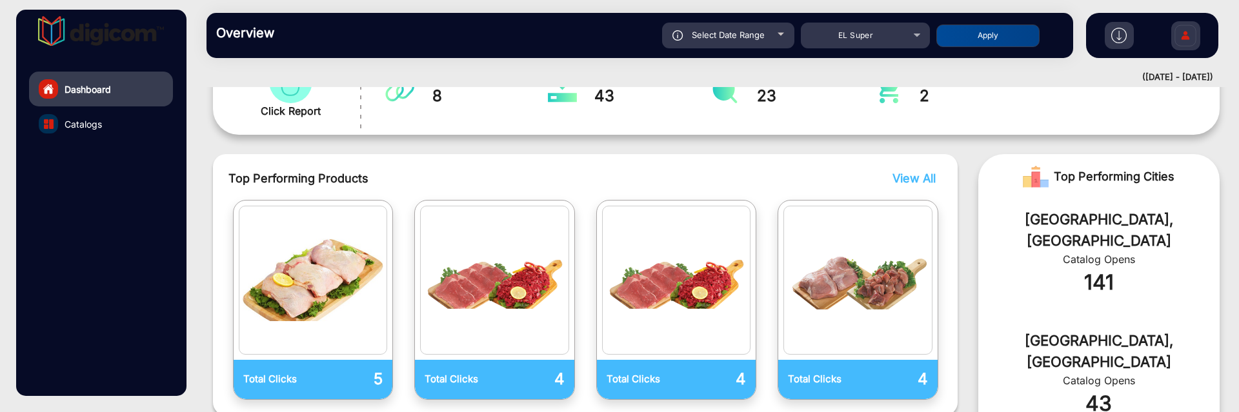
scroll to position [242, 0]
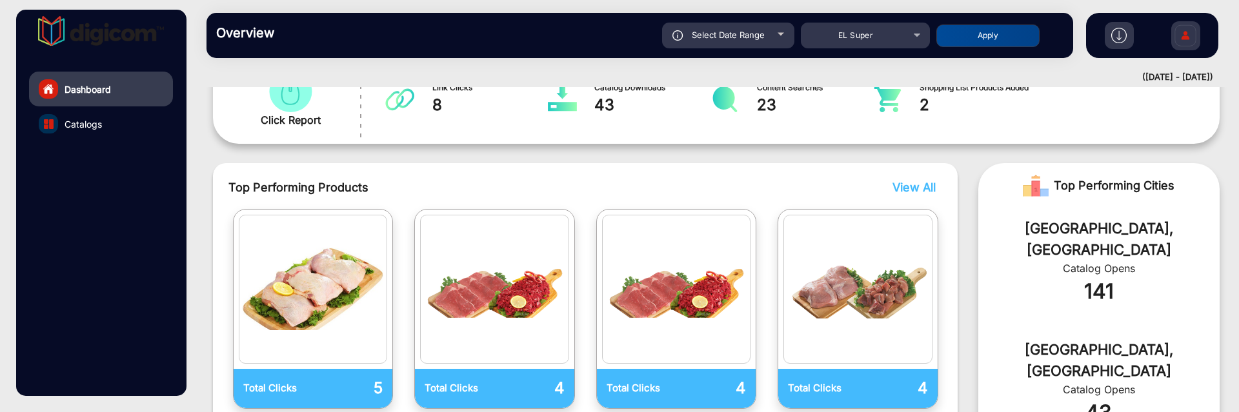
click at [135, 115] on link "Catalogs" at bounding box center [101, 123] width 144 height 35
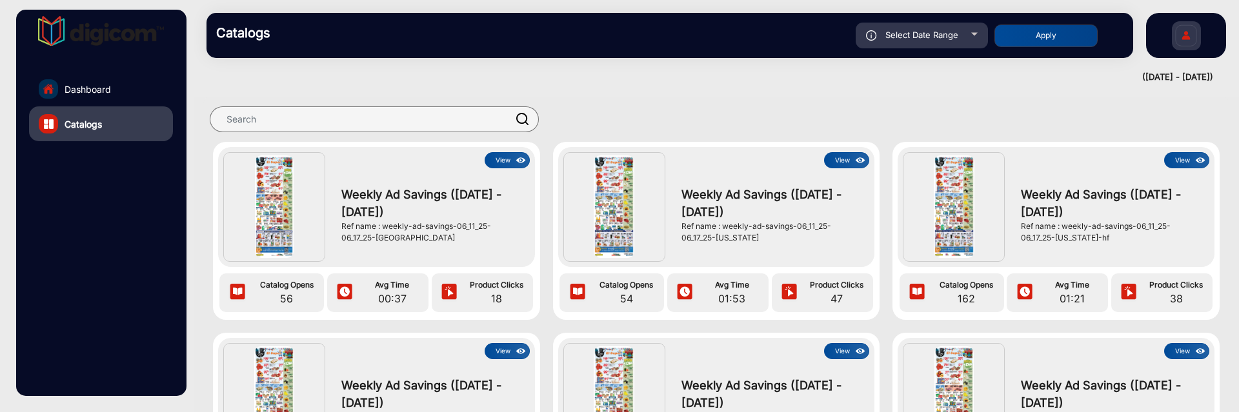
click at [163, 89] on link "Dashboard" at bounding box center [101, 89] width 144 height 35
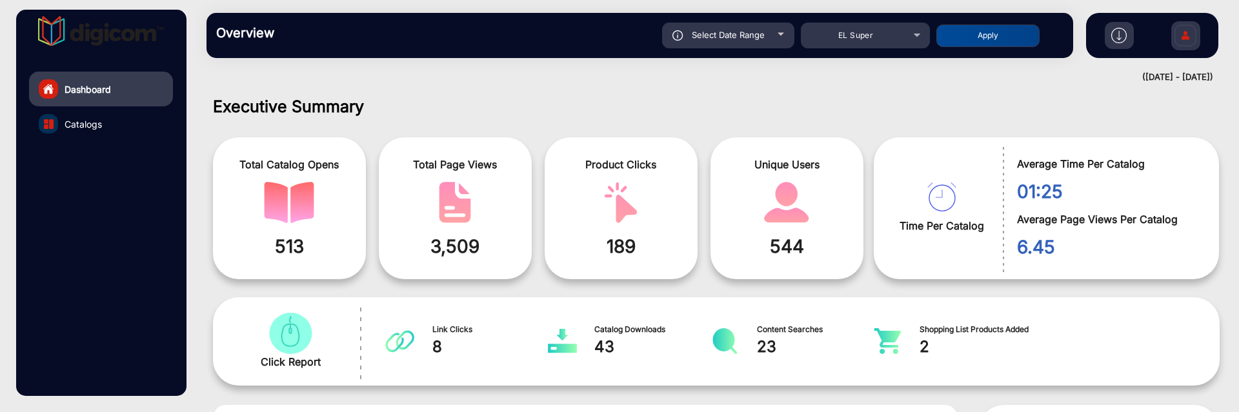
scroll to position [10, 0]
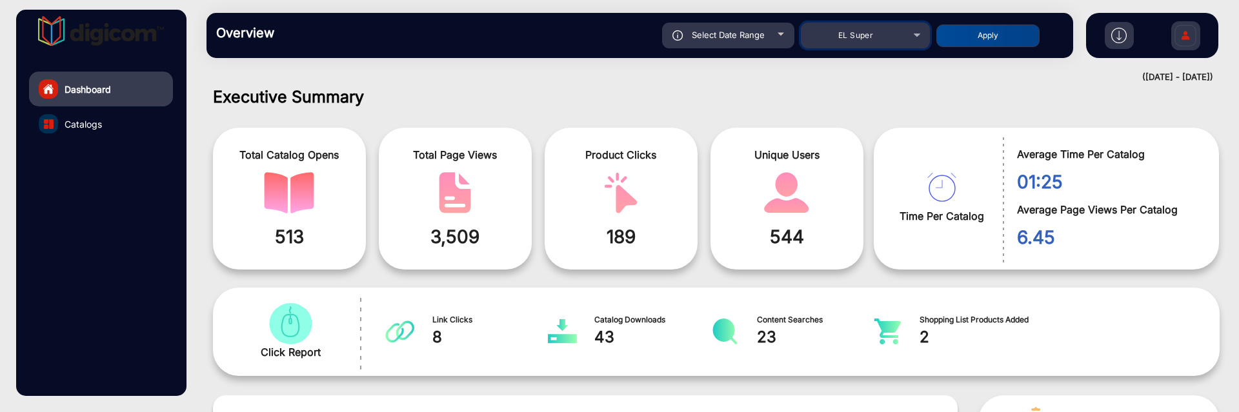
click at [871, 32] on span "EL Super" at bounding box center [855, 35] width 35 height 10
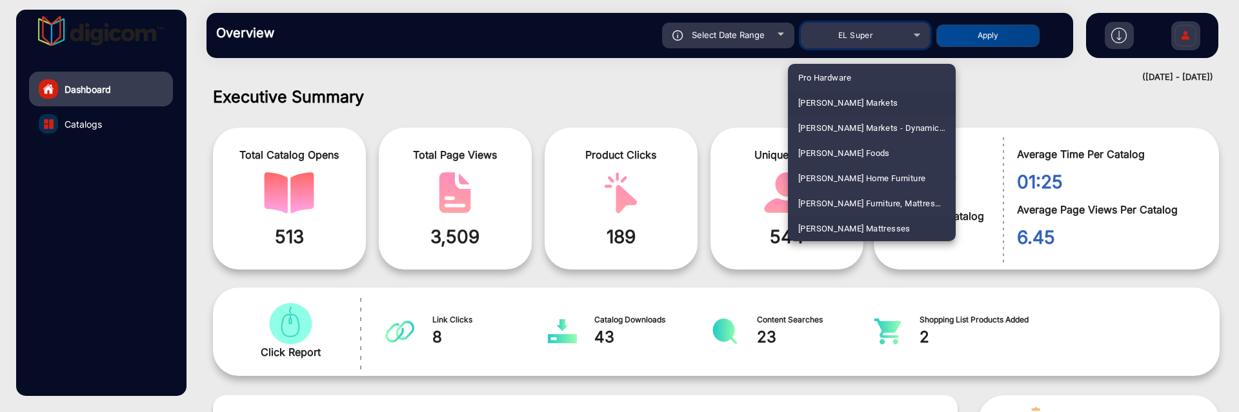
scroll to position [3080, 0]
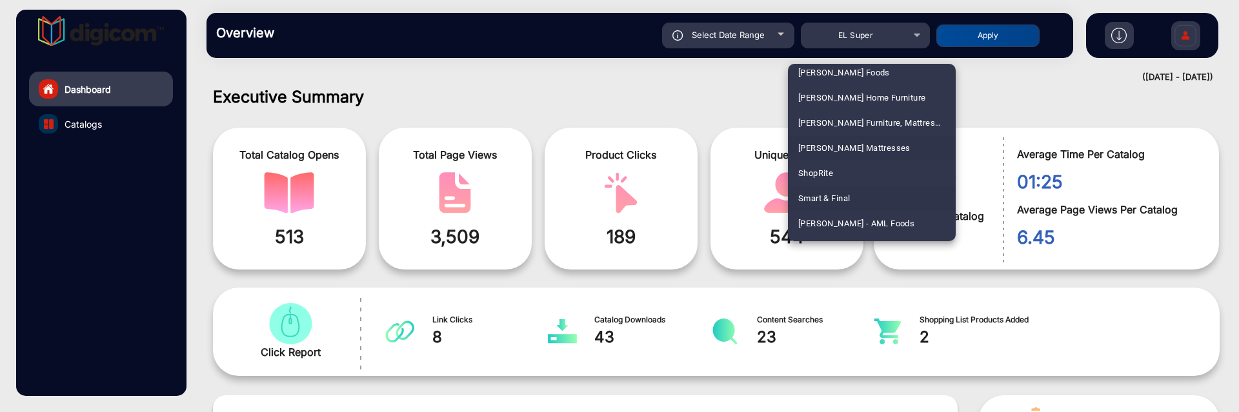
click at [840, 197] on span "Smart & Final" at bounding box center [824, 198] width 52 height 25
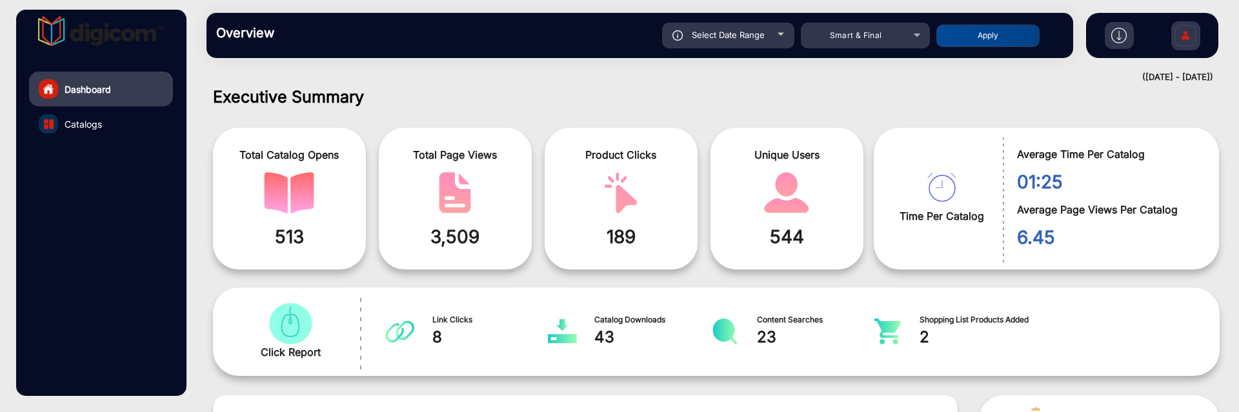
click at [971, 41] on button "Apply" at bounding box center [987, 36] width 103 height 23
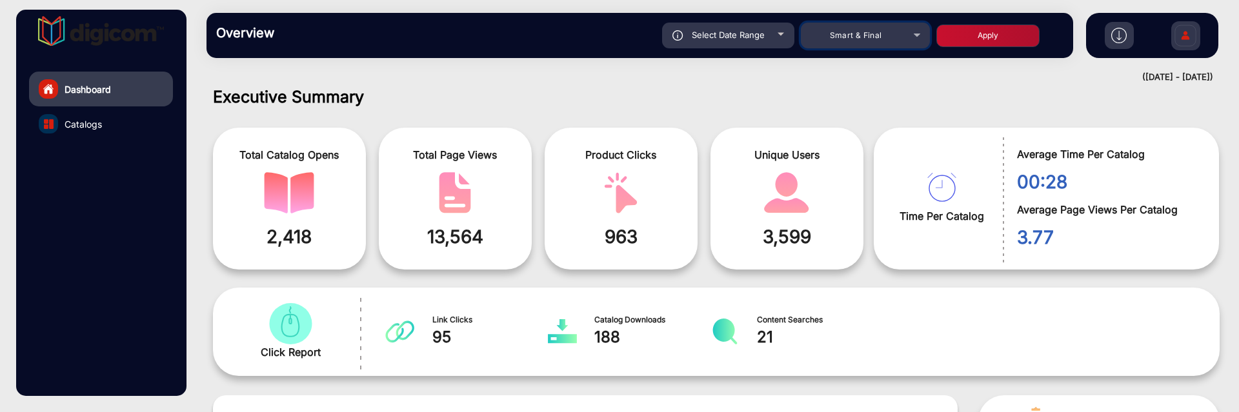
click at [891, 37] on div "Smart & Final" at bounding box center [855, 35] width 103 height 15
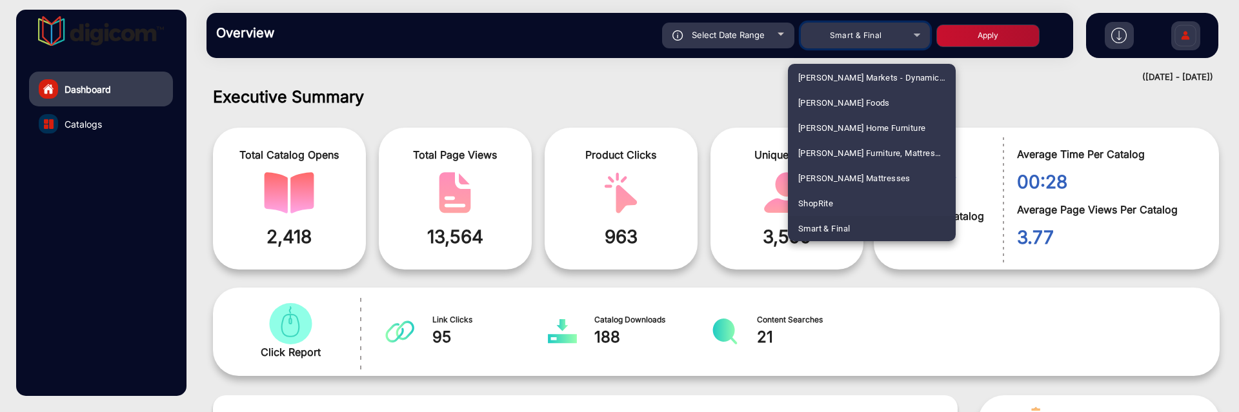
scroll to position [1817, 0]
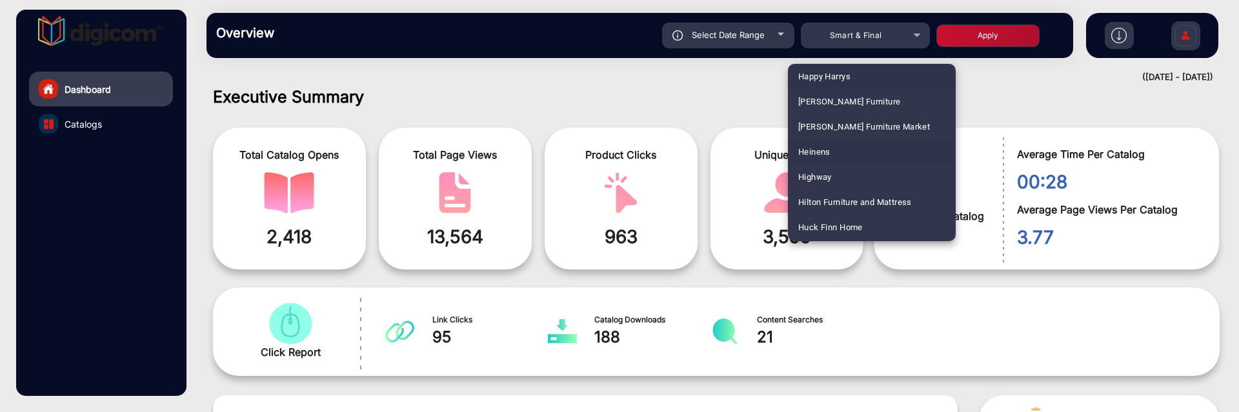
click at [848, 148] on mat-option "Heinens" at bounding box center [872, 151] width 168 height 25
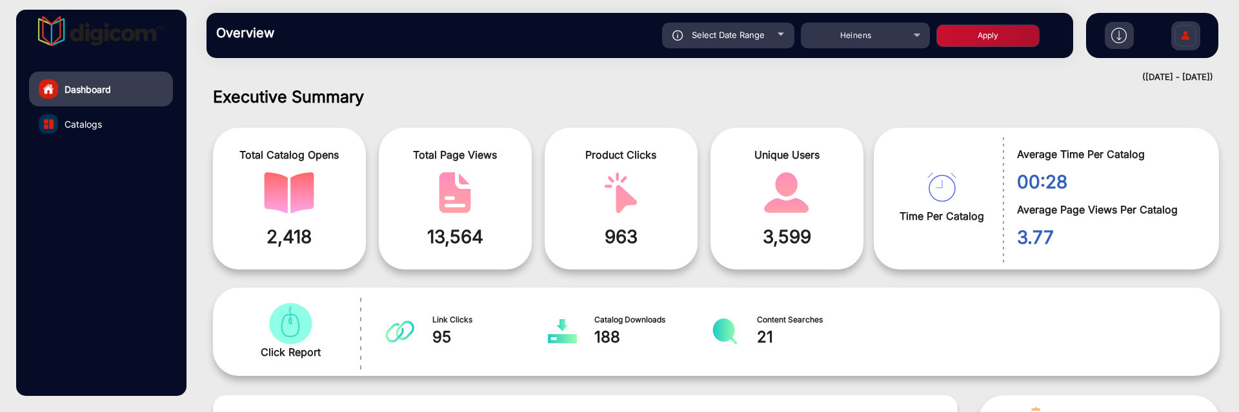
click at [985, 37] on button "Apply" at bounding box center [987, 36] width 103 height 23
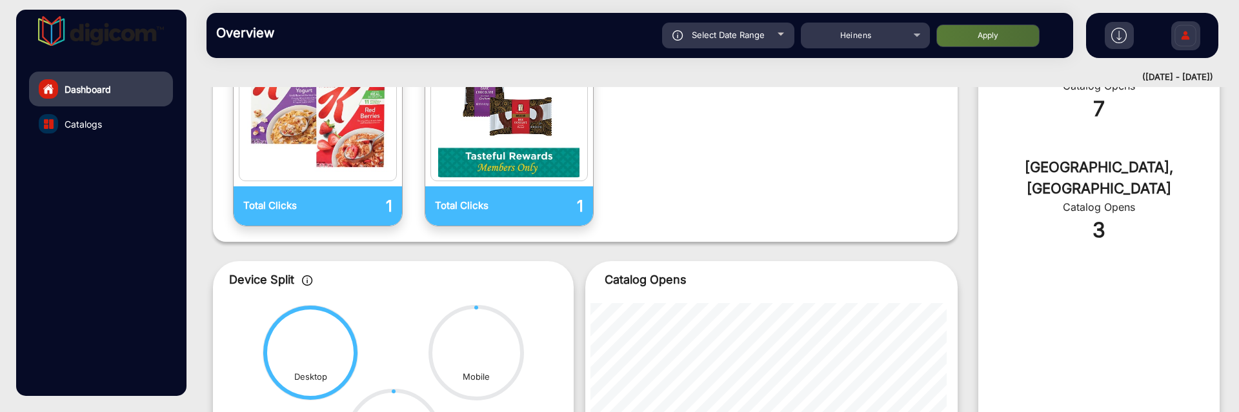
scroll to position [574, 0]
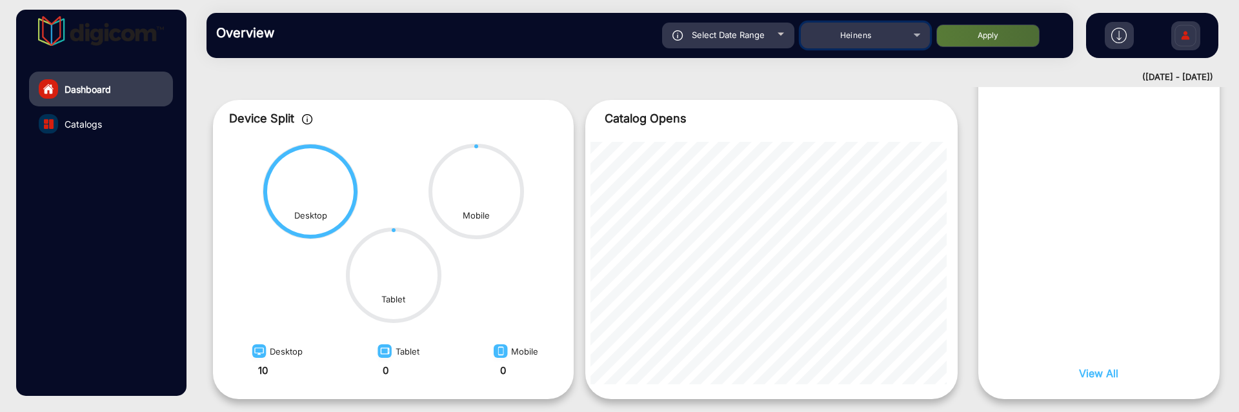
click at [840, 42] on div "Heinens" at bounding box center [855, 35] width 103 height 15
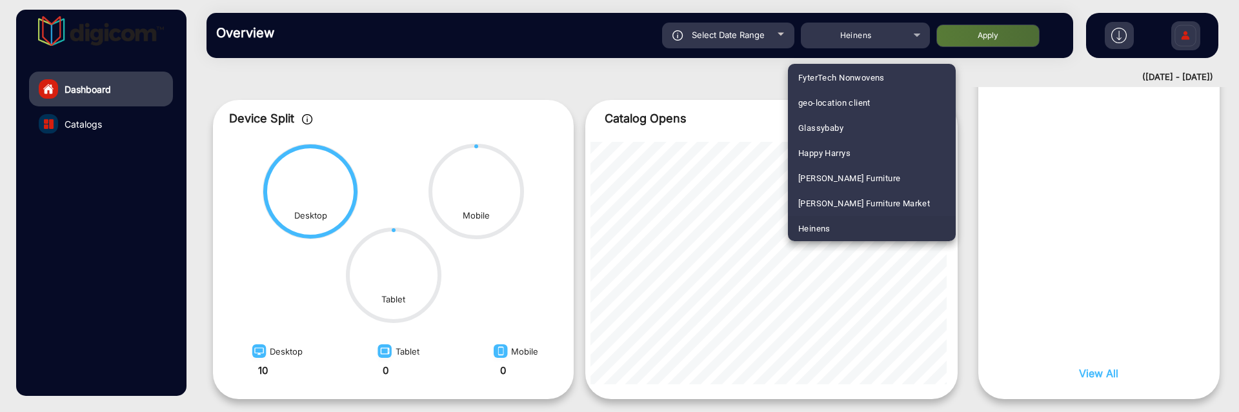
click at [867, 45] on div at bounding box center [619, 206] width 1239 height 412
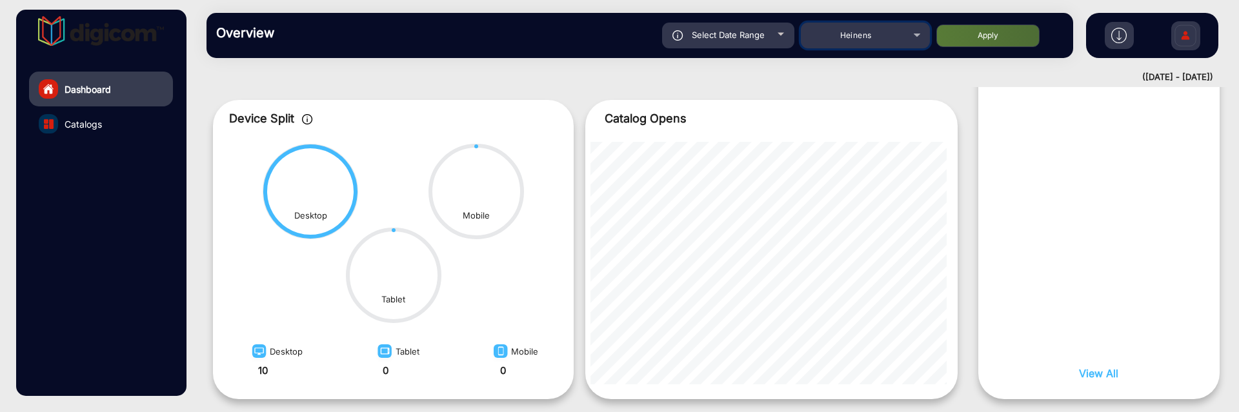
click at [867, 39] on div "Heinens" at bounding box center [855, 35] width 103 height 15
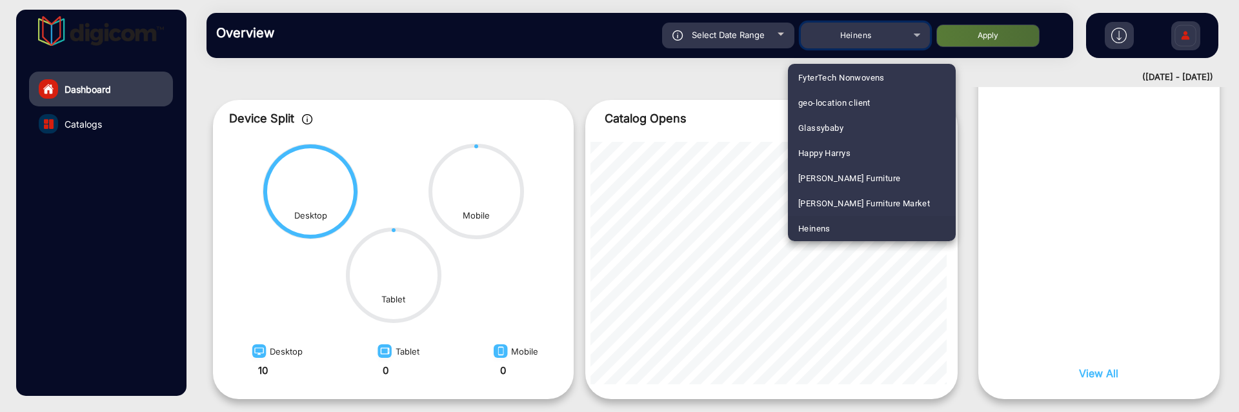
scroll to position [1566, 0]
click at [851, 200] on mat-option "FTD" at bounding box center [872, 202] width 168 height 25
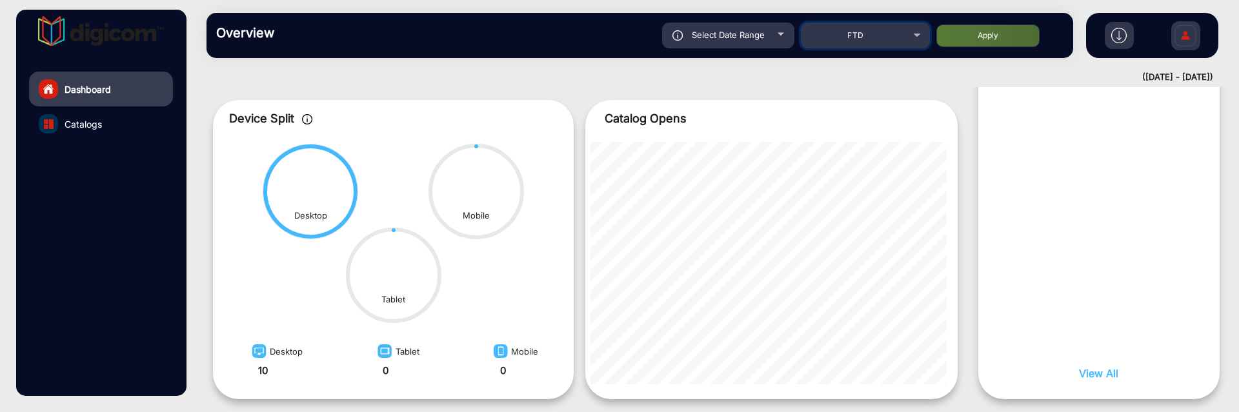
click at [888, 45] on mat-select "FTD" at bounding box center [865, 36] width 129 height 26
click at [888, 43] on div "FTD" at bounding box center [855, 35] width 103 height 15
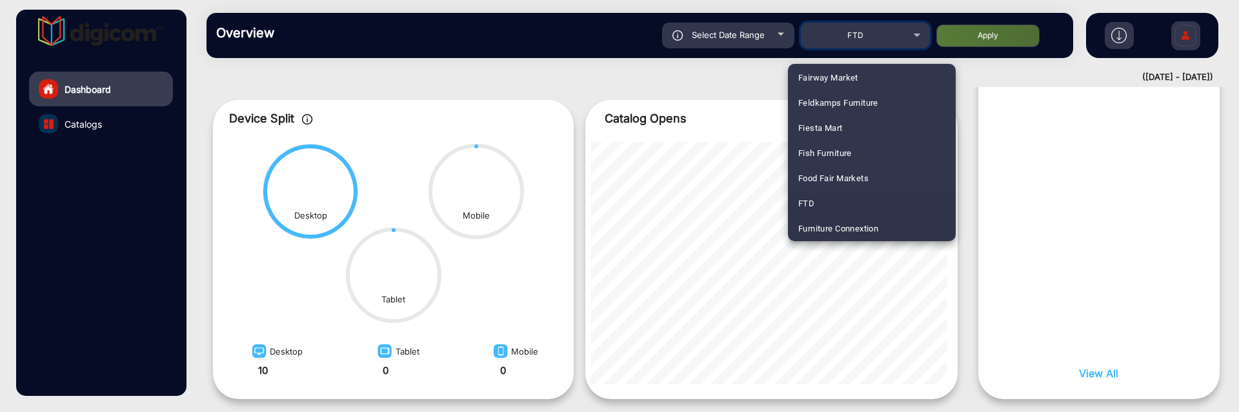
scroll to position [1590, 0]
click at [851, 169] on mat-option "FTD" at bounding box center [872, 178] width 168 height 25
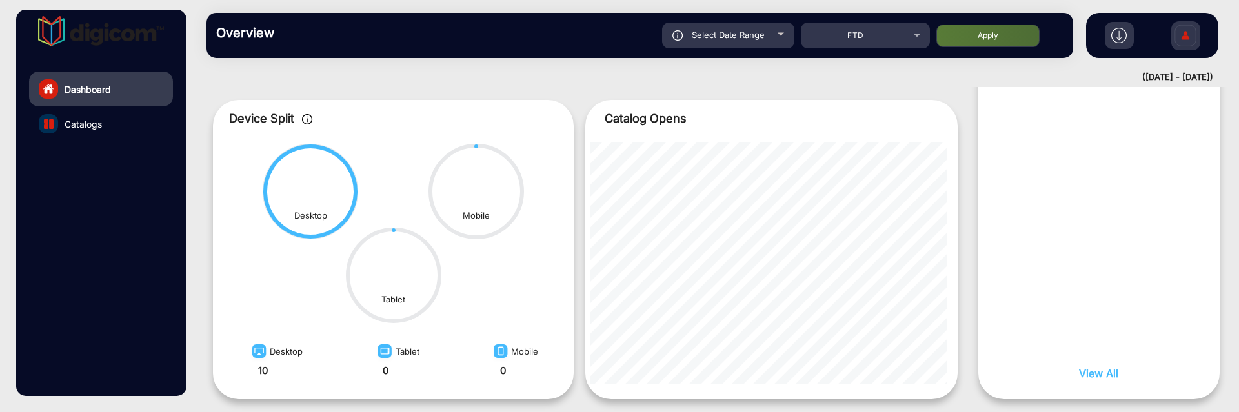
click at [967, 32] on button "Apply" at bounding box center [987, 36] width 103 height 23
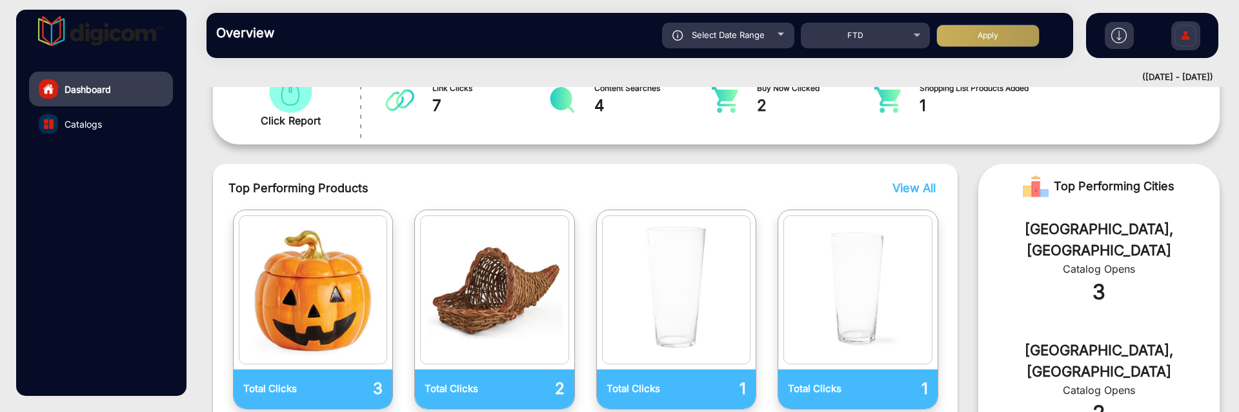
scroll to position [242, 0]
click at [108, 123] on link "Catalogs" at bounding box center [101, 123] width 144 height 35
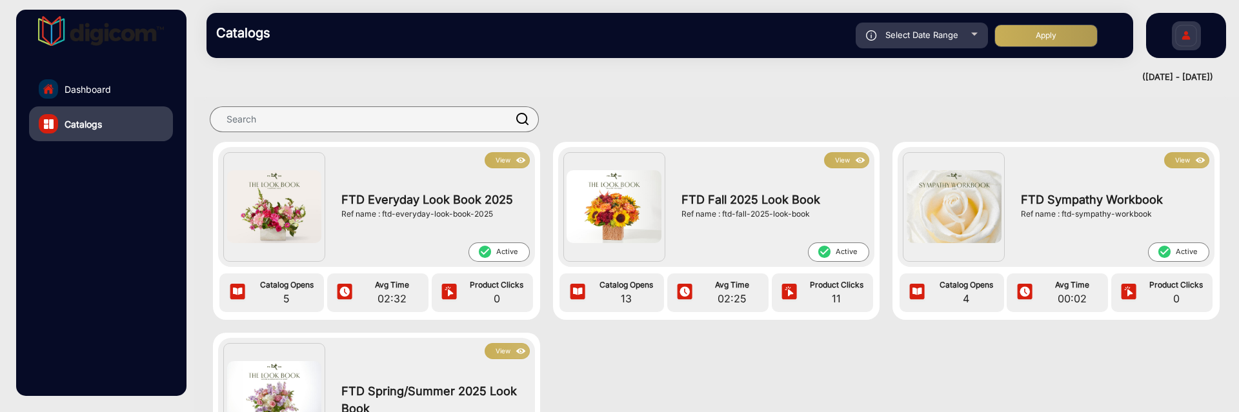
click at [136, 95] on link "Dashboard" at bounding box center [101, 89] width 144 height 35
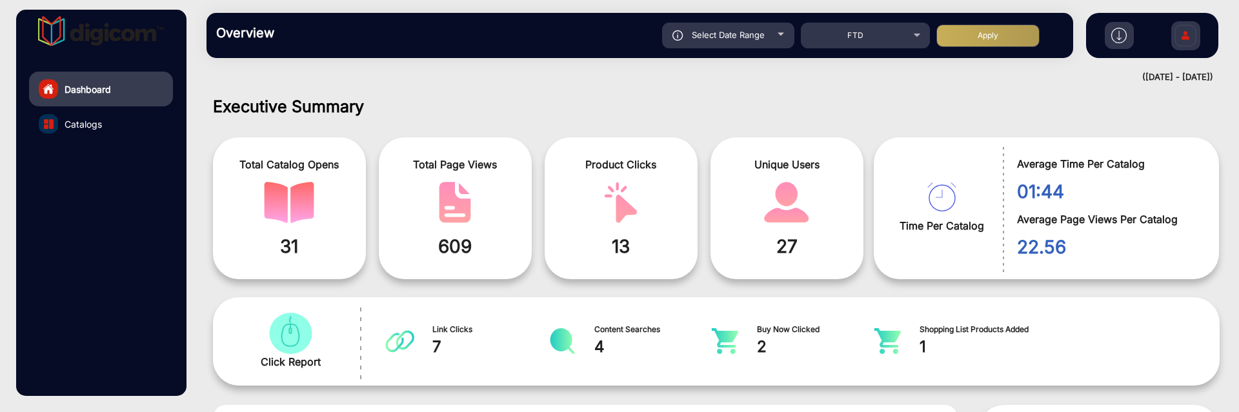
scroll to position [10, 0]
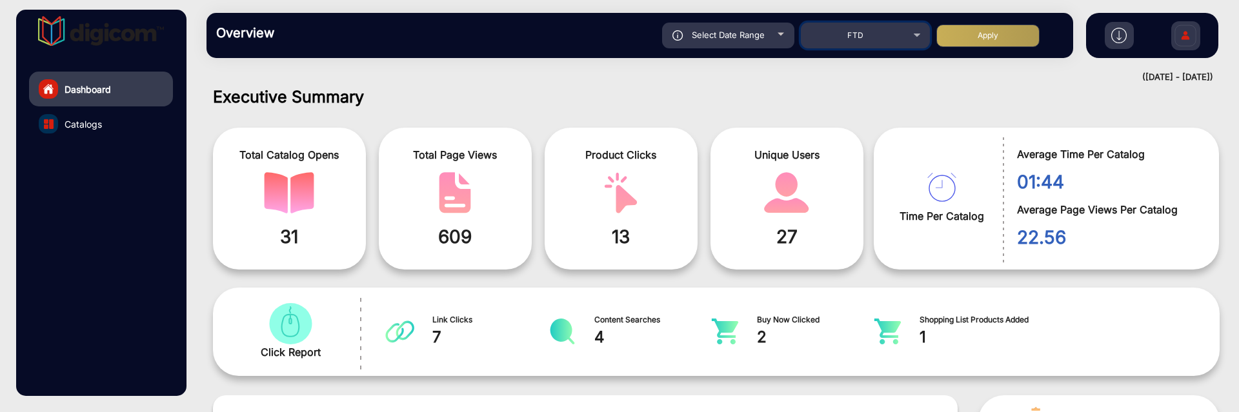
click at [869, 41] on div "FTD" at bounding box center [855, 35] width 103 height 15
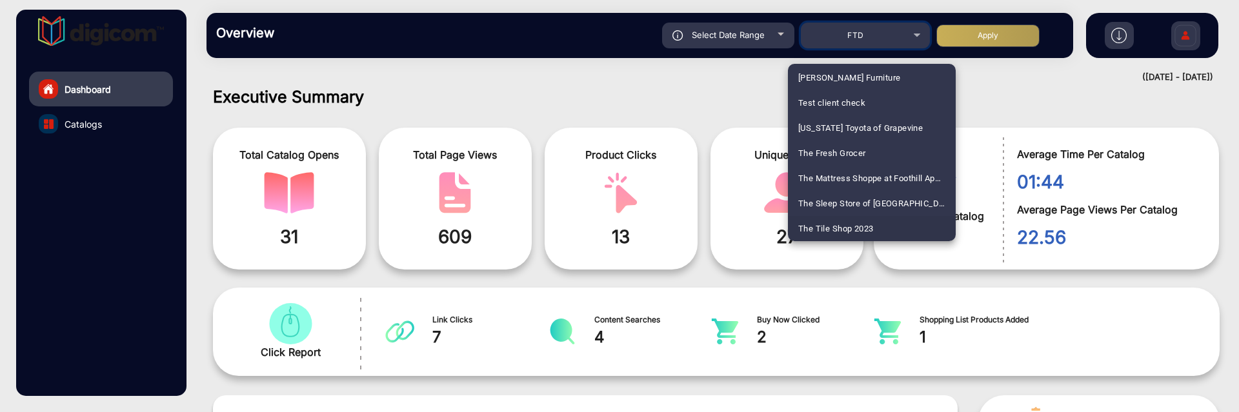
scroll to position [3351, 0]
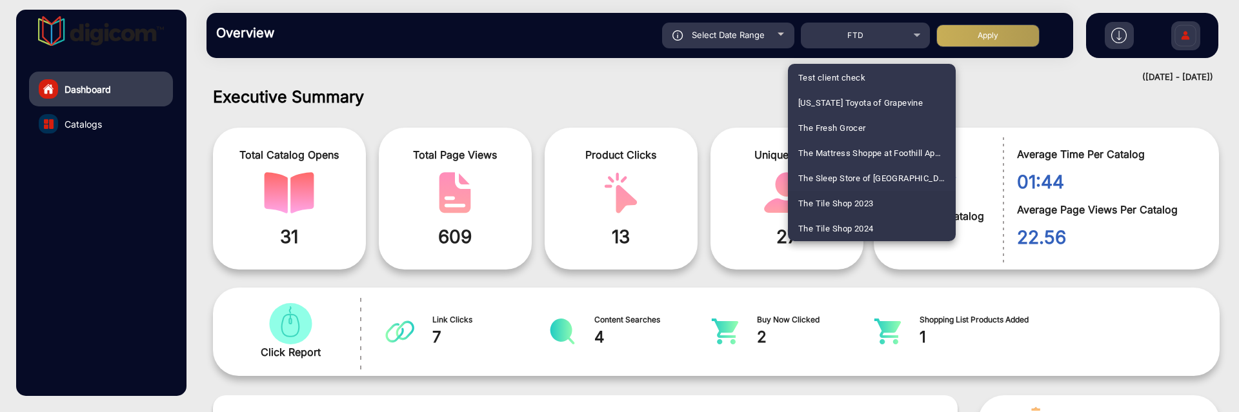
click at [880, 197] on mat-option "The Tile Shop 2023" at bounding box center [872, 203] width 168 height 25
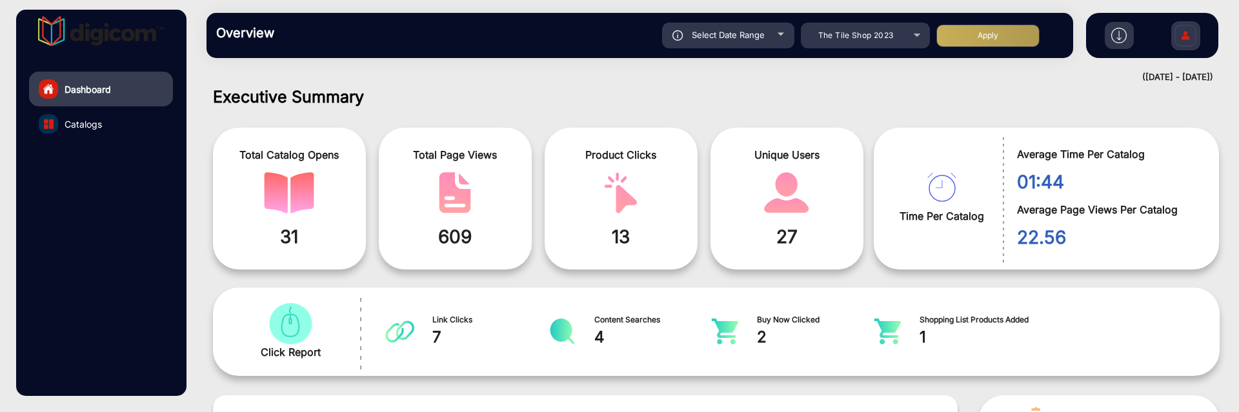
click at [996, 45] on button "Apply" at bounding box center [987, 36] width 103 height 23
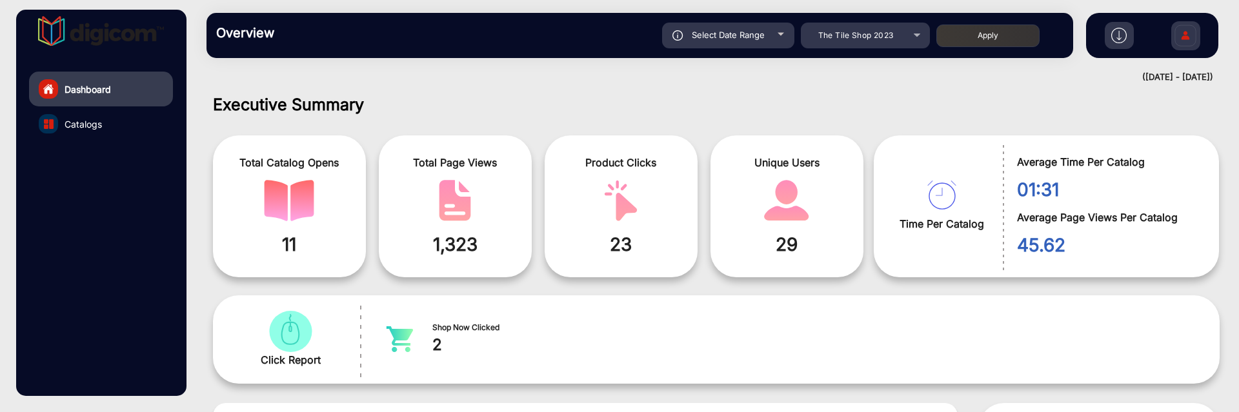
scroll to position [0, 0]
click at [869, 28] on div "The Tile Shop 2023" at bounding box center [855, 35] width 103 height 15
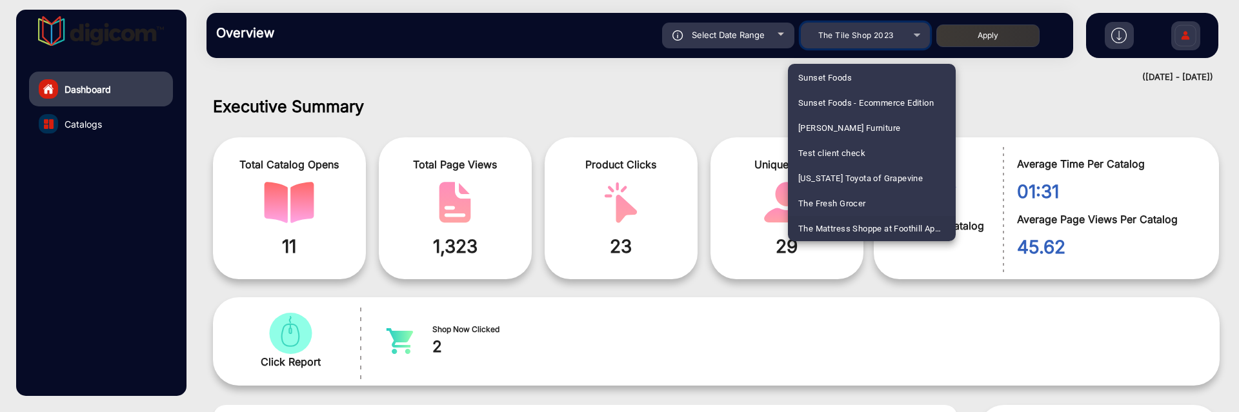
scroll to position [2421, 0]
click at [865, 70] on span "LEGENDARY WHITETAILS" at bounding box center [848, 76] width 101 height 25
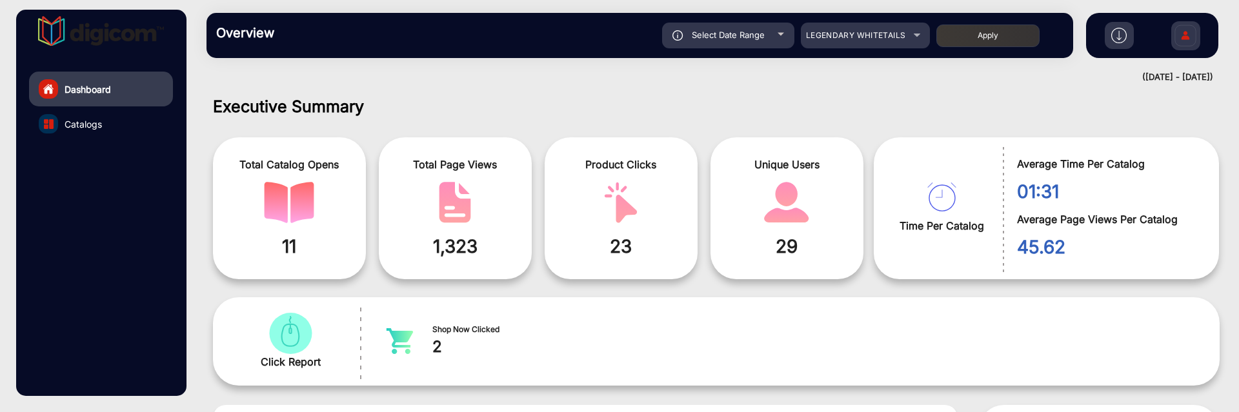
click at [967, 26] on button "Apply" at bounding box center [987, 36] width 103 height 23
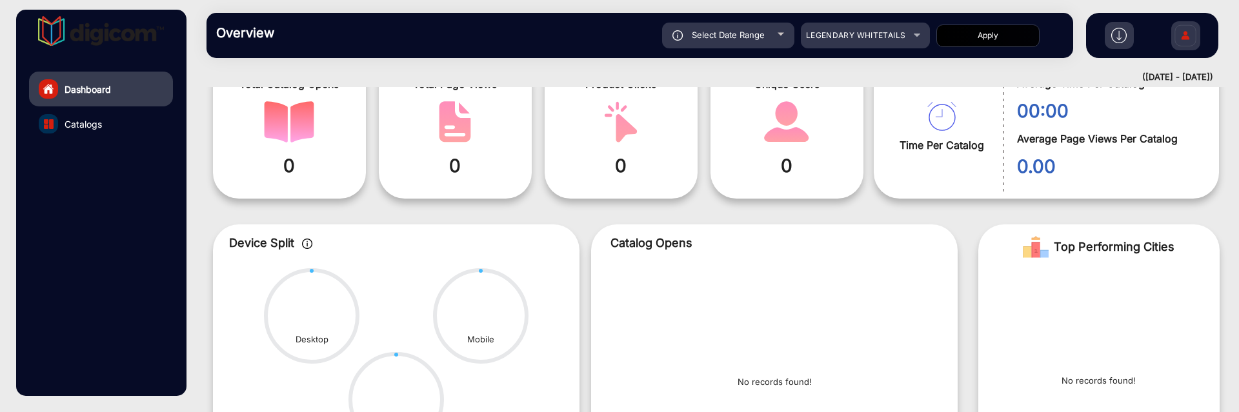
scroll to position [0, 0]
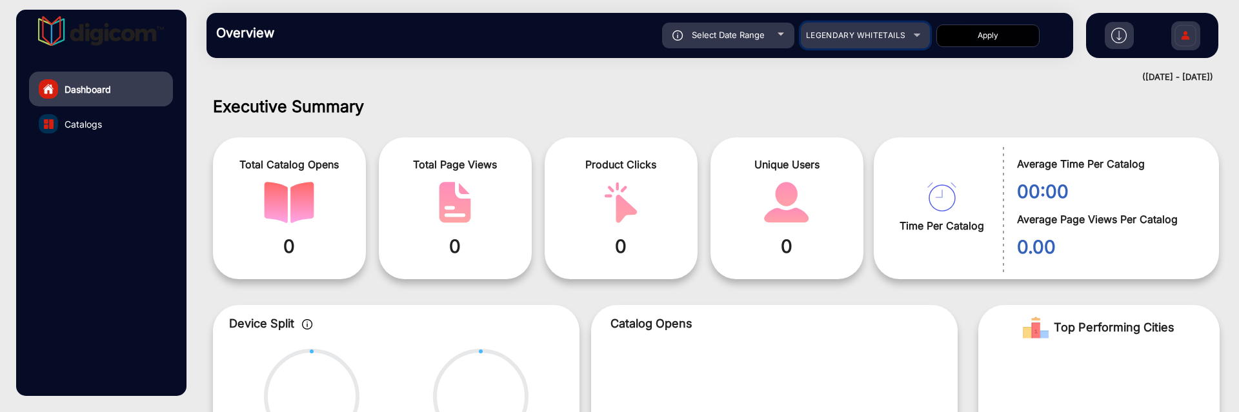
click at [894, 32] on span "LEGENDARY WHITETAILS" at bounding box center [856, 35] width 100 height 10
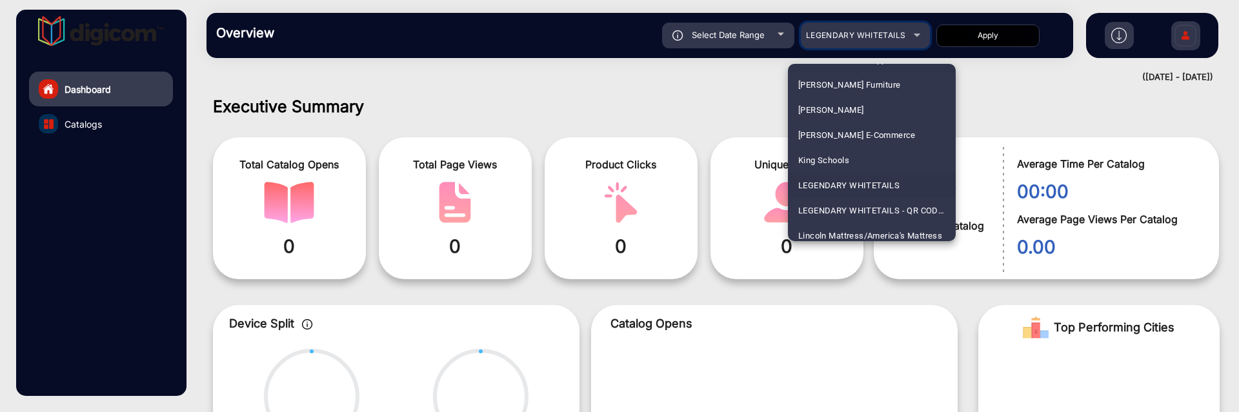
scroll to position [2350, 0]
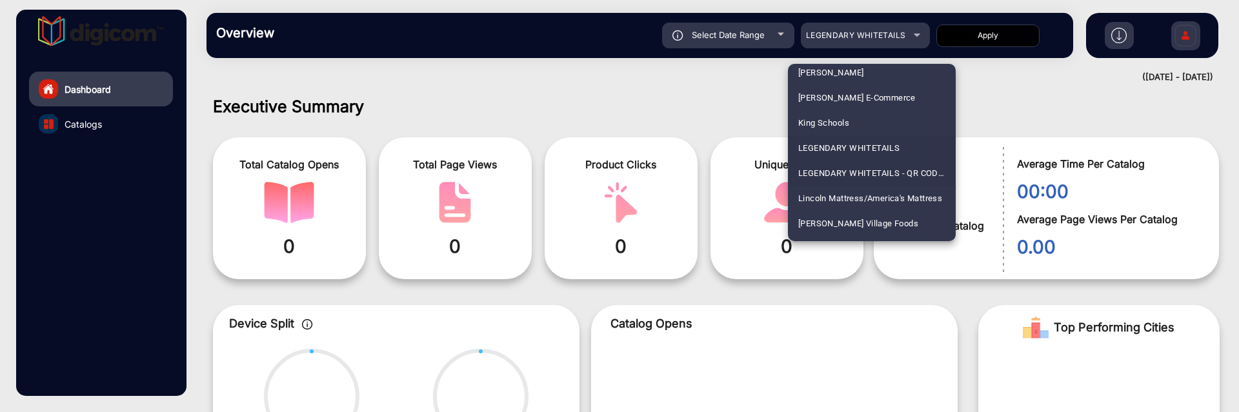
click at [865, 165] on span "LEGENDARY WHITETAILS - QR CODES" at bounding box center [871, 173] width 147 height 25
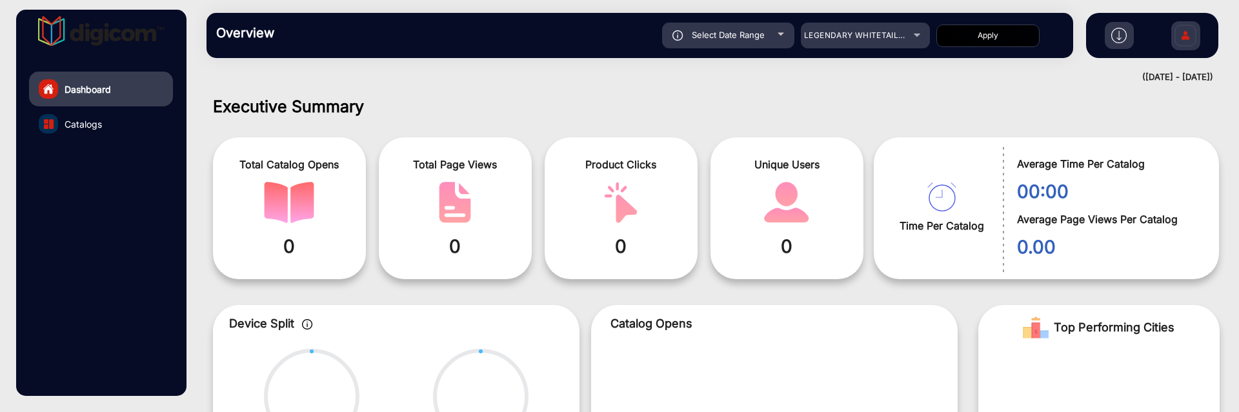
click at [1005, 41] on button "Apply" at bounding box center [987, 36] width 103 height 23
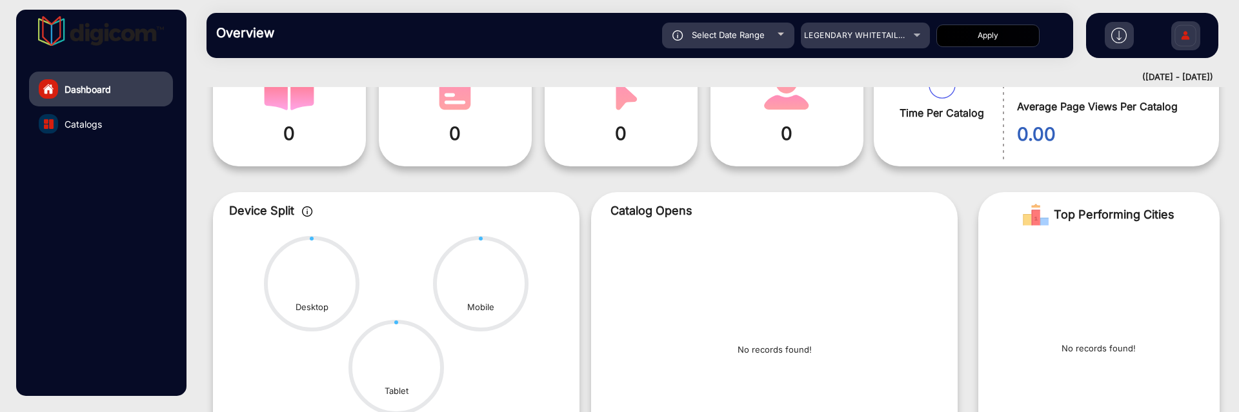
scroll to position [0, 0]
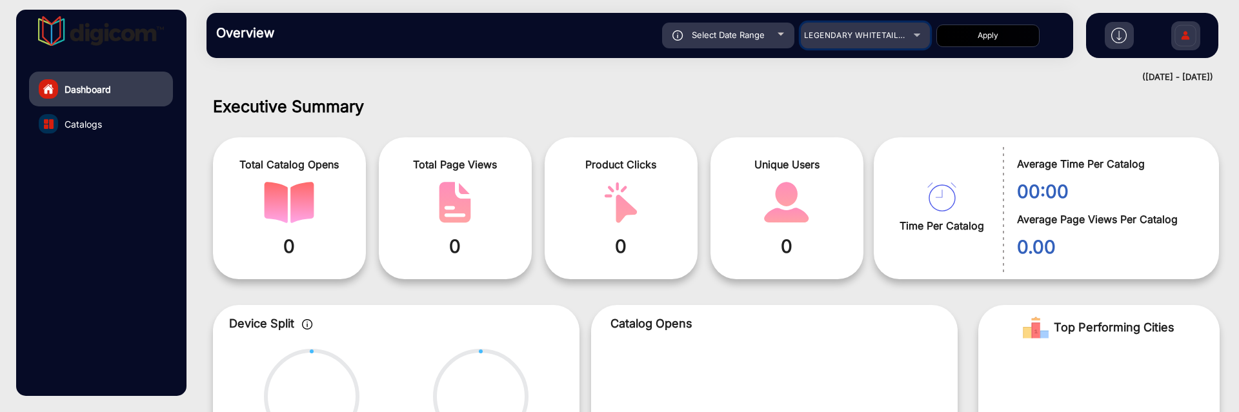
click at [862, 39] on span "LEGENDARY WHITETAILS - QR CODES" at bounding box center [879, 35] width 150 height 10
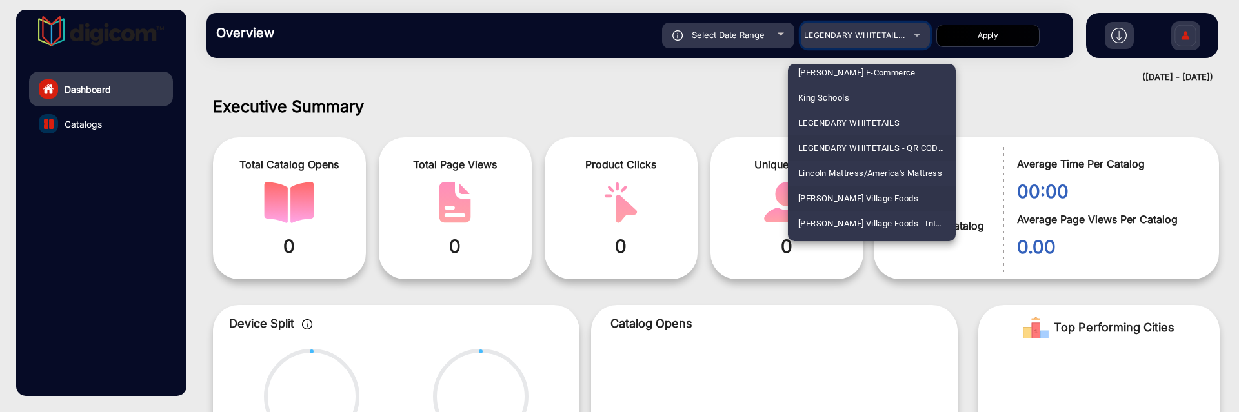
scroll to position [2456, 0]
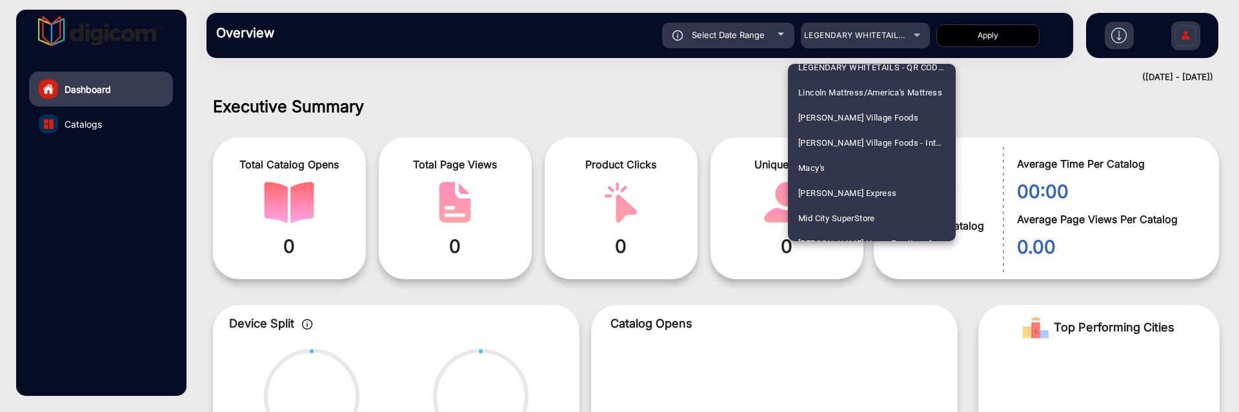
click at [359, 85] on div at bounding box center [619, 206] width 1239 height 412
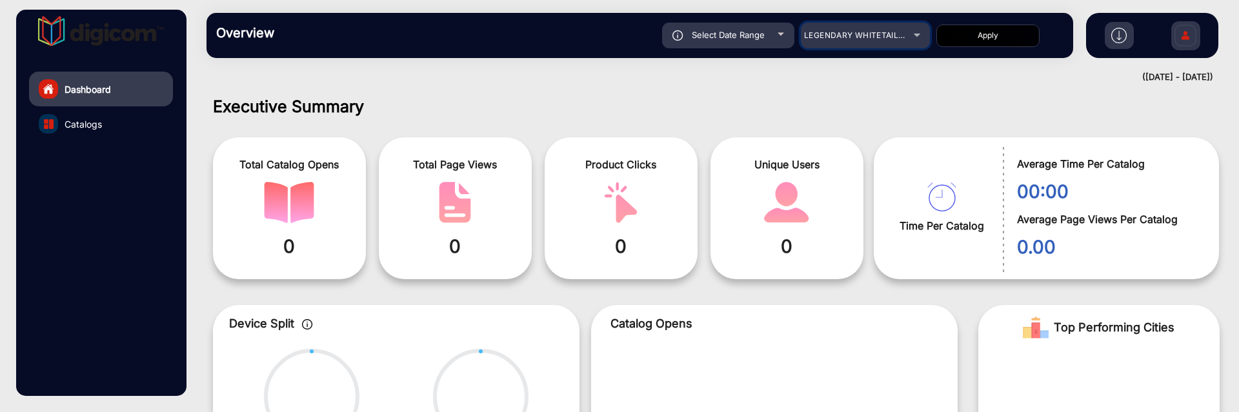
click at [841, 28] on div "LEGENDARY WHITETAILS - QR CODES" at bounding box center [855, 35] width 103 height 15
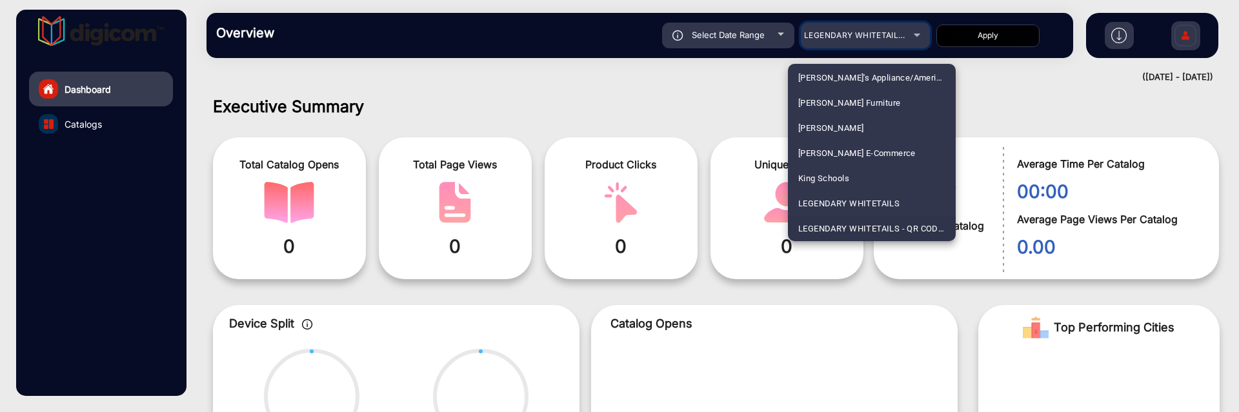
scroll to position [2571, 0]
click at [723, 113] on div at bounding box center [619, 206] width 1239 height 412
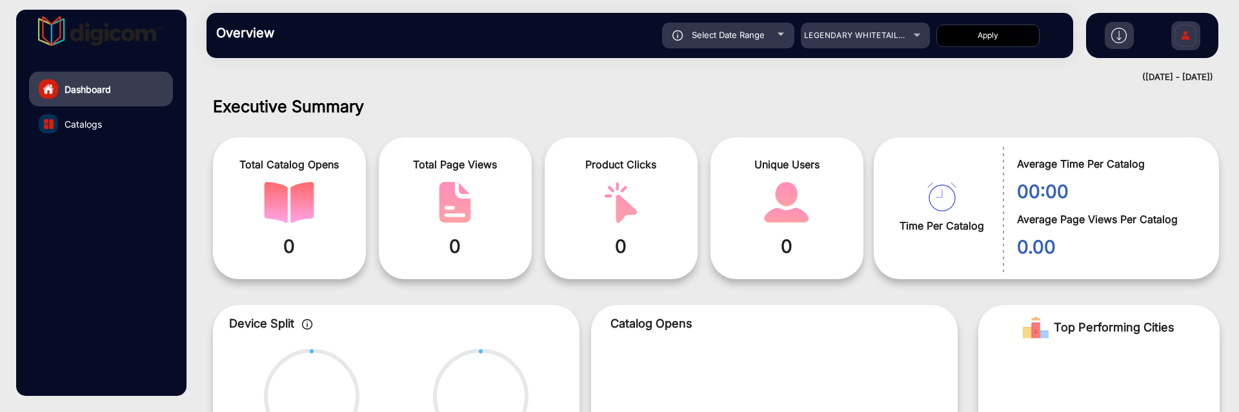
click at [895, 48] on div "Overview Reports Understand what makes your customers tick and learn how they a…" at bounding box center [640, 35] width 867 height 45
click at [902, 39] on span "LEGENDARY WHITETAILS - QR CODES" at bounding box center [879, 35] width 150 height 10
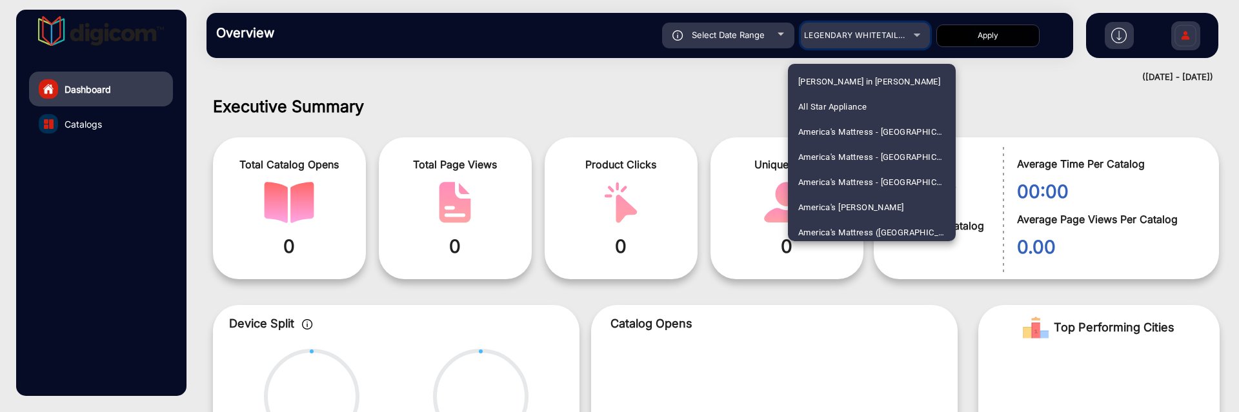
scroll to position [2294, 0]
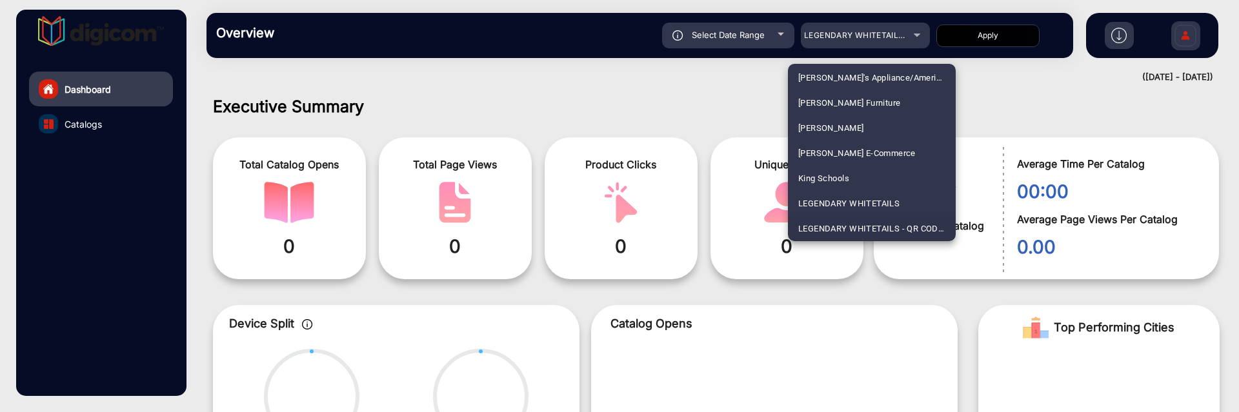
click at [636, 88] on div at bounding box center [619, 206] width 1239 height 412
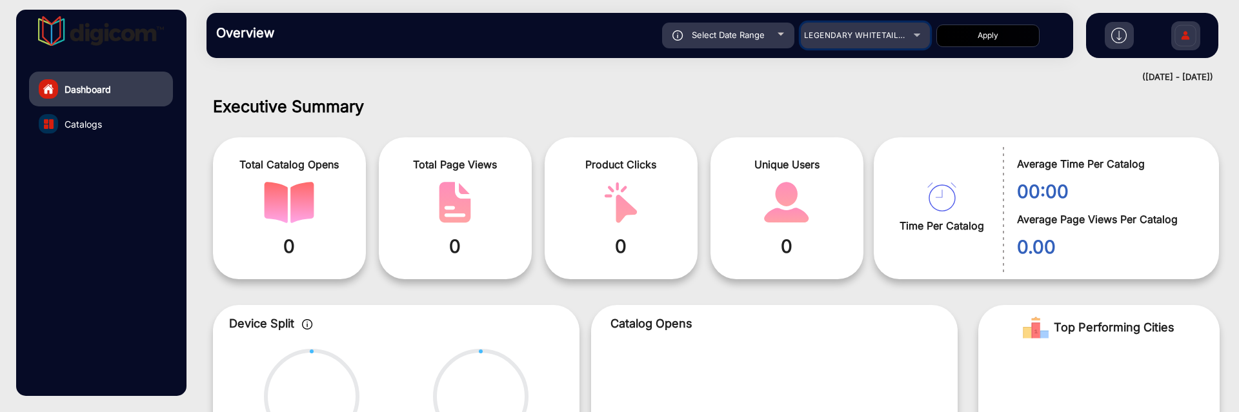
click at [899, 43] on div "LEGENDARY WHITETAILS - QR CODES" at bounding box center [855, 35] width 103 height 15
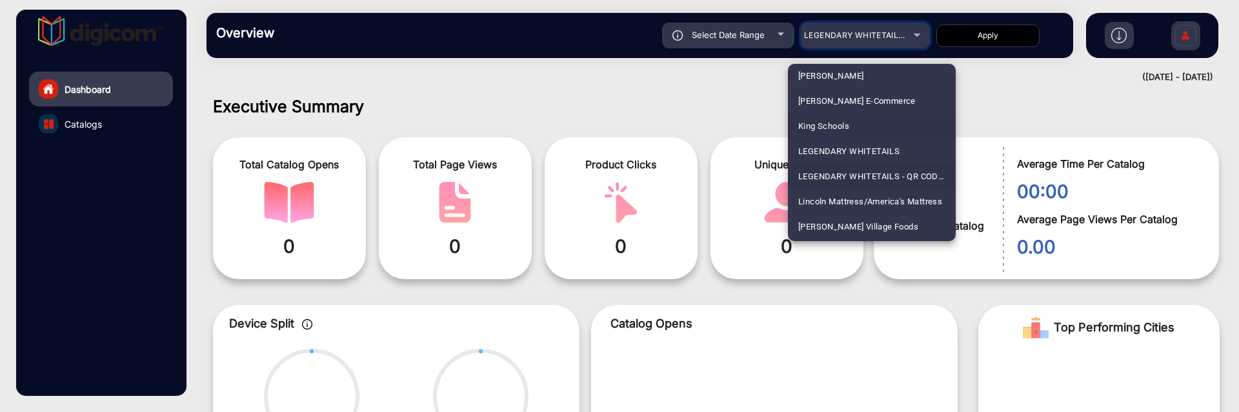
scroll to position [2375, 0]
click at [708, 112] on div at bounding box center [619, 206] width 1239 height 412
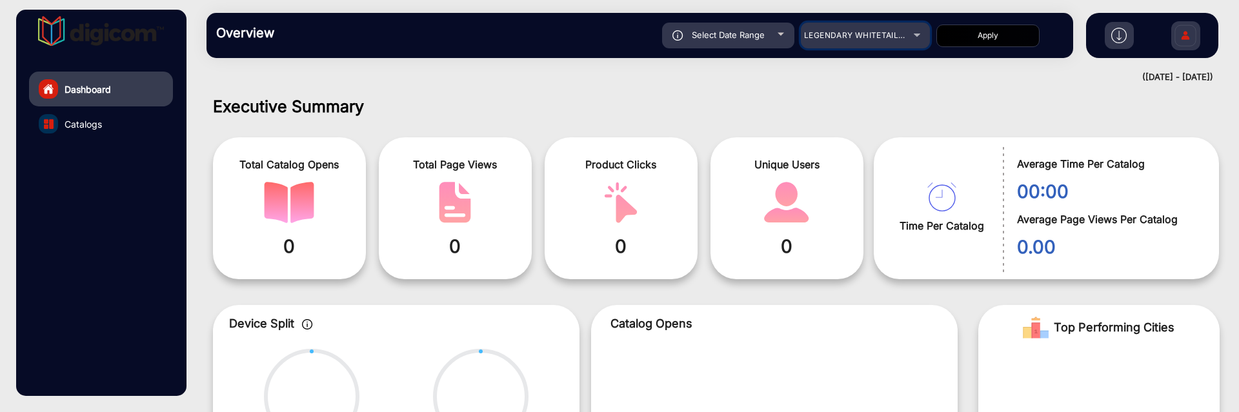
click at [914, 43] on div "LEGENDARY WHITETAILS - QR CODES" at bounding box center [865, 35] width 129 height 15
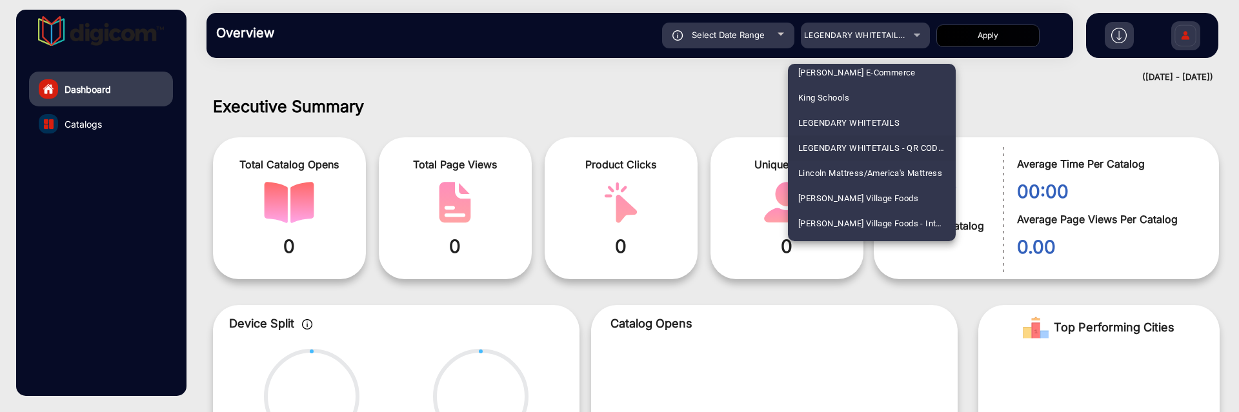
click at [663, 89] on div at bounding box center [619, 206] width 1239 height 412
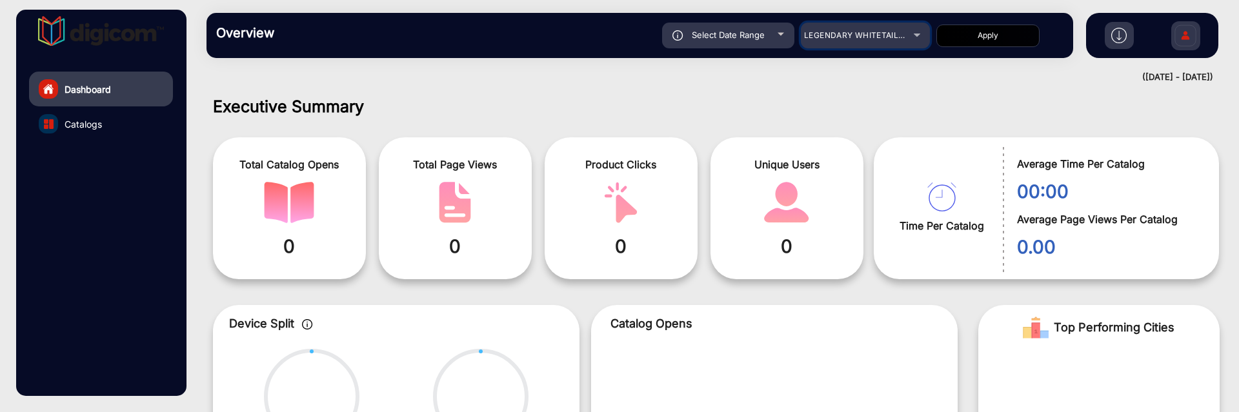
click at [873, 30] on span "LEGENDARY WHITETAILS - QR CODES" at bounding box center [879, 35] width 150 height 10
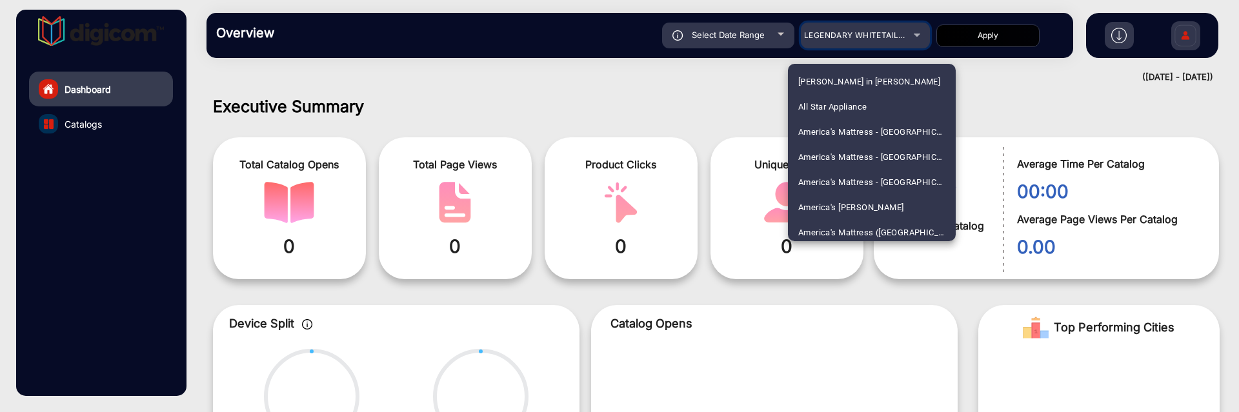
scroll to position [2294, 0]
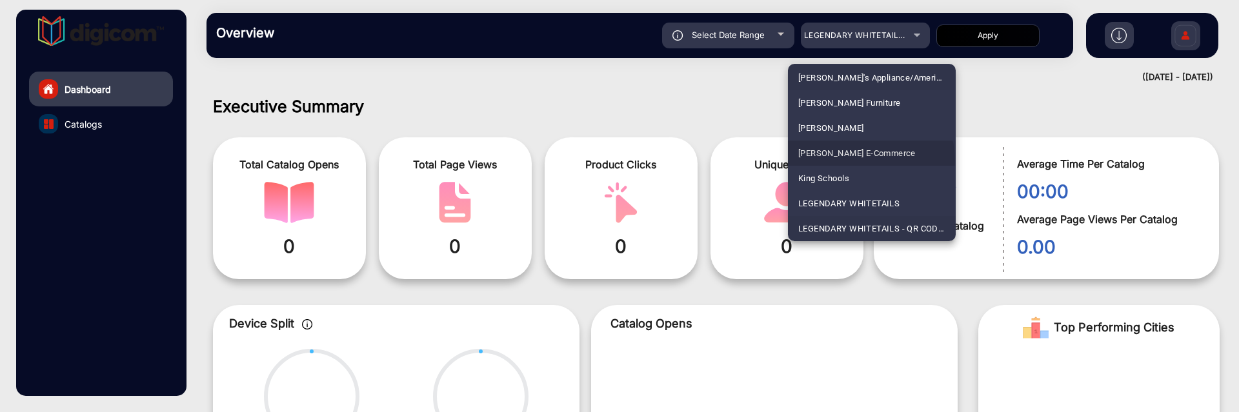
click at [867, 161] on span "[PERSON_NAME] E-Commerce" at bounding box center [856, 153] width 117 height 25
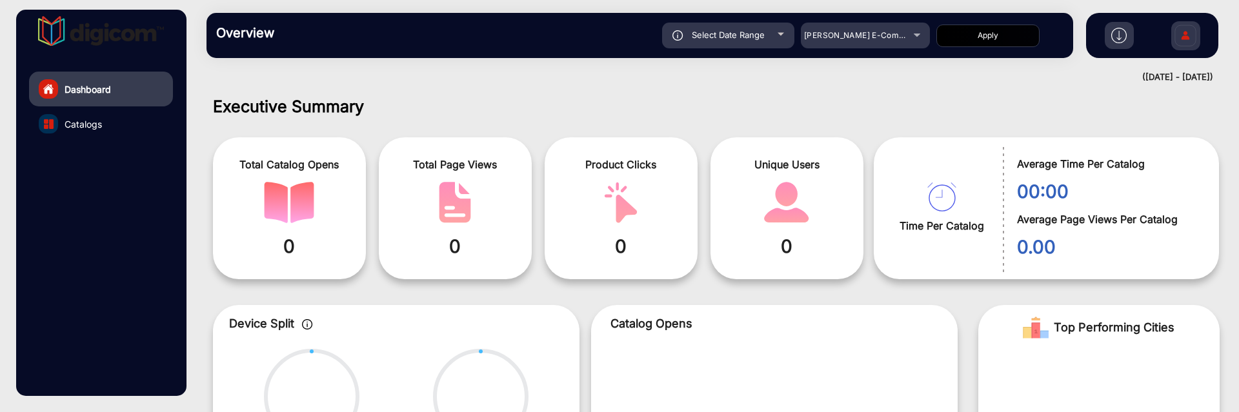
click at [984, 32] on button "Apply" at bounding box center [987, 36] width 103 height 23
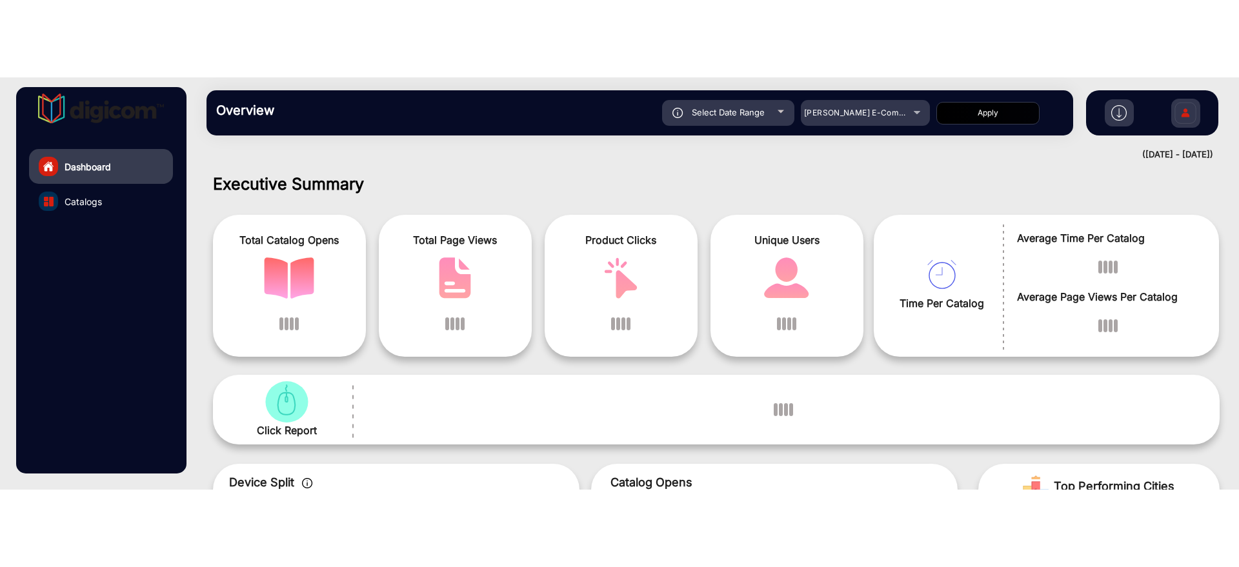
scroll to position [10, 0]
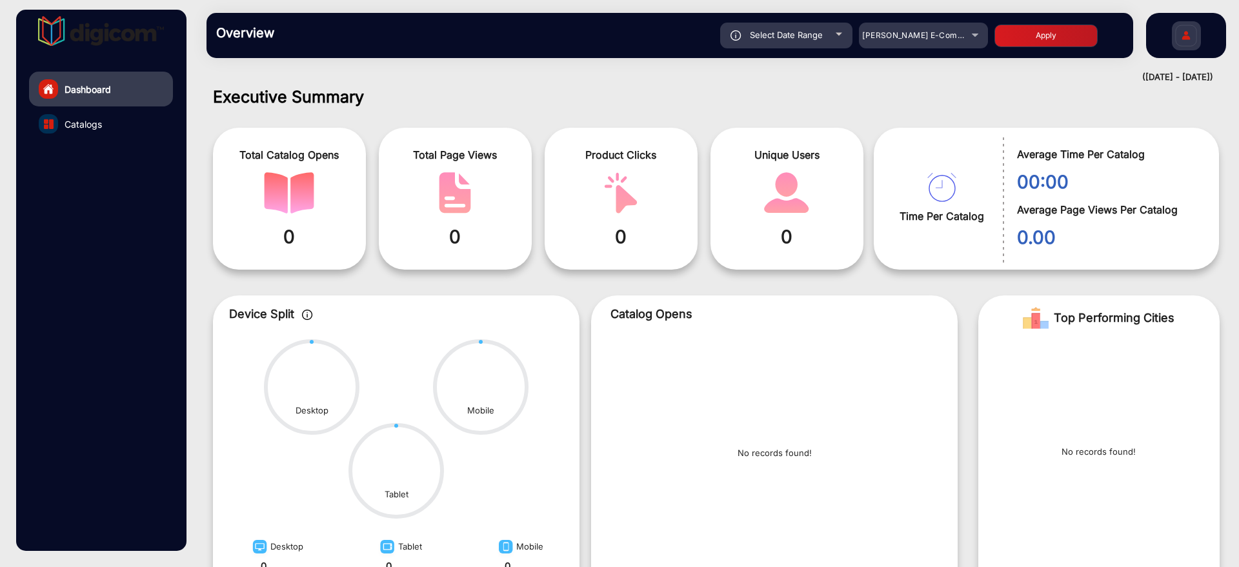
click at [831, 40] on div "Select Date Range" at bounding box center [786, 36] width 132 height 26
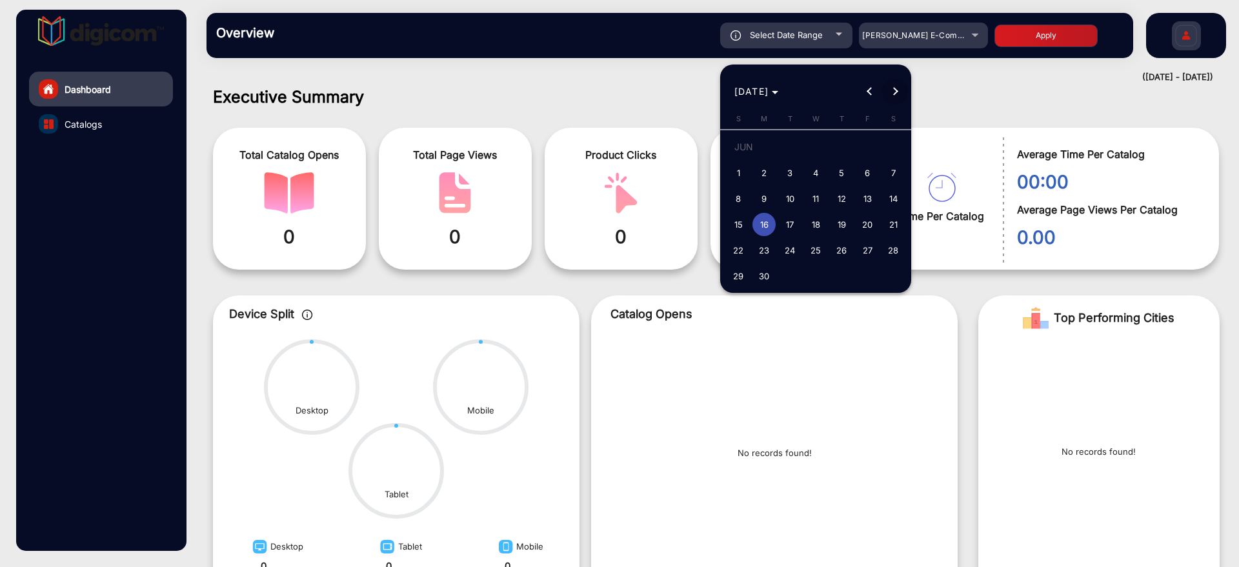
click at [892, 96] on span "Next month" at bounding box center [895, 92] width 26 height 26
click at [889, 104] on span "Next month" at bounding box center [895, 92] width 26 height 26
click at [858, 91] on span "Previous month" at bounding box center [869, 92] width 26 height 26
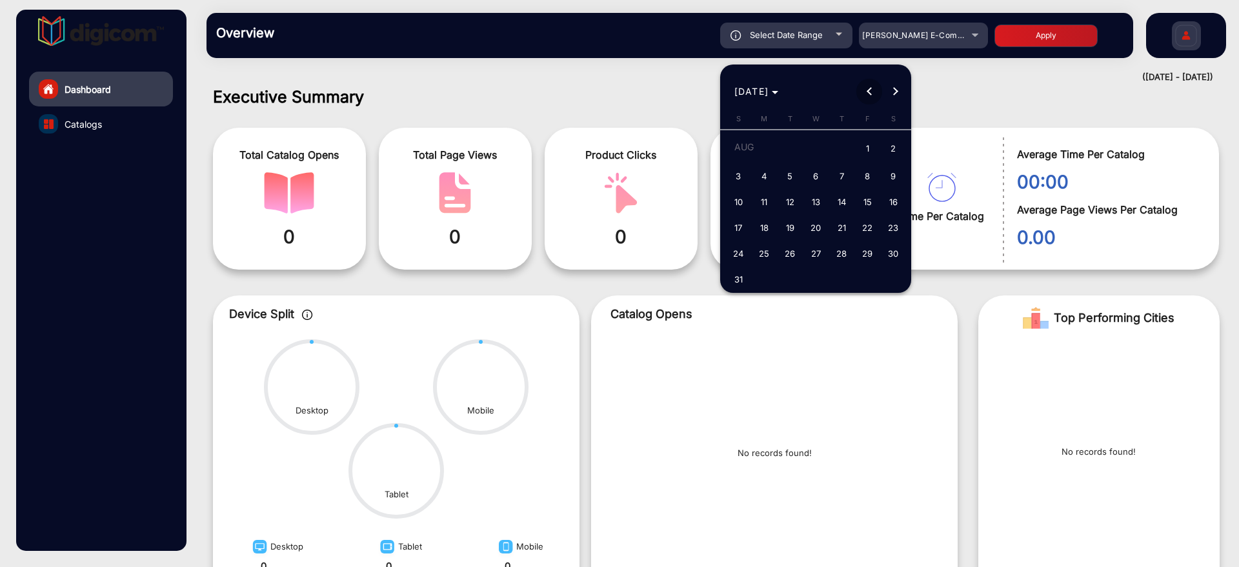
click at [858, 91] on span "Previous month" at bounding box center [869, 92] width 26 height 26
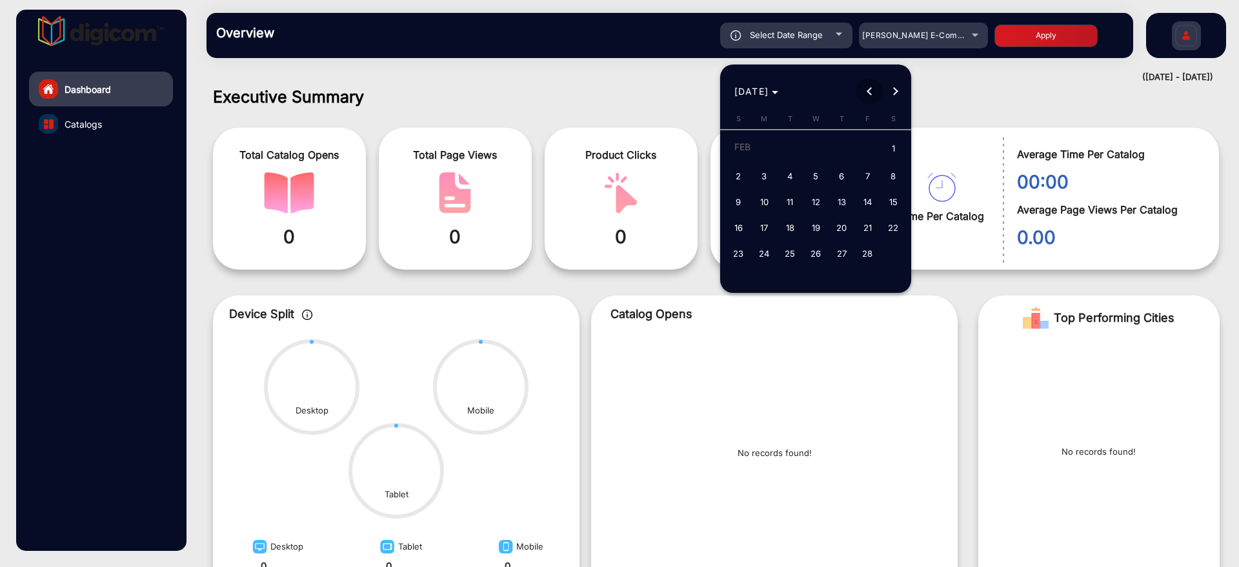
click at [858, 91] on span "Previous month" at bounding box center [869, 92] width 26 height 26
click at [889, 97] on span "Next month" at bounding box center [895, 92] width 26 height 26
click at [742, 161] on span "1" at bounding box center [738, 172] width 23 height 23
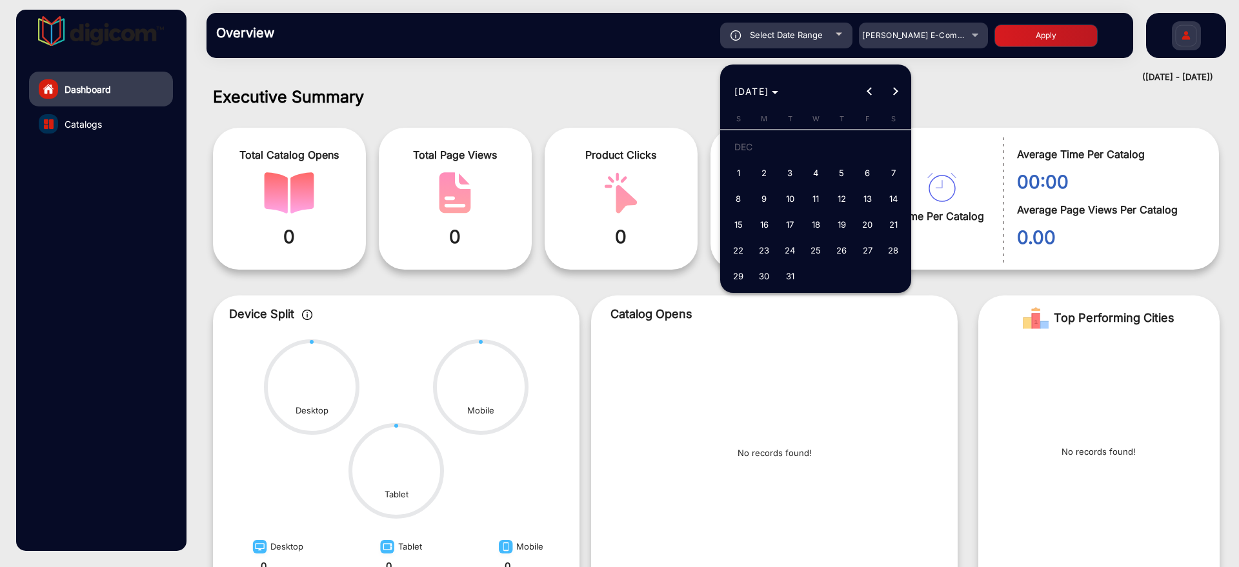
type input "[DATE]"
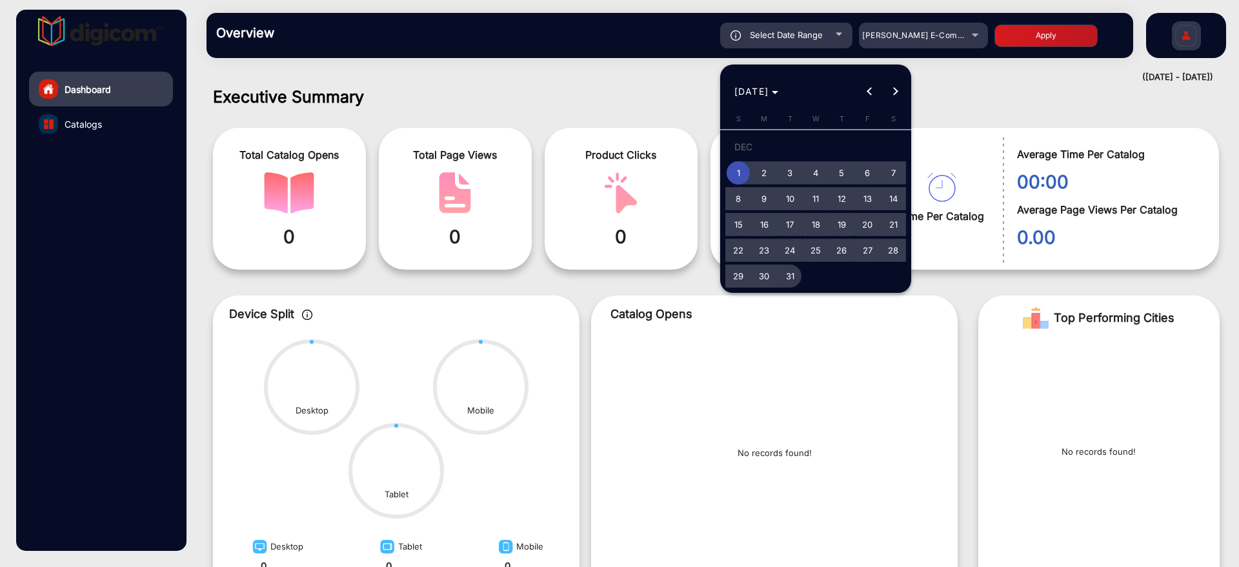
click at [790, 215] on span "31" at bounding box center [789, 276] width 23 height 23
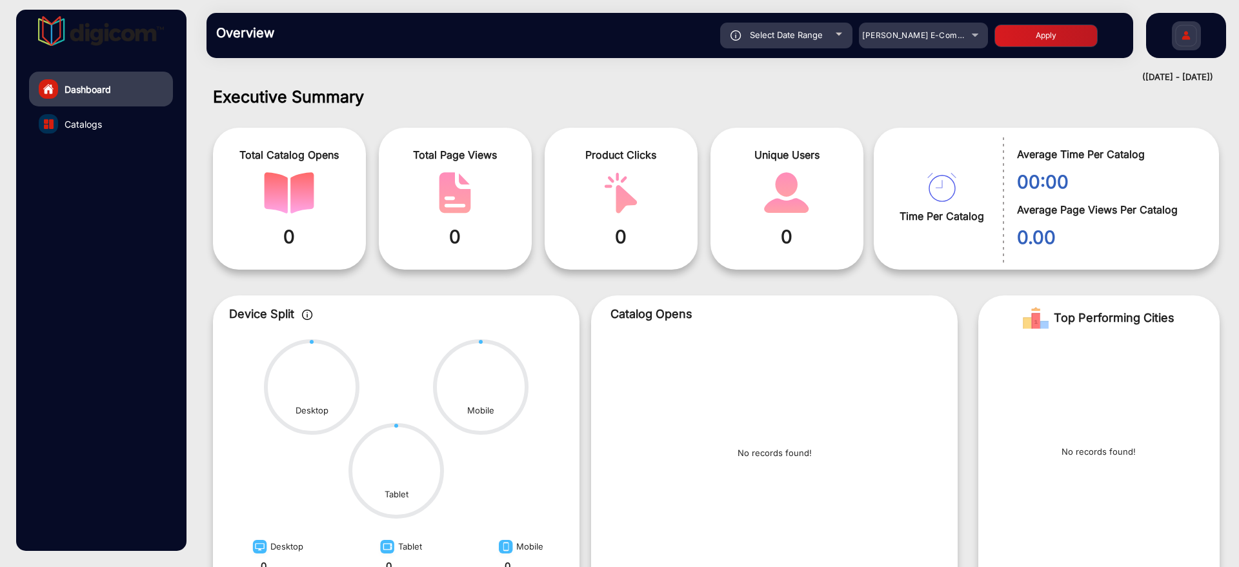
type input "[DATE]"
click at [1059, 38] on button "Apply" at bounding box center [1045, 36] width 103 height 23
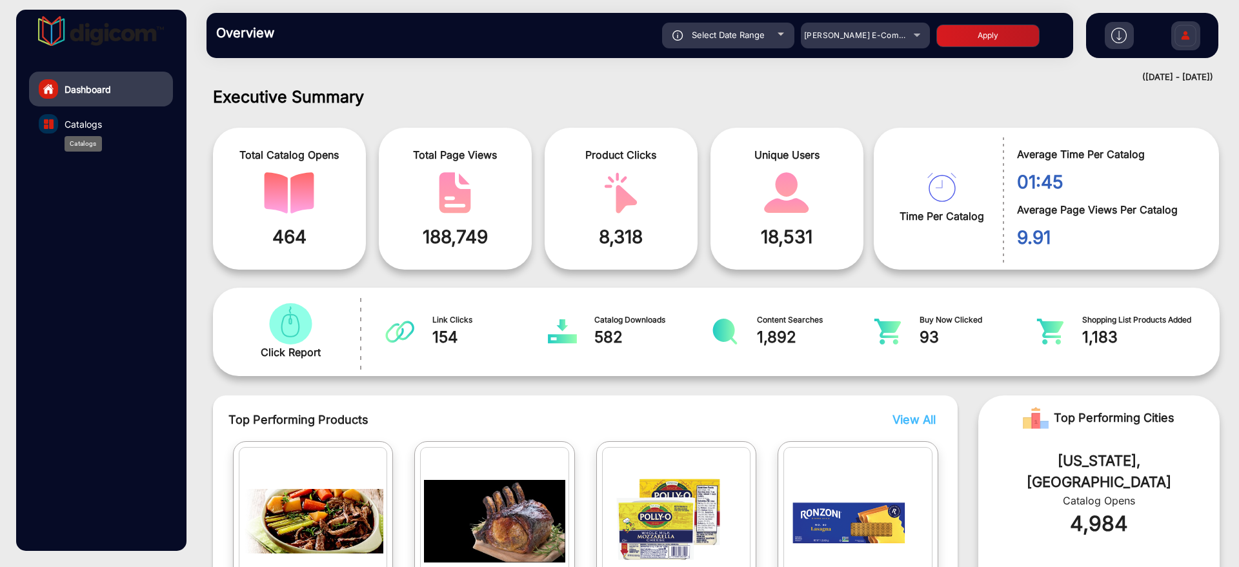
click at [81, 124] on span "Catalogs" at bounding box center [83, 124] width 37 height 14
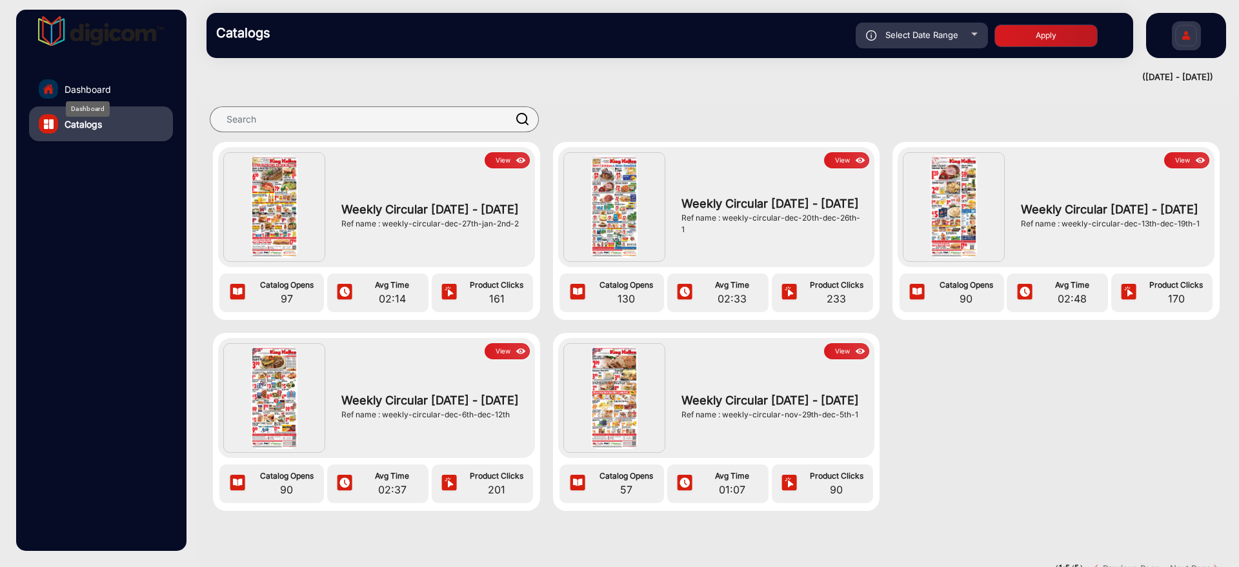
click at [103, 88] on span "Dashboard" at bounding box center [88, 90] width 46 height 14
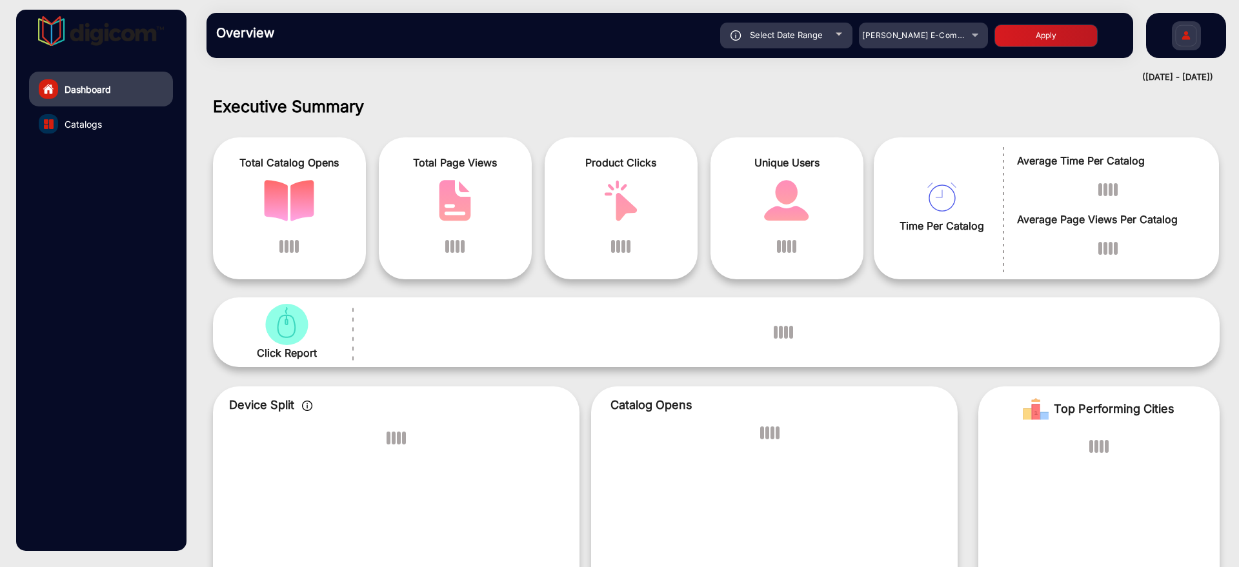
scroll to position [10, 0]
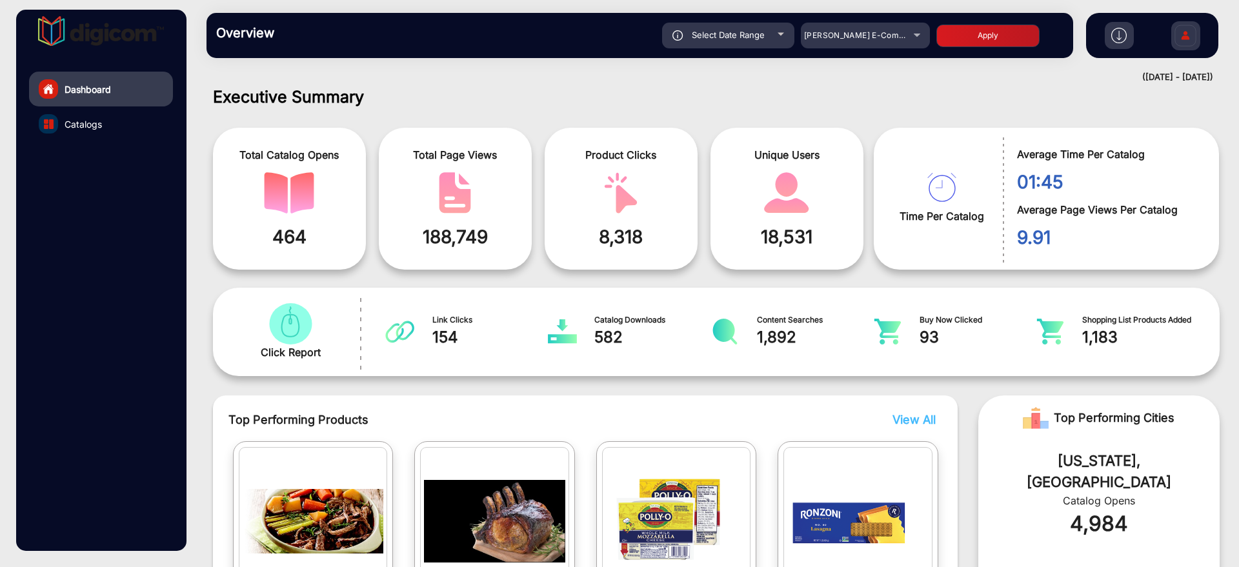
click at [772, 31] on div "Select Date Range" at bounding box center [728, 36] width 132 height 26
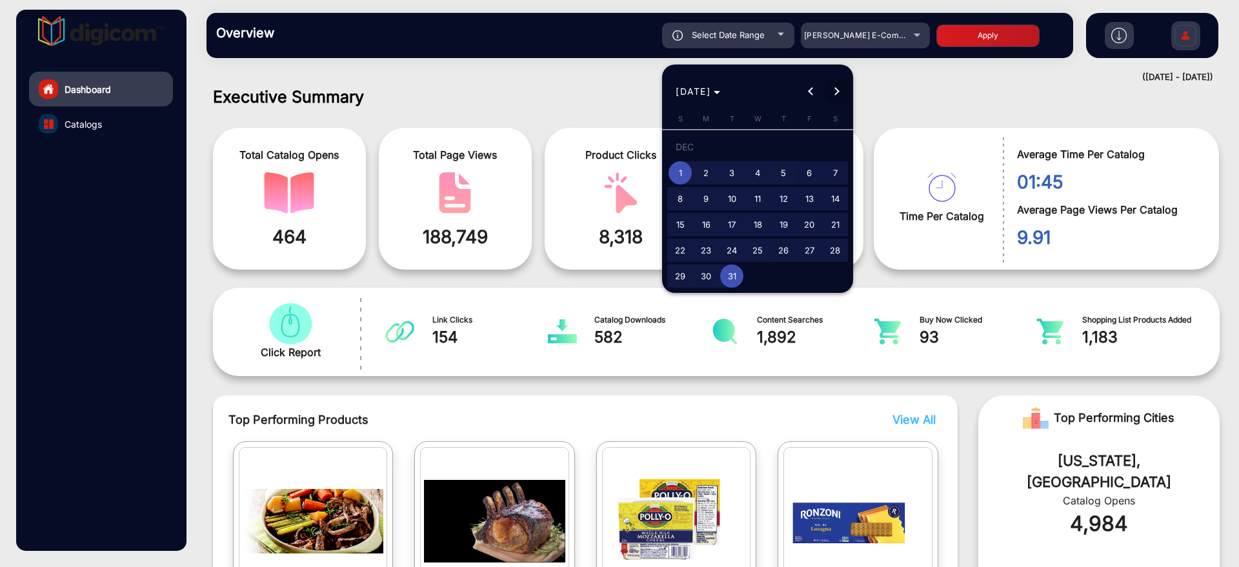
click at [838, 85] on span "Next month" at bounding box center [837, 92] width 26 height 26
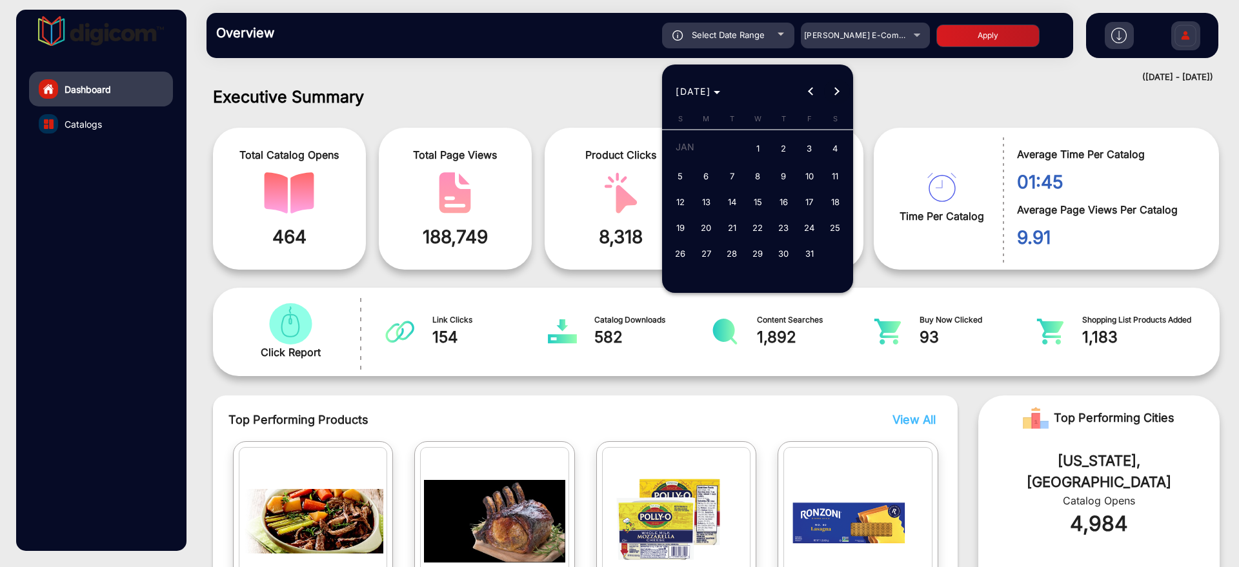
click at [838, 85] on span "Next month" at bounding box center [837, 92] width 26 height 26
click at [734, 165] on span "1" at bounding box center [731, 172] width 23 height 23
type input "[DATE]"
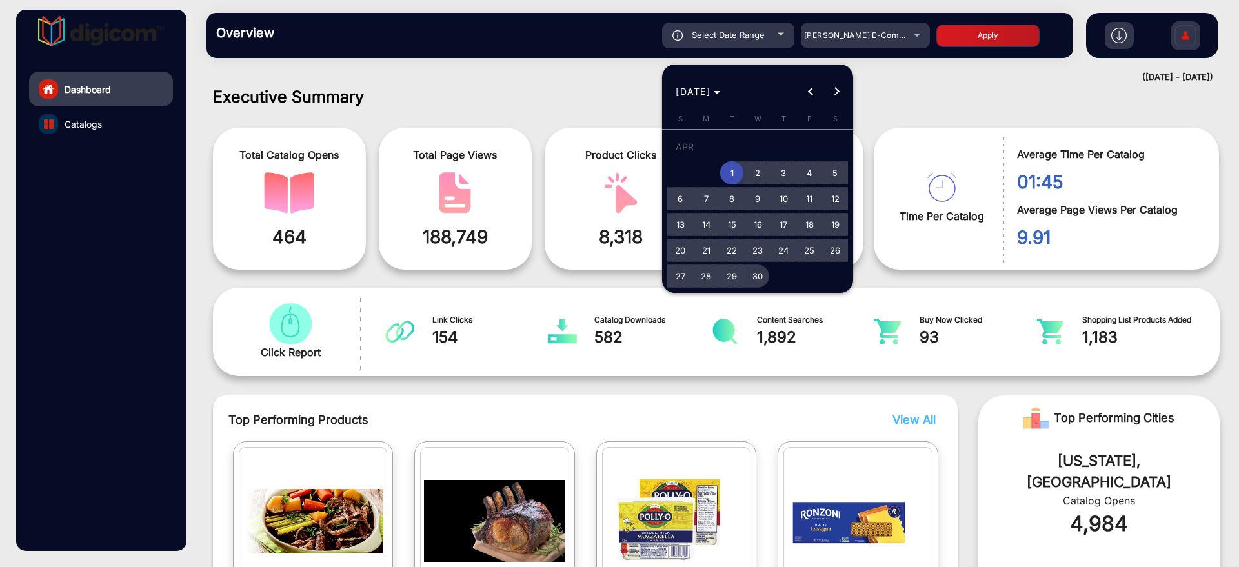
click at [751, 215] on span "30" at bounding box center [757, 276] width 23 height 23
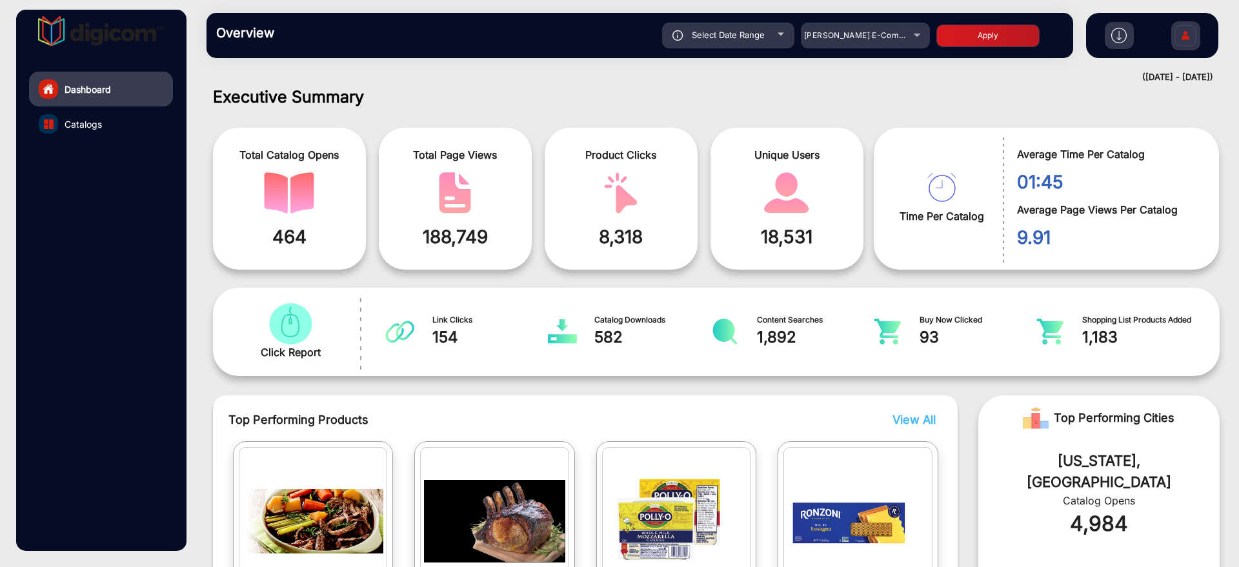
type input "[DATE]"
click at [978, 35] on button "Apply" at bounding box center [987, 36] width 103 height 23
